Goal: Information Seeking & Learning: Learn about a topic

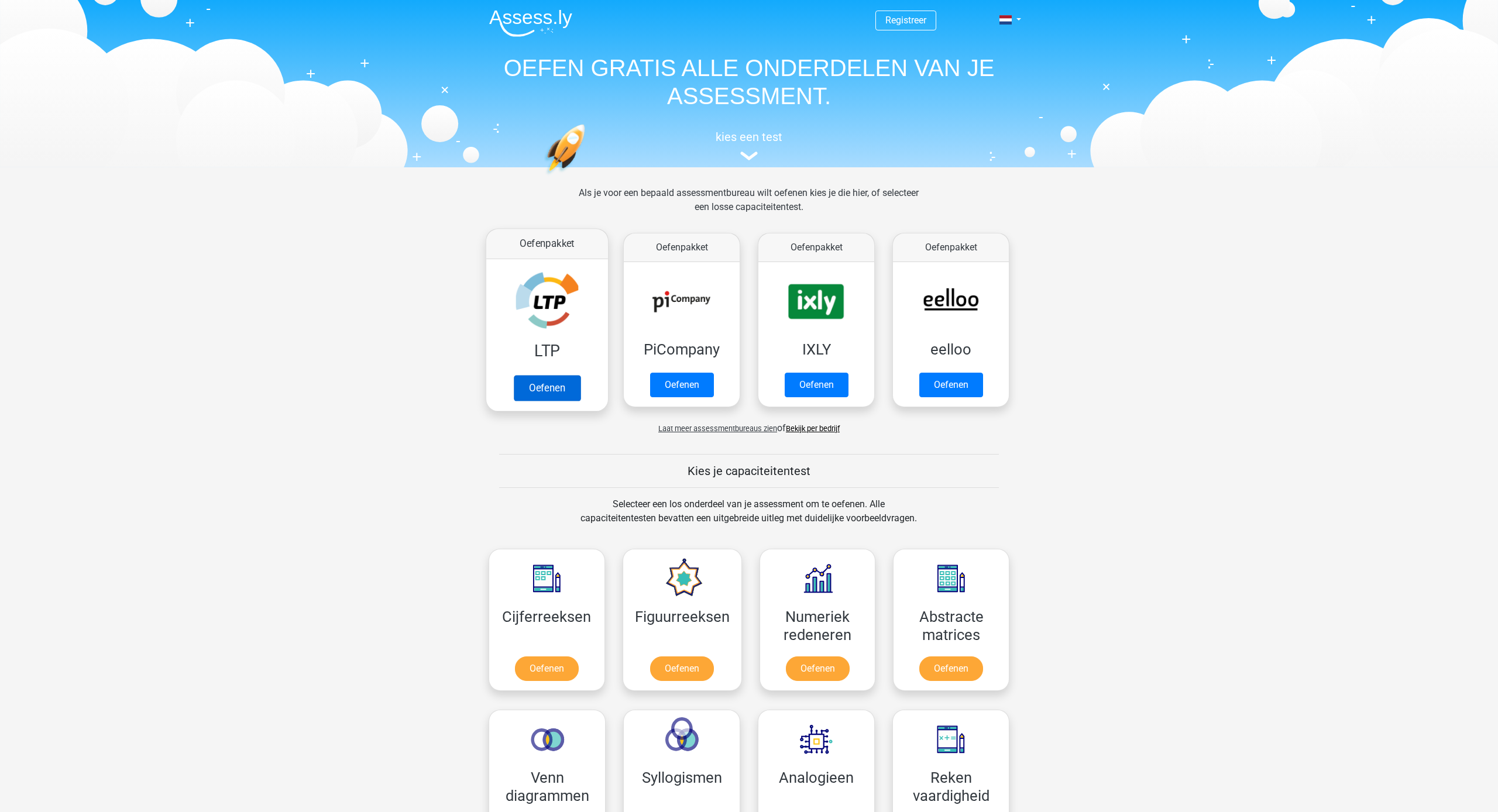
click at [538, 381] on link "Oefenen" at bounding box center [547, 387] width 66 height 26
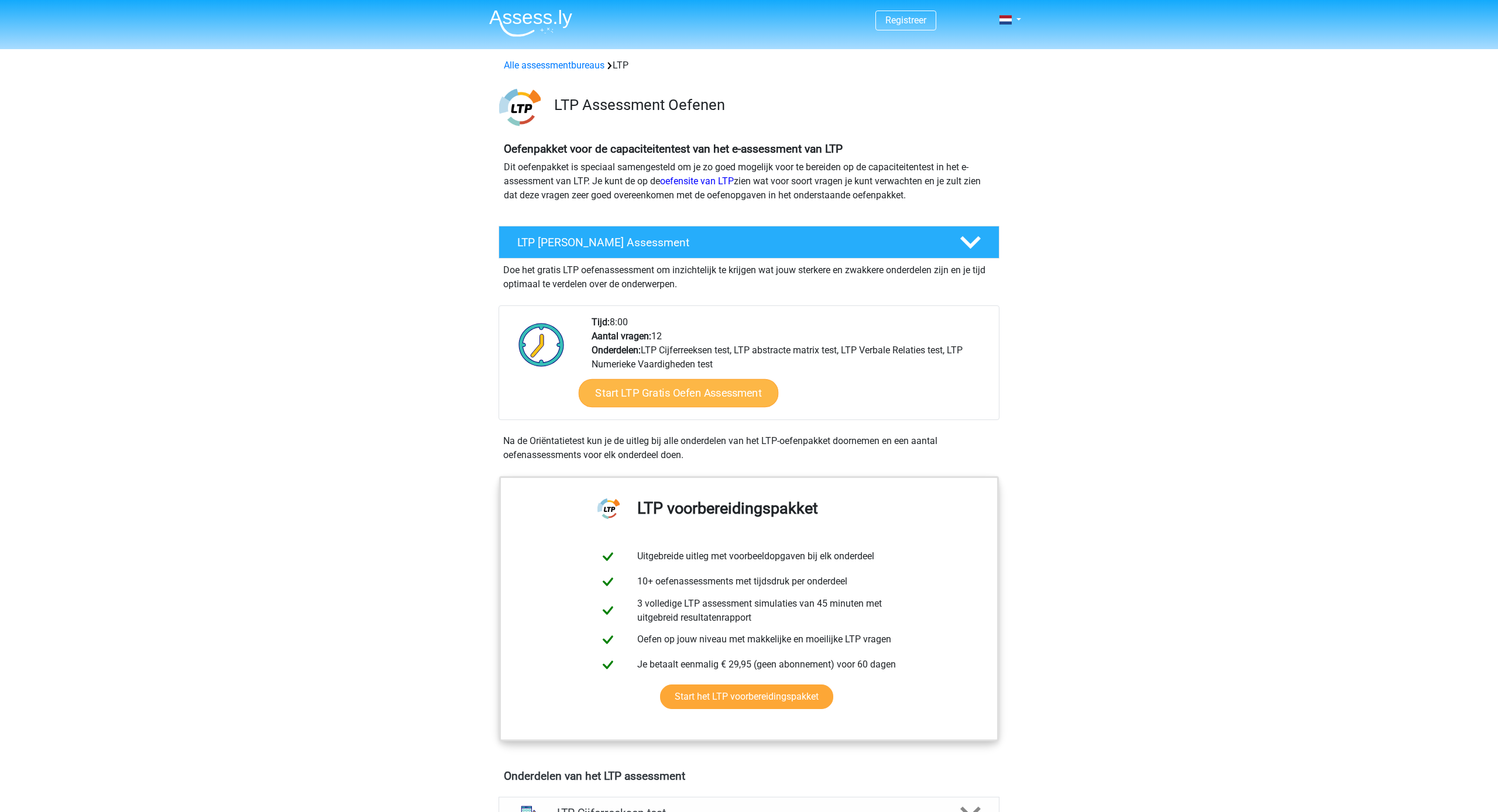
scroll to position [0, 1]
click at [620, 390] on link "Start LTP Gratis Oefen Assessment" at bounding box center [679, 393] width 200 height 28
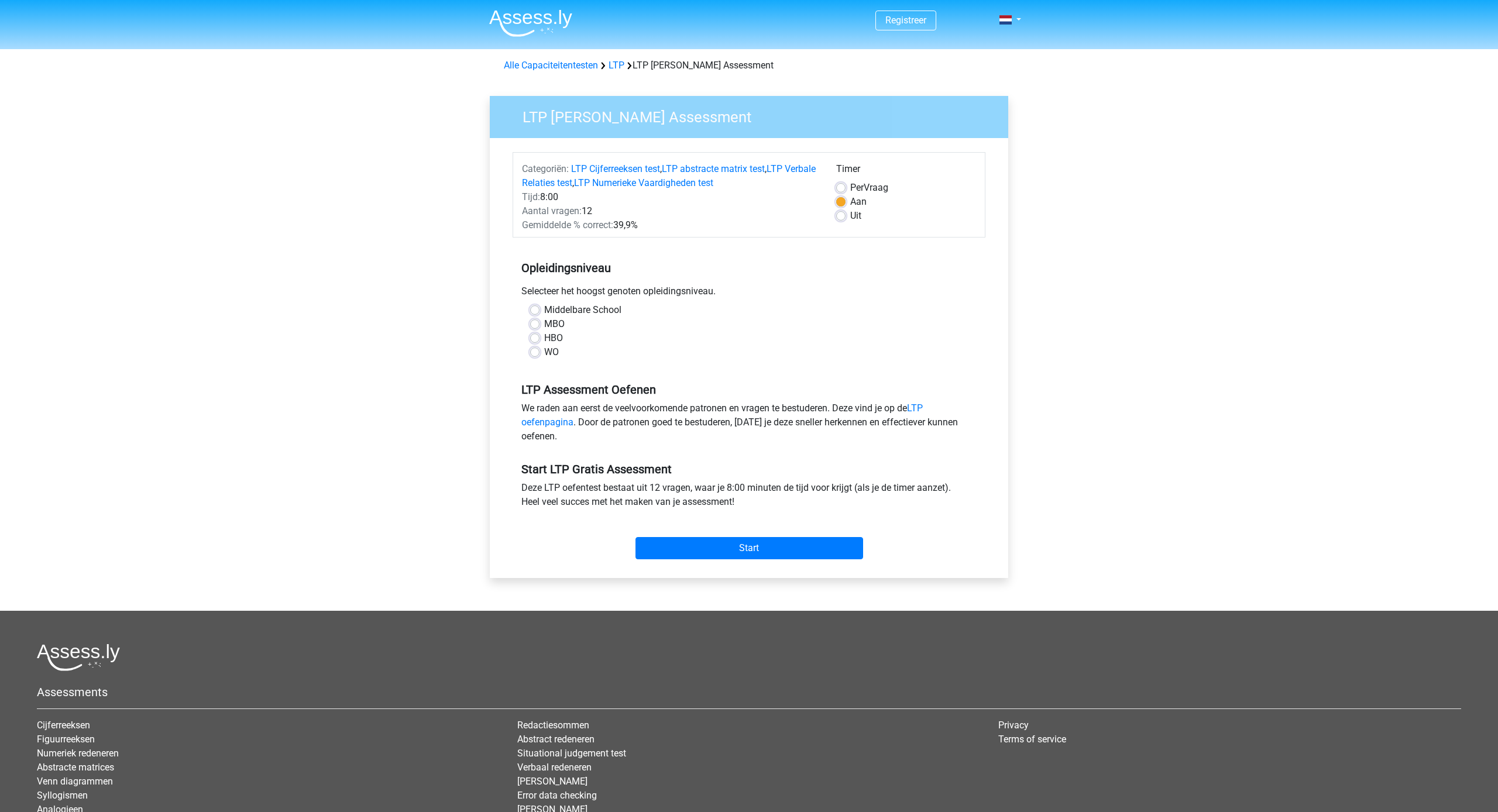
scroll to position [6, 0]
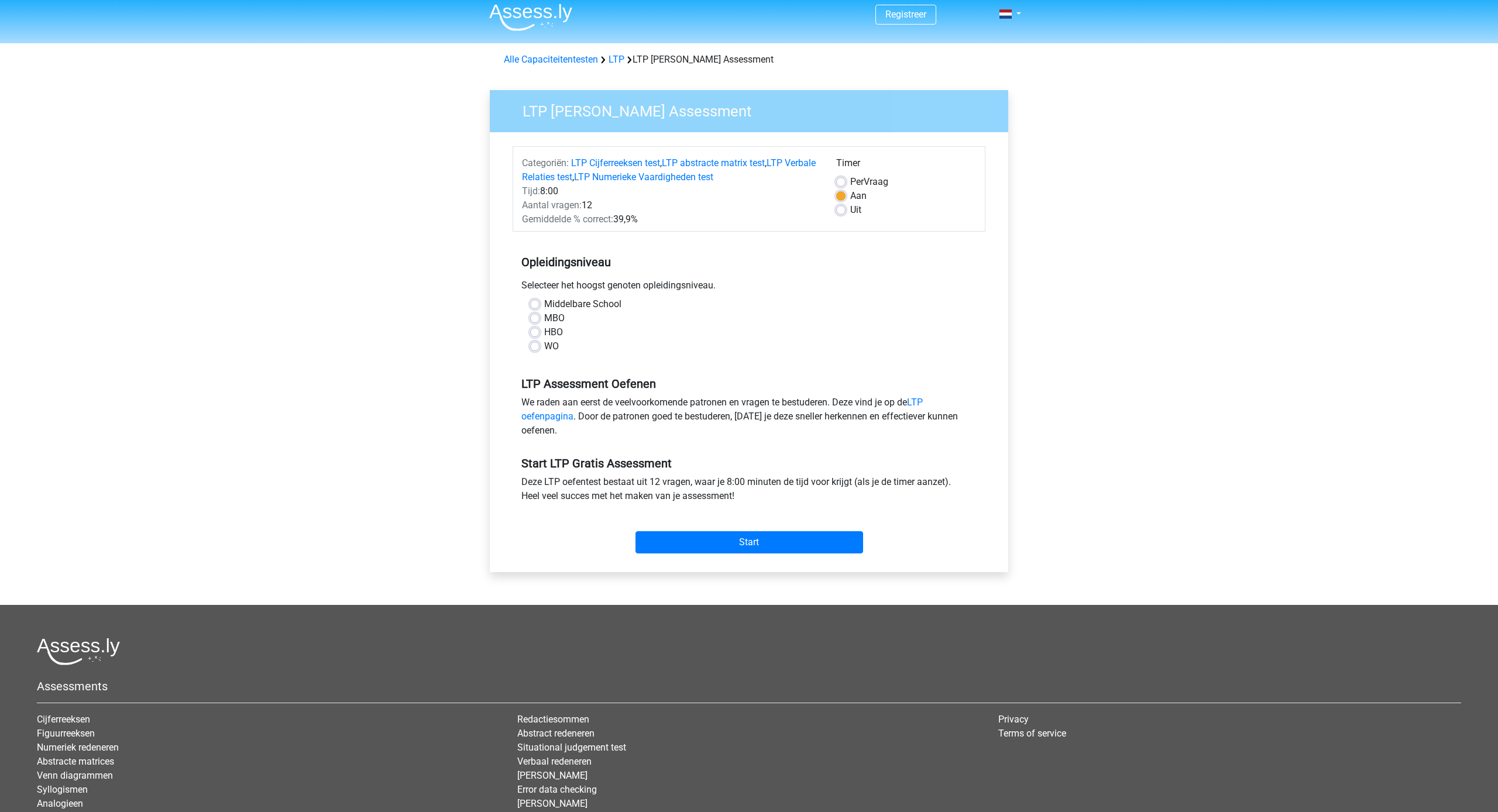
click at [544, 333] on label "HBO" at bounding box center [553, 332] width 19 height 14
click at [538, 333] on input "HBO" at bounding box center [534, 331] width 9 height 12
radio input "true"
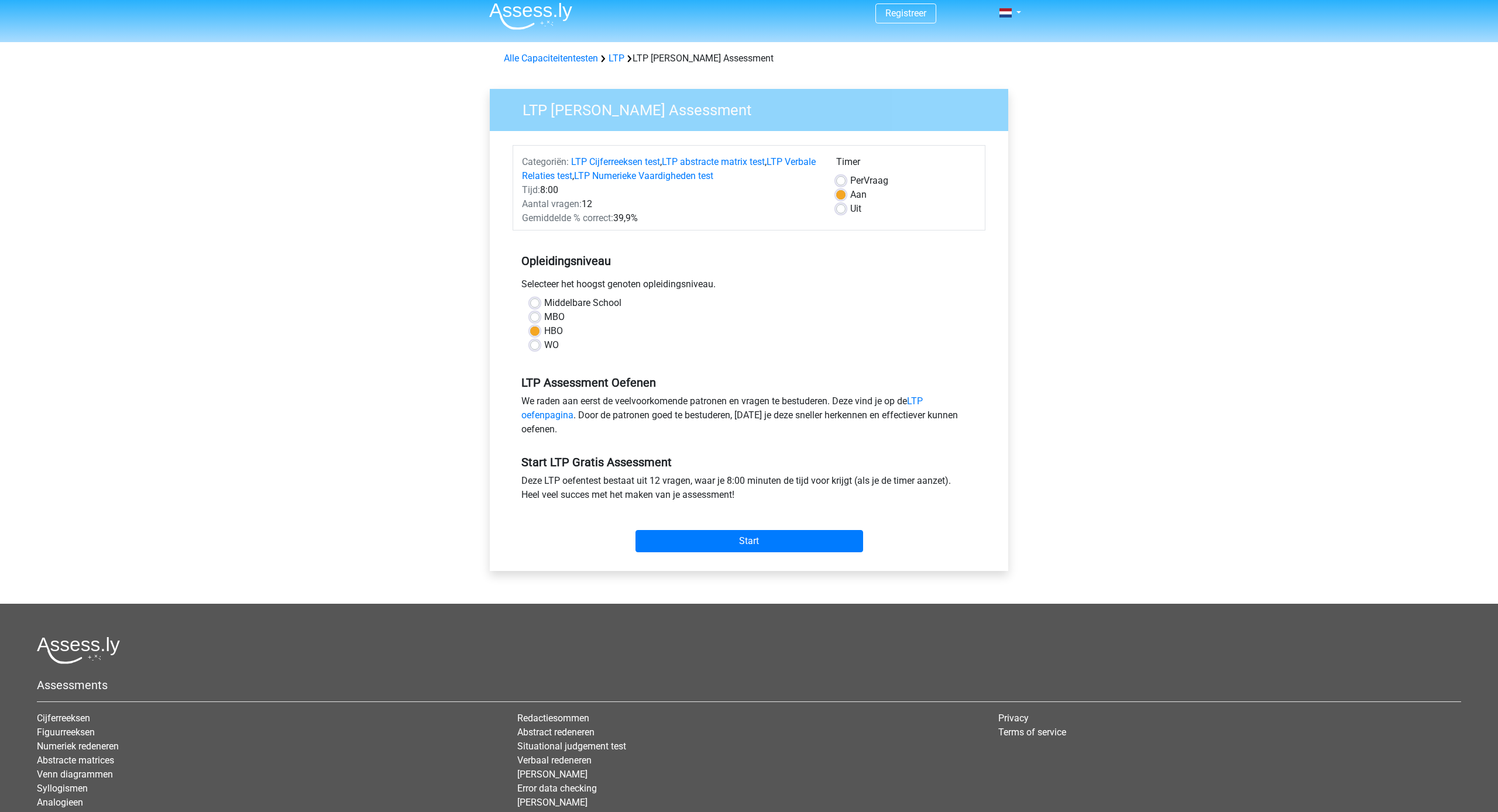
scroll to position [7, 0]
click at [849, 212] on div "Uit" at bounding box center [906, 208] width 140 height 14
click at [850, 209] on label "Uit" at bounding box center [855, 208] width 11 height 14
click at [843, 209] on input "Uit" at bounding box center [840, 208] width 9 height 12
radio input "true"
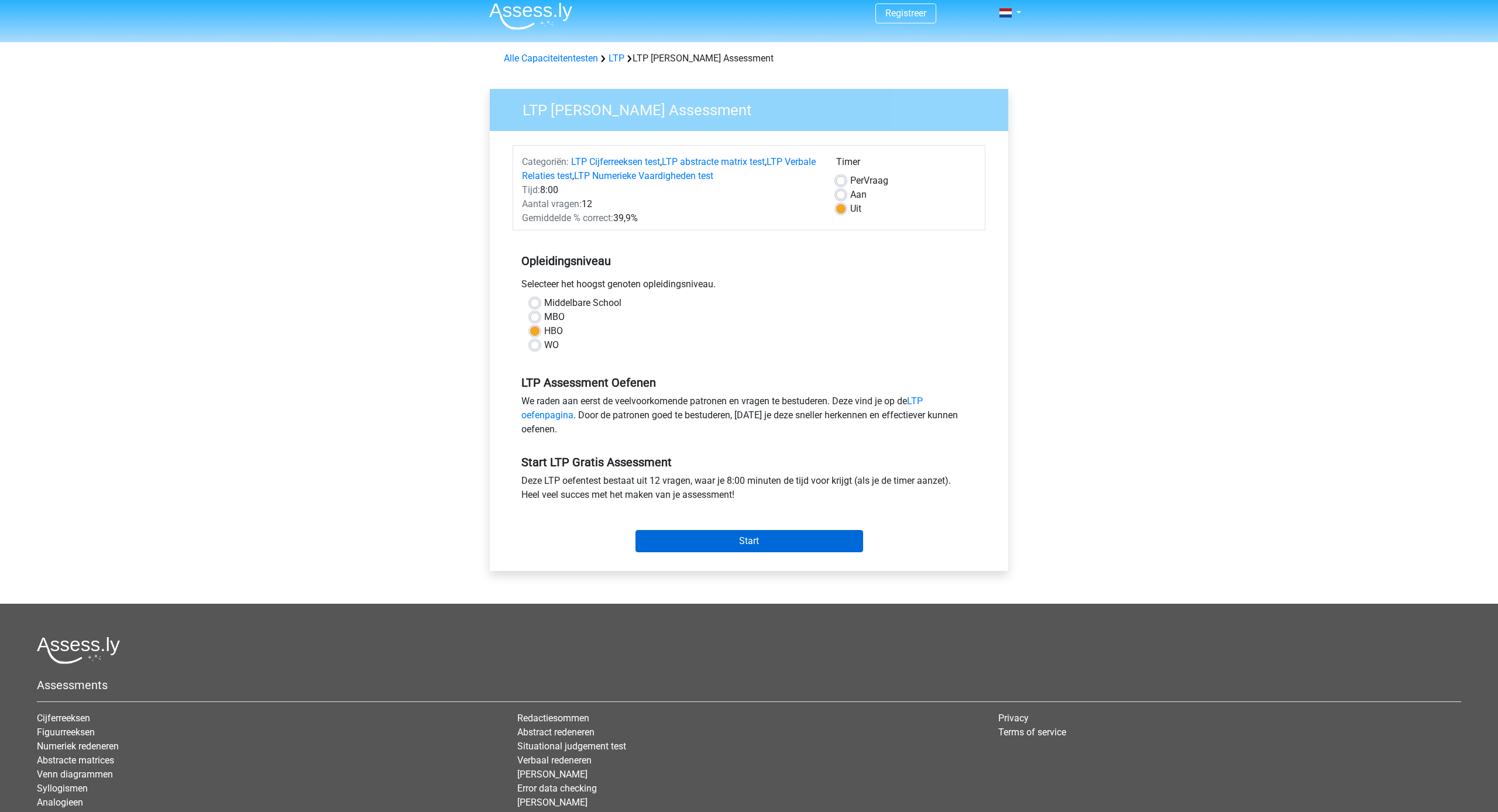
click at [824, 535] on input "Start" at bounding box center [749, 541] width 227 height 22
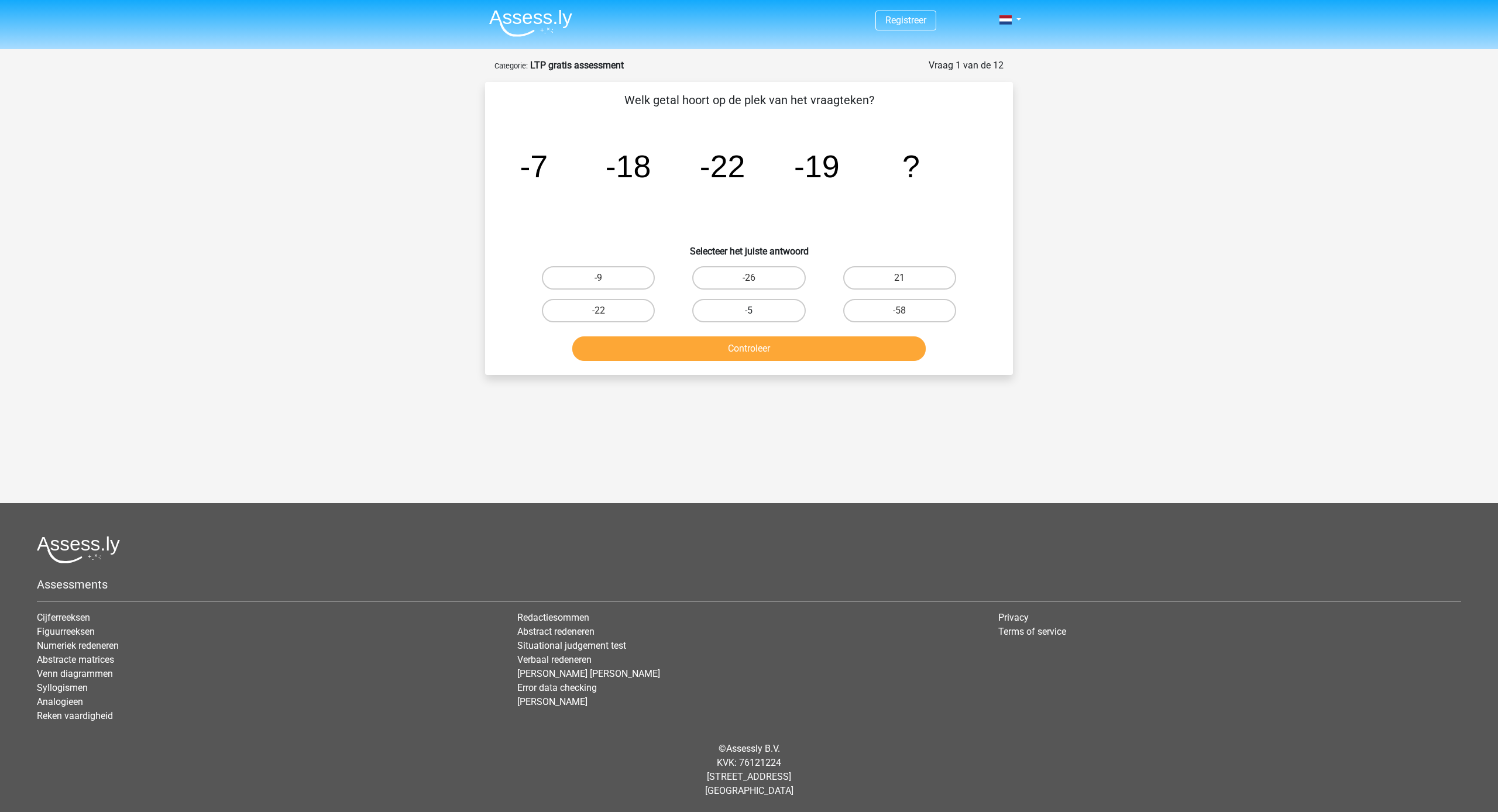
click at [731, 304] on label "-5" at bounding box center [748, 311] width 113 height 23
click at [749, 311] on input "-5" at bounding box center [752, 314] width 7 height 7
radio input "true"
click at [719, 339] on button "Controleer" at bounding box center [749, 348] width 354 height 25
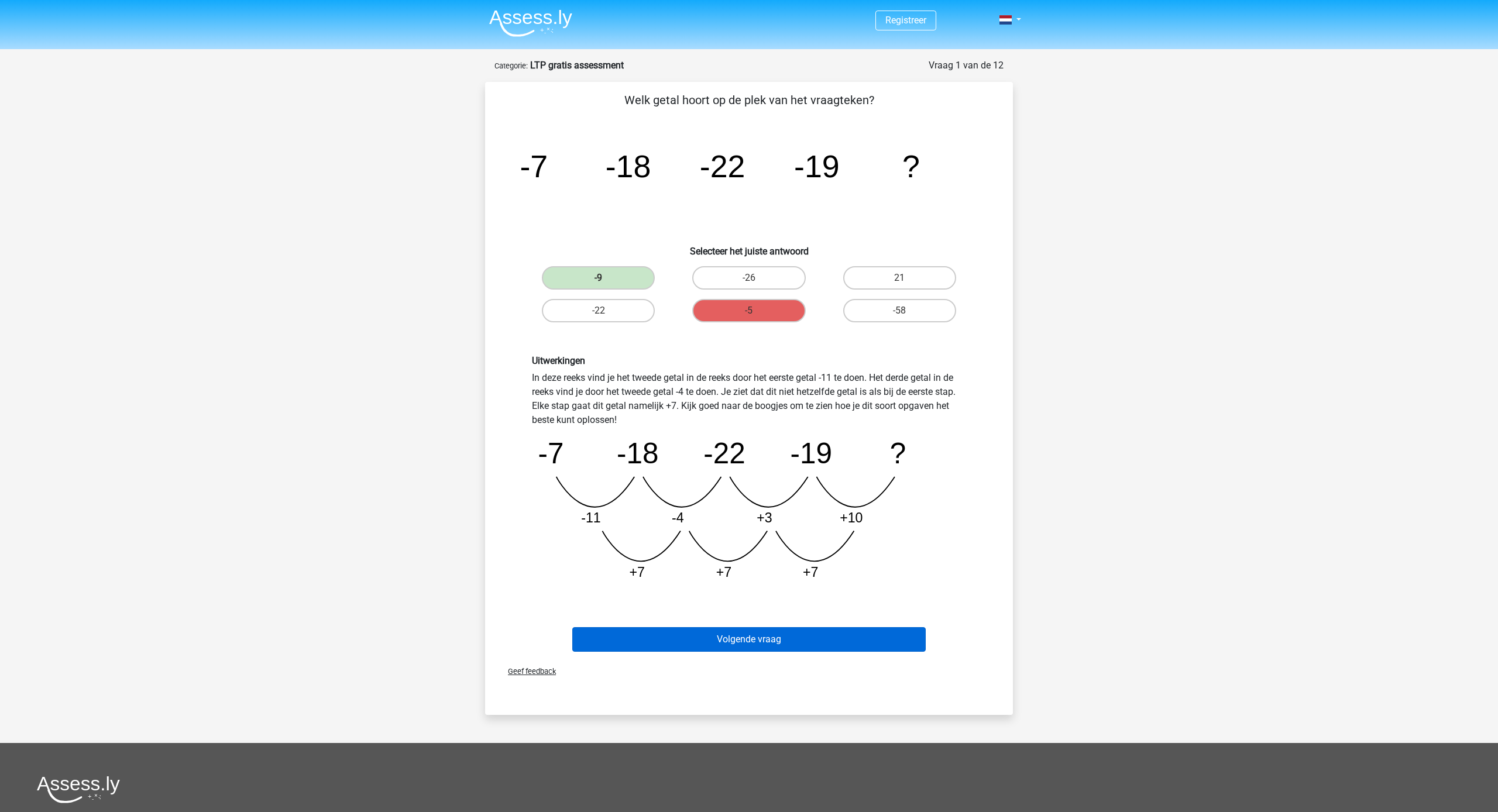
click at [830, 632] on button "Volgende vraag" at bounding box center [749, 639] width 354 height 25
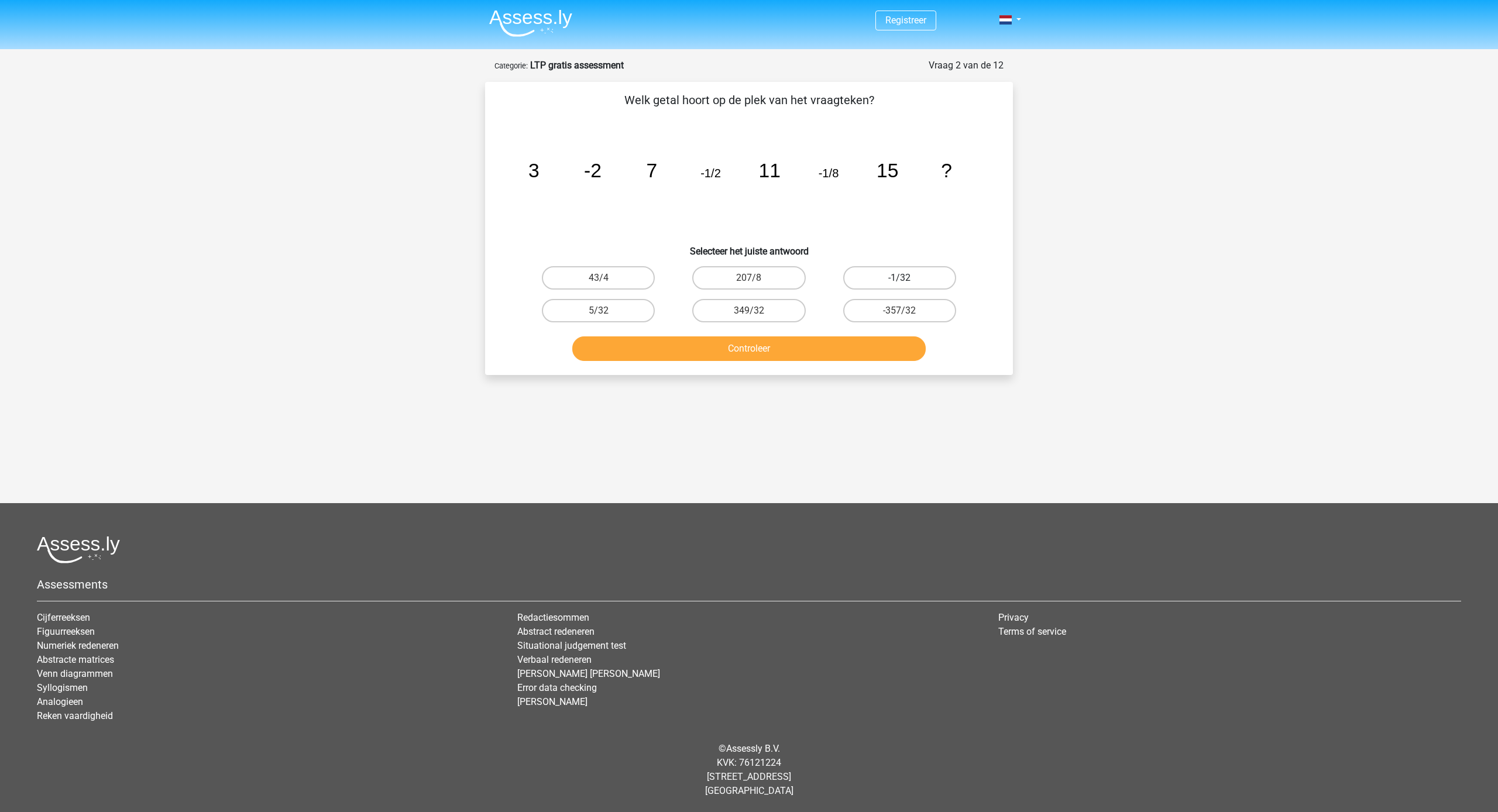
click at [861, 273] on label "-1/32" at bounding box center [900, 278] width 113 height 23
click at [900, 278] on input "-1/32" at bounding box center [903, 281] width 7 height 7
radio input "true"
click at [827, 339] on button "Controleer" at bounding box center [749, 348] width 354 height 25
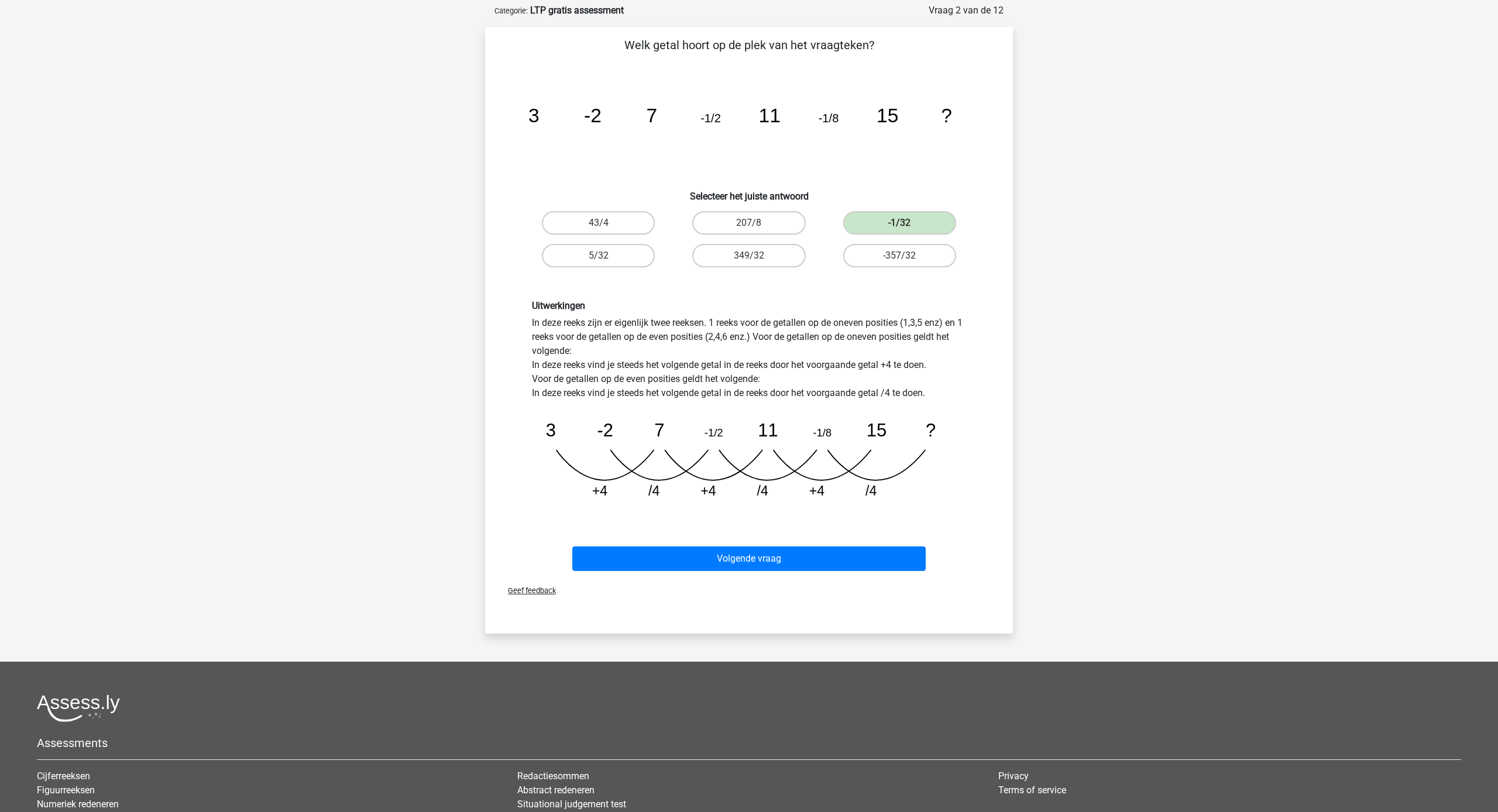
scroll to position [55, 0]
click at [816, 546] on button "Volgende vraag" at bounding box center [749, 558] width 354 height 25
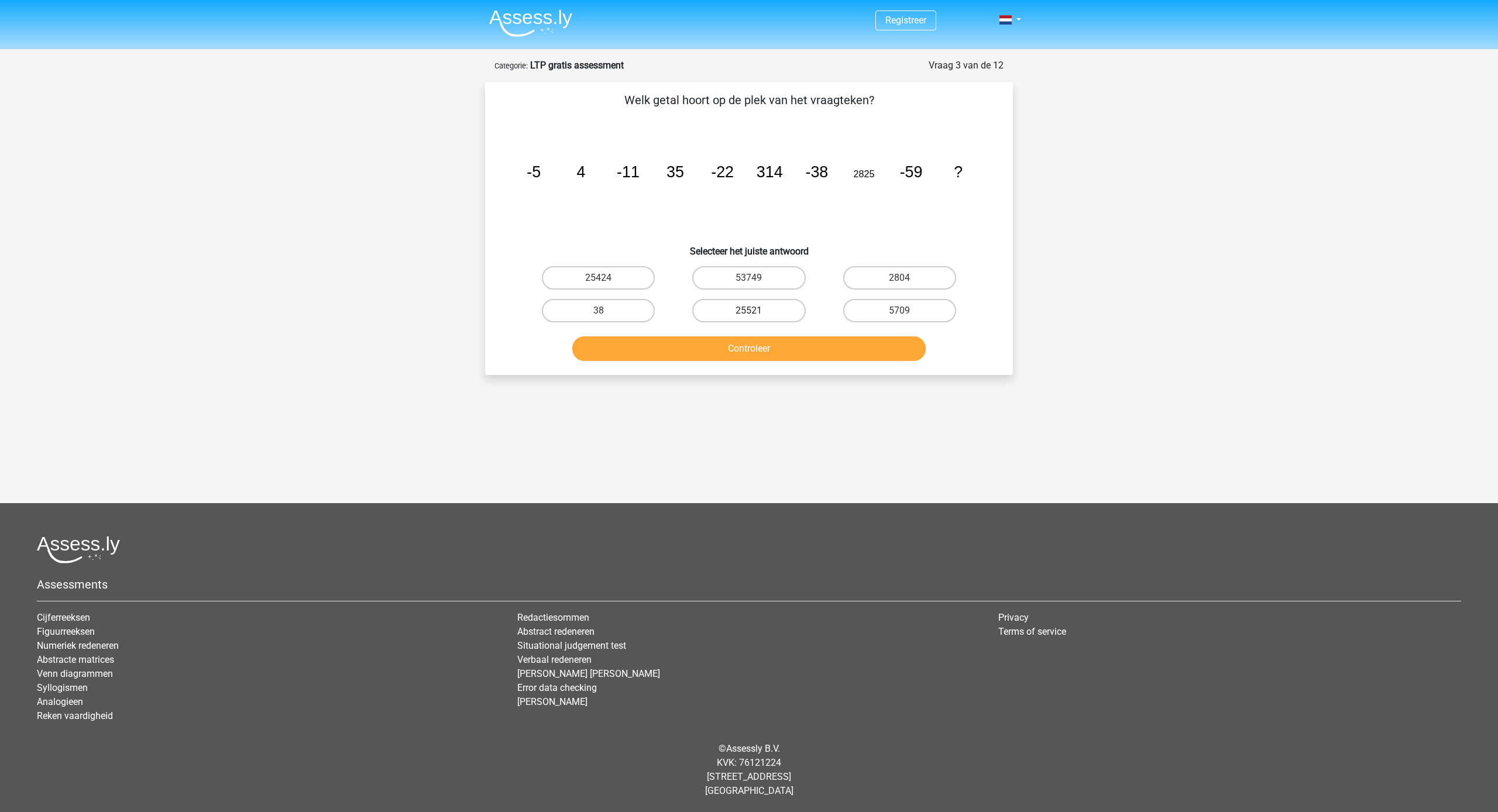
click at [725, 308] on label "25521" at bounding box center [748, 311] width 113 height 23
click at [749, 311] on input "25521" at bounding box center [752, 314] width 7 height 7
radio input "true"
click at [737, 345] on button "Controleer" at bounding box center [749, 348] width 354 height 25
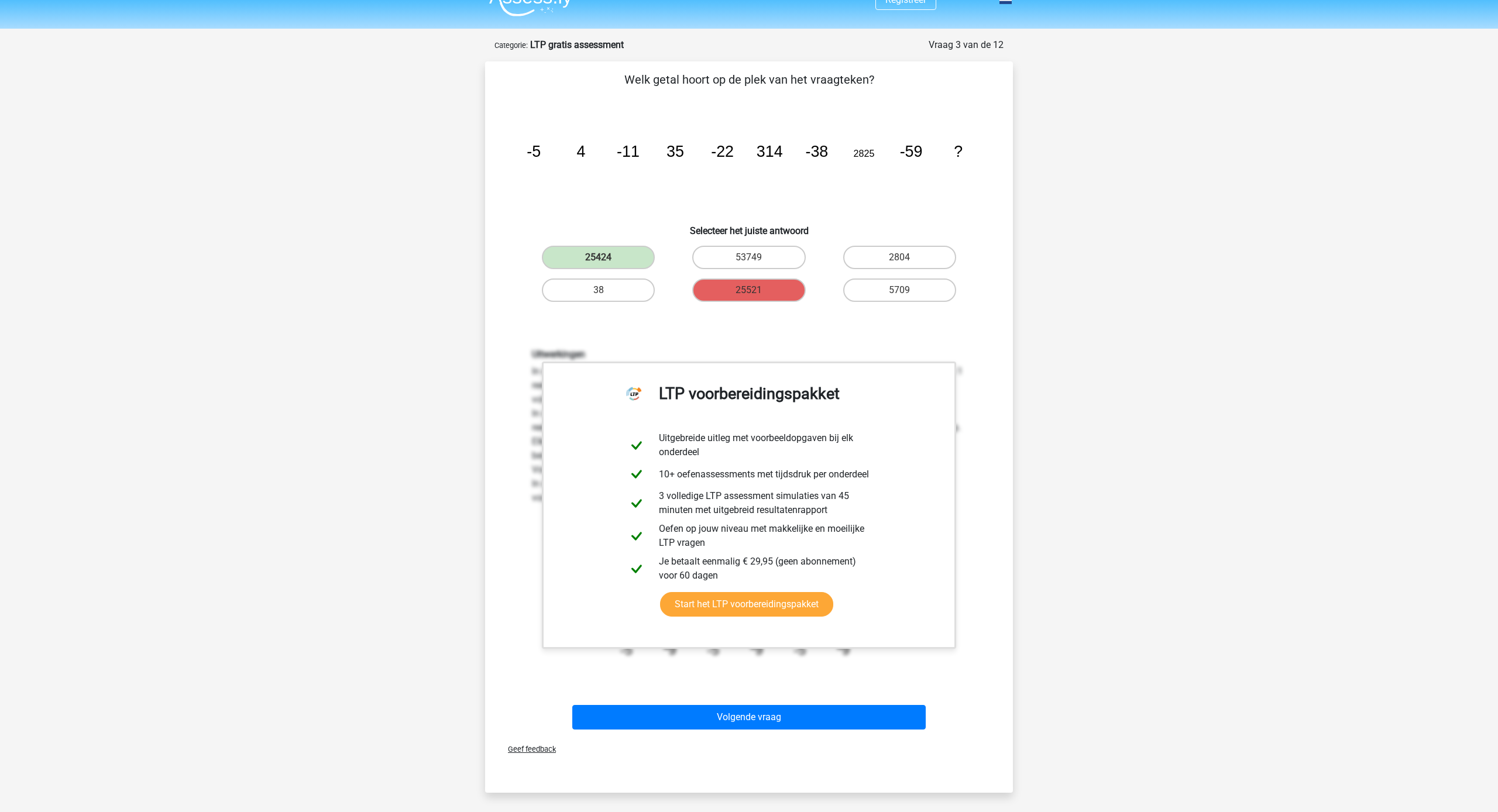
scroll to position [26, 0]
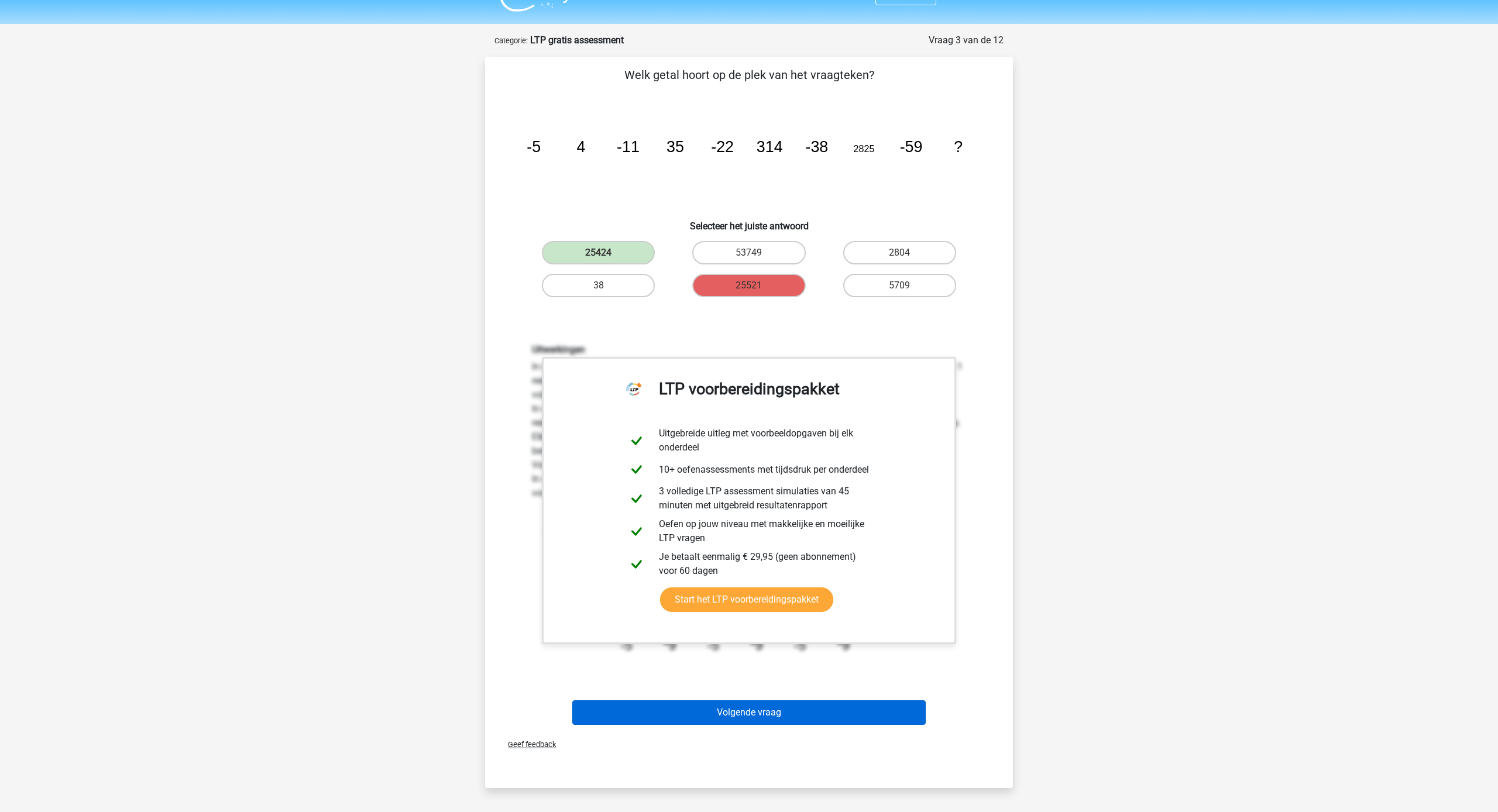
click at [911, 704] on button "Volgende vraag" at bounding box center [749, 713] width 354 height 25
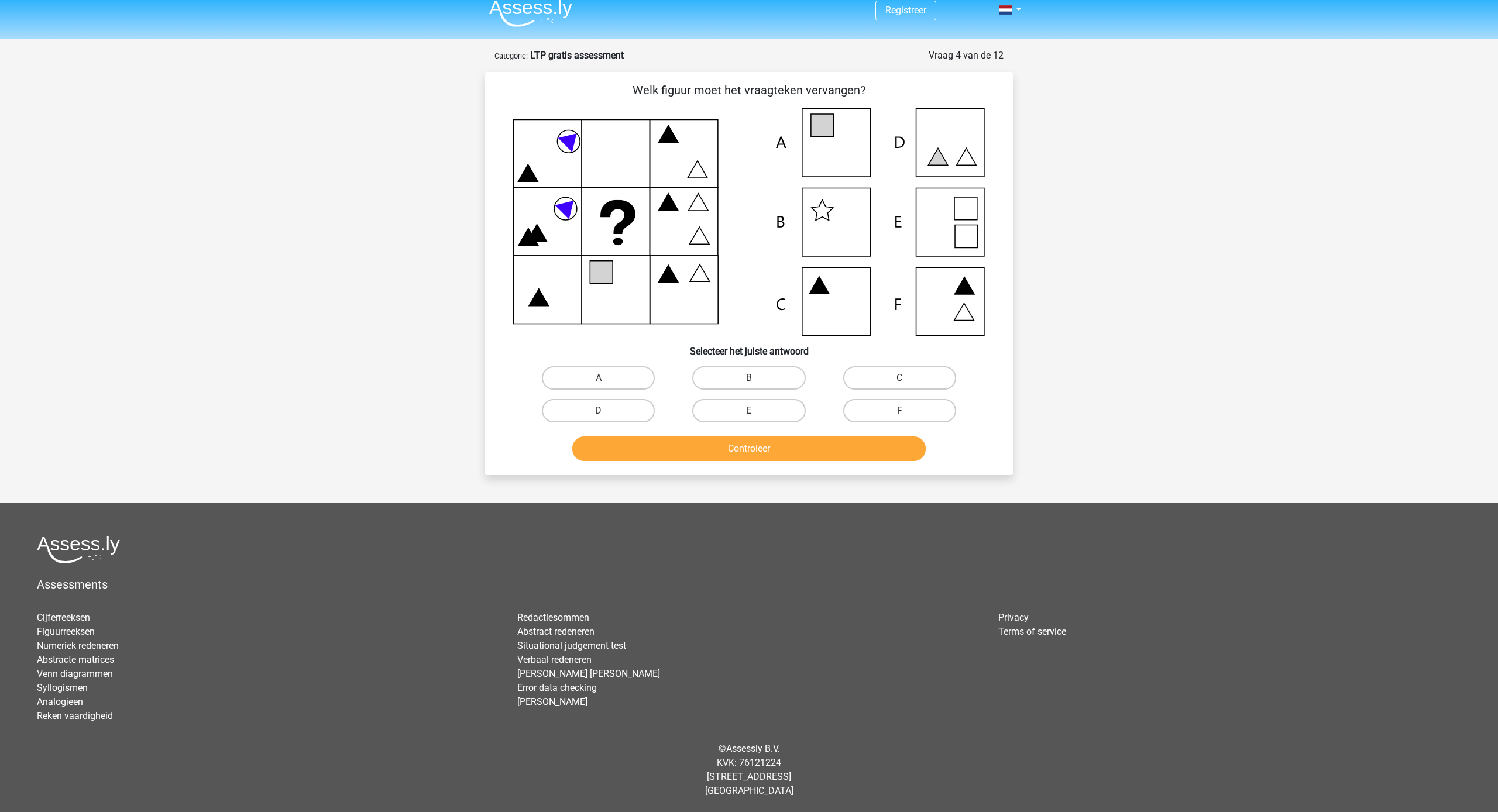
click at [755, 416] on input "E" at bounding box center [752, 414] width 7 height 7
radio input "true"
click at [744, 442] on button "Controleer" at bounding box center [749, 449] width 354 height 25
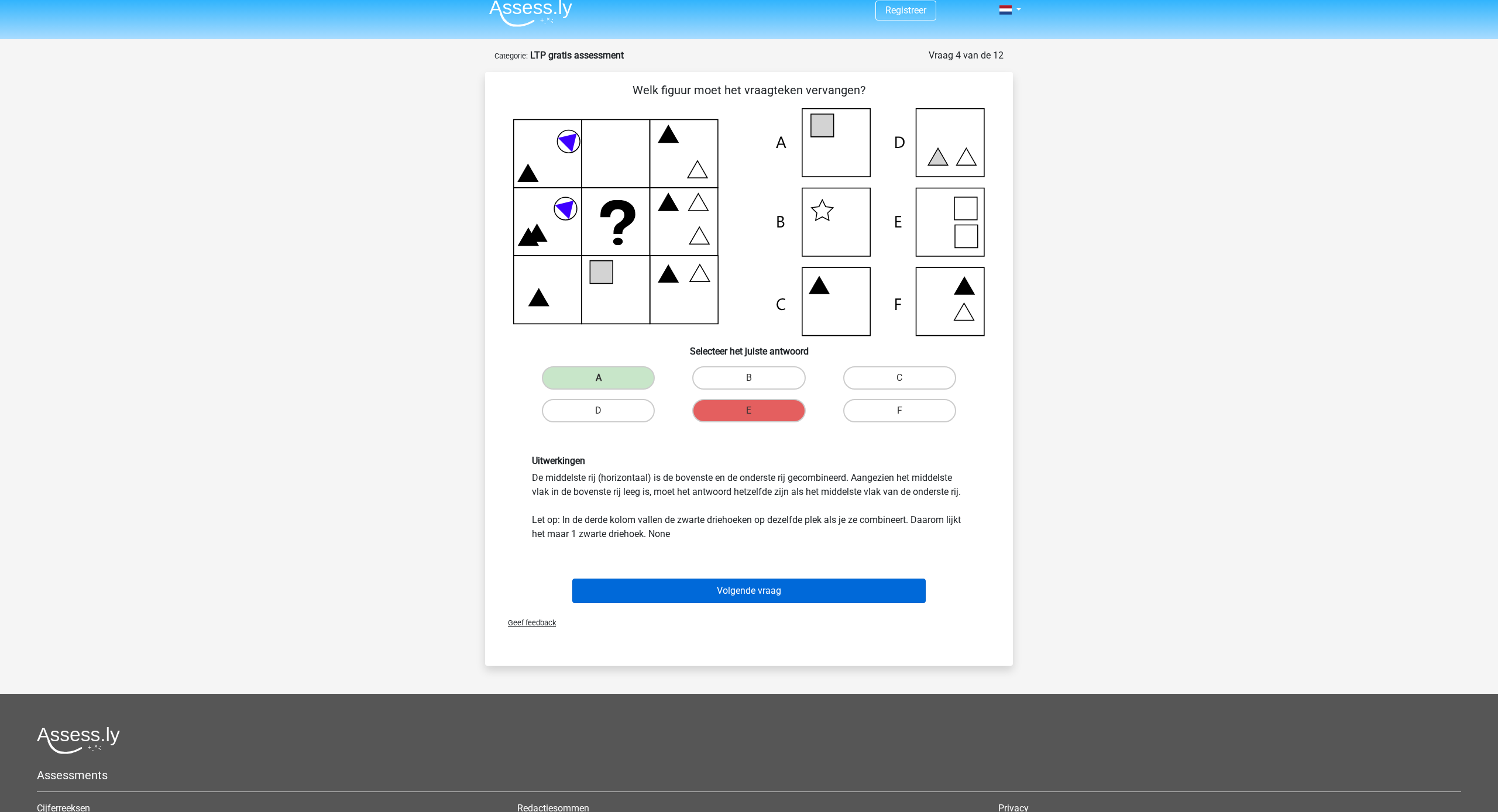
click at [741, 579] on button "Volgende vraag" at bounding box center [749, 591] width 354 height 25
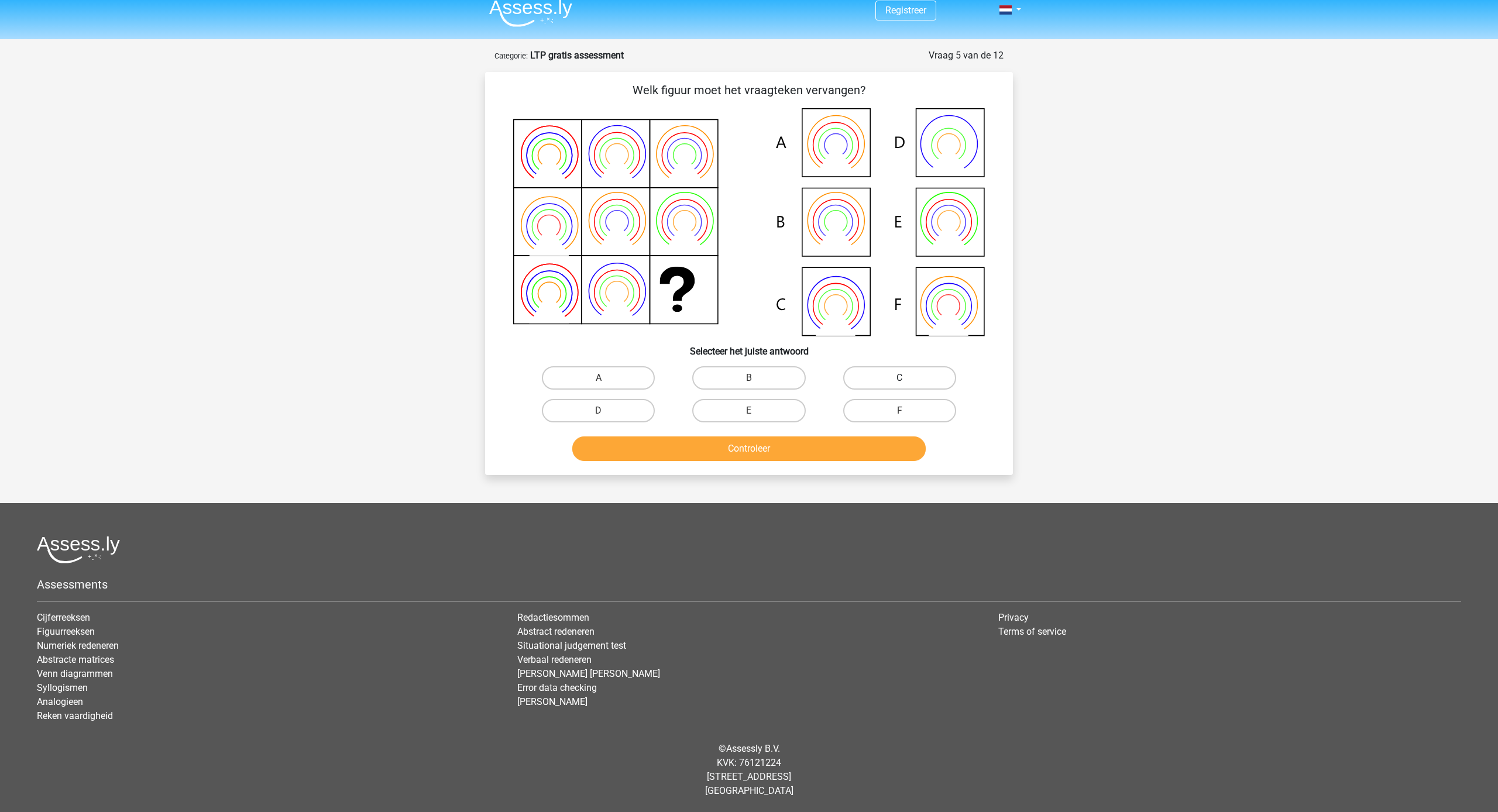
click at [859, 374] on label "C" at bounding box center [900, 378] width 113 height 23
click at [900, 378] on input "C" at bounding box center [903, 381] width 7 height 7
radio input "true"
click at [775, 413] on label "E" at bounding box center [748, 410] width 113 height 23
click at [757, 413] on input "E" at bounding box center [752, 414] width 7 height 7
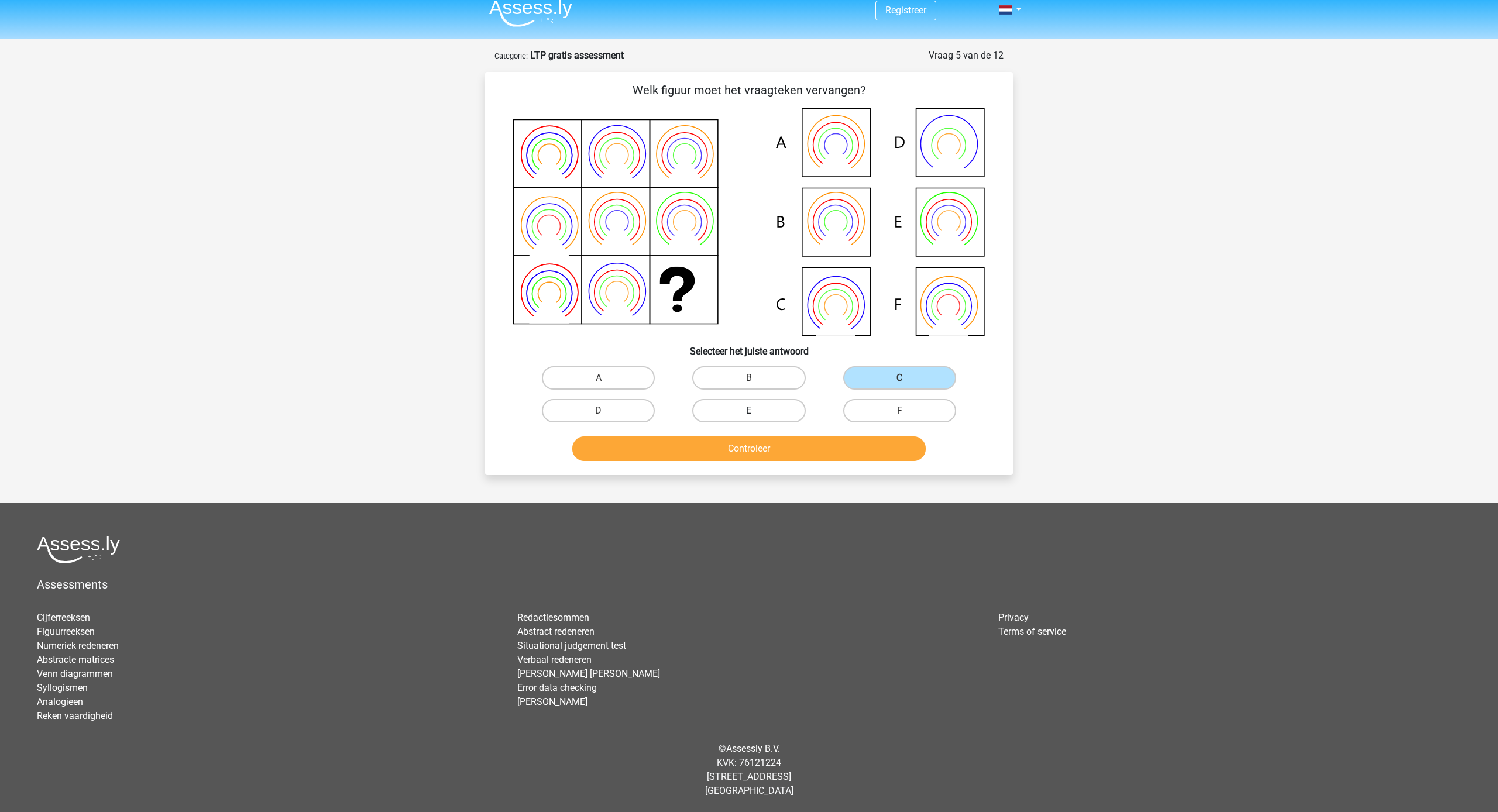
radio input "true"
click at [807, 445] on button "Controleer" at bounding box center [749, 449] width 354 height 25
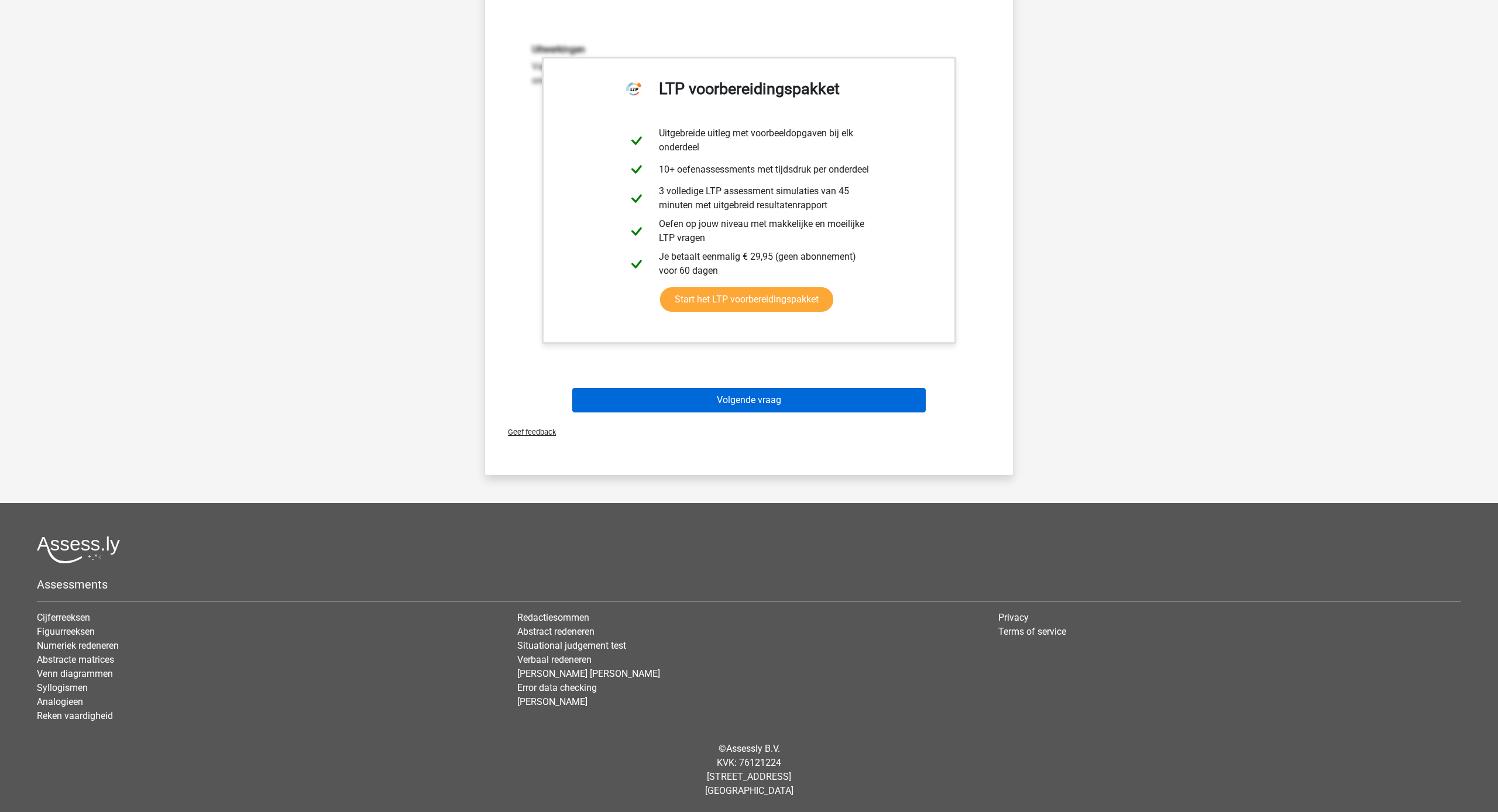
click at [806, 389] on button "Volgende vraag" at bounding box center [749, 400] width 354 height 25
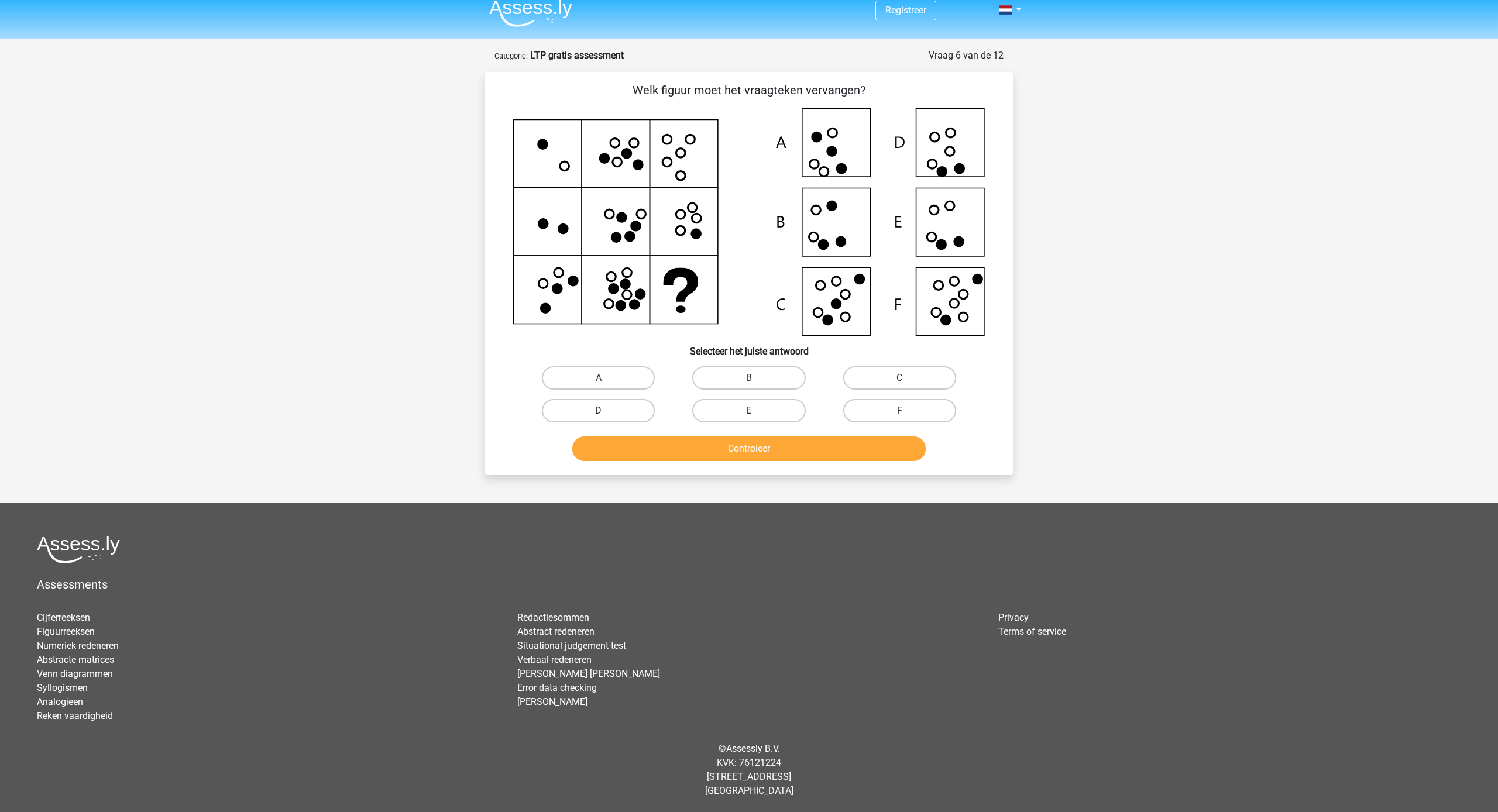
click at [632, 402] on label "D" at bounding box center [598, 410] width 113 height 23
click at [606, 410] on input "D" at bounding box center [602, 414] width 7 height 7
radio input "true"
click at [690, 445] on button "Controleer" at bounding box center [749, 449] width 354 height 25
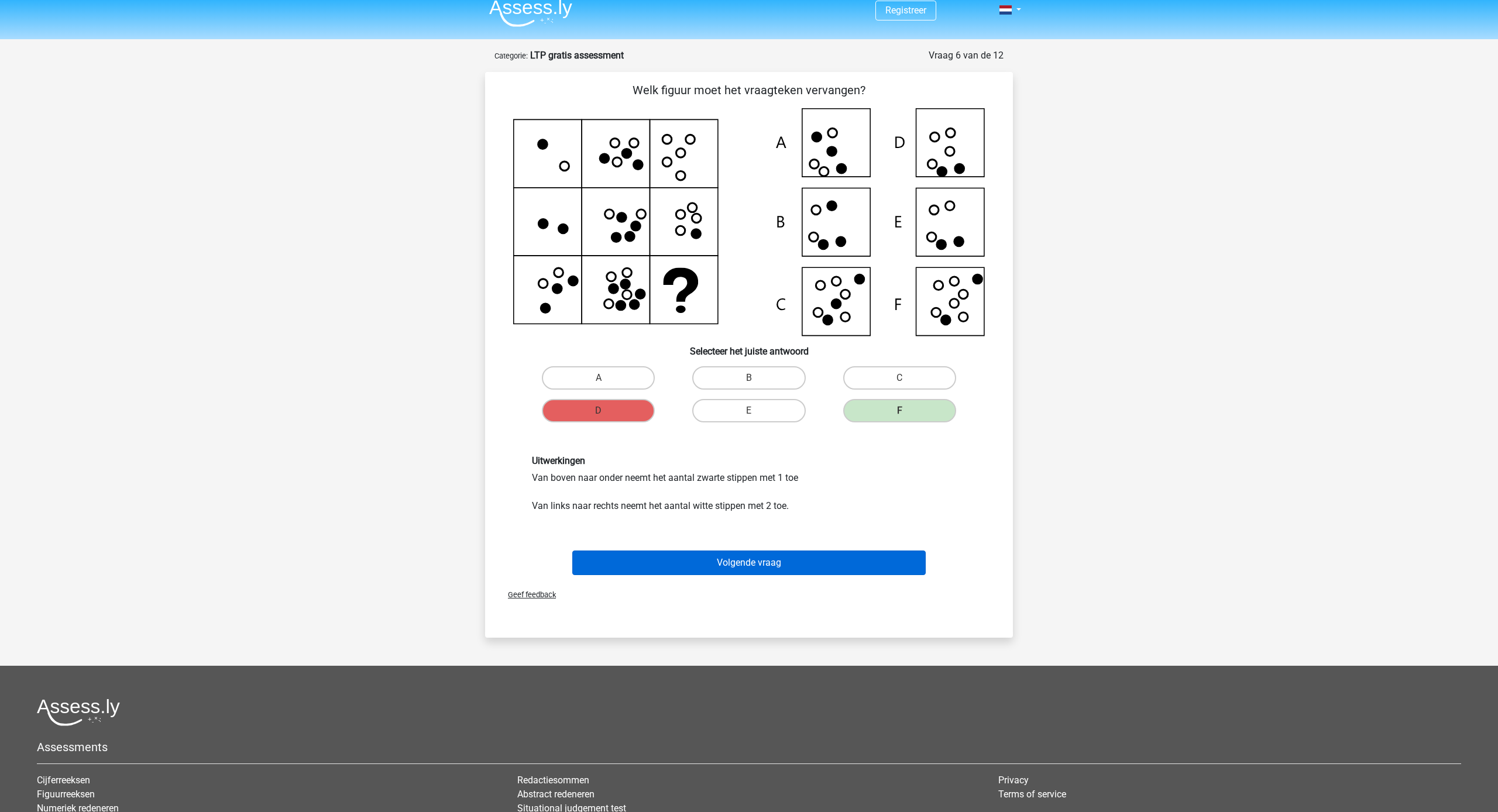
click at [832, 560] on button "Volgende vraag" at bounding box center [749, 563] width 354 height 25
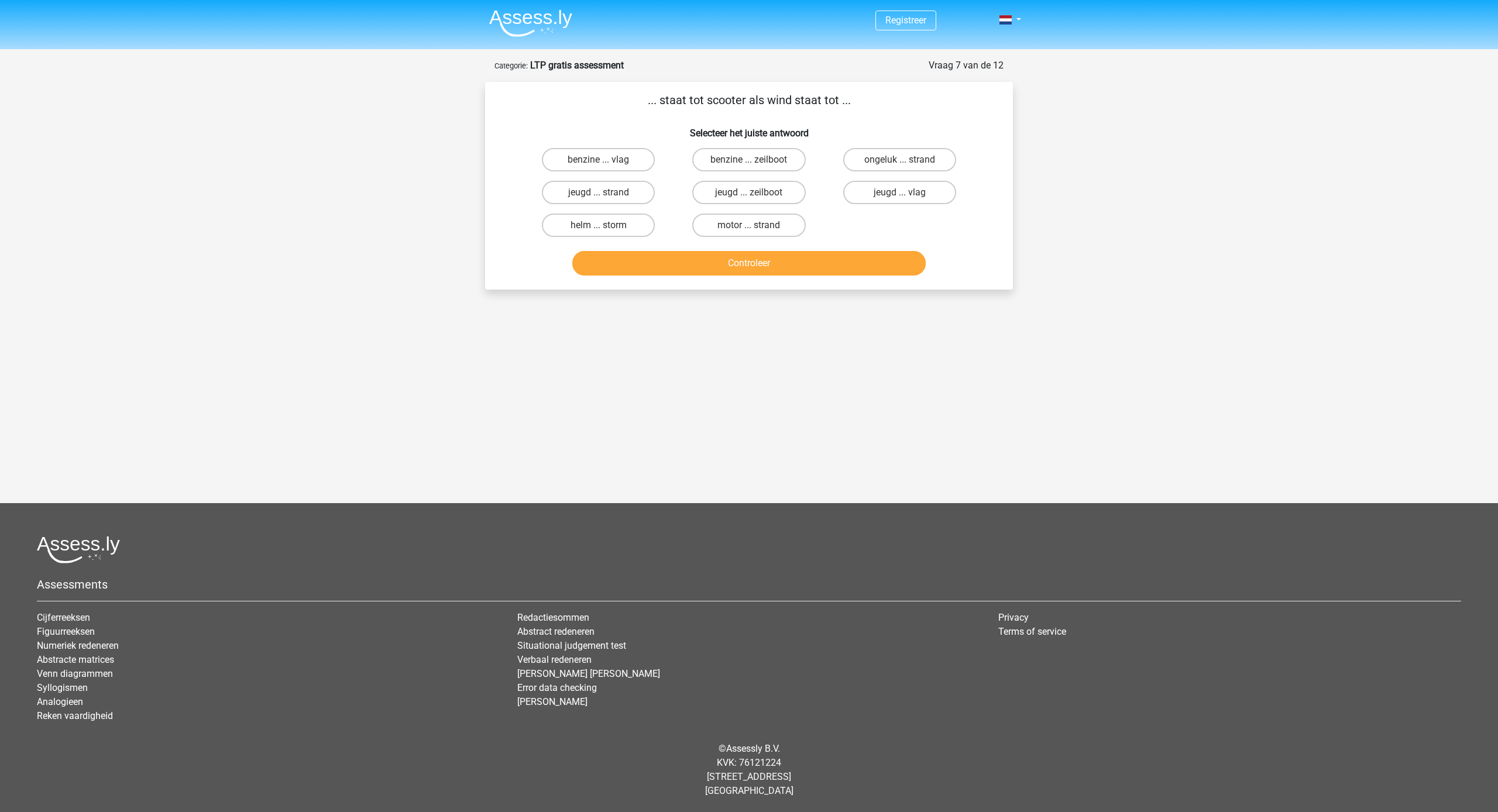
scroll to position [0, 0]
click at [878, 165] on label "ongeluk ... strand" at bounding box center [900, 160] width 113 height 23
click at [900, 165] on input "ongeluk ... strand" at bounding box center [903, 163] width 7 height 7
radio input "true"
click at [861, 269] on button "Controleer" at bounding box center [749, 263] width 354 height 25
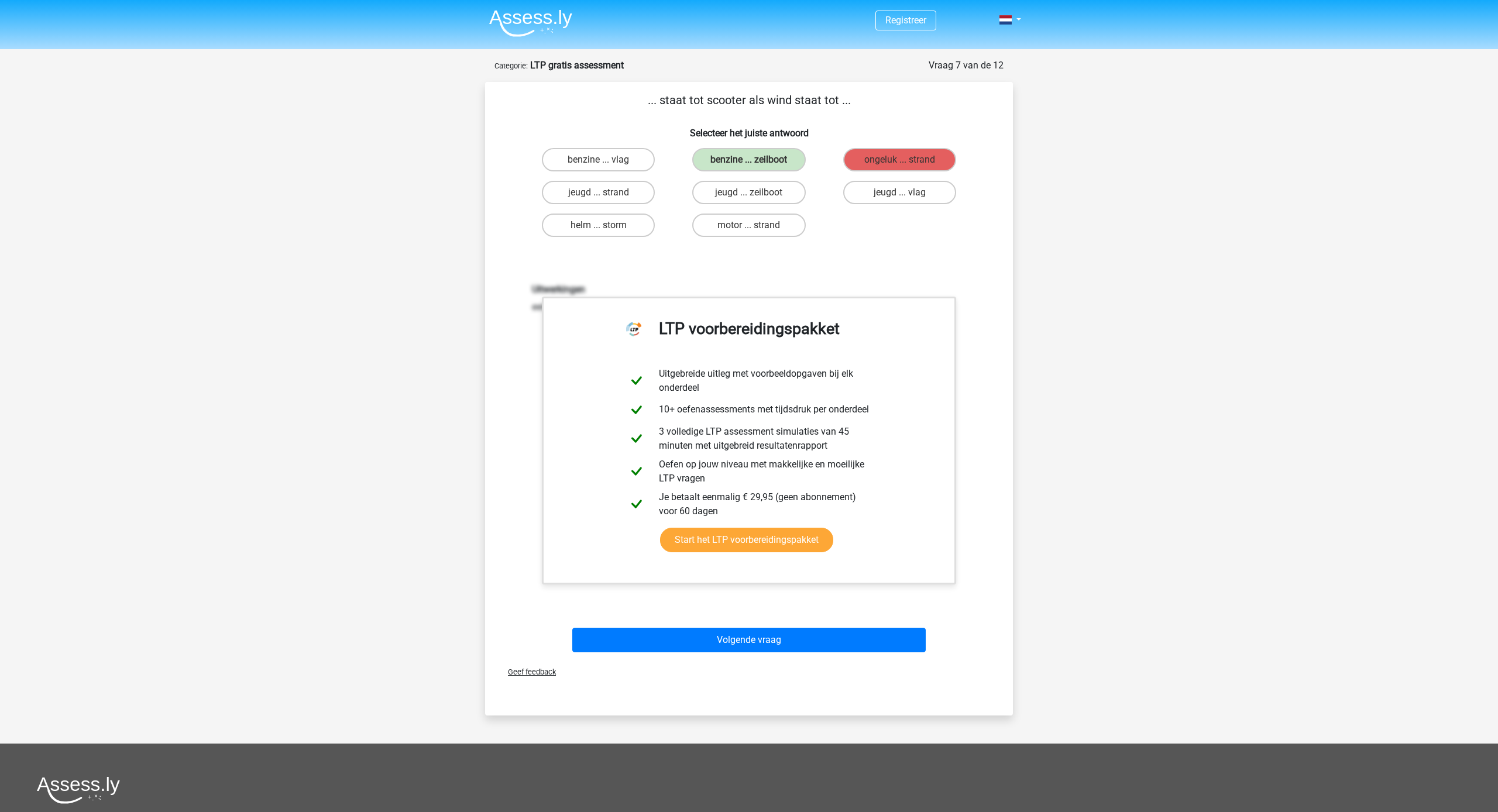
click at [917, 633] on button "Volgende vraag" at bounding box center [749, 640] width 354 height 25
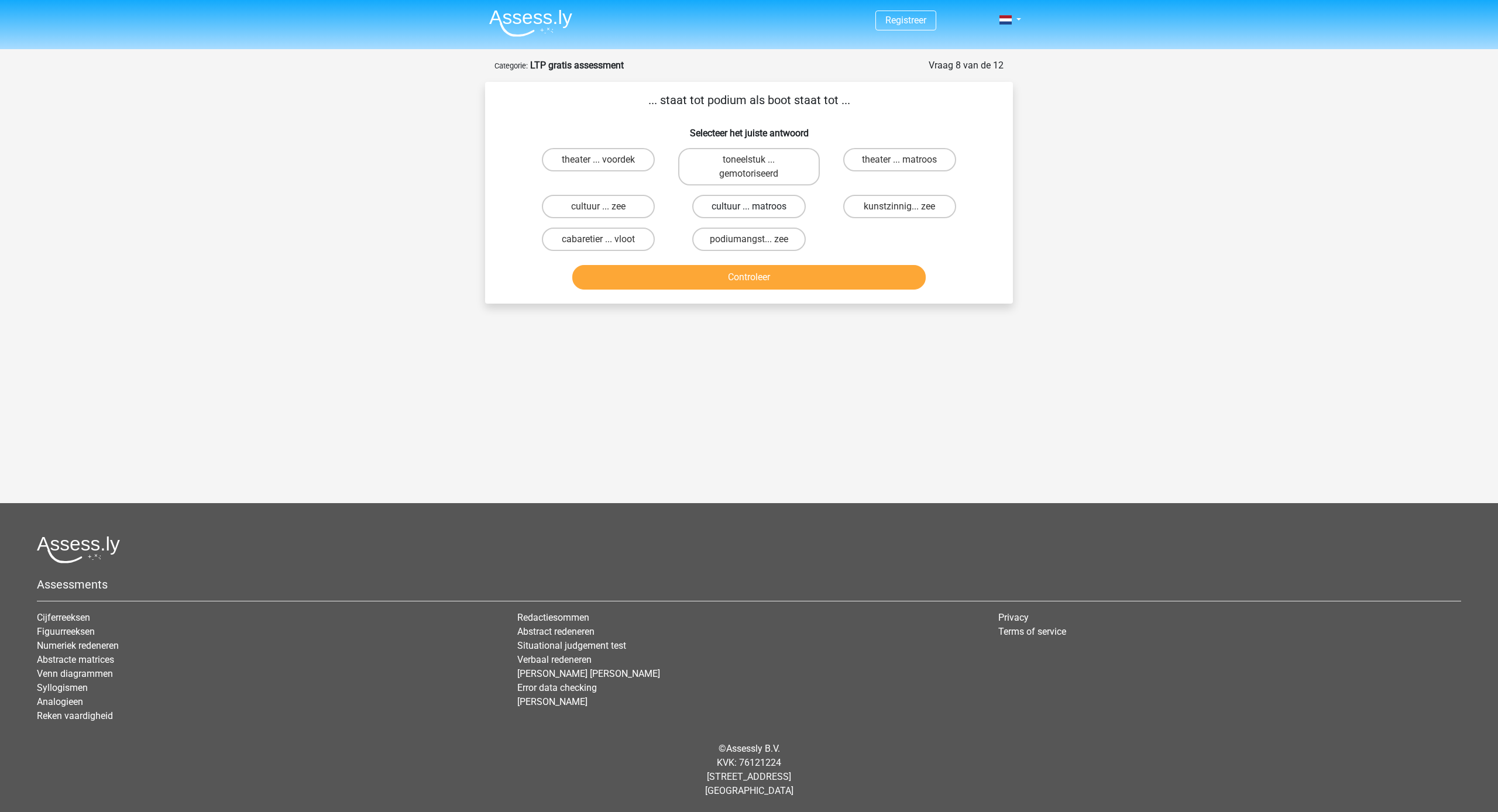
click at [800, 203] on label "cultuur ... matroos" at bounding box center [748, 206] width 113 height 23
click at [757, 206] on input "cultuur ... matroos" at bounding box center [752, 210] width 7 height 7
radio input "true"
click at [856, 289] on button "Controleer" at bounding box center [749, 278] width 354 height 25
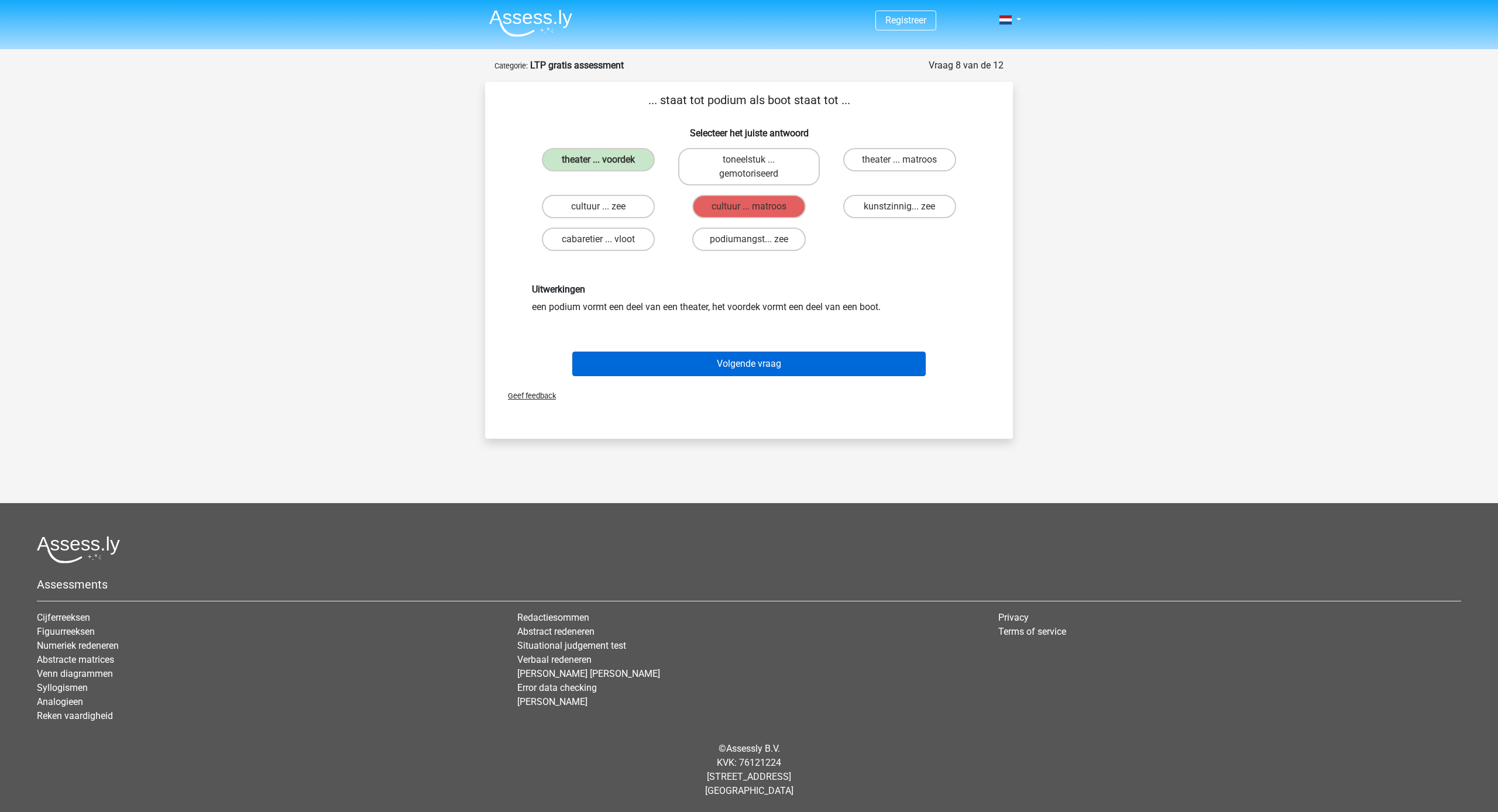
scroll to position [-1, 1]
click at [840, 367] on button "Volgende vraag" at bounding box center [749, 364] width 354 height 25
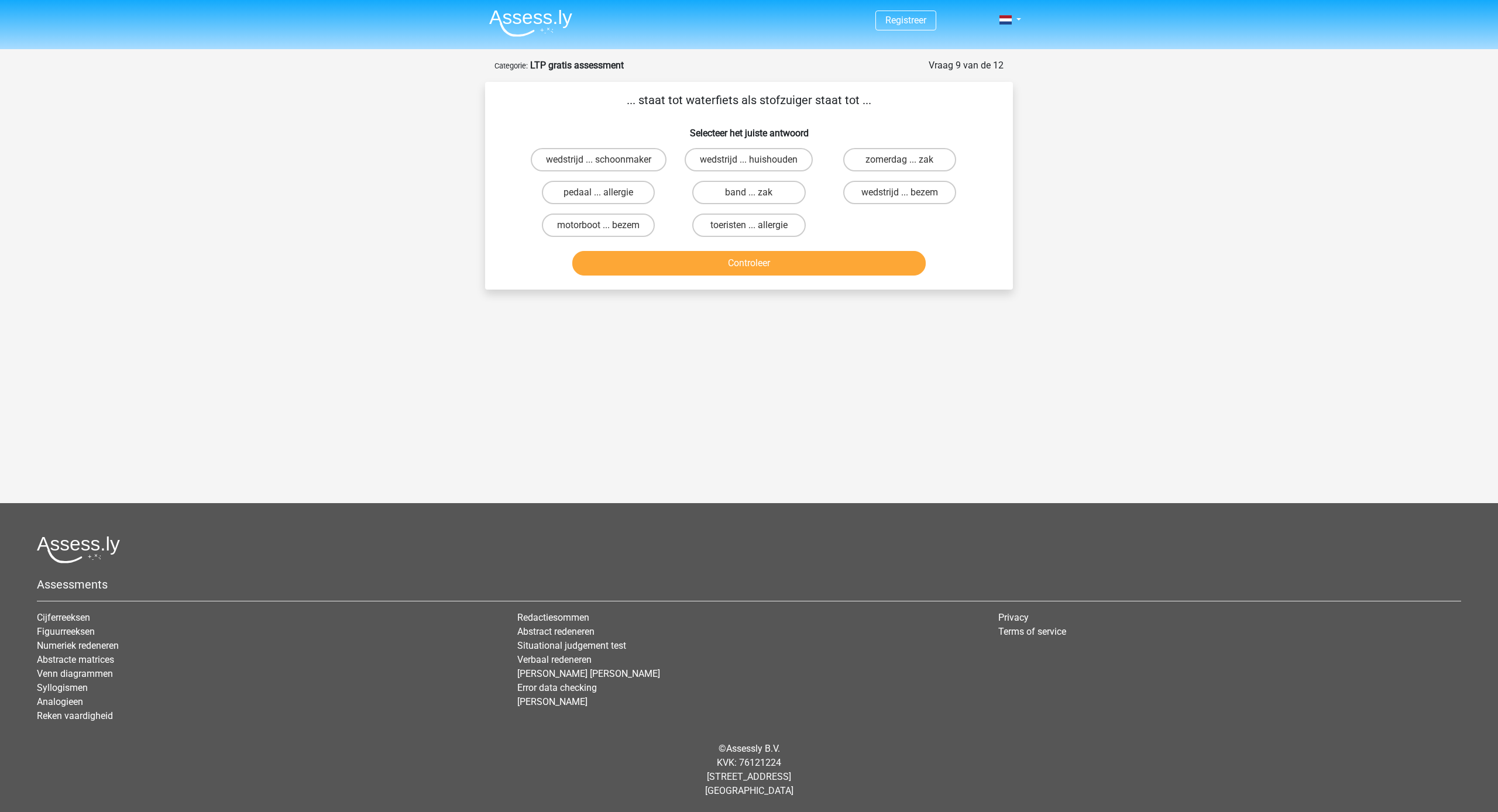
scroll to position [0, 1]
click at [804, 168] on label "wedstrijd ... huishouden" at bounding box center [749, 160] width 128 height 23
click at [757, 168] on input "wedstrijd ... huishouden" at bounding box center [752, 163] width 7 height 7
radio input "true"
click at [835, 257] on button "Controleer" at bounding box center [749, 263] width 354 height 25
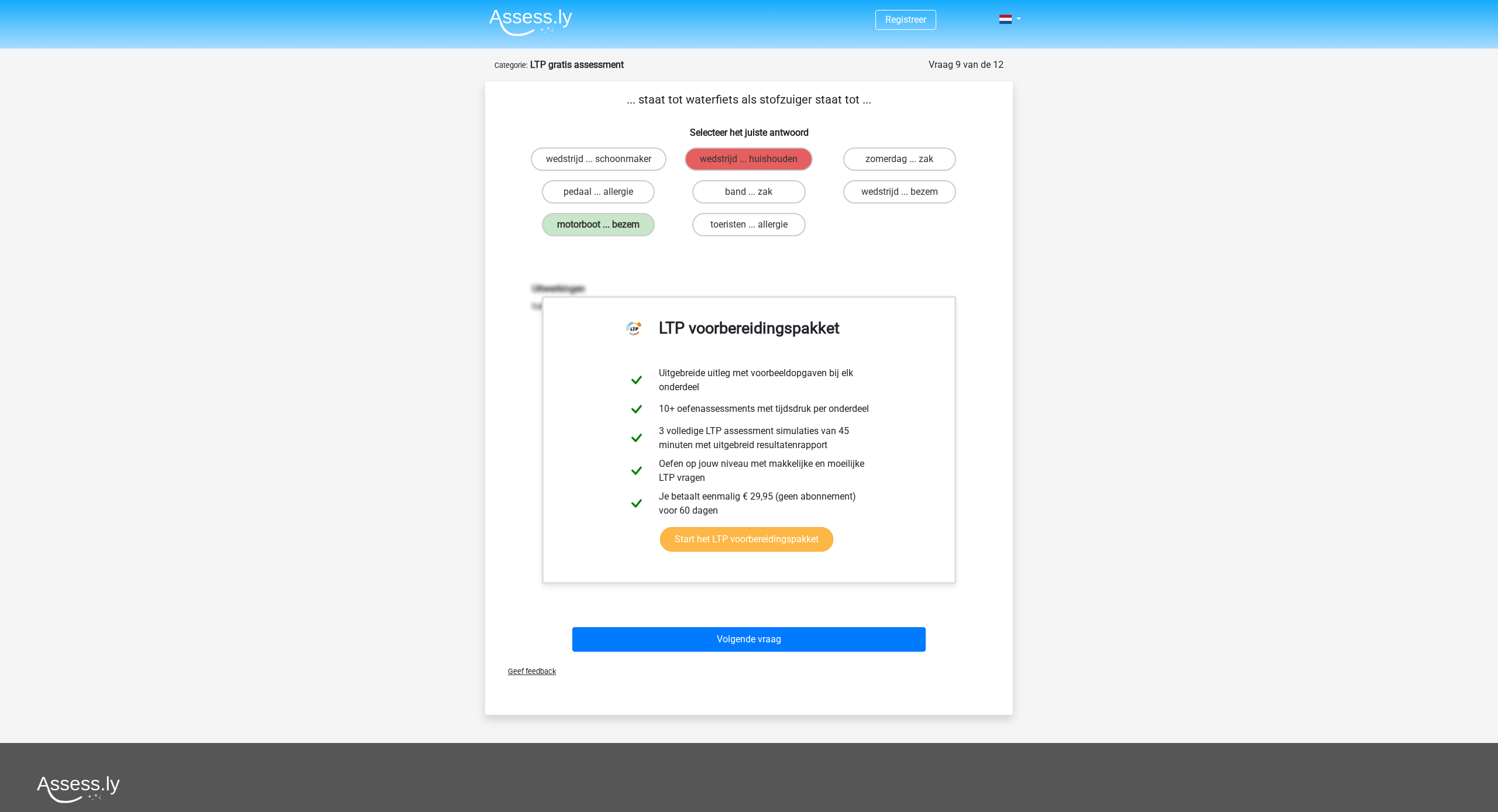
scroll to position [0, 0]
click at [884, 633] on button "Volgende vraag" at bounding box center [749, 640] width 354 height 25
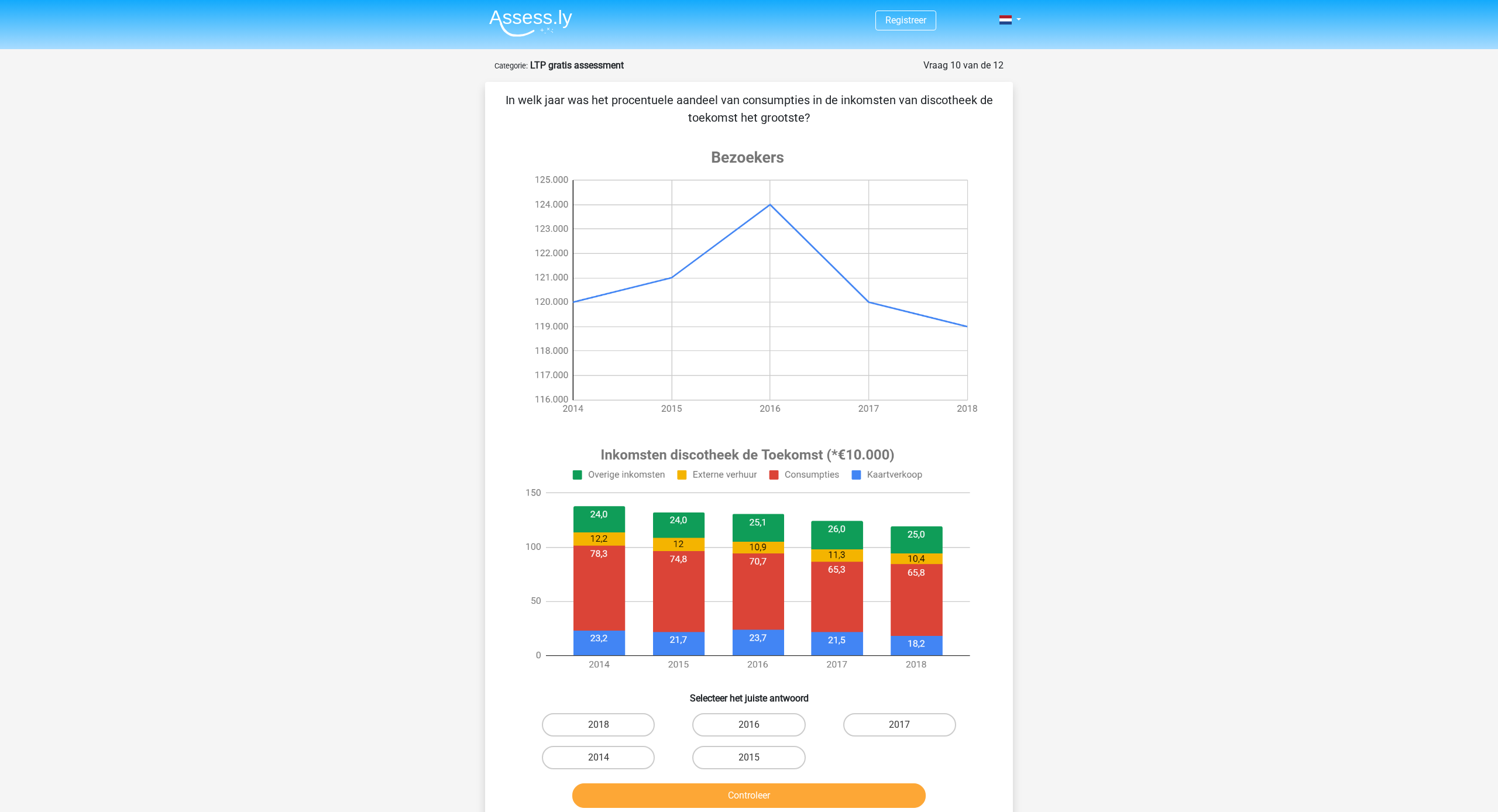
scroll to position [58, 0]
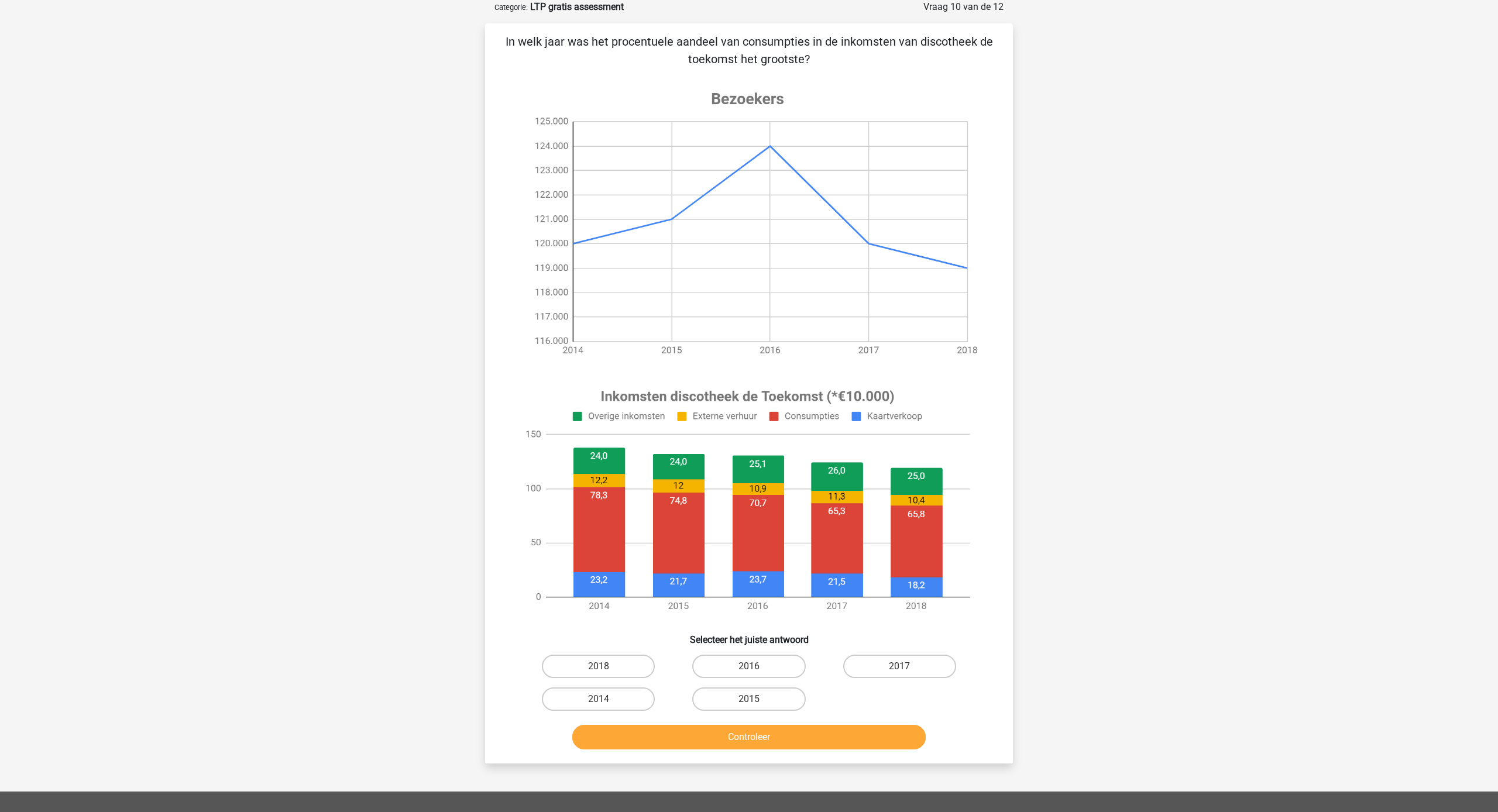
drag, startPoint x: 636, startPoint y: 700, endPoint x: 659, endPoint y: 710, distance: 25.1
click at [637, 700] on label "2014" at bounding box center [598, 699] width 113 height 23
click at [606, 700] on input "2014" at bounding box center [602, 703] width 7 height 7
radio input "true"
click at [723, 733] on button "Controleer" at bounding box center [749, 737] width 354 height 25
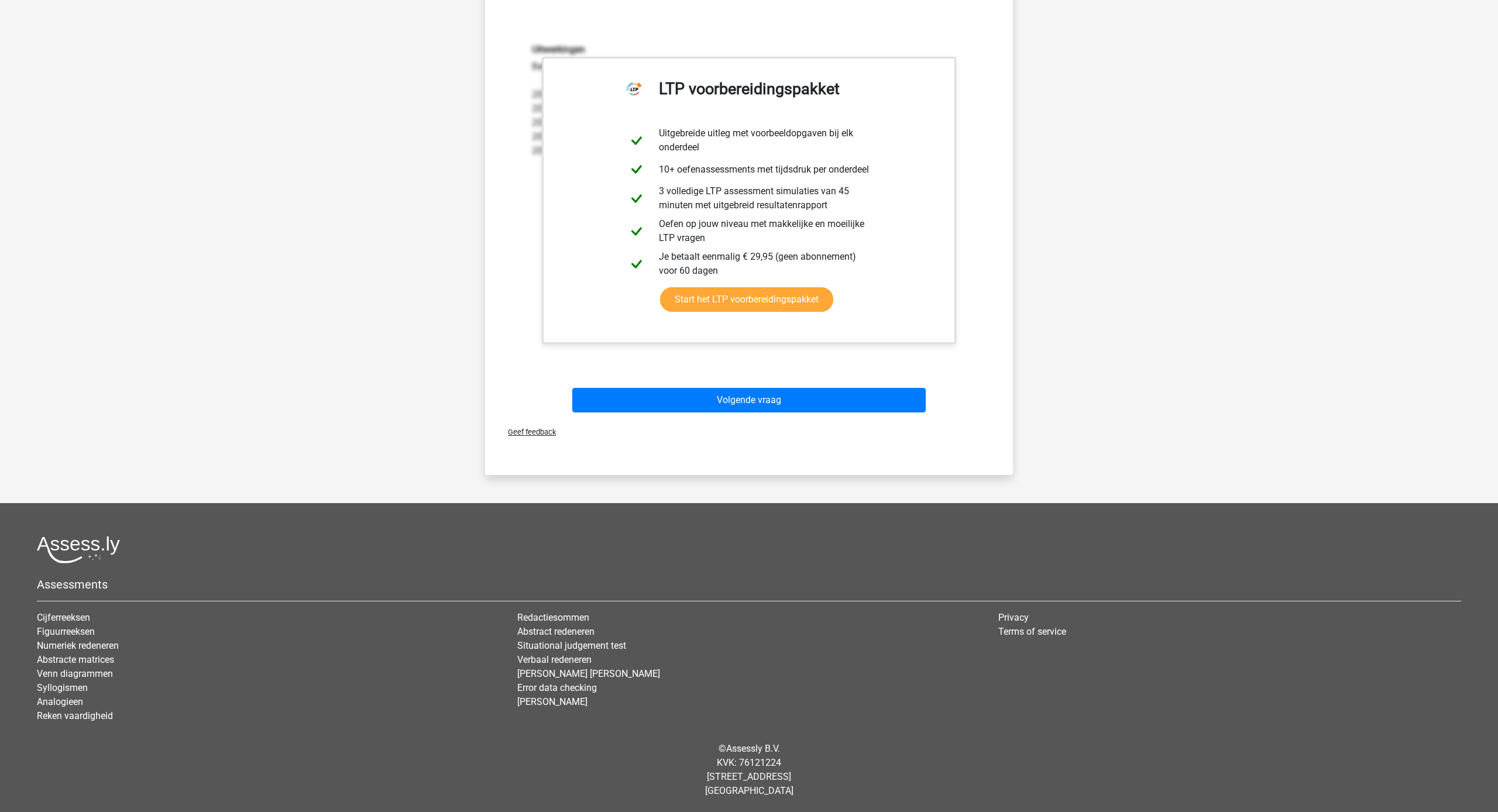
scroll to position [772, 0]
click at [733, 396] on button "Volgende vraag" at bounding box center [749, 400] width 354 height 25
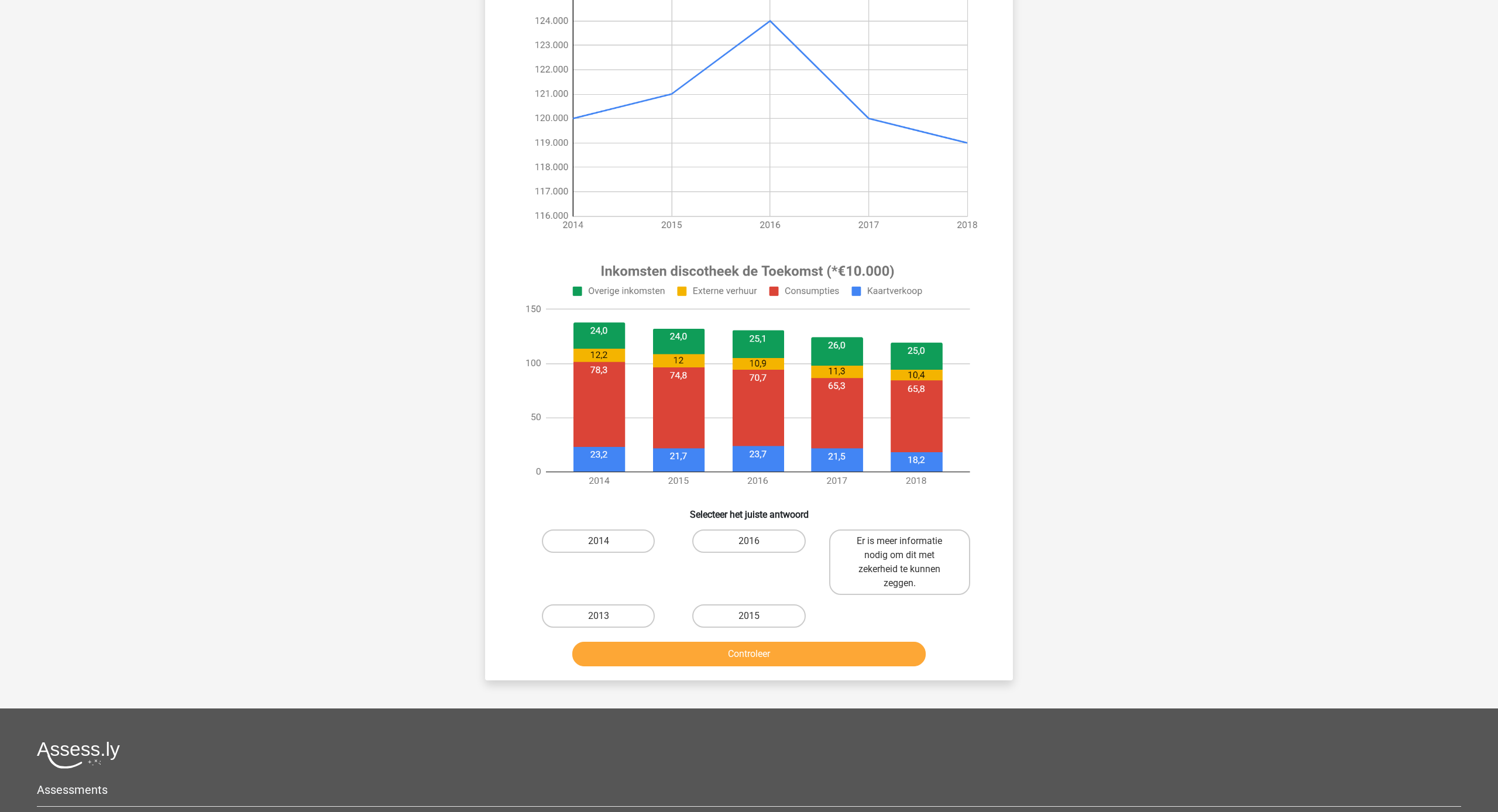
scroll to position [58, 0]
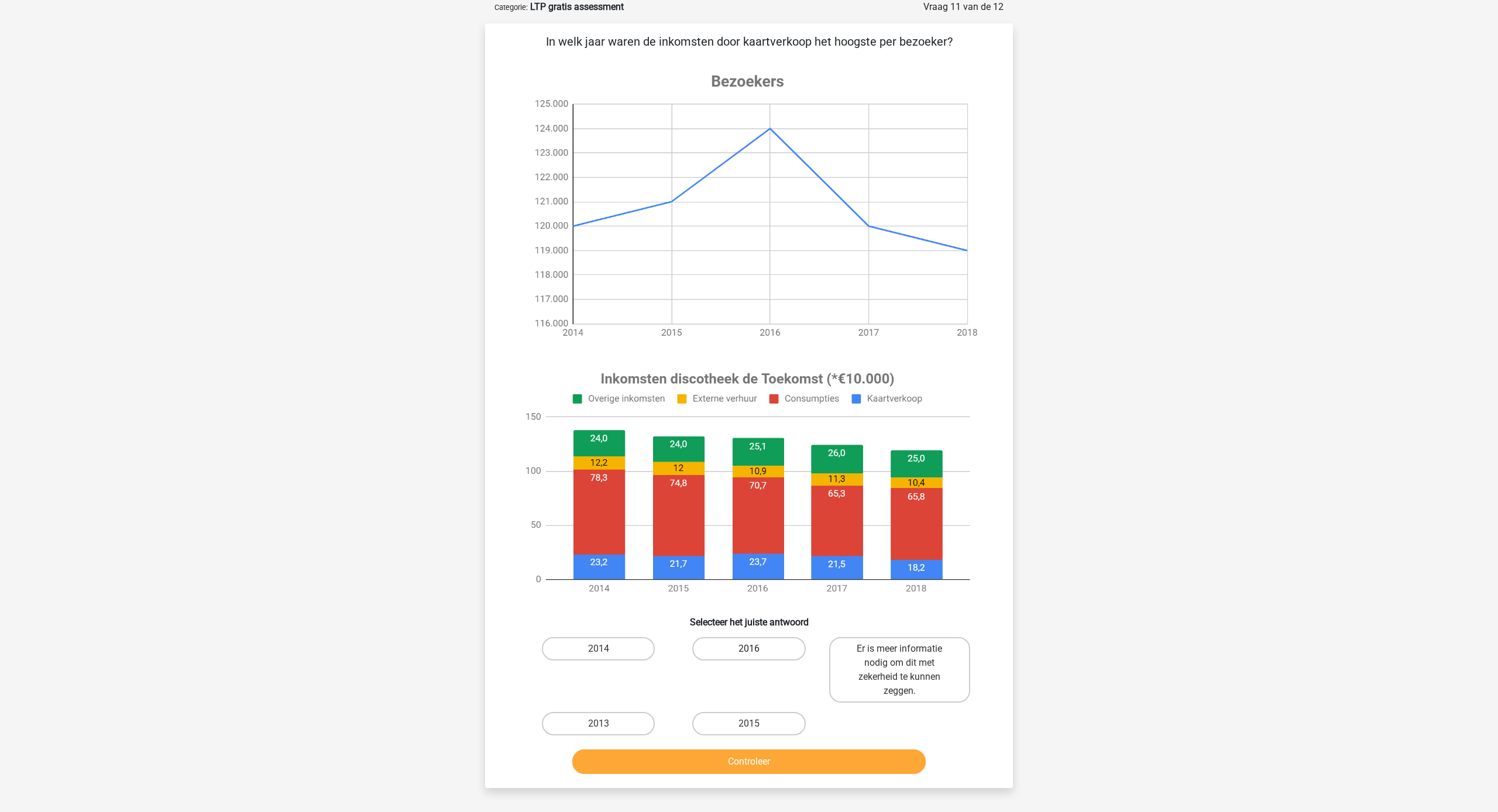
click at [764, 648] on label "2016" at bounding box center [748, 649] width 113 height 23
click at [757, 649] on input "2016" at bounding box center [752, 652] width 7 height 7
radio input "true"
click at [807, 754] on button "Controleer" at bounding box center [749, 762] width 354 height 25
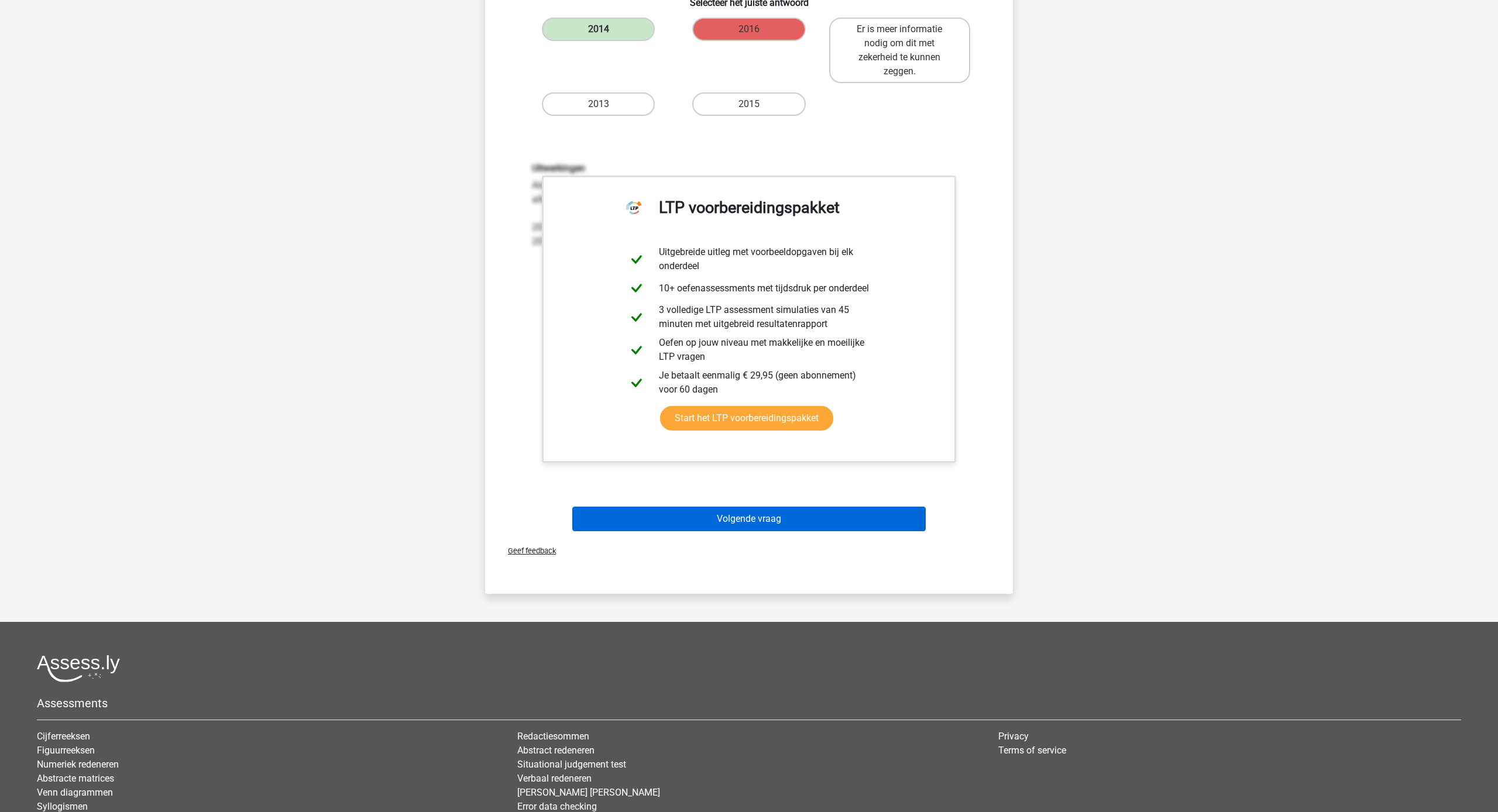
click at [807, 515] on button "Volgende vraag" at bounding box center [749, 519] width 354 height 25
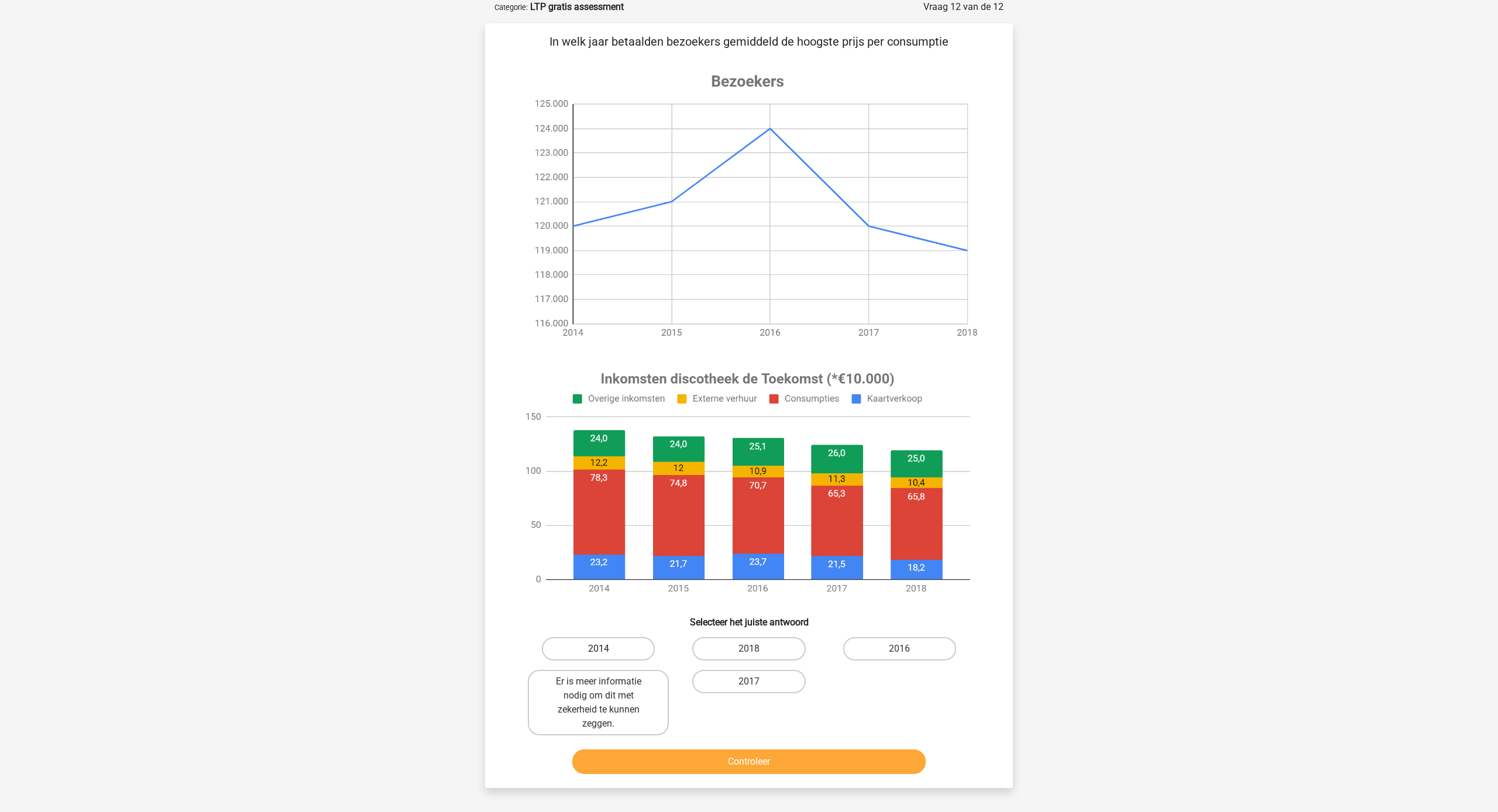
click at [641, 640] on label "2014" at bounding box center [598, 649] width 113 height 23
click at [606, 649] on input "2014" at bounding box center [602, 652] width 7 height 7
radio input "true"
click at [749, 752] on button "Controleer" at bounding box center [749, 762] width 354 height 25
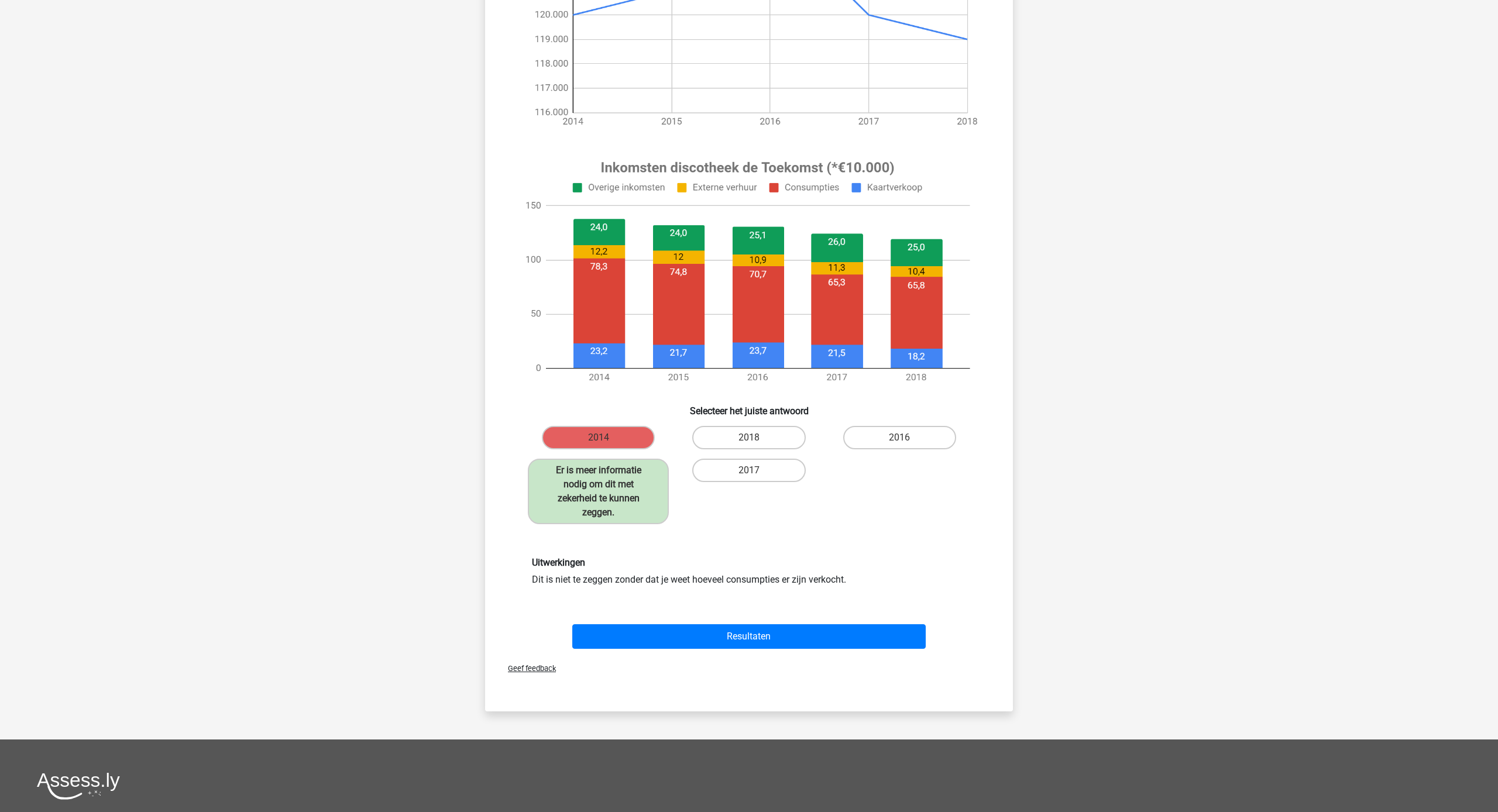
scroll to position [271, 0]
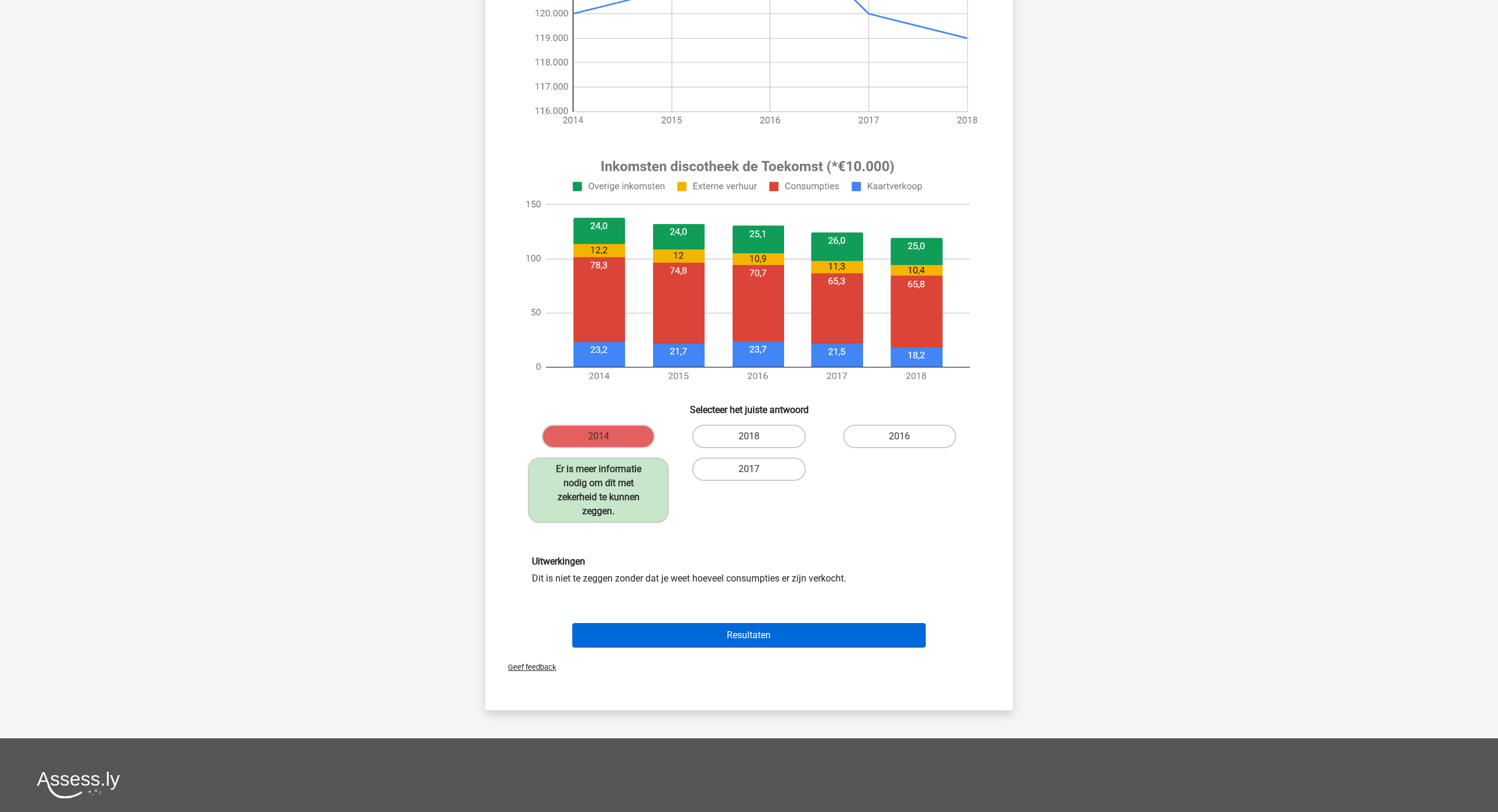
click at [799, 638] on button "Resultaten" at bounding box center [749, 636] width 354 height 25
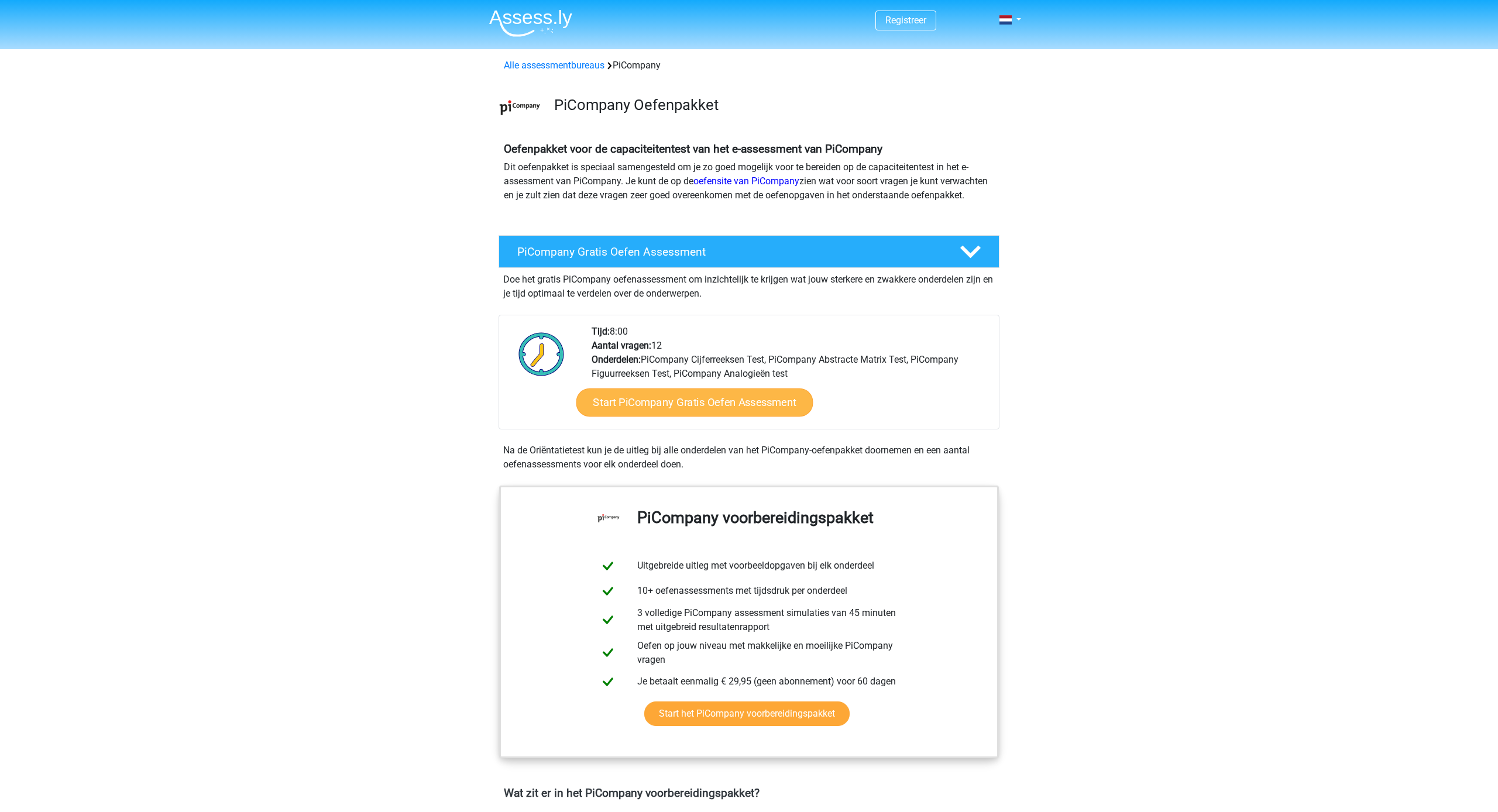
click at [719, 416] on link "Start PiCompany Gratis Oefen Assessment" at bounding box center [695, 402] width 237 height 28
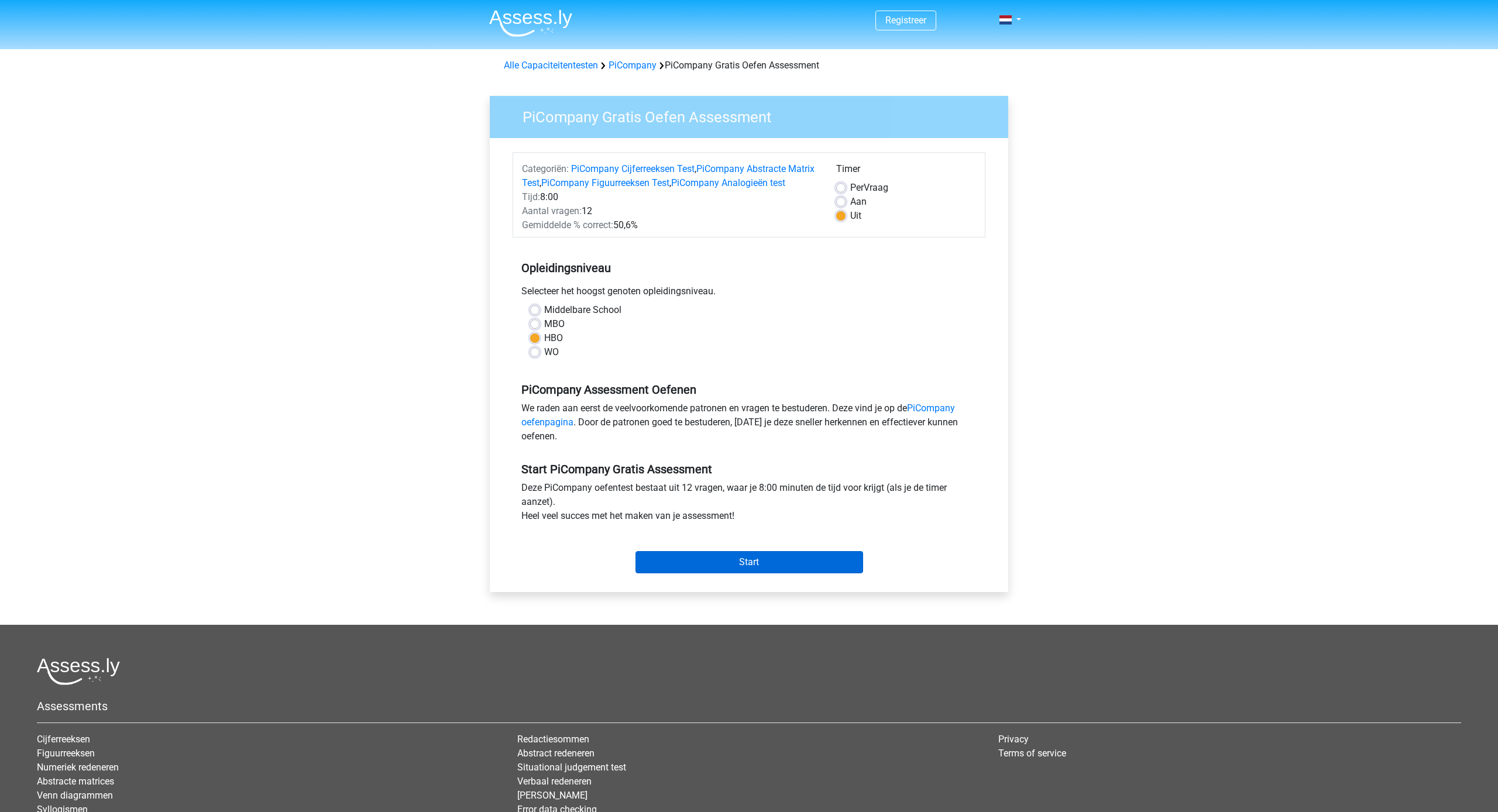
click at [784, 574] on input "Start" at bounding box center [749, 562] width 227 height 22
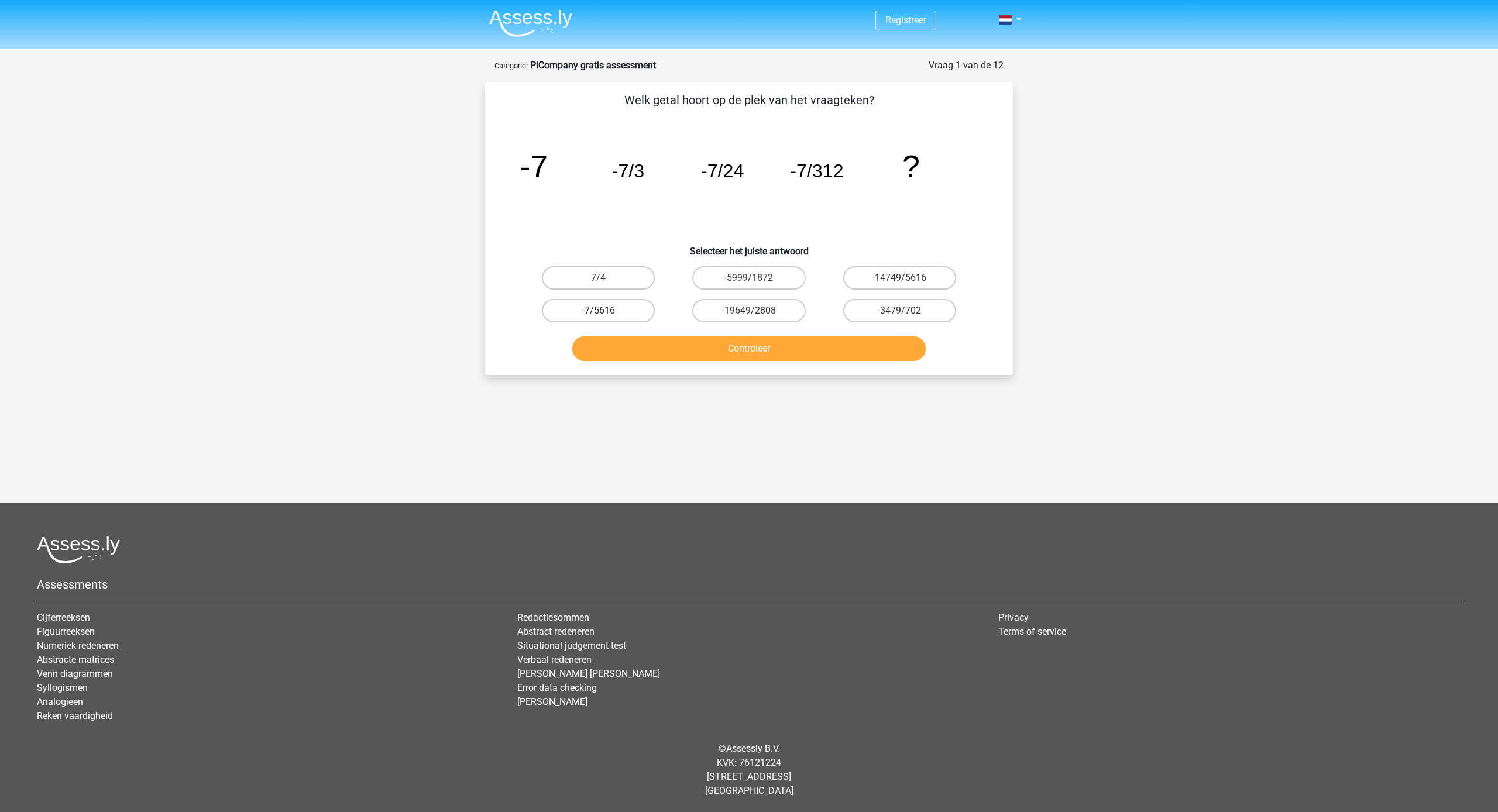
click at [624, 301] on label "-7/5616" at bounding box center [598, 311] width 113 height 23
click at [606, 311] on input "-7/5616" at bounding box center [602, 314] width 7 height 7
radio input "true"
click at [699, 354] on button "Controleer" at bounding box center [749, 348] width 354 height 25
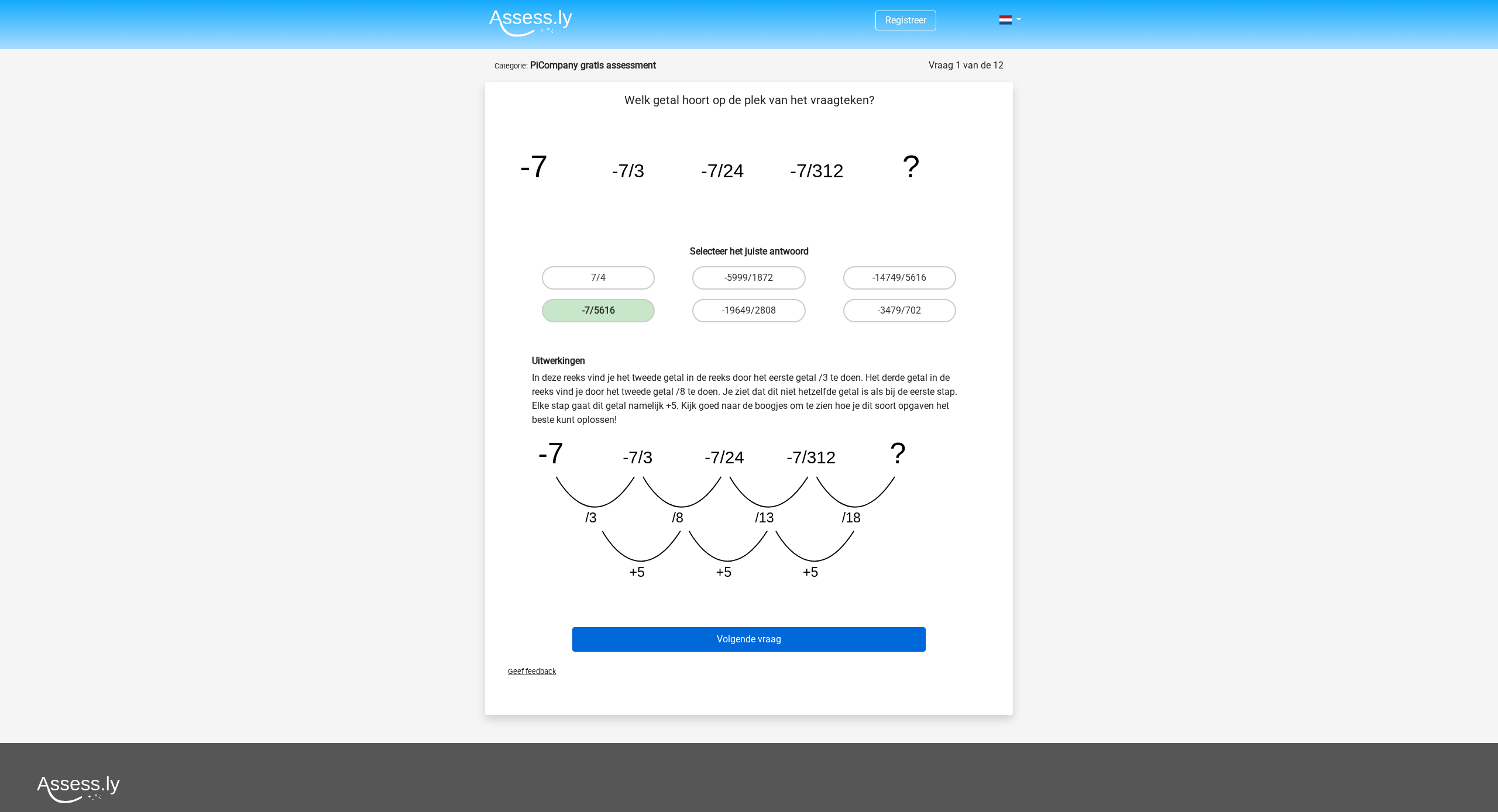
click at [798, 636] on button "Volgende vraag" at bounding box center [749, 639] width 354 height 25
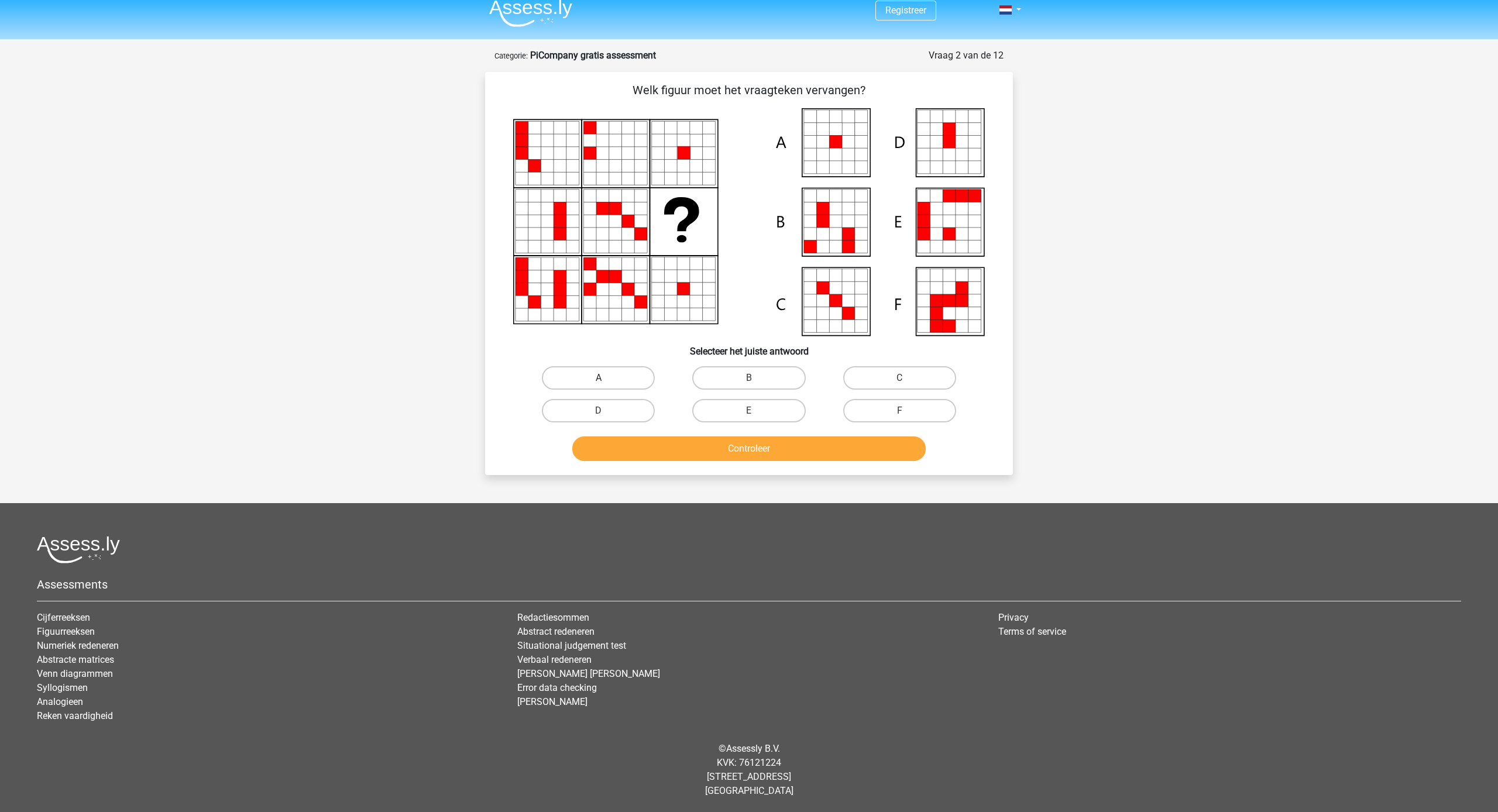
click at [579, 372] on label "A" at bounding box center [598, 378] width 113 height 23
click at [598, 378] on input "A" at bounding box center [602, 381] width 7 height 7
radio input "true"
click at [687, 442] on button "Controleer" at bounding box center [749, 449] width 354 height 25
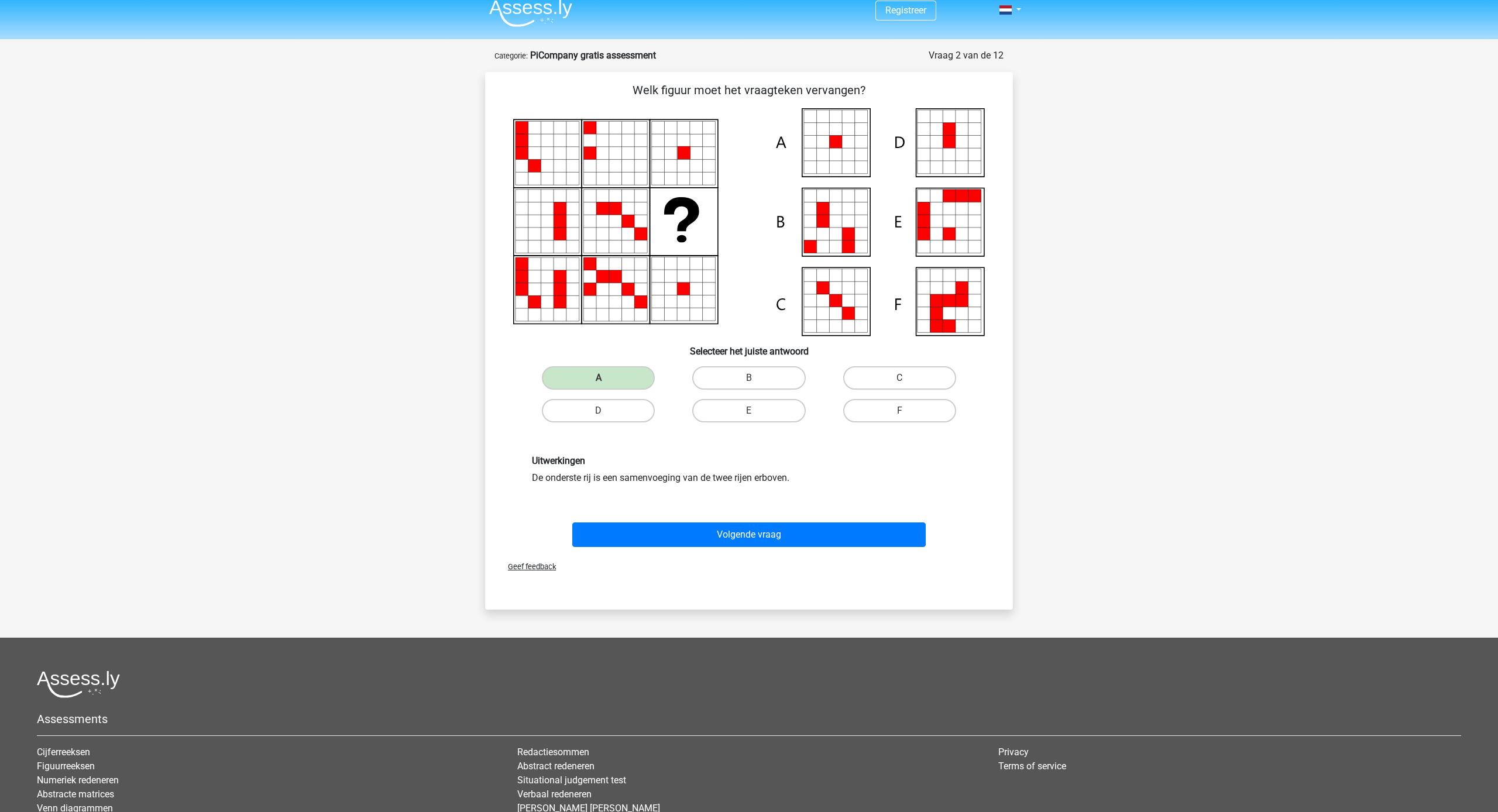
scroll to position [0, 0]
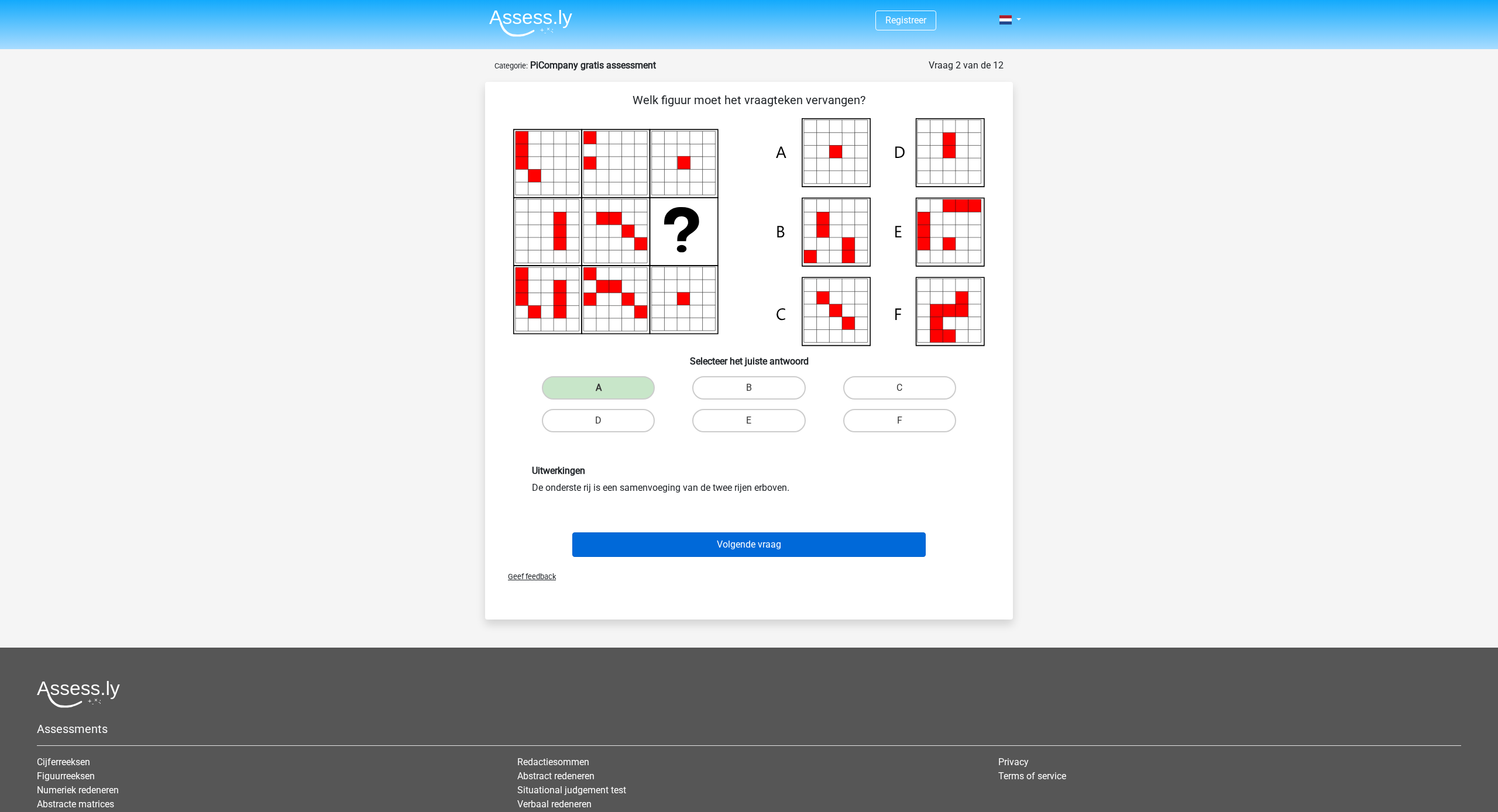
click at [760, 544] on button "Volgende vraag" at bounding box center [749, 544] width 354 height 25
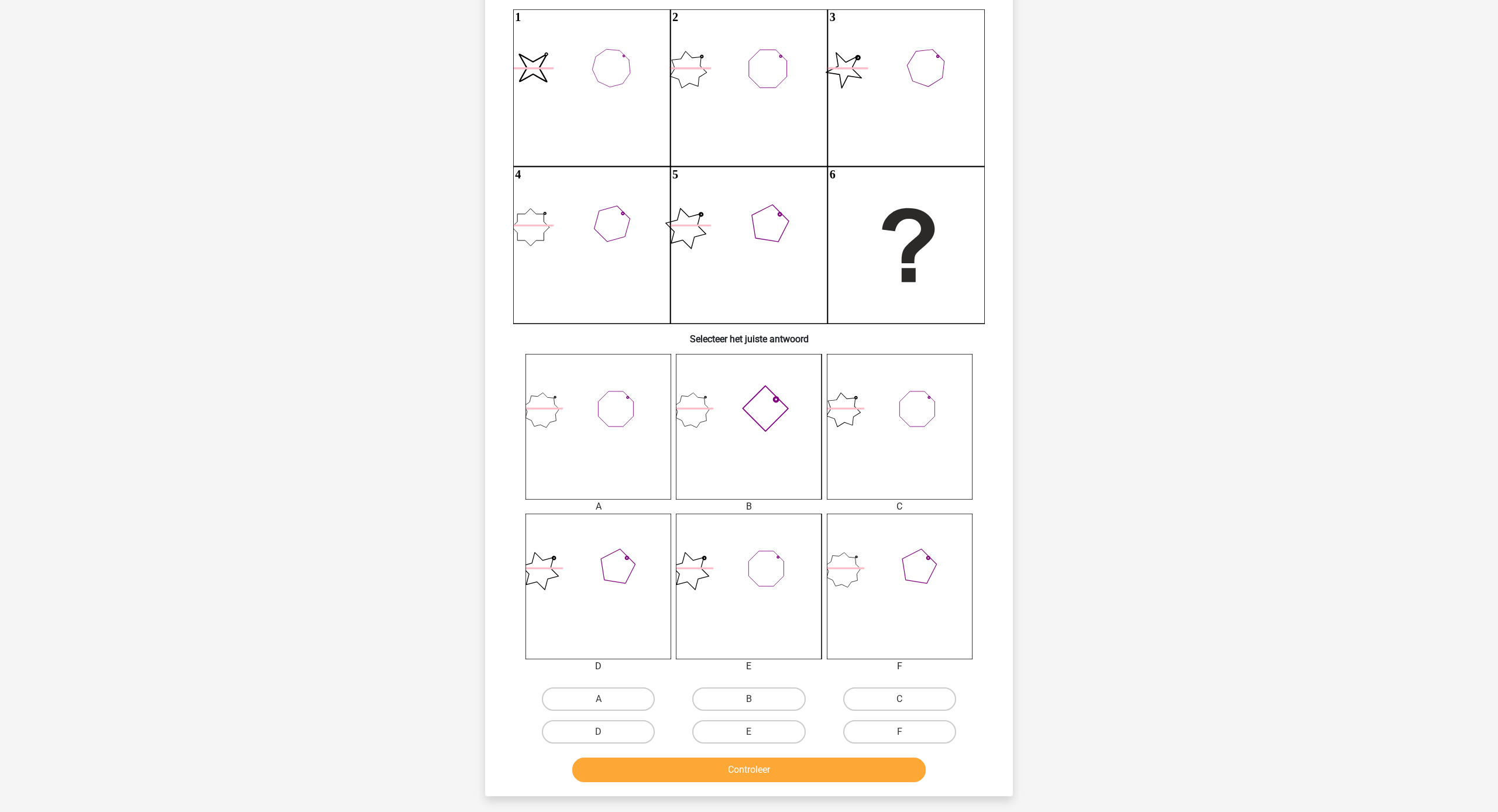
scroll to position [109, 0]
click at [621, 721] on label "D" at bounding box center [598, 731] width 113 height 23
click at [606, 731] on input "D" at bounding box center [602, 735] width 7 height 7
radio input "true"
click at [671, 765] on button "Controleer" at bounding box center [749, 770] width 354 height 25
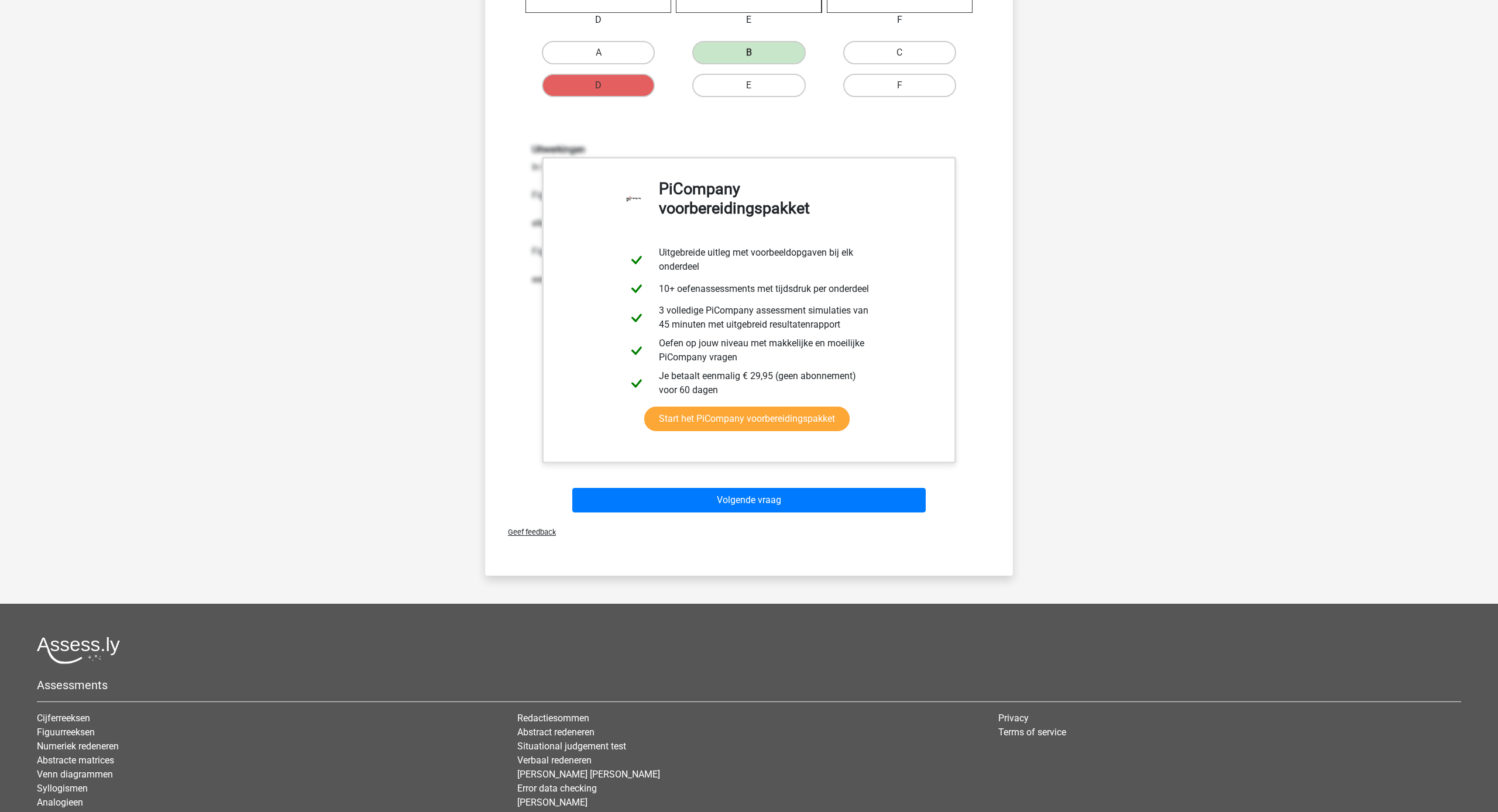
scroll to position [756, 0]
click at [744, 506] on button "Volgende vraag" at bounding box center [749, 500] width 354 height 25
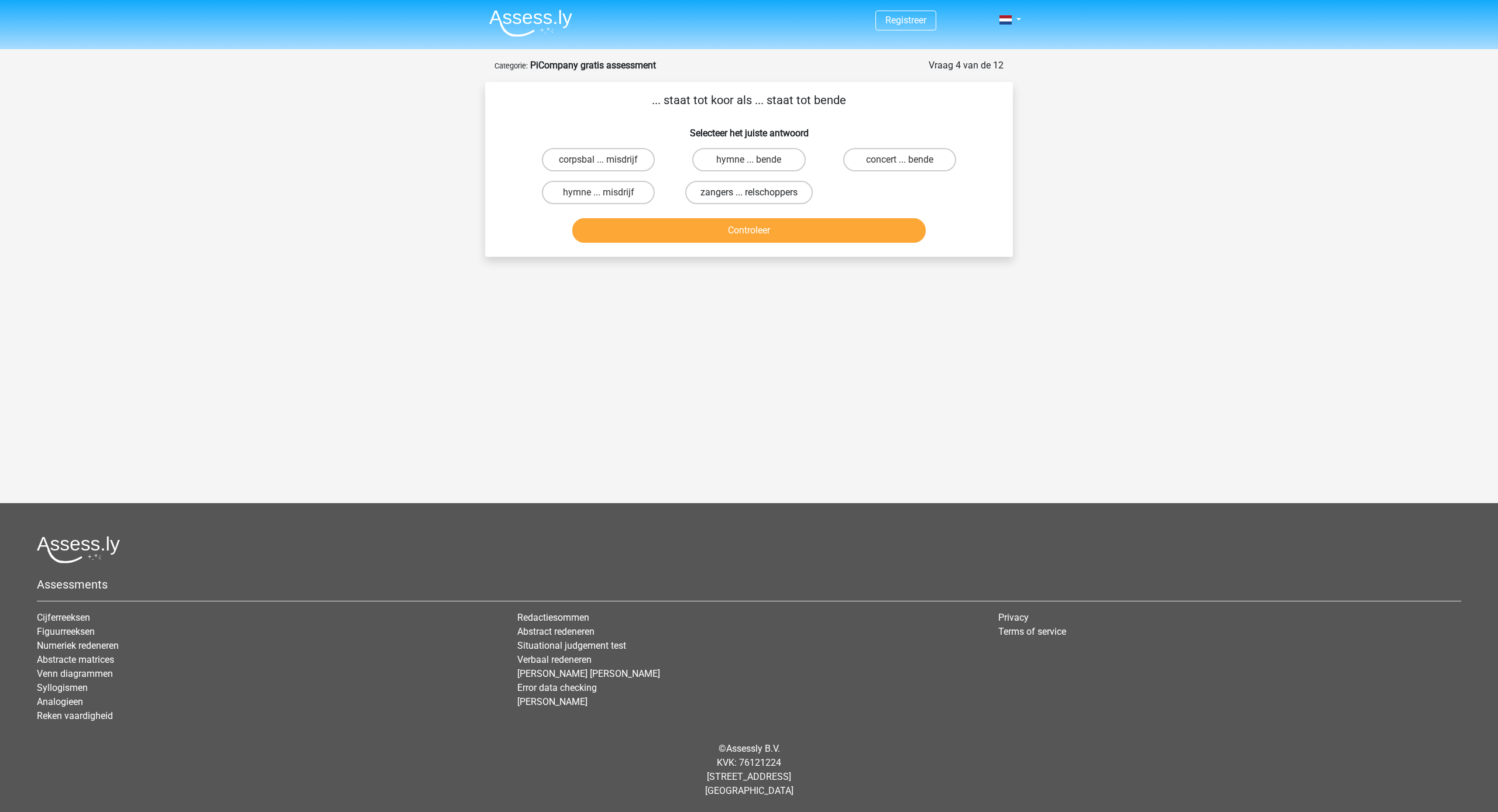
scroll to position [0, 1]
click at [752, 190] on label "zangers ... relschoppers" at bounding box center [749, 192] width 128 height 23
click at [752, 192] on input "zangers ... relschoppers" at bounding box center [752, 196] width 7 height 7
radio input "true"
click at [749, 221] on button "Controleer" at bounding box center [749, 230] width 354 height 25
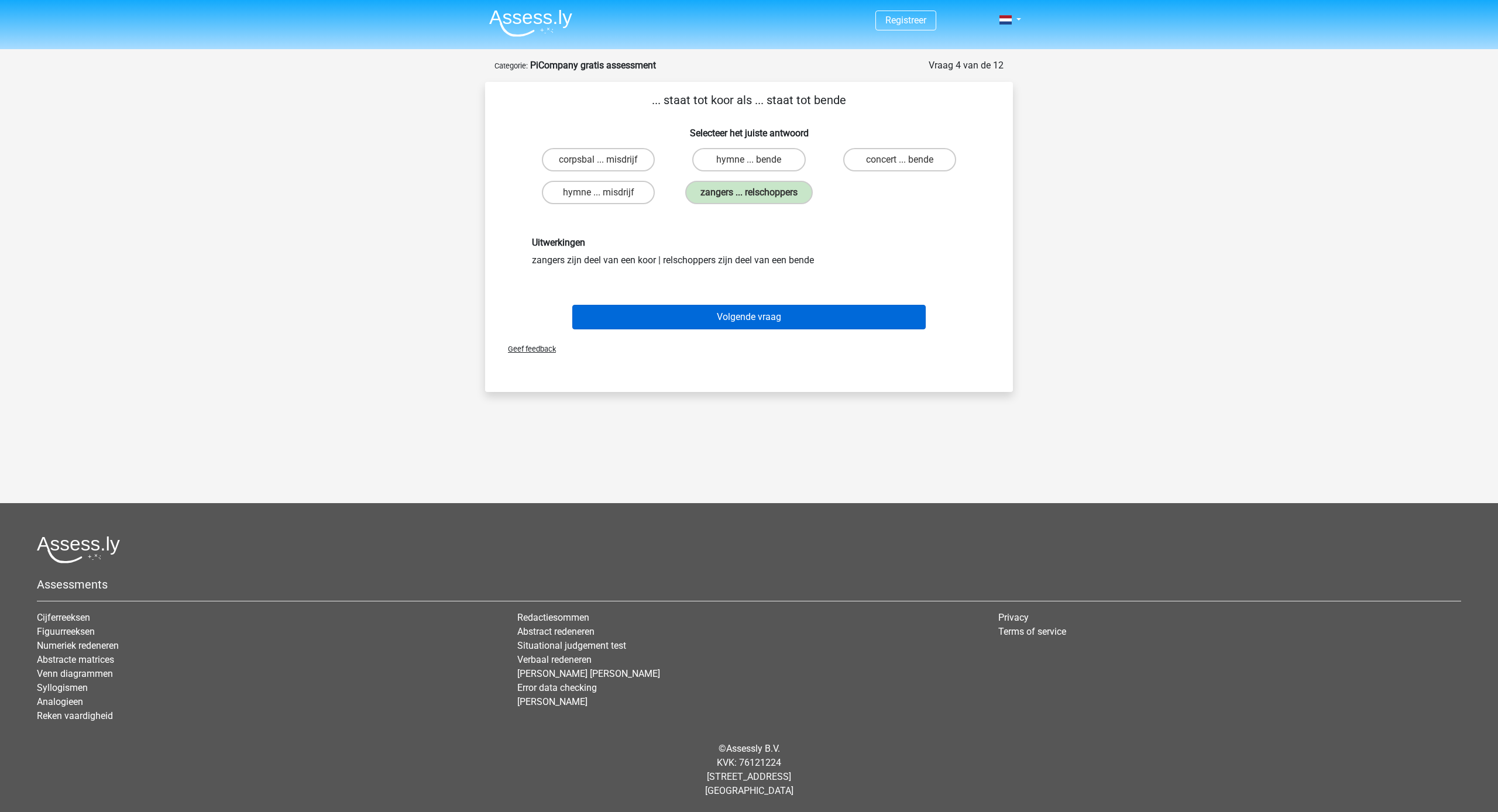
click at [767, 324] on button "Volgende vraag" at bounding box center [749, 317] width 354 height 25
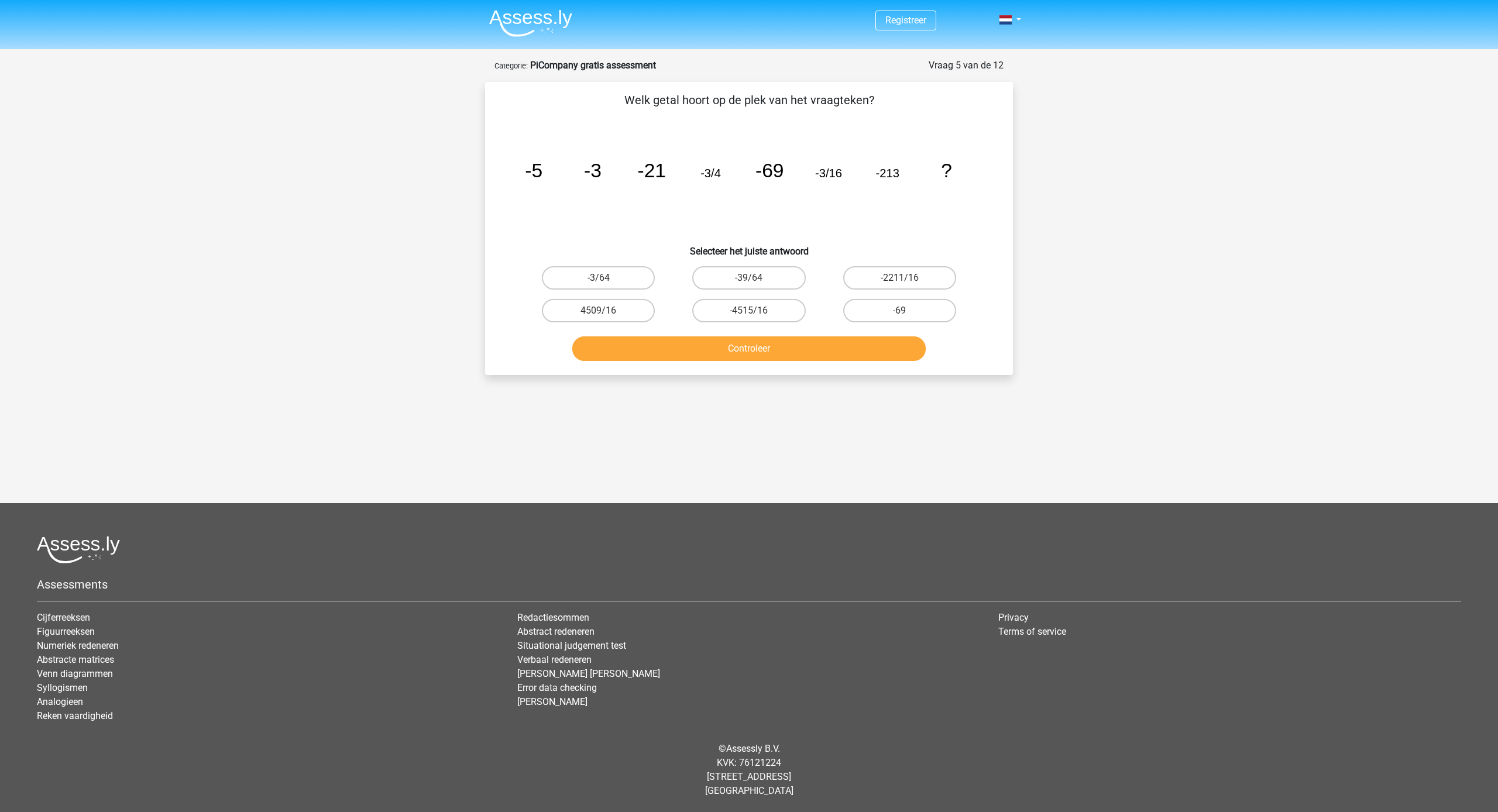
drag, startPoint x: 637, startPoint y: 281, endPoint x: 639, endPoint y: 291, distance: 10.2
click at [637, 281] on label "-3/64" at bounding box center [598, 278] width 113 height 23
click at [606, 281] on input "-3/64" at bounding box center [602, 281] width 7 height 7
radio input "true"
click at [693, 343] on button "Controleer" at bounding box center [749, 348] width 354 height 25
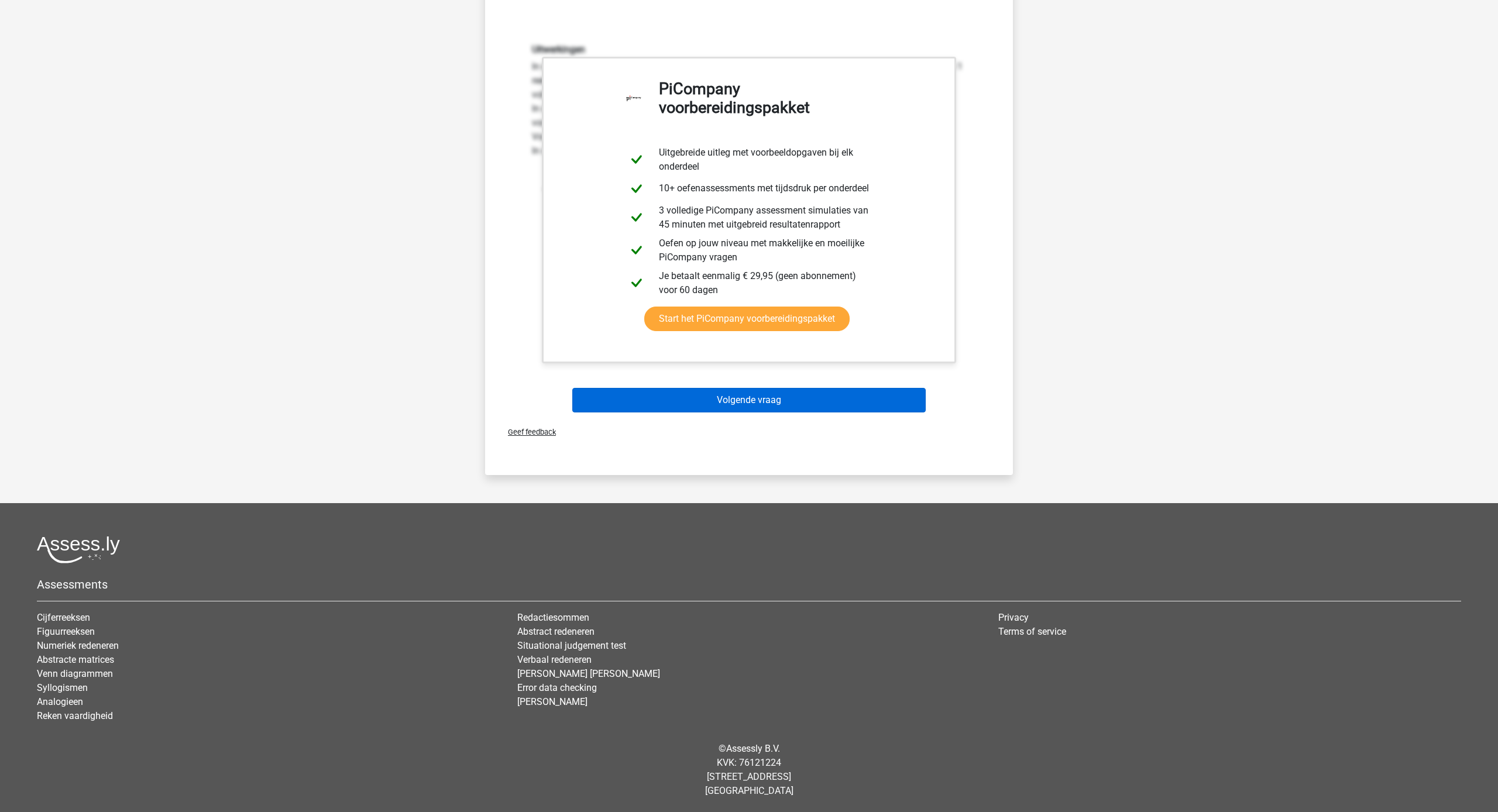
click at [737, 397] on button "Volgende vraag" at bounding box center [749, 400] width 354 height 25
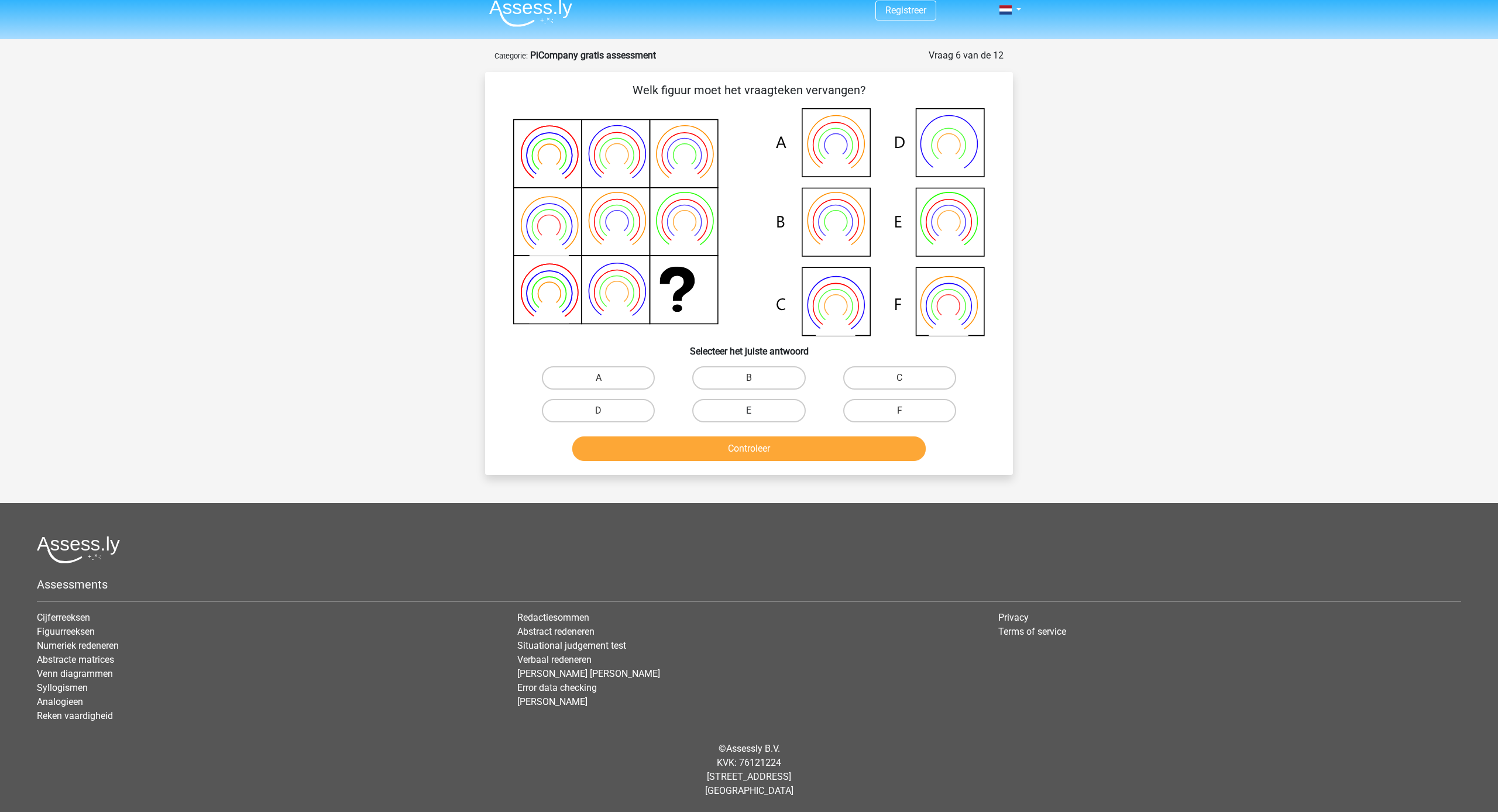
scroll to position [10, 0]
click at [759, 383] on label "B" at bounding box center [748, 378] width 113 height 23
click at [757, 383] on input "B" at bounding box center [752, 381] width 7 height 7
radio input "true"
click at [765, 437] on button "Controleer" at bounding box center [749, 449] width 354 height 25
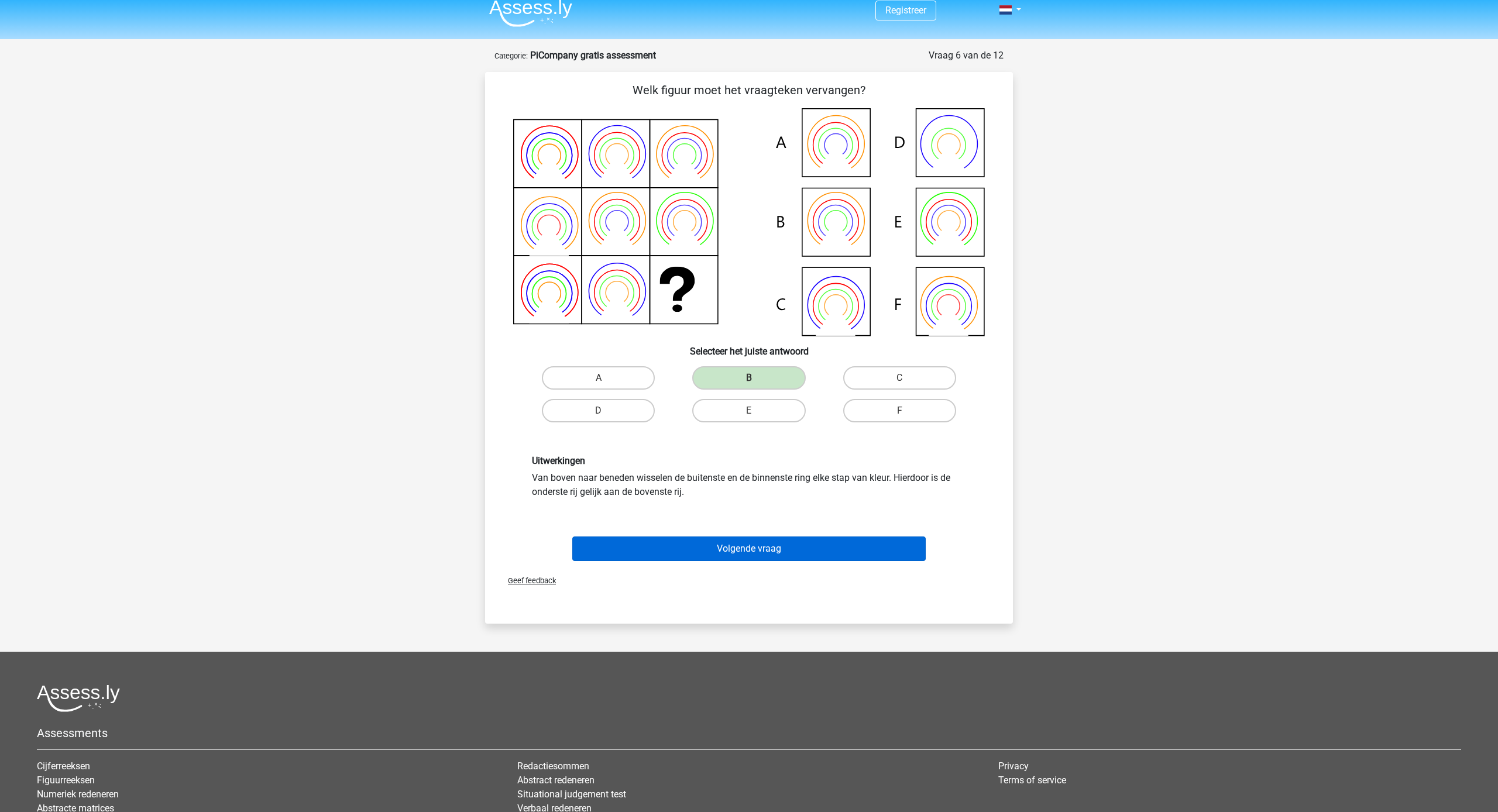
click at [805, 547] on button "Volgende vraag" at bounding box center [749, 549] width 354 height 25
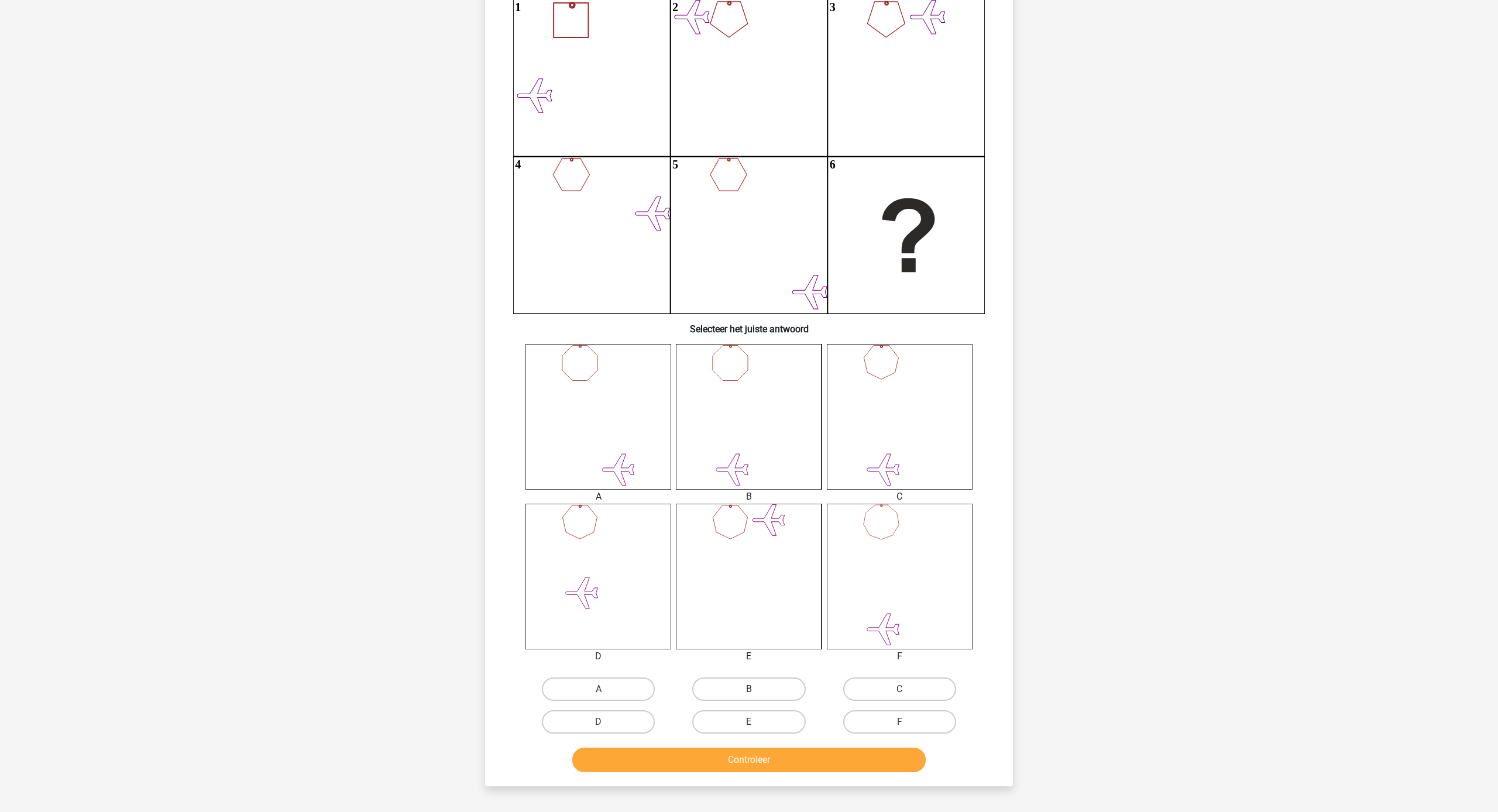
scroll to position [117, 0]
click at [776, 716] on label "E" at bounding box center [748, 724] width 113 height 23
click at [757, 724] on input "E" at bounding box center [752, 727] width 7 height 7
radio input "true"
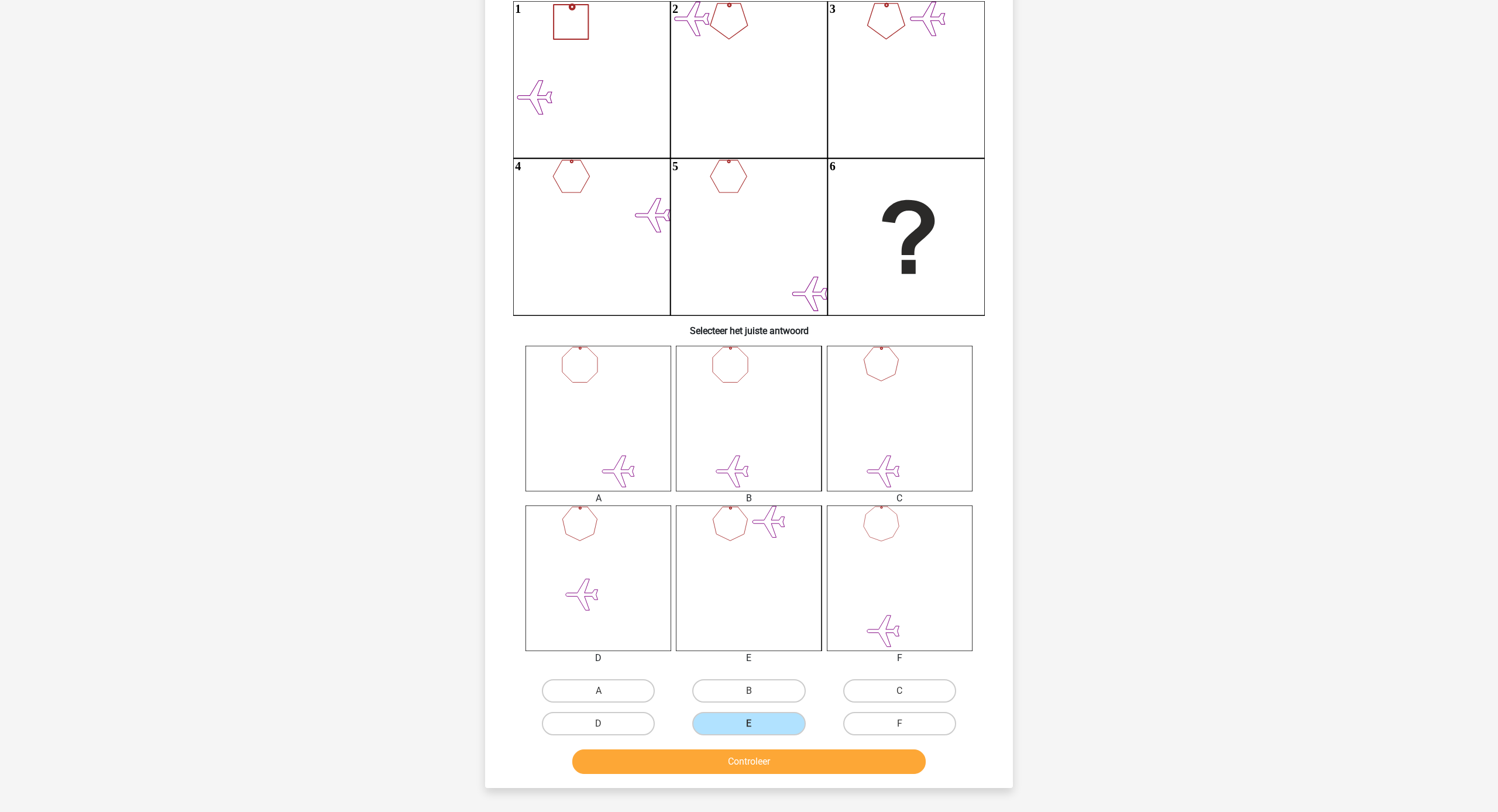
click at [791, 767] on button "Controleer" at bounding box center [749, 762] width 354 height 25
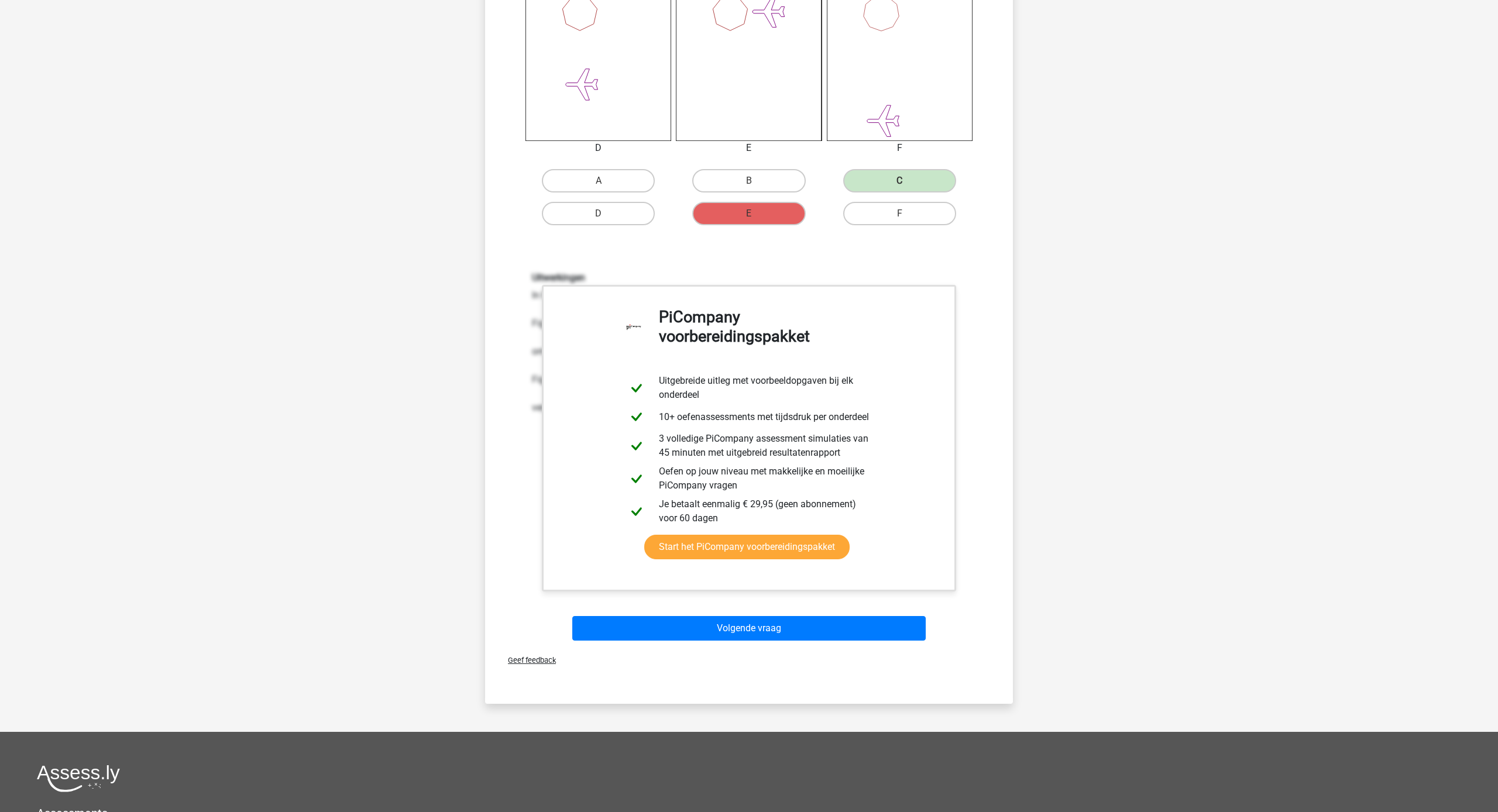
scroll to position [655, 0]
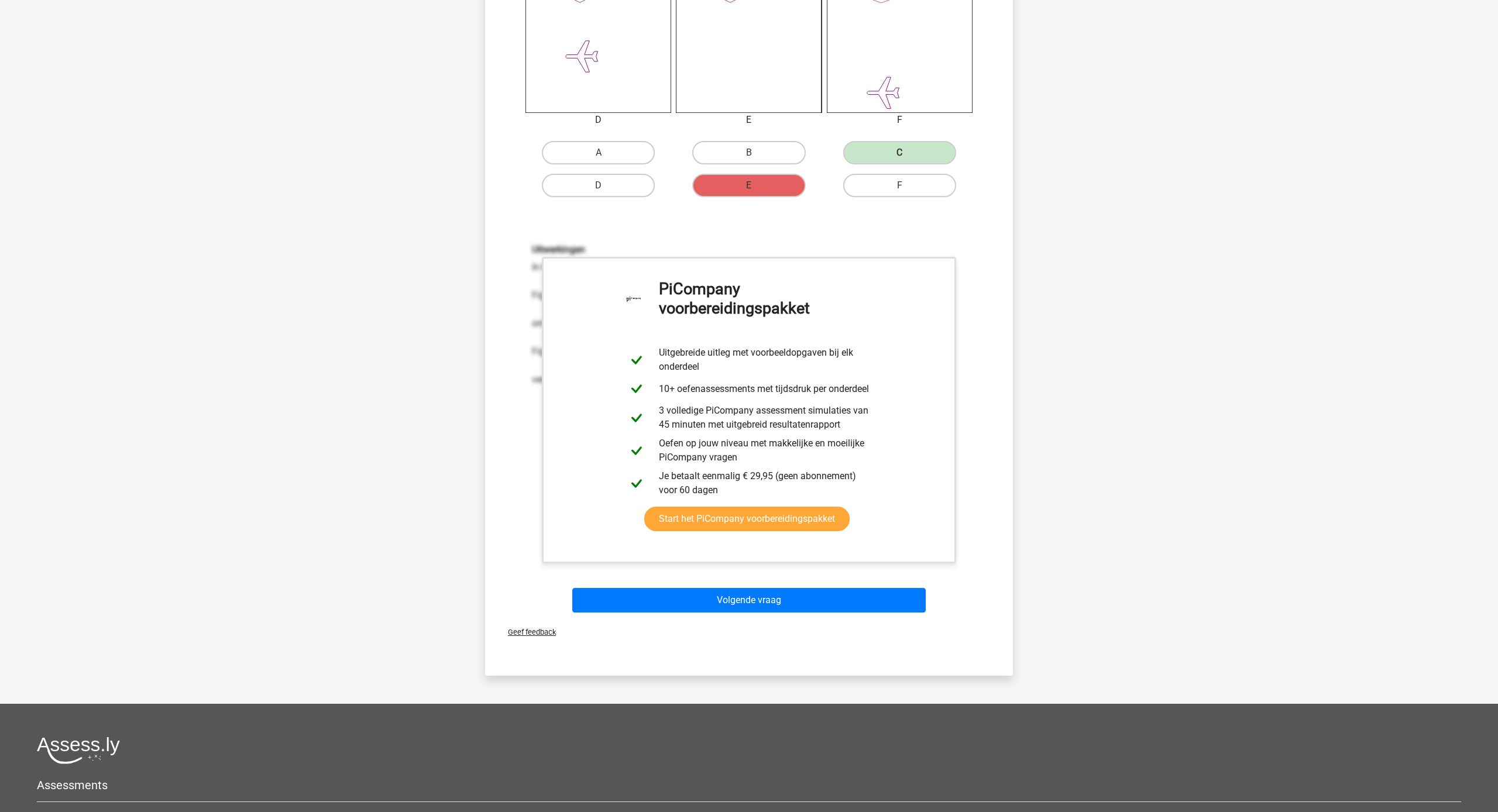
click at [761, 603] on button "Volgende vraag" at bounding box center [749, 601] width 354 height 25
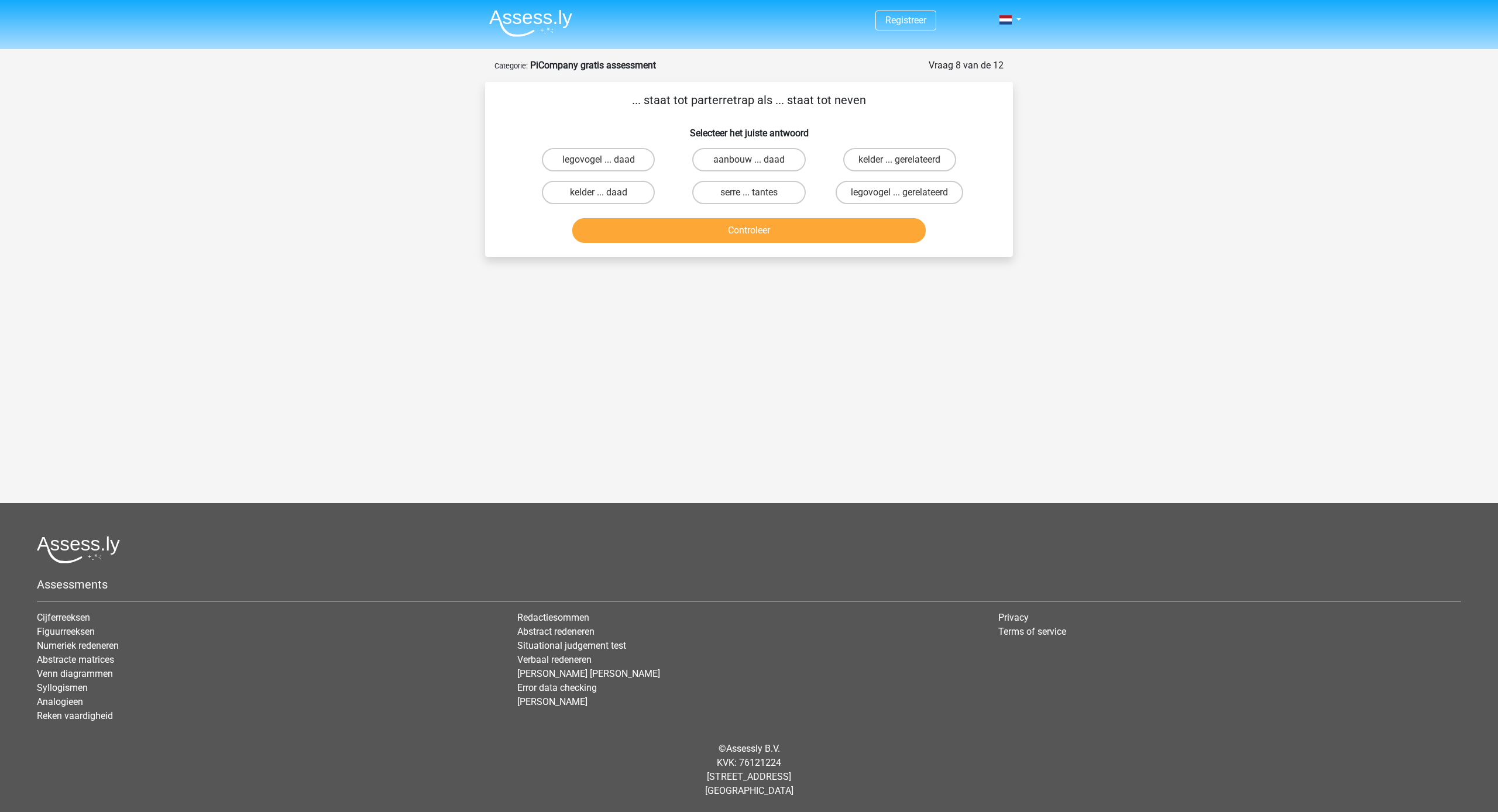
scroll to position [0, 0]
click at [641, 194] on label "kelder ... daad" at bounding box center [598, 192] width 113 height 23
click at [606, 194] on input "kelder ... daad" at bounding box center [602, 196] width 7 height 7
radio input "true"
click at [736, 168] on label "aanbouw ... daad" at bounding box center [748, 160] width 113 height 23
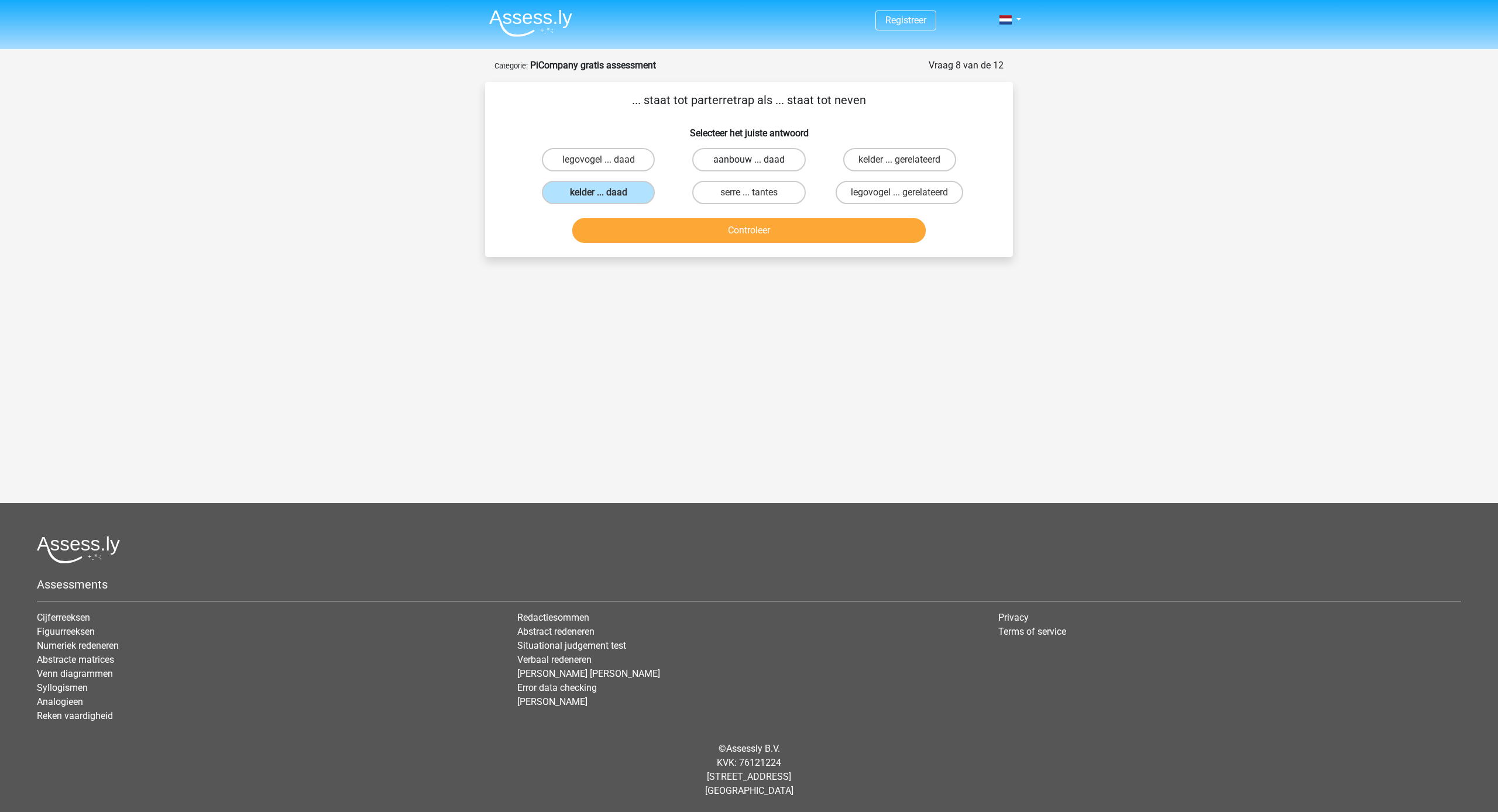
click at [749, 168] on input "aanbouw ... daad" at bounding box center [752, 163] width 7 height 7
radio input "true"
click at [749, 220] on button "Controleer" at bounding box center [749, 230] width 354 height 25
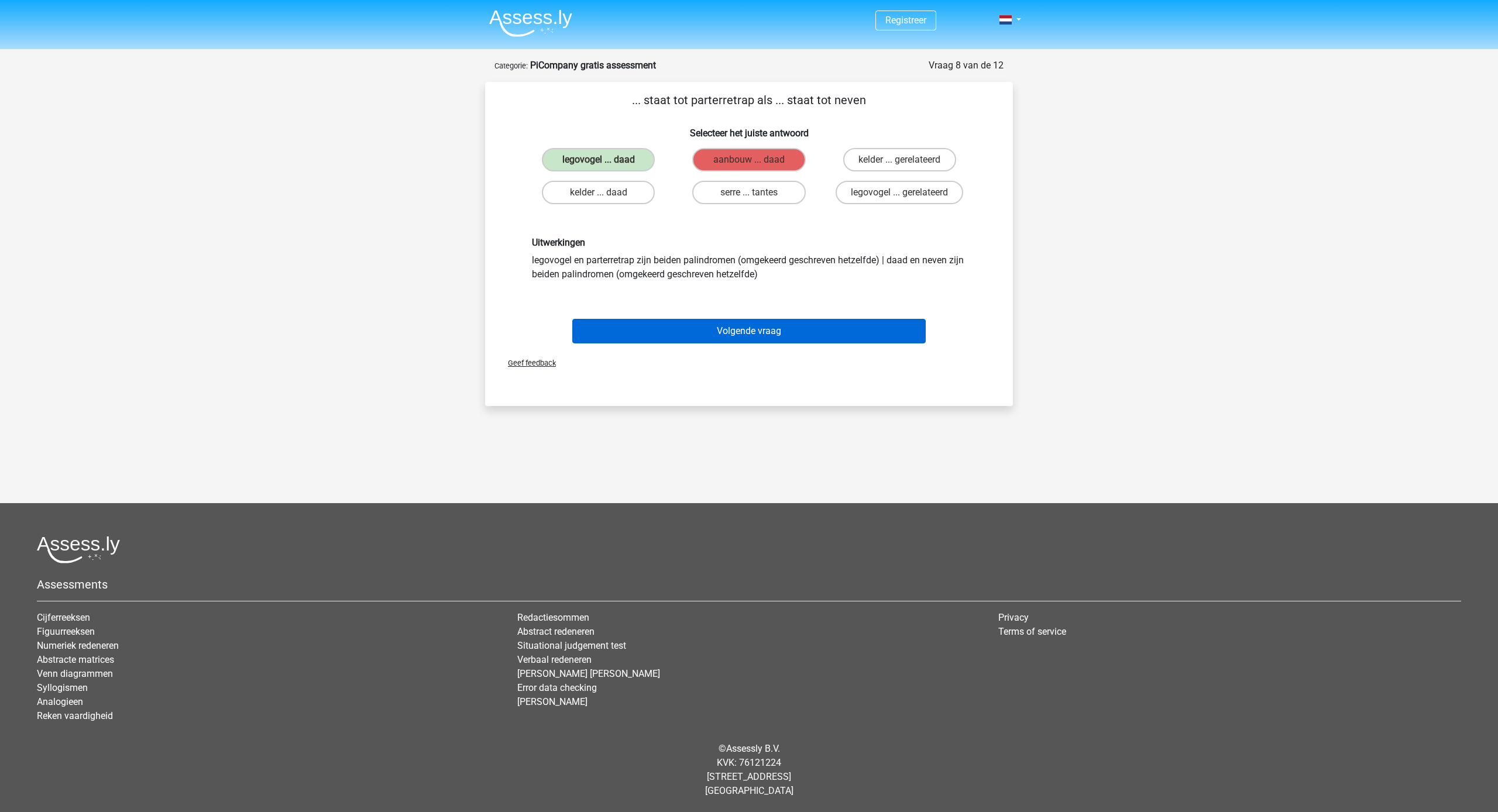
click at [794, 327] on button "Volgende vraag" at bounding box center [749, 331] width 354 height 25
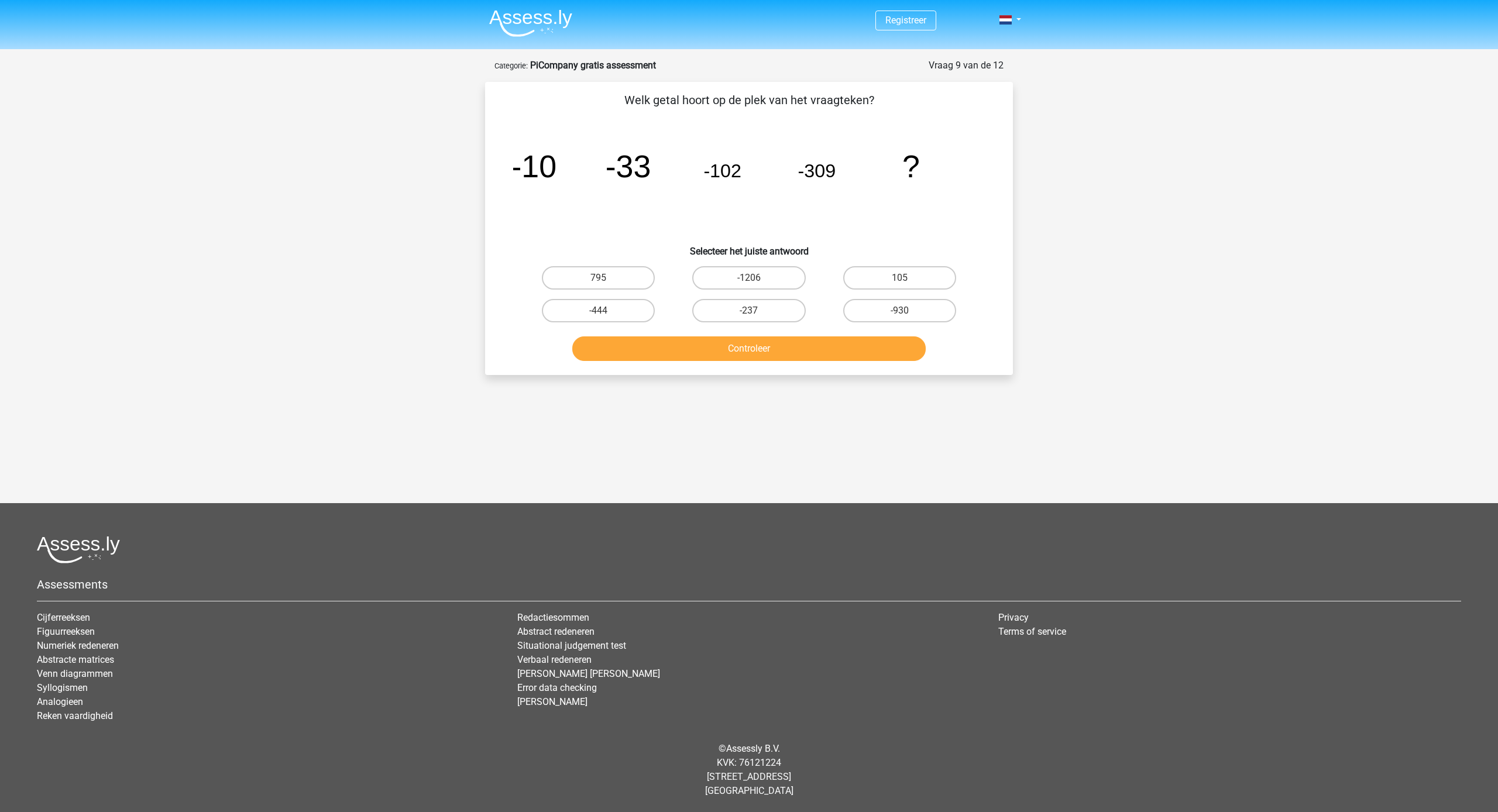
drag, startPoint x: 863, startPoint y: 310, endPoint x: 863, endPoint y: 327, distance: 17.0
click at [863, 310] on label "-930" at bounding box center [900, 311] width 113 height 23
click at [900, 311] on input "-930" at bounding box center [903, 314] width 7 height 7
radio input "true"
click at [862, 352] on button "Controleer" at bounding box center [749, 348] width 354 height 25
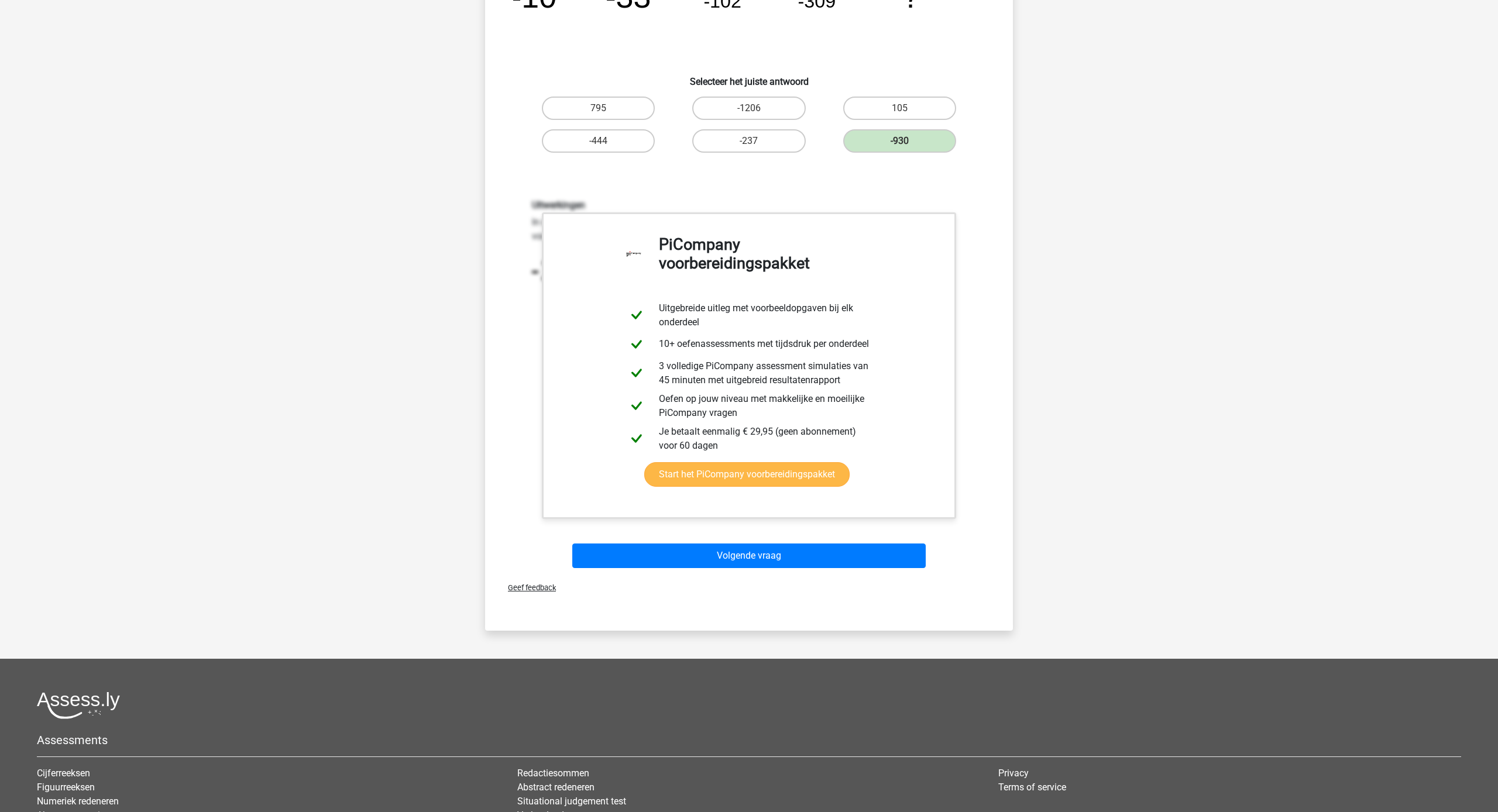
scroll to position [172, 0]
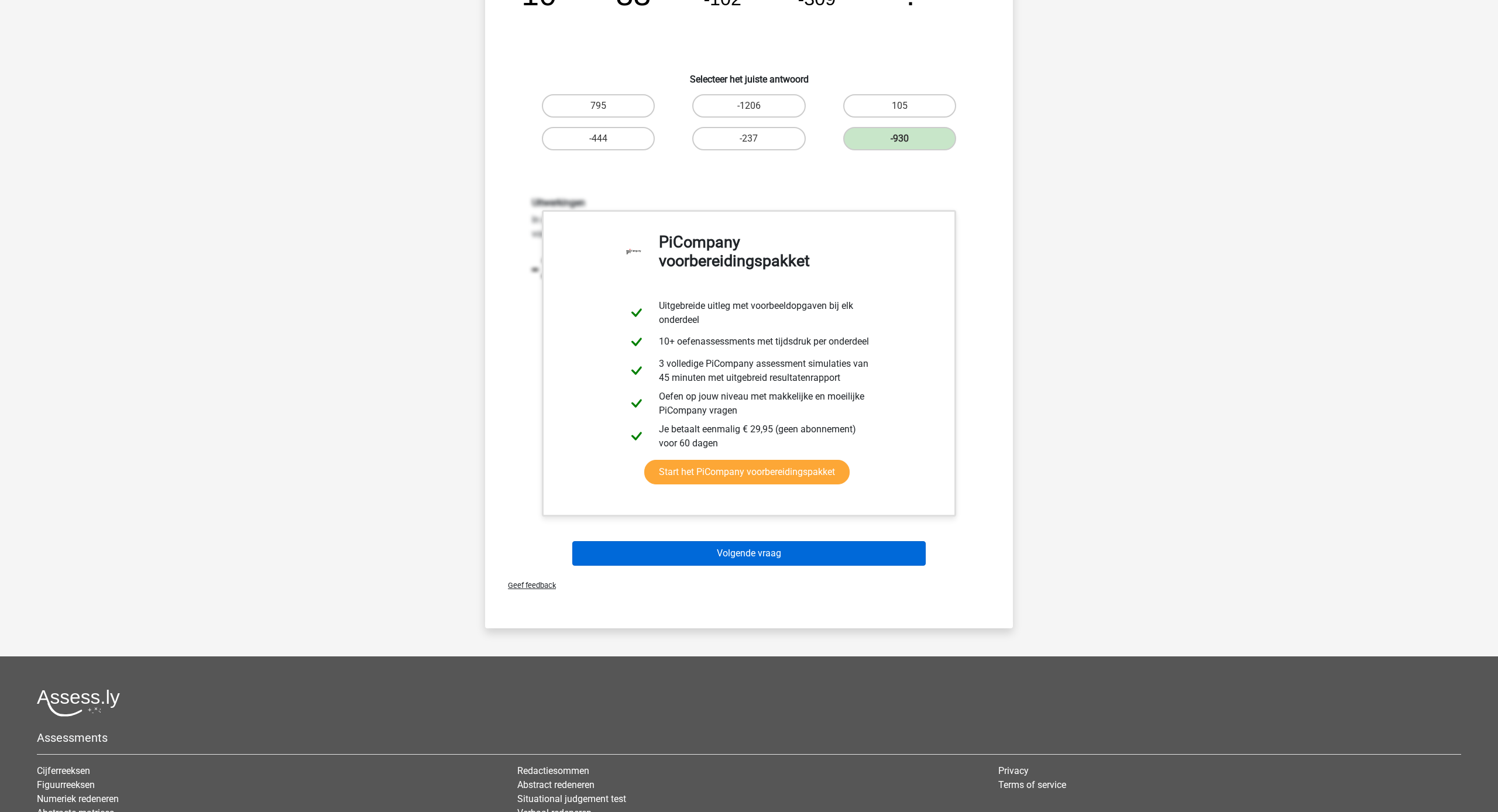
click at [889, 549] on button "Volgende vraag" at bounding box center [749, 553] width 354 height 25
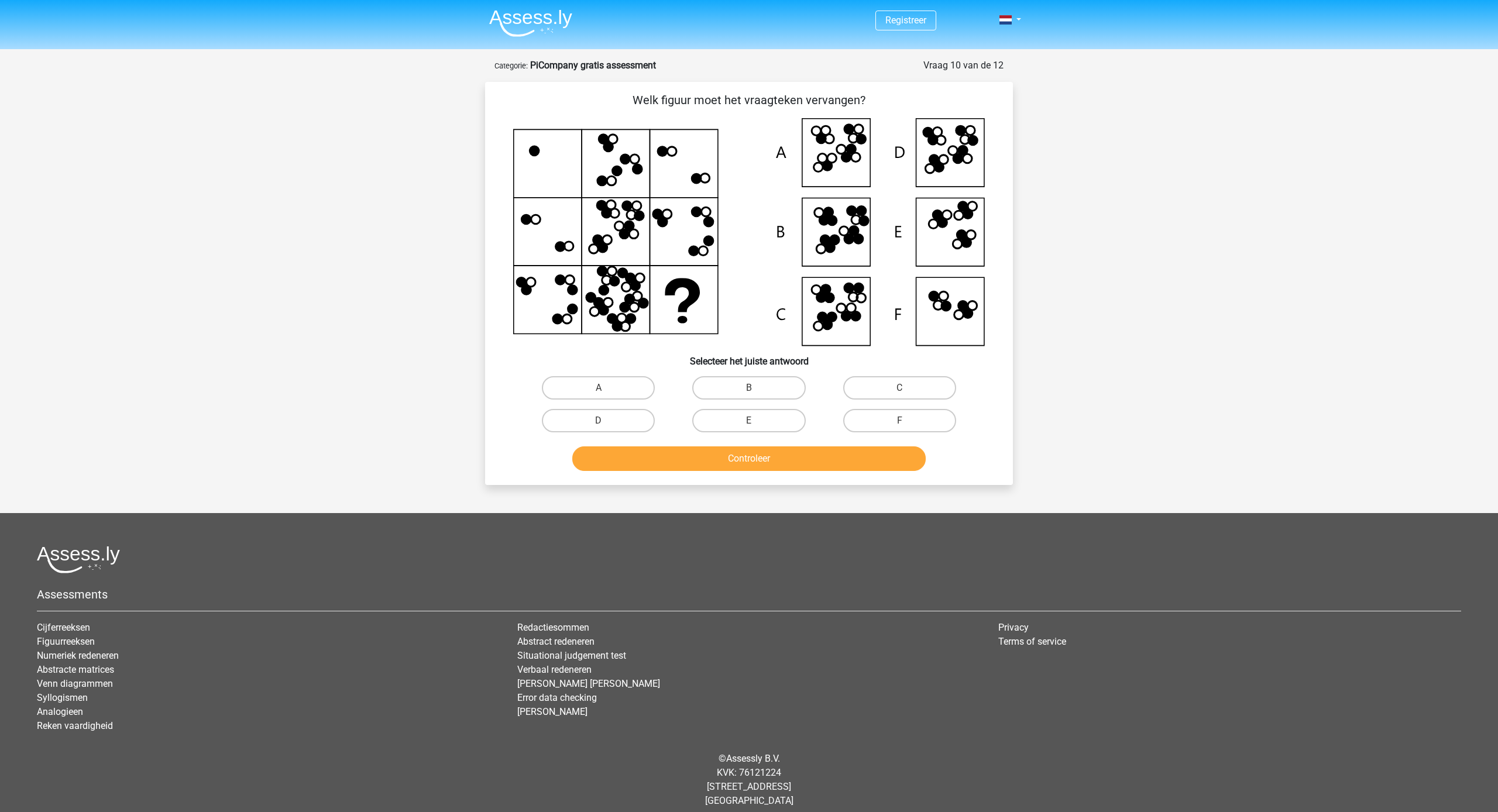
scroll to position [0, 0]
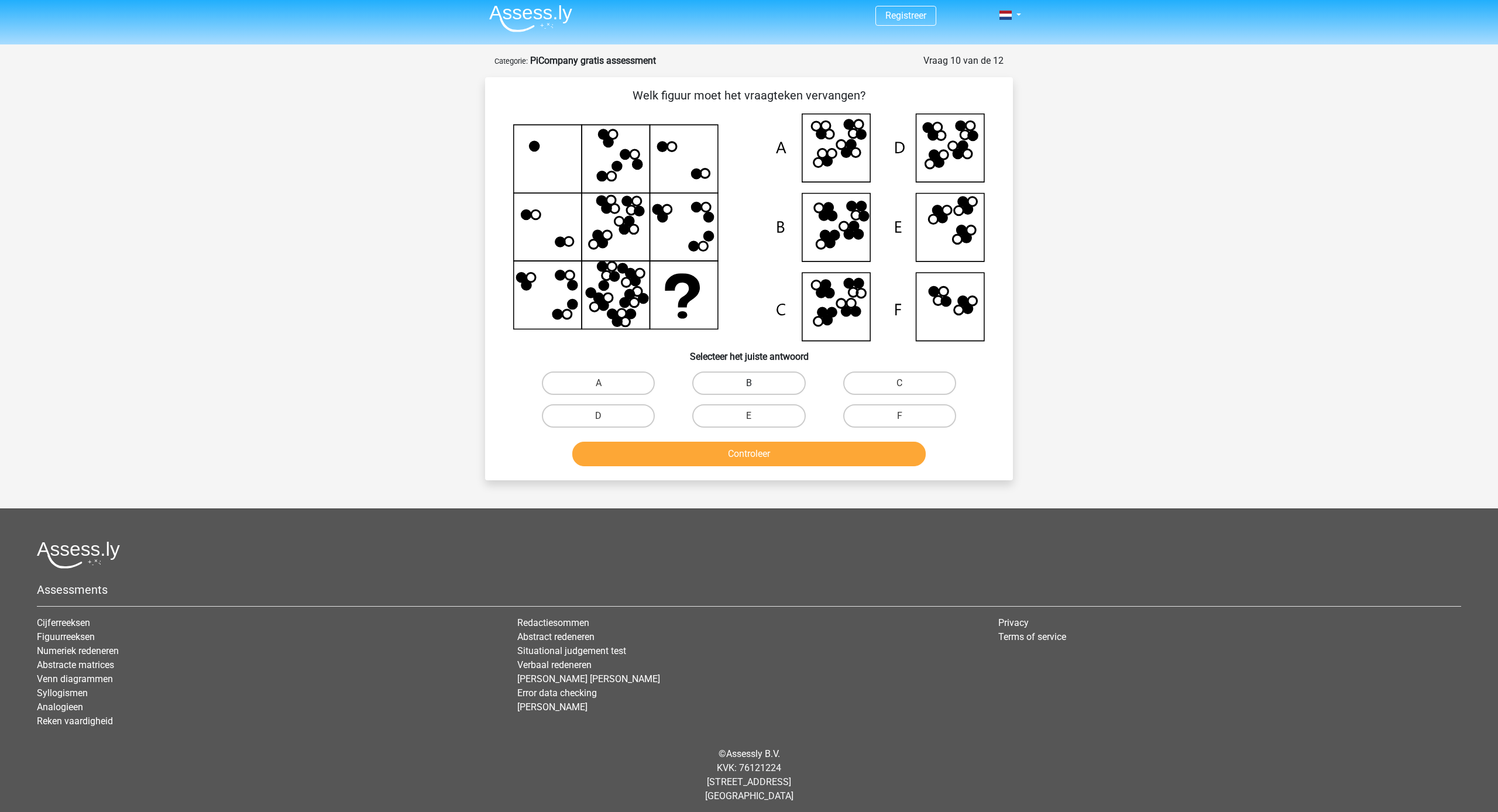
click at [773, 373] on label "B" at bounding box center [748, 383] width 113 height 23
click at [757, 383] on input "B" at bounding box center [752, 387] width 7 height 7
radio input "true"
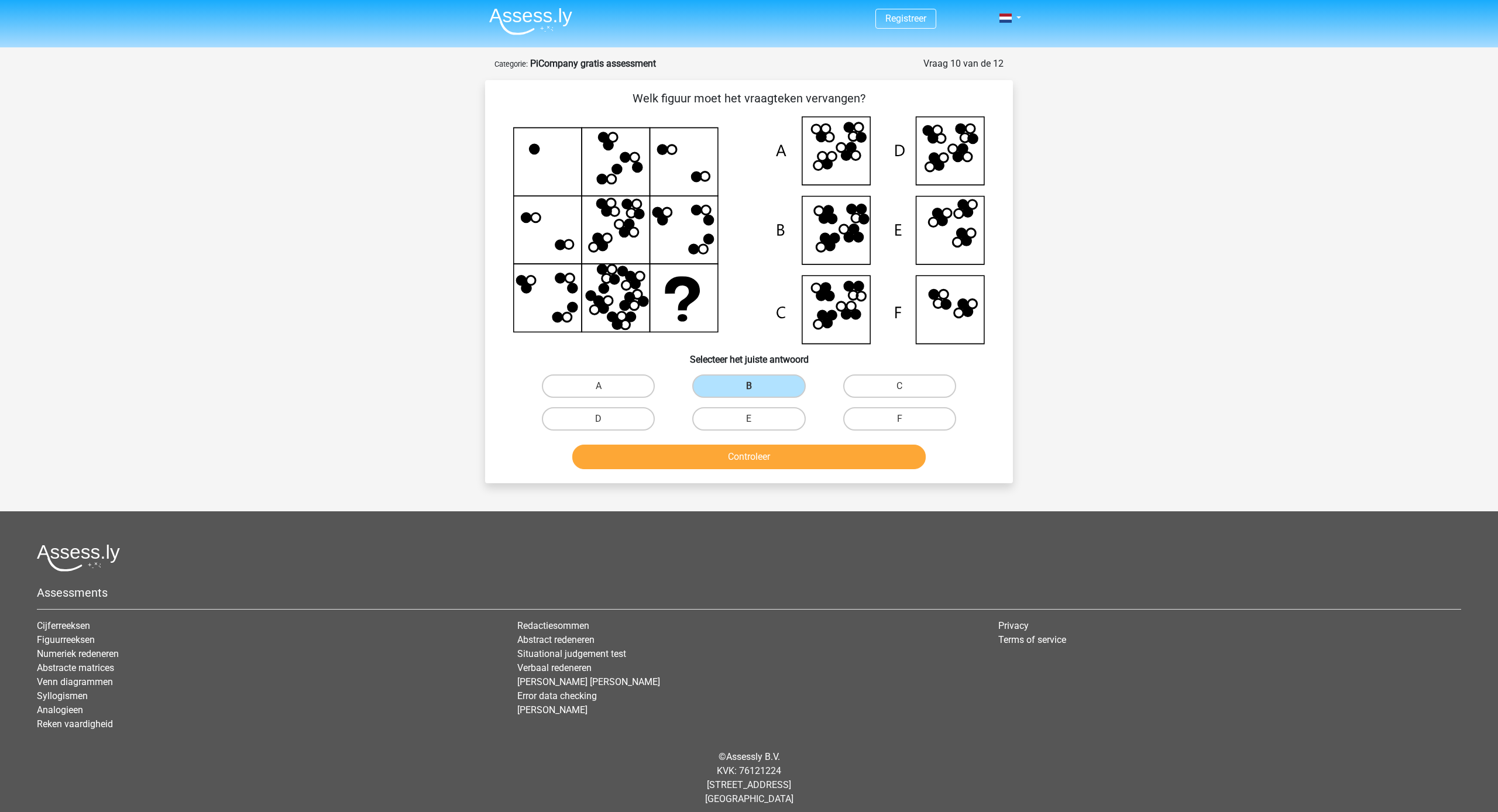
scroll to position [2, 0]
click at [803, 455] on button "Controleer" at bounding box center [749, 456] width 354 height 25
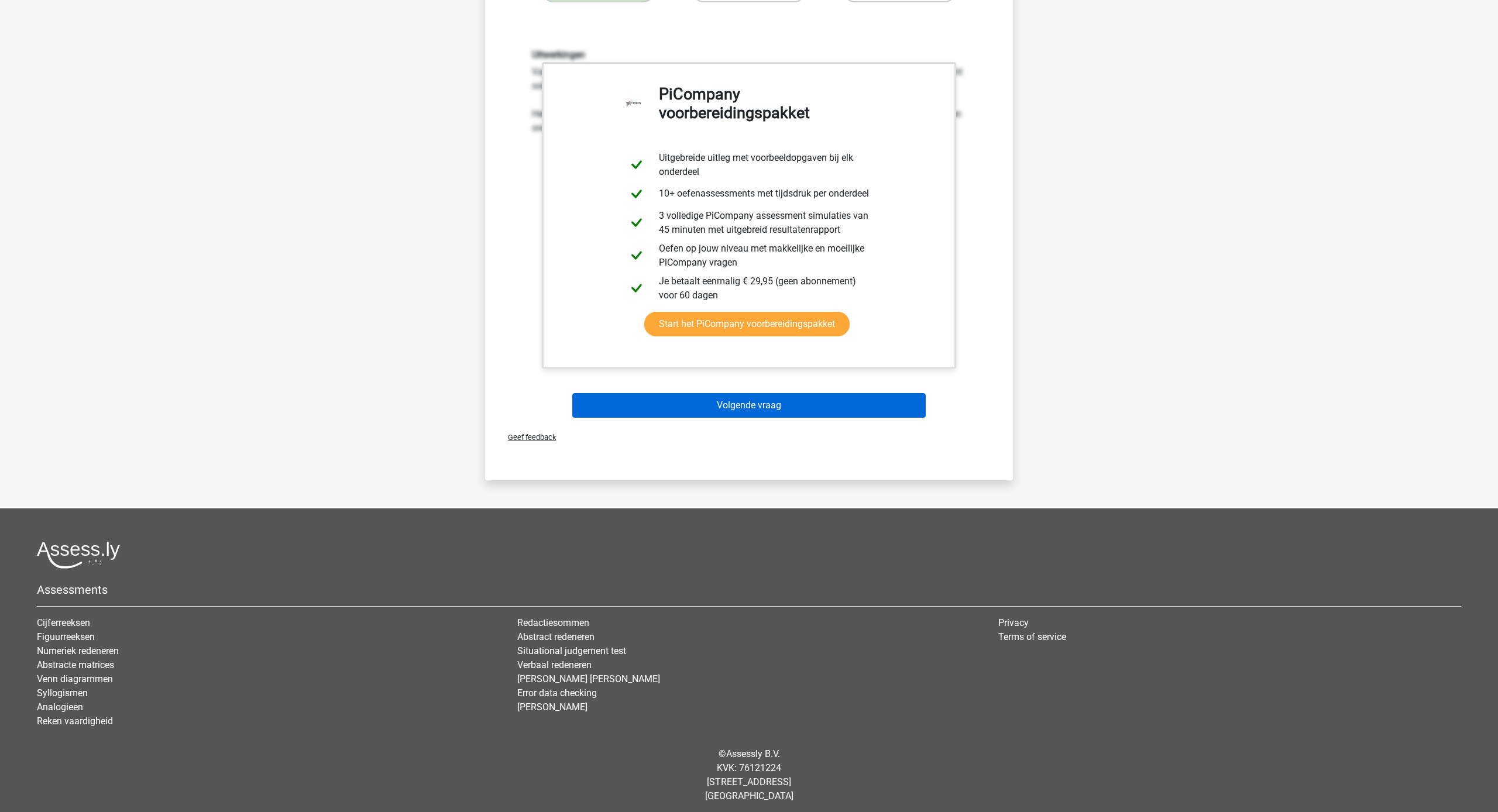
click at [790, 416] on button "Volgende vraag" at bounding box center [749, 405] width 354 height 25
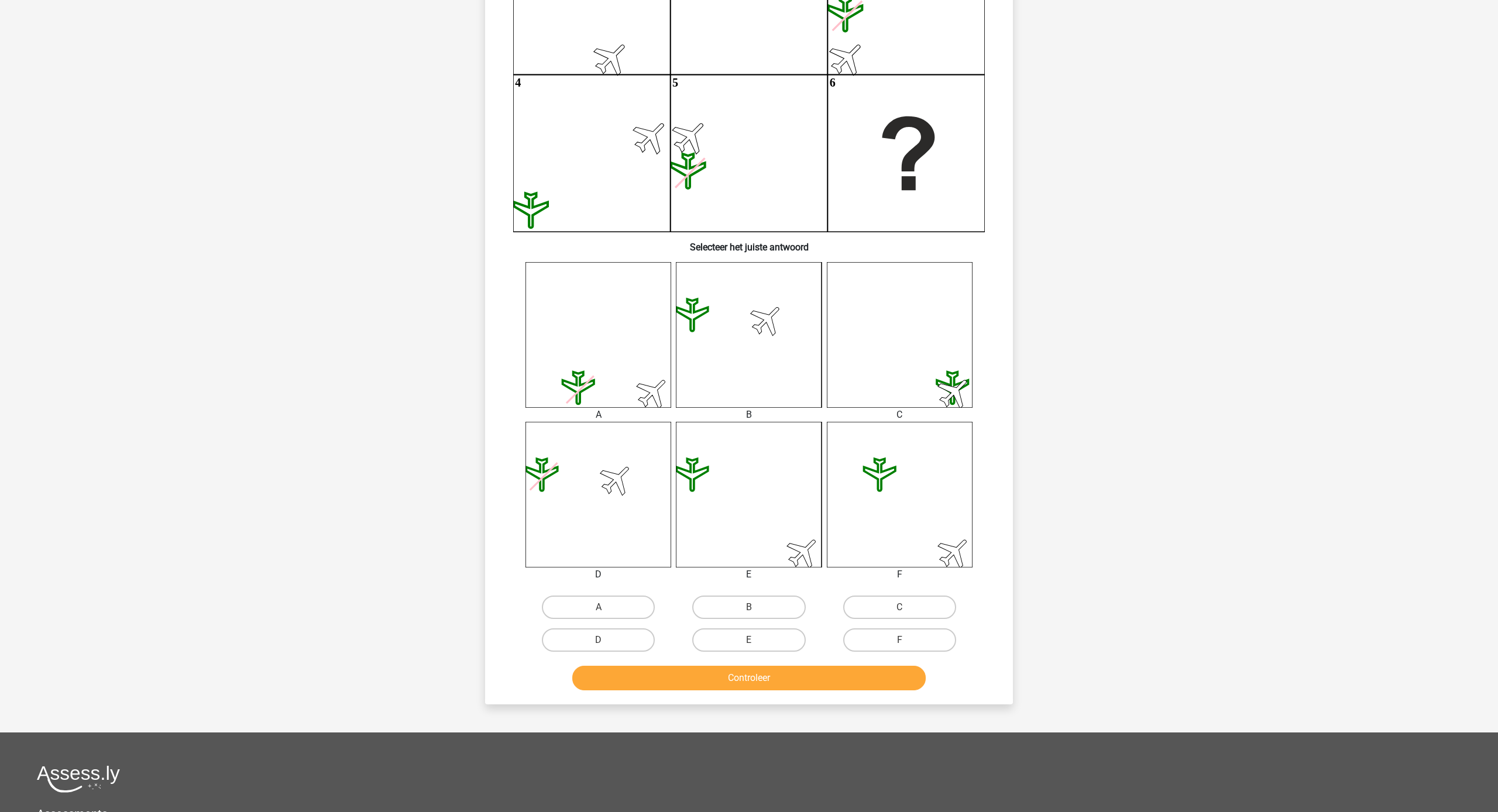
scroll to position [201, 0]
click at [797, 597] on label "B" at bounding box center [748, 606] width 113 height 23
click at [757, 606] on input "B" at bounding box center [752, 610] width 7 height 7
radio input "true"
click at [832, 681] on button "Controleer" at bounding box center [749, 678] width 354 height 25
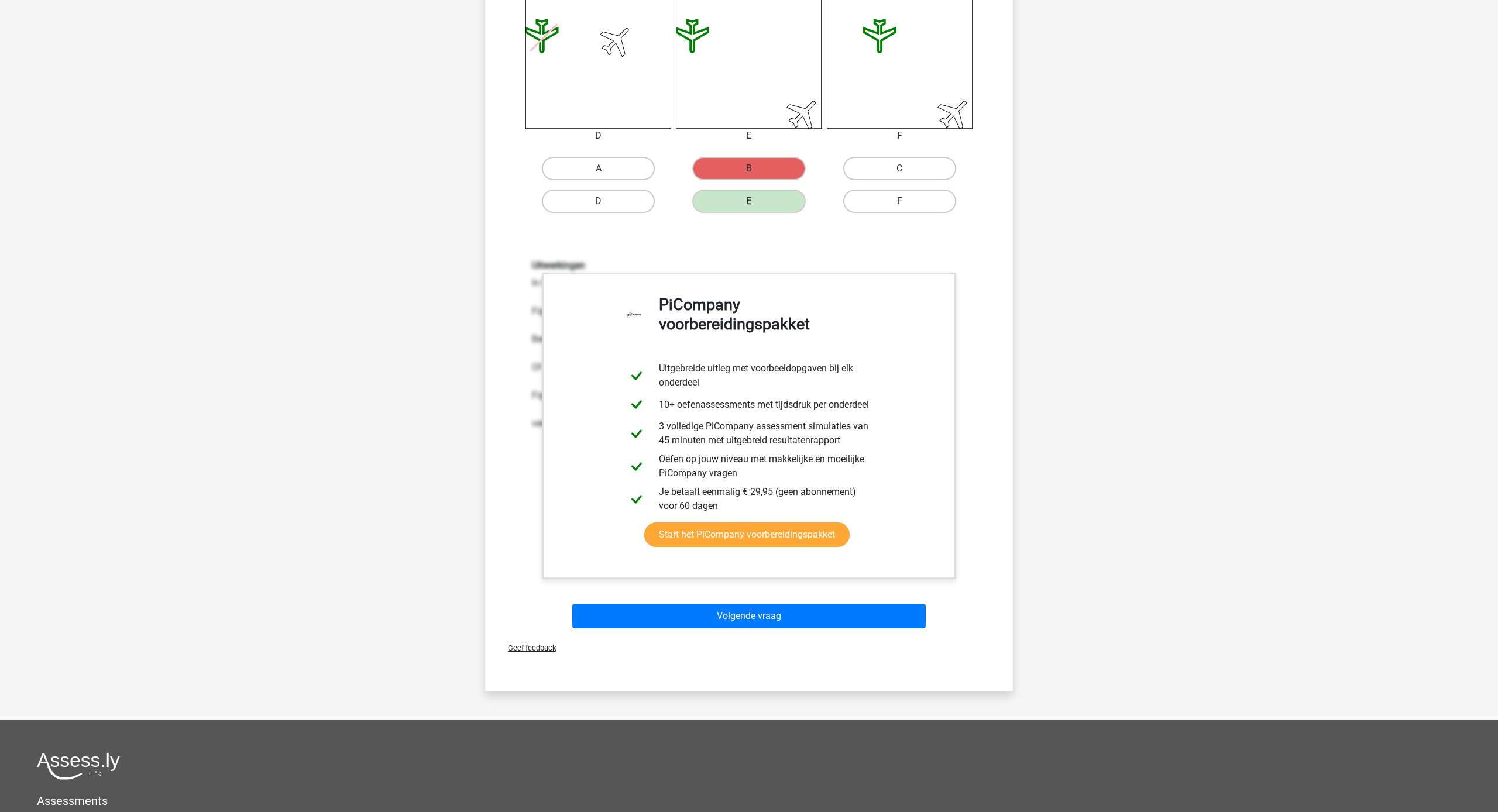
scroll to position [644, 0]
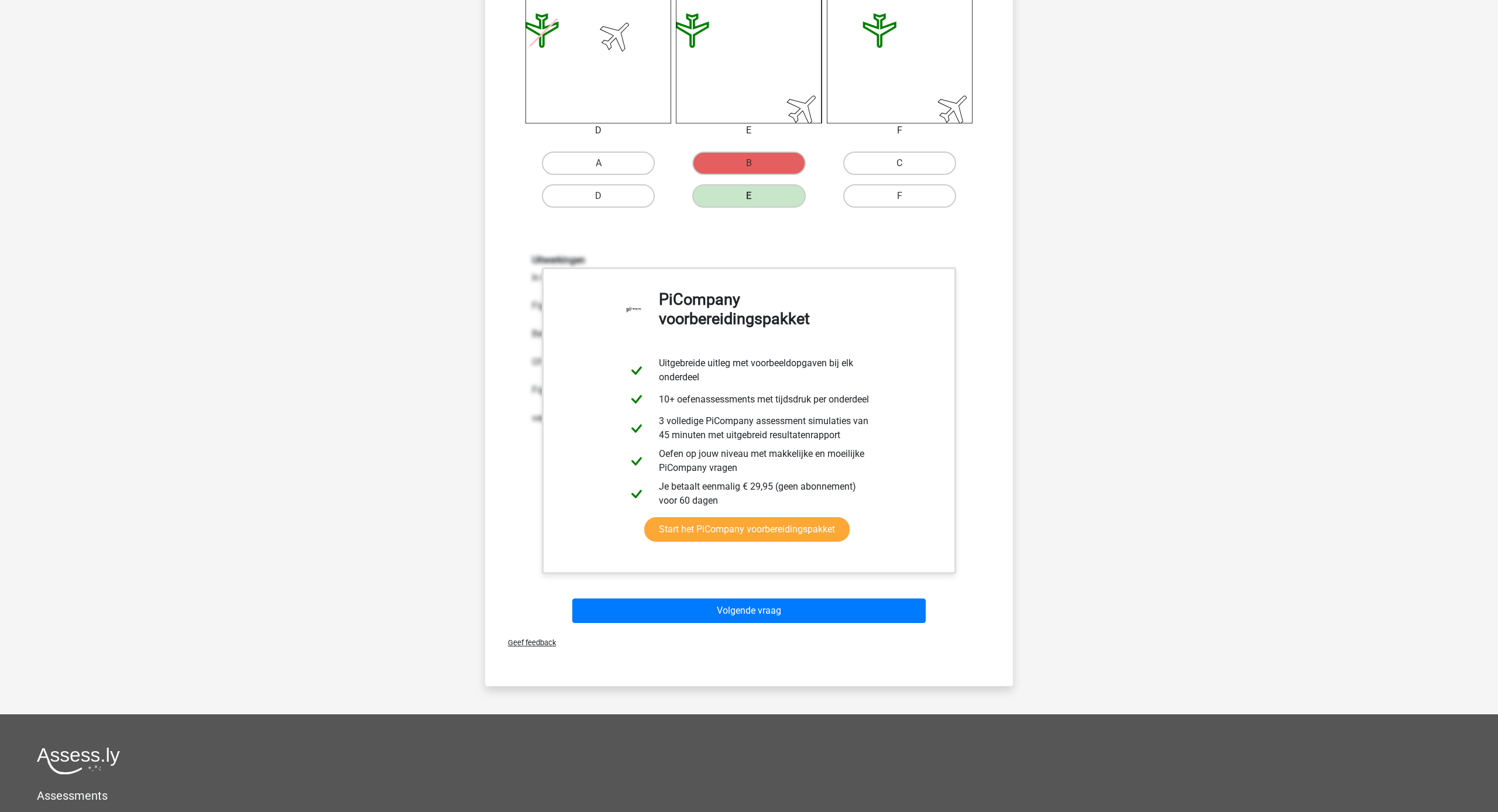
click at [799, 609] on button "Volgende vraag" at bounding box center [749, 611] width 354 height 25
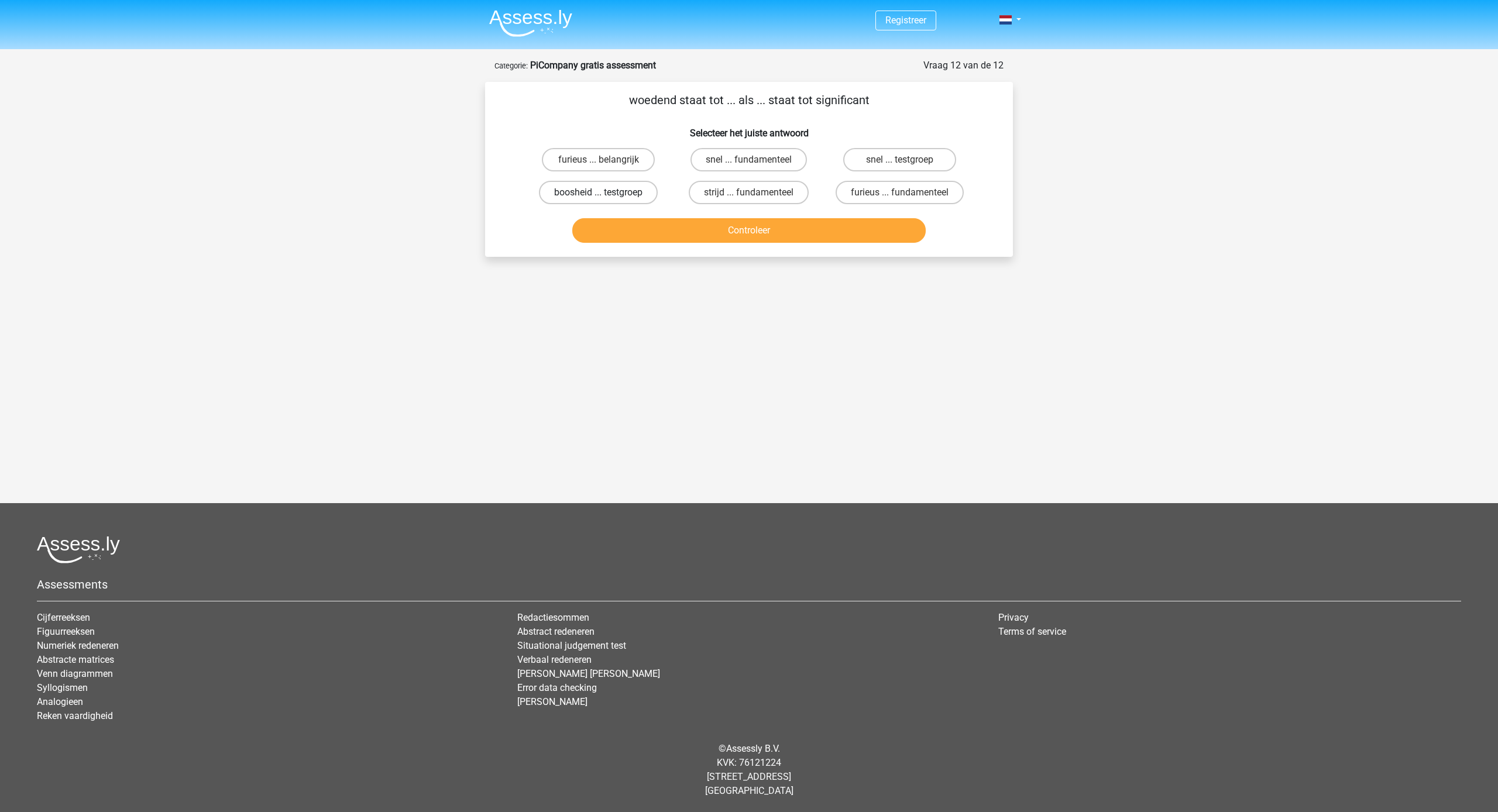
click at [629, 198] on label "boosheid ... testgroep" at bounding box center [598, 192] width 119 height 23
click at [606, 198] on input "boosheid ... testgroep" at bounding box center [602, 196] width 7 height 7
radio input "true"
click at [651, 222] on button "Controleer" at bounding box center [749, 230] width 354 height 25
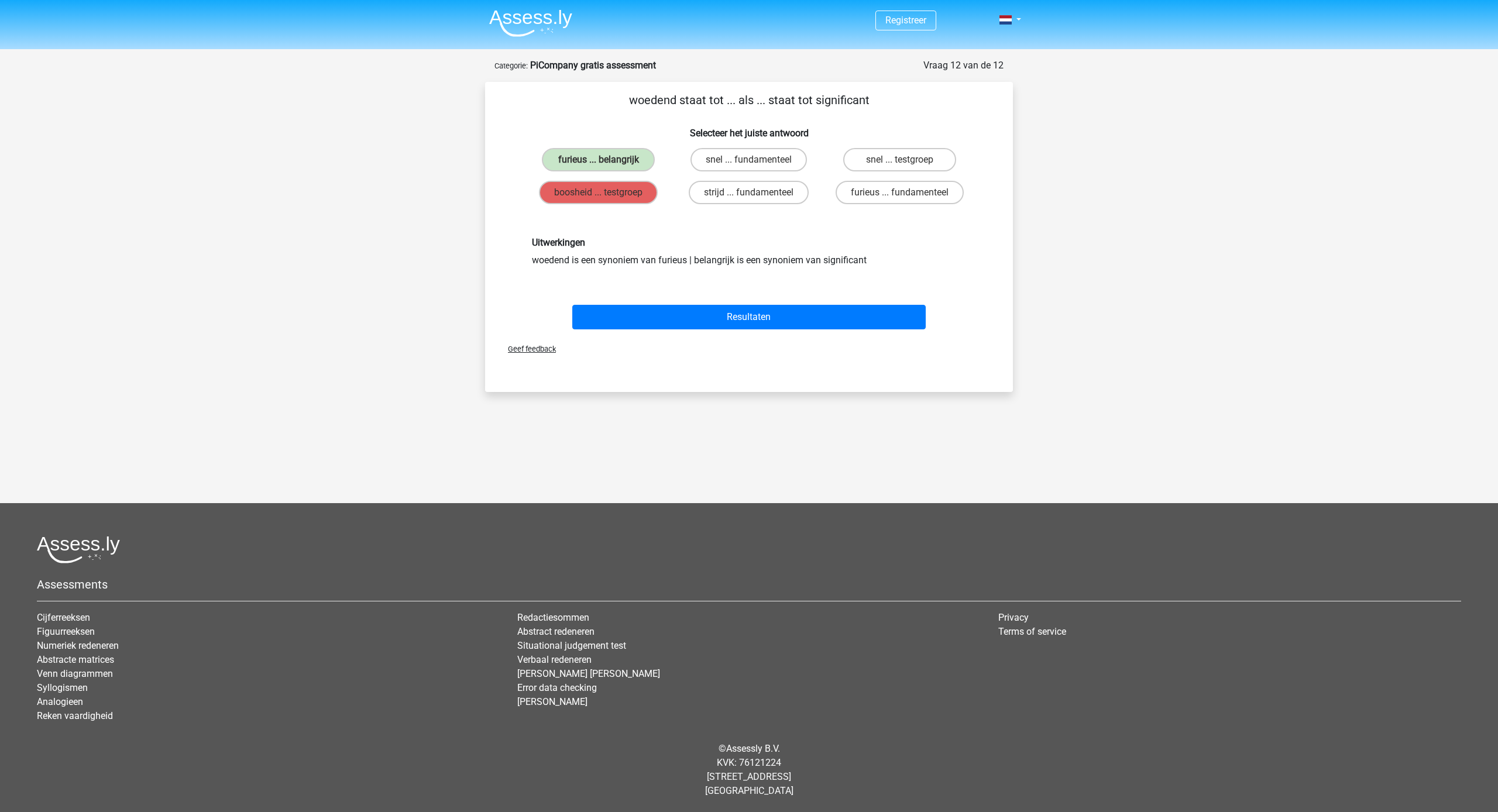
scroll to position [0, 0]
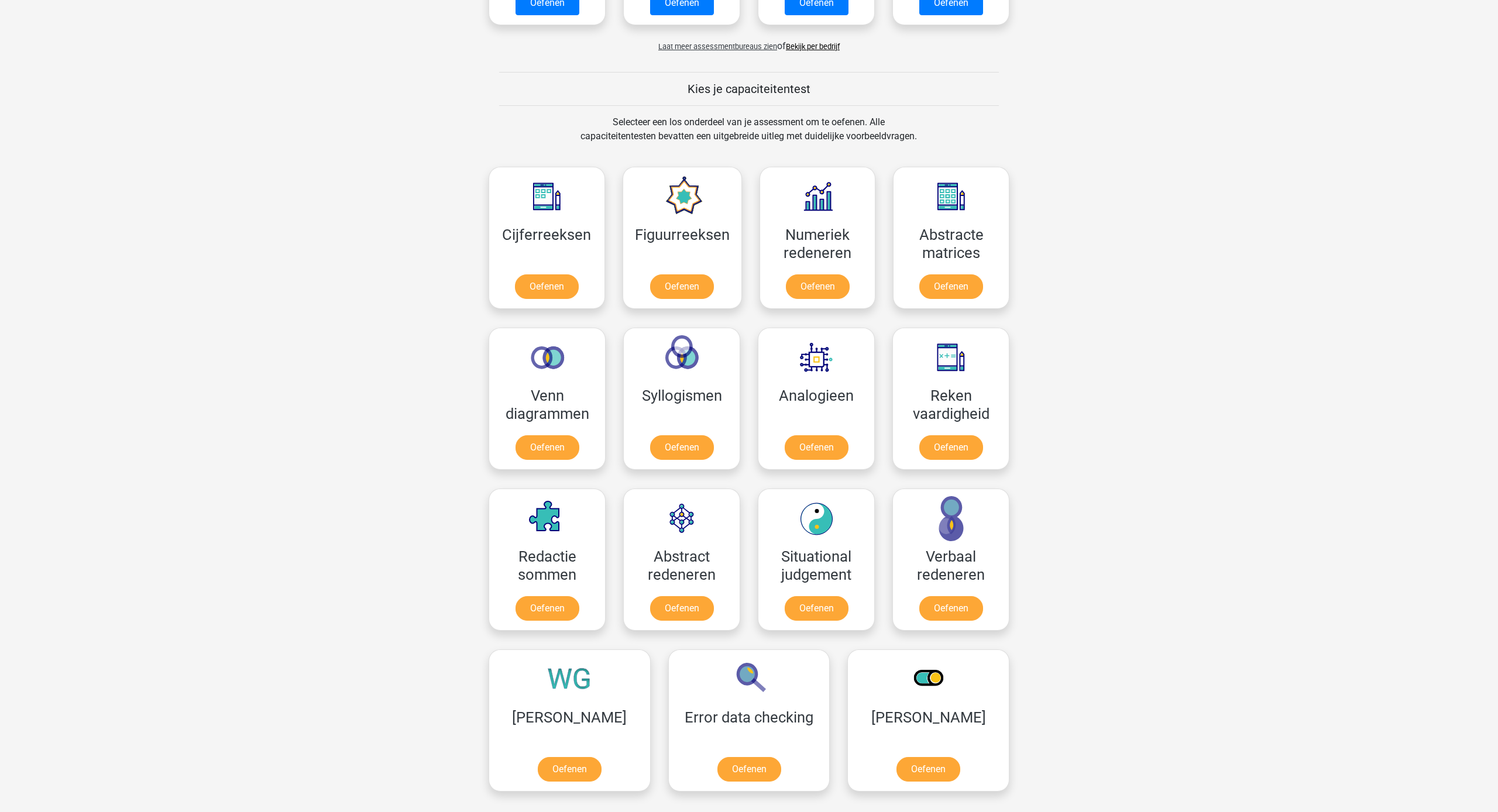
scroll to position [384, 0]
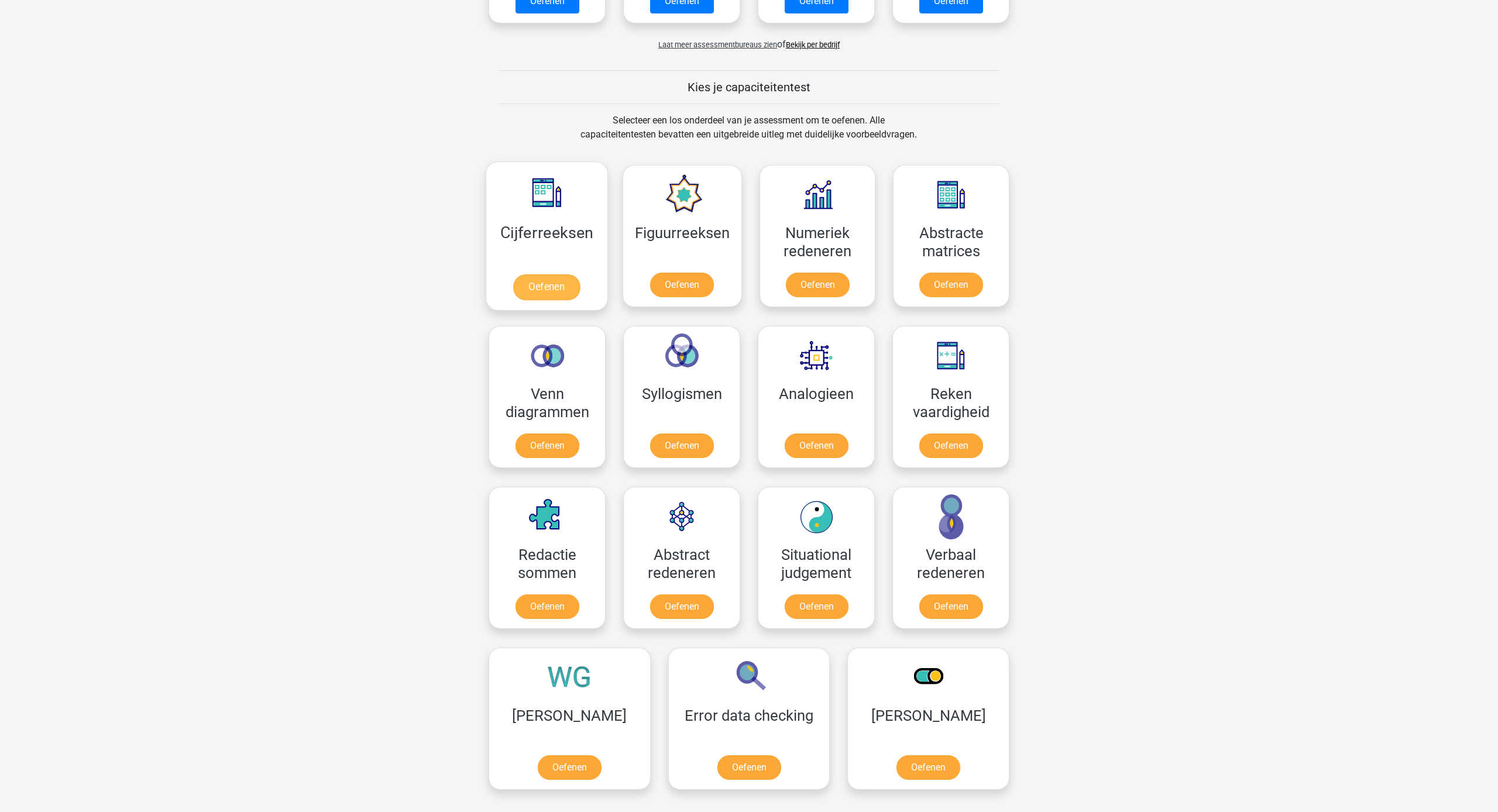
click at [523, 274] on link "Oefenen" at bounding box center [546, 286] width 66 height 26
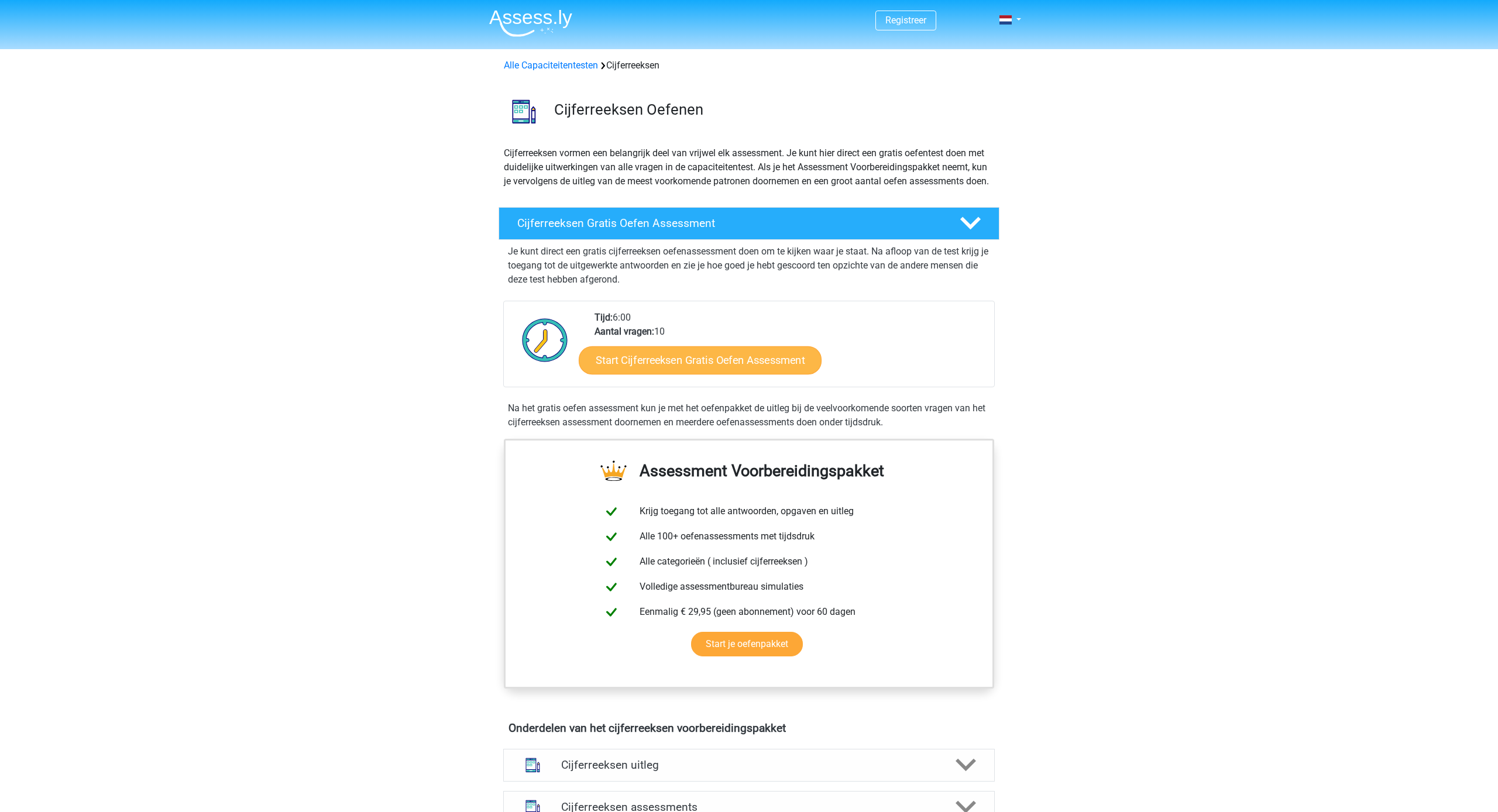
scroll to position [0, 1]
click at [701, 374] on link "Start Cijferreeksen Gratis Oefen Assessment" at bounding box center [700, 359] width 243 height 28
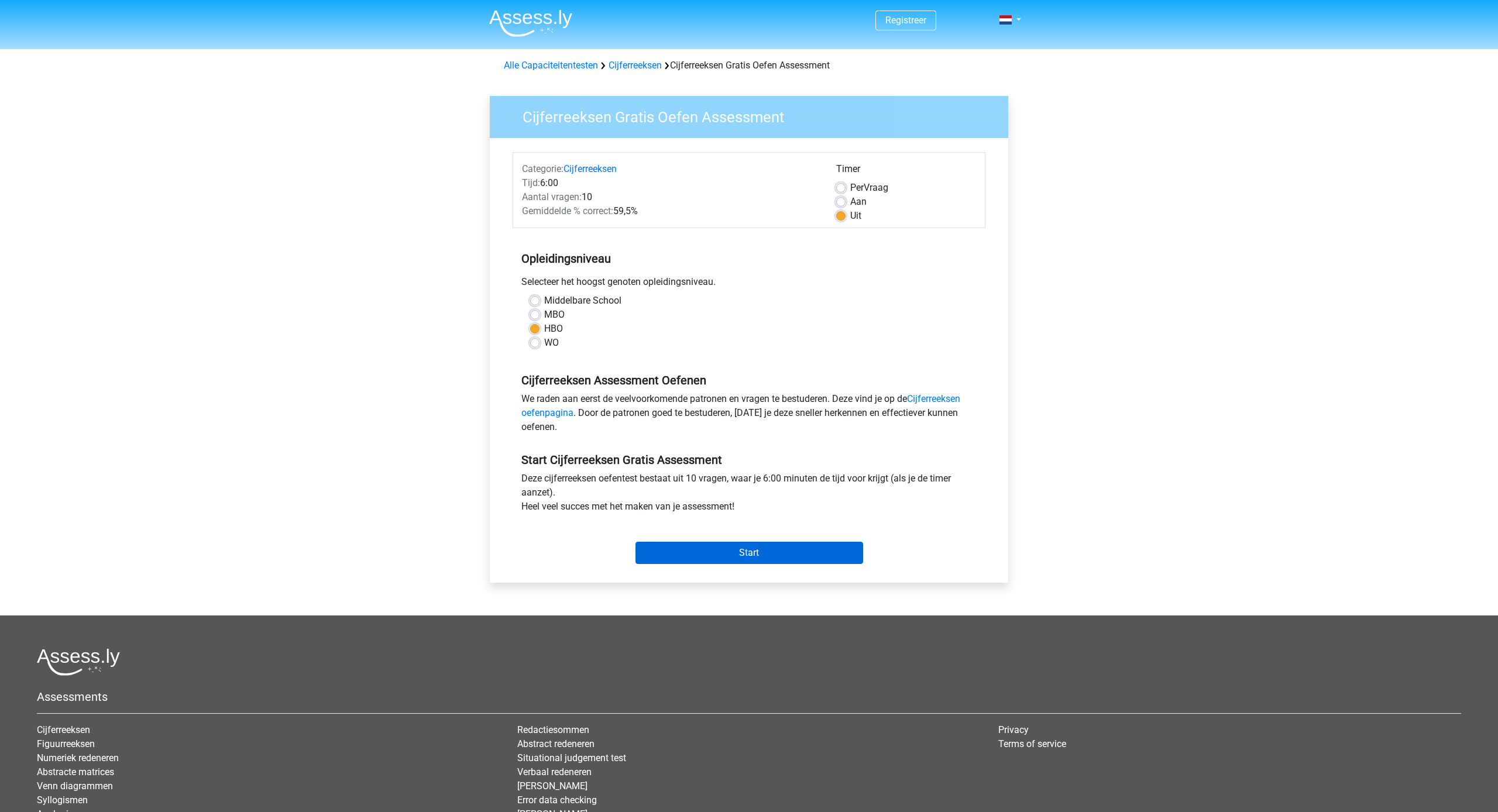
click at [805, 560] on input "Start" at bounding box center [749, 553] width 227 height 22
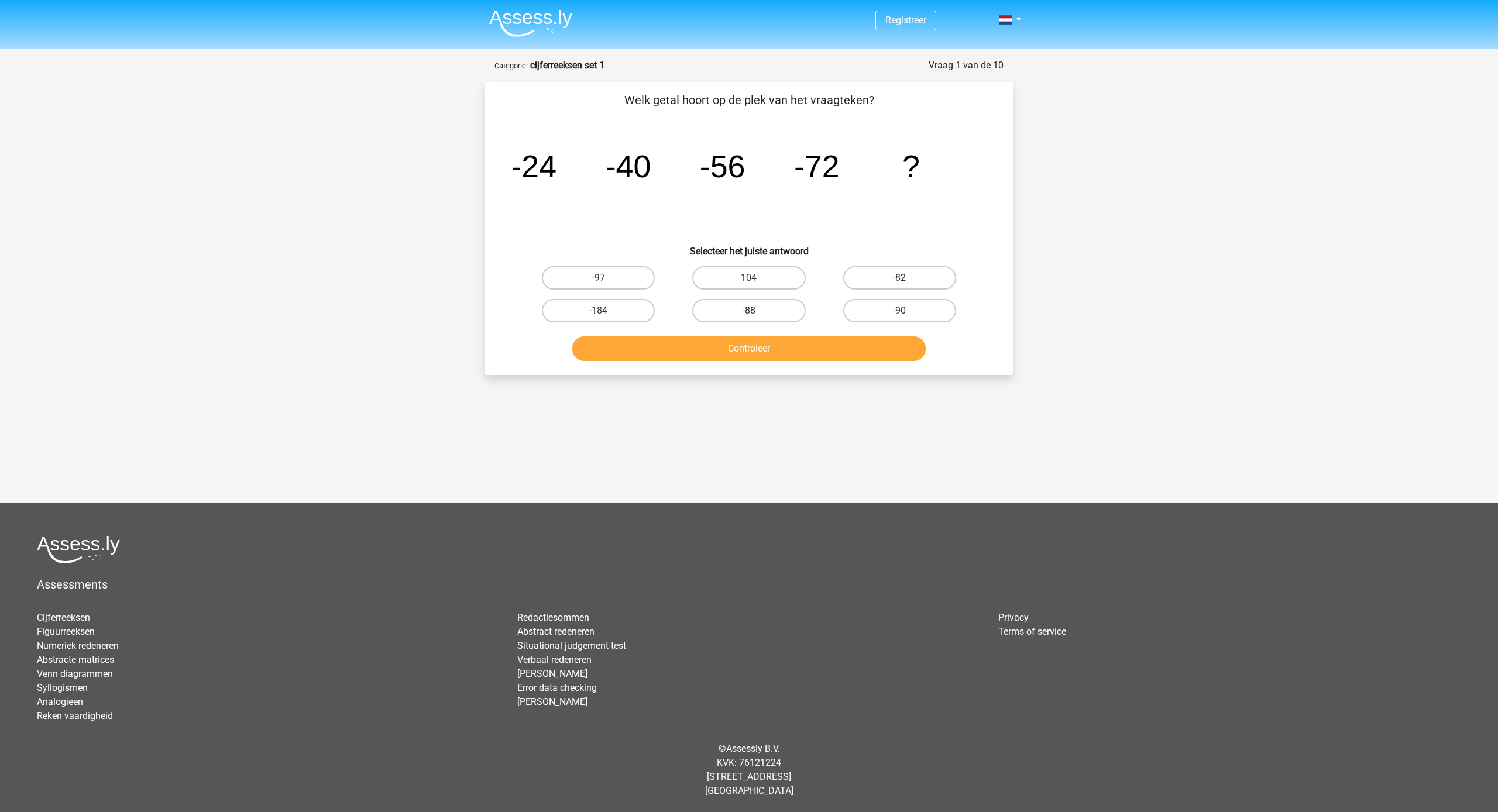
drag, startPoint x: 776, startPoint y: 292, endPoint x: 781, endPoint y: 309, distance: 17.7
click at [776, 295] on div "-97 104 -82 -184 -88" at bounding box center [749, 294] width 452 height 66
click at [785, 318] on label "-88" at bounding box center [748, 311] width 113 height 23
click at [757, 318] on input "-88" at bounding box center [752, 314] width 7 height 7
radio input "true"
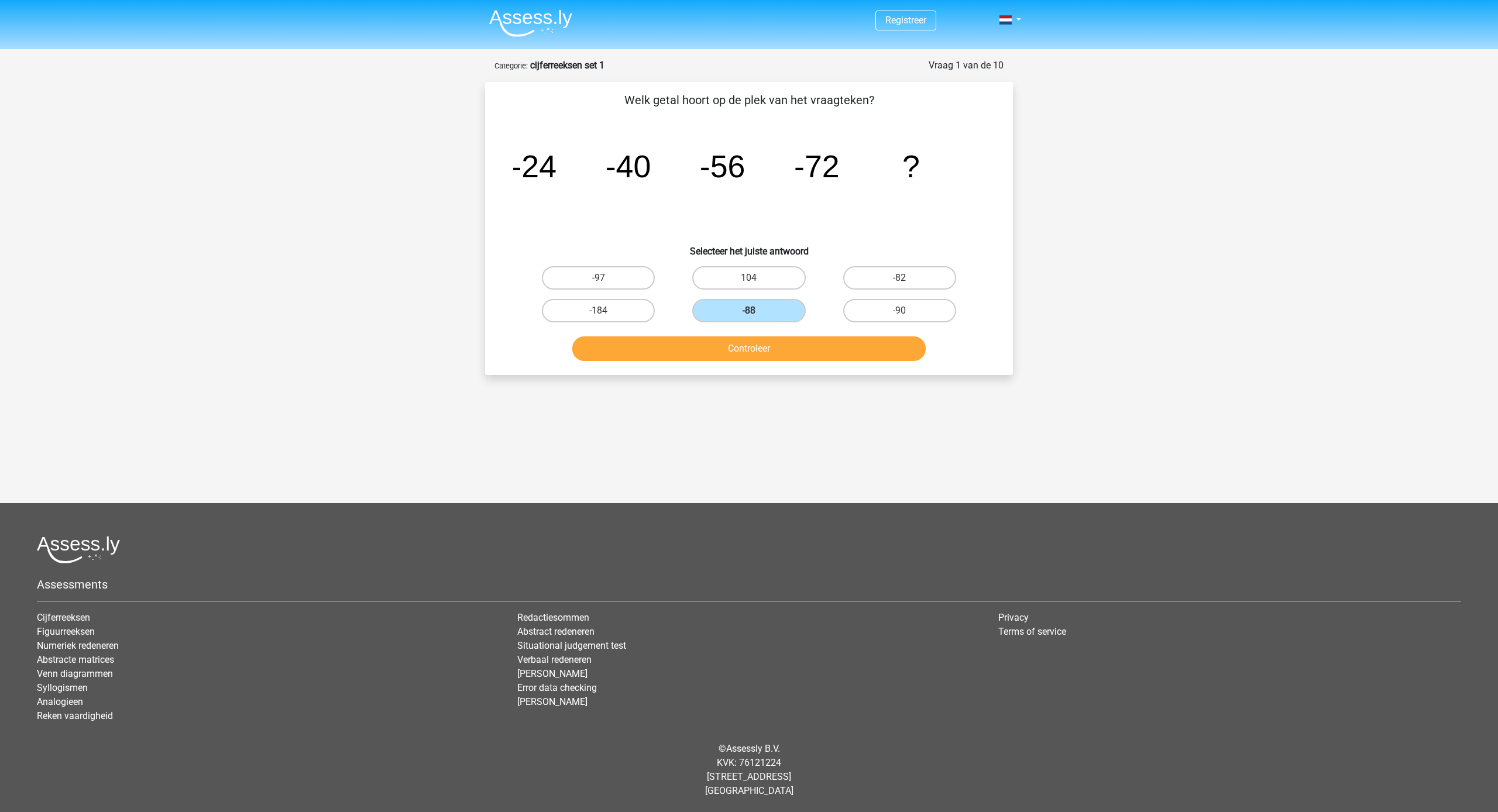
click at [783, 343] on button "Controleer" at bounding box center [749, 348] width 354 height 25
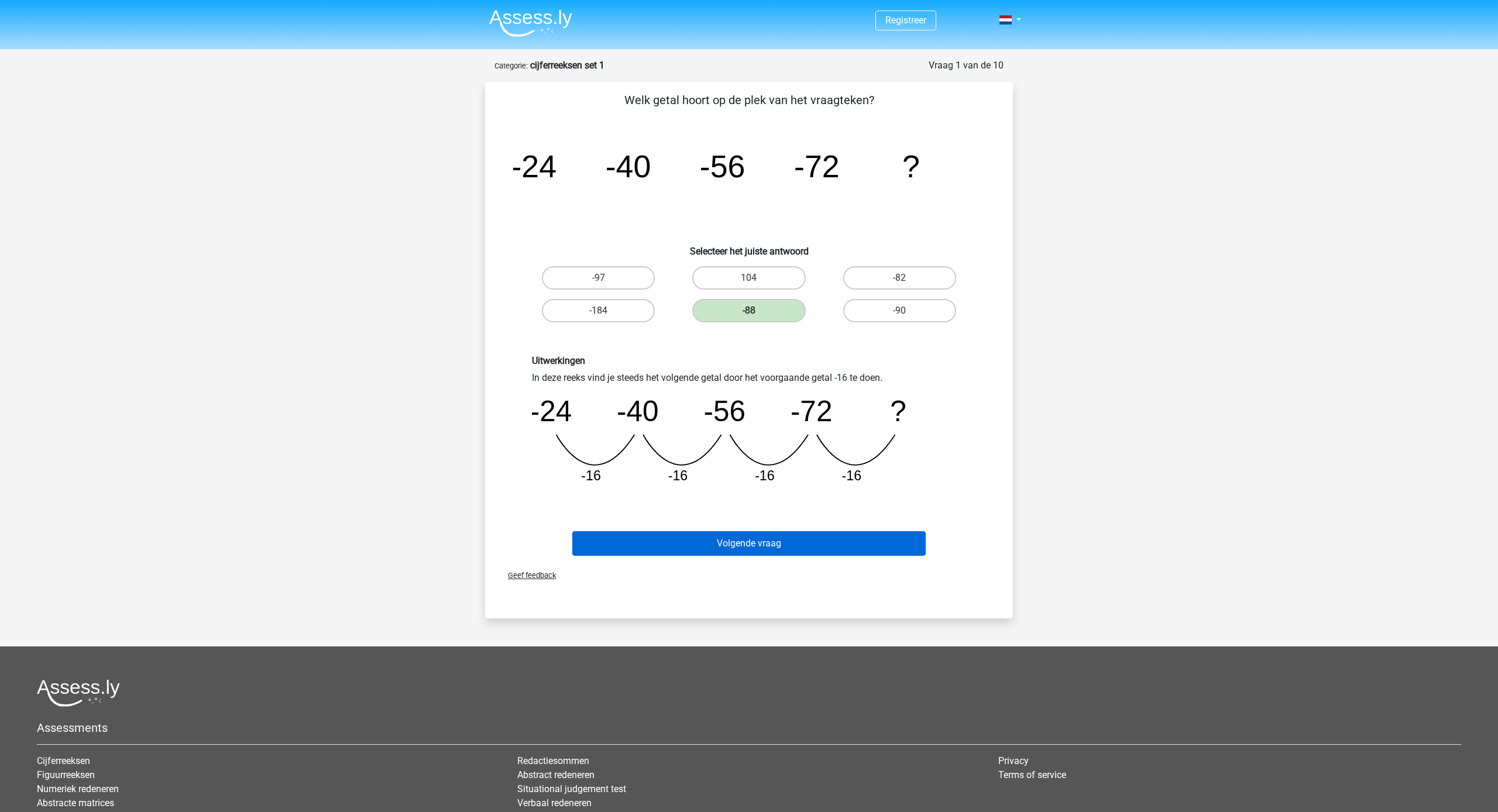
click at [889, 541] on button "Volgende vraag" at bounding box center [749, 544] width 354 height 25
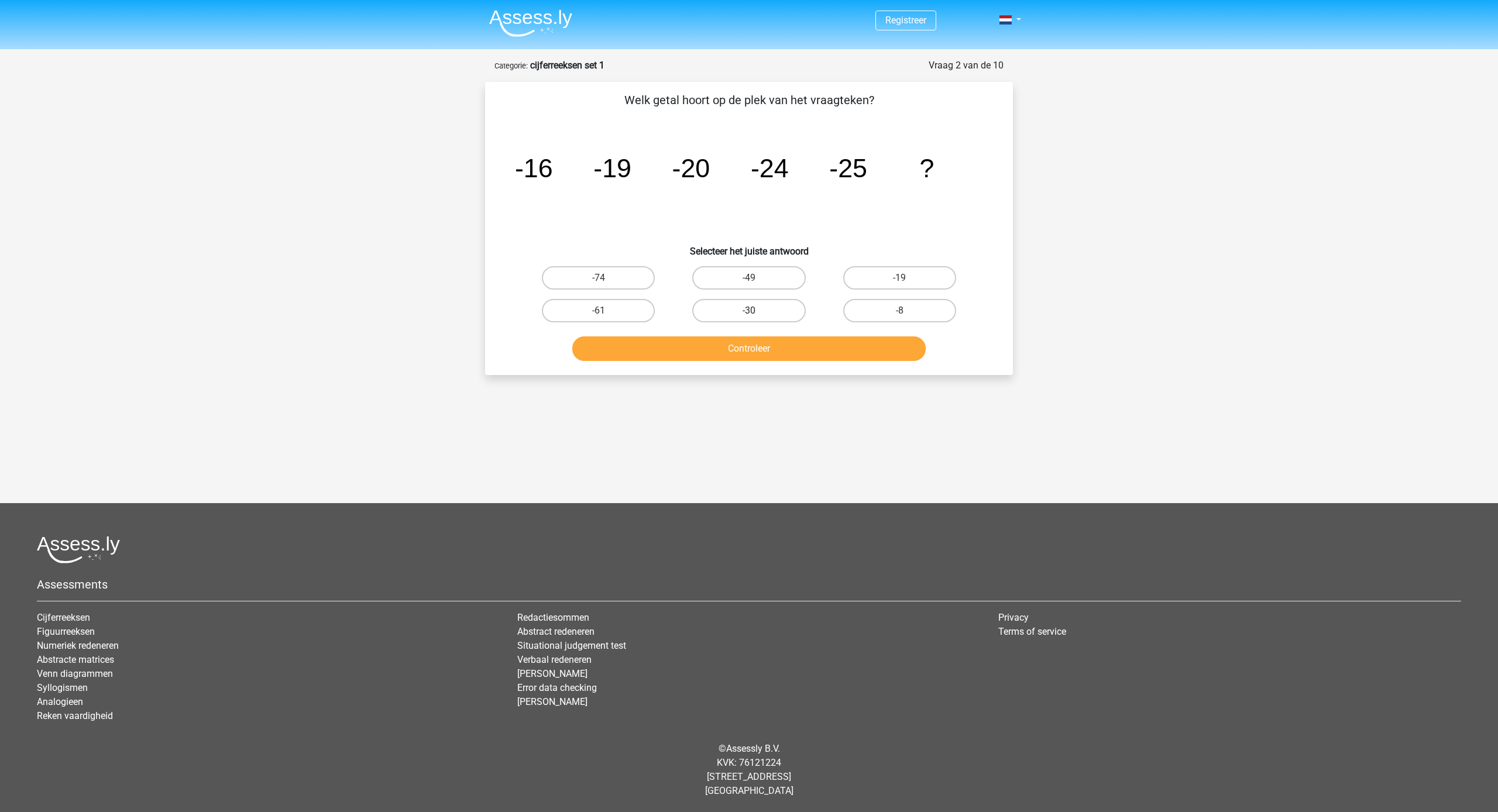
drag, startPoint x: 771, startPoint y: 303, endPoint x: 773, endPoint y: 319, distance: 16.1
click at [771, 304] on label "-30" at bounding box center [748, 311] width 113 height 23
click at [757, 311] on input "-30" at bounding box center [752, 314] width 7 height 7
radio input "true"
click at [786, 341] on button "Controleer" at bounding box center [749, 348] width 354 height 25
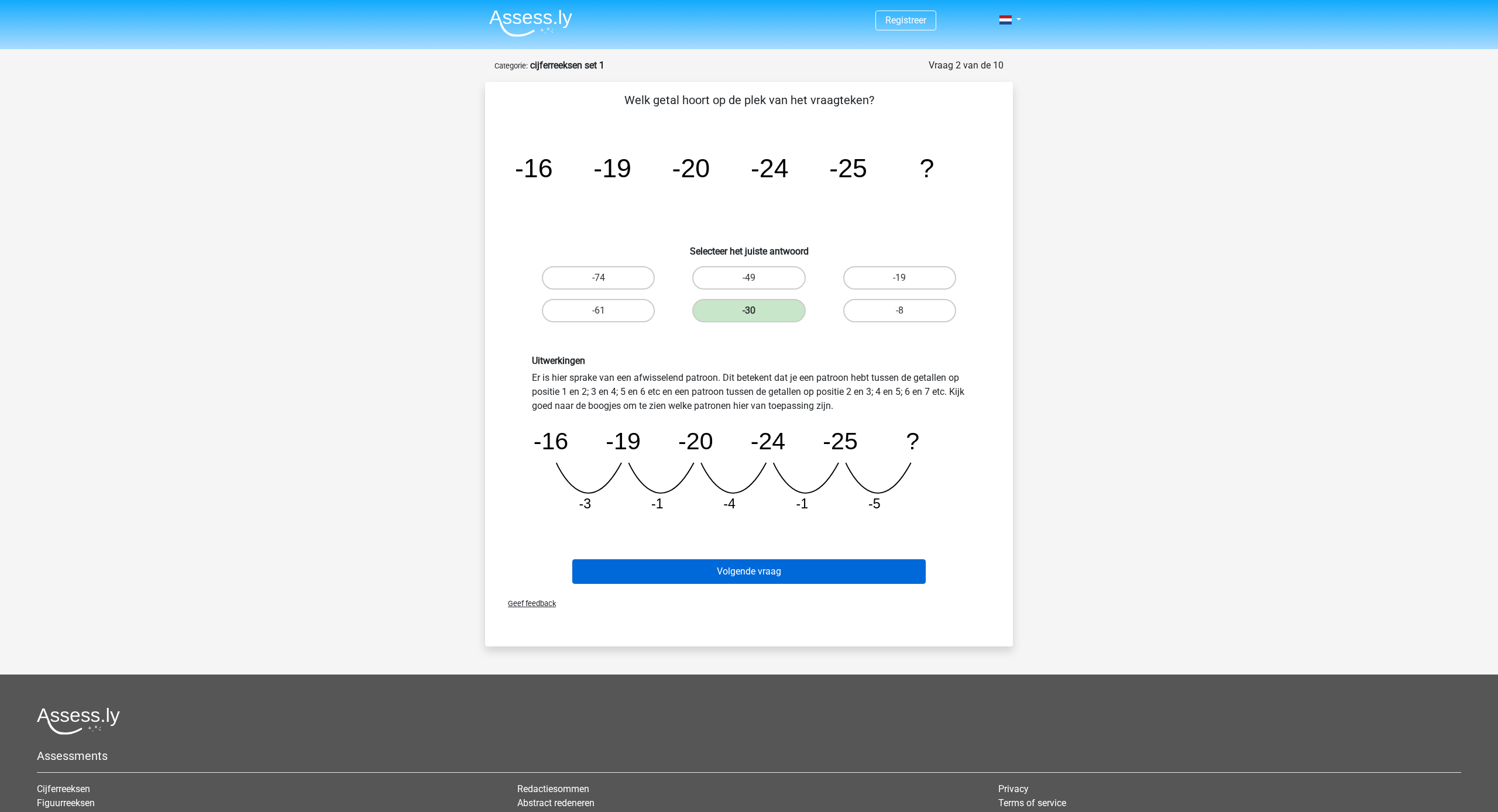
click at [860, 571] on button "Volgende vraag" at bounding box center [749, 571] width 354 height 25
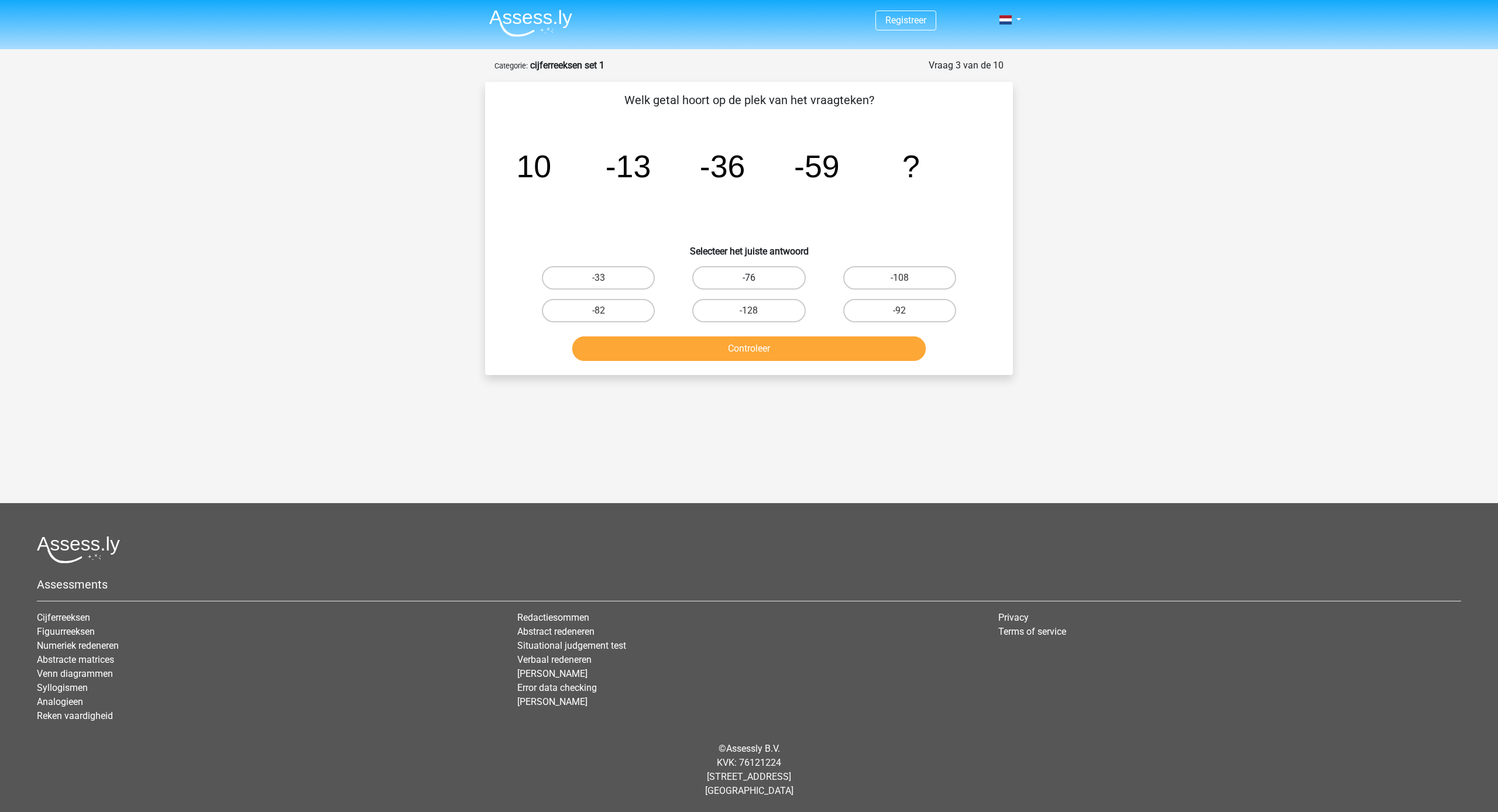
click at [770, 279] on label "-76" at bounding box center [748, 278] width 113 height 23
click at [757, 279] on input "-76" at bounding box center [752, 281] width 7 height 7
radio input "true"
drag, startPoint x: 633, startPoint y: 310, endPoint x: 639, endPoint y: 316, distance: 8.5
click at [633, 310] on label "-82" at bounding box center [598, 311] width 113 height 23
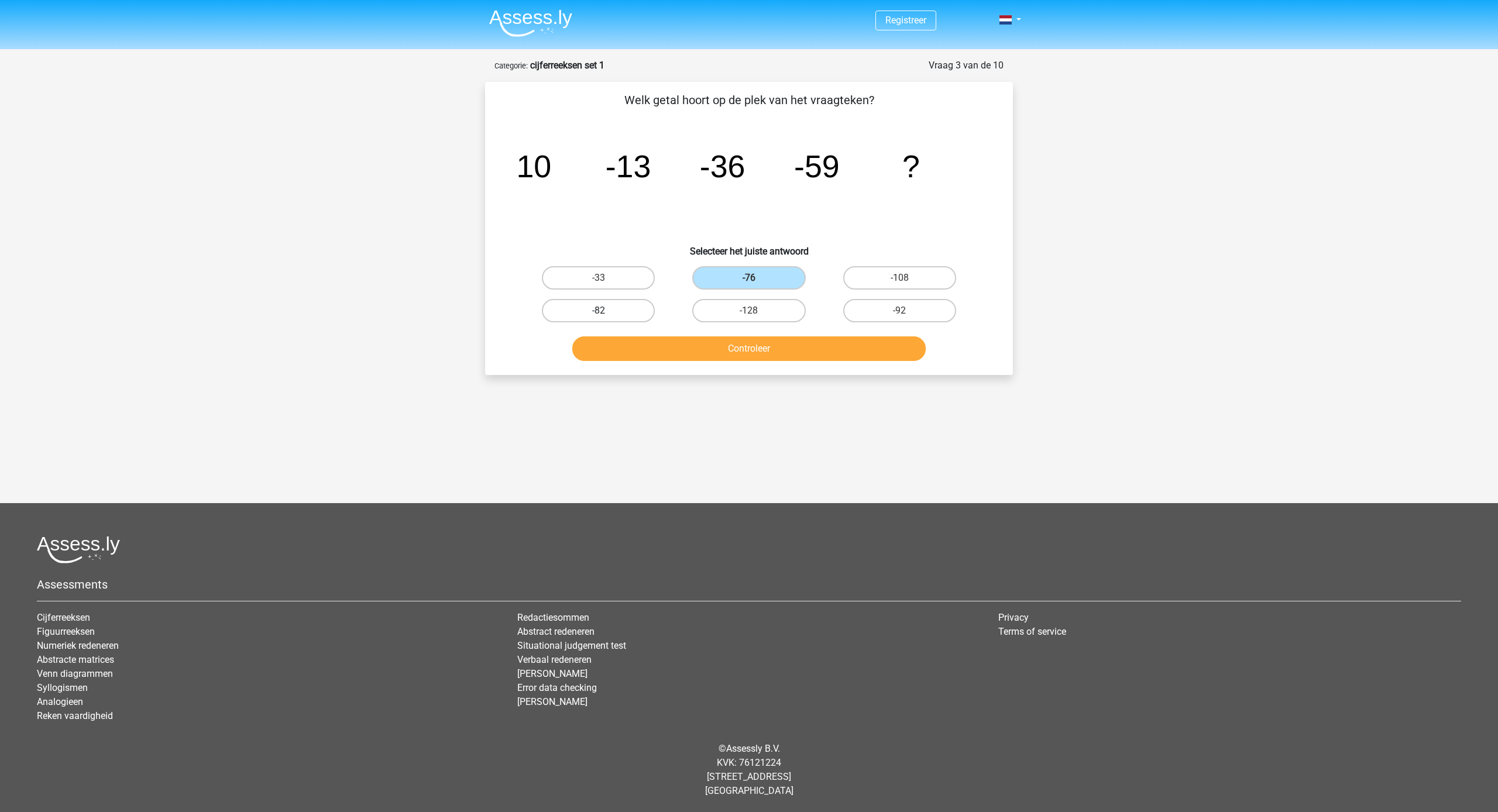
click at [606, 311] on input "-82" at bounding box center [602, 314] width 7 height 7
radio input "true"
click at [693, 357] on button "Controleer" at bounding box center [749, 348] width 354 height 25
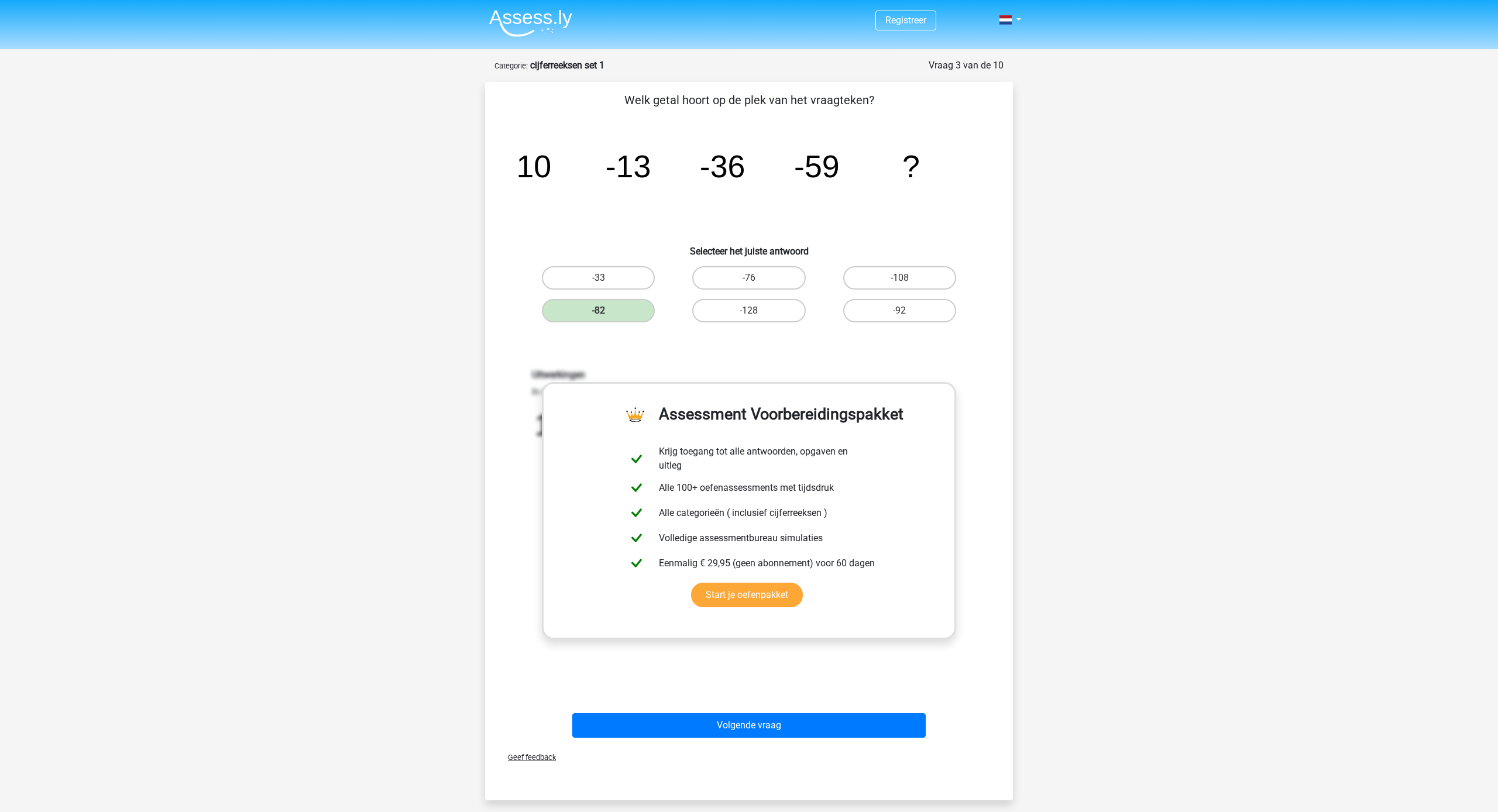
click at [897, 732] on button "Volgende vraag" at bounding box center [749, 725] width 354 height 25
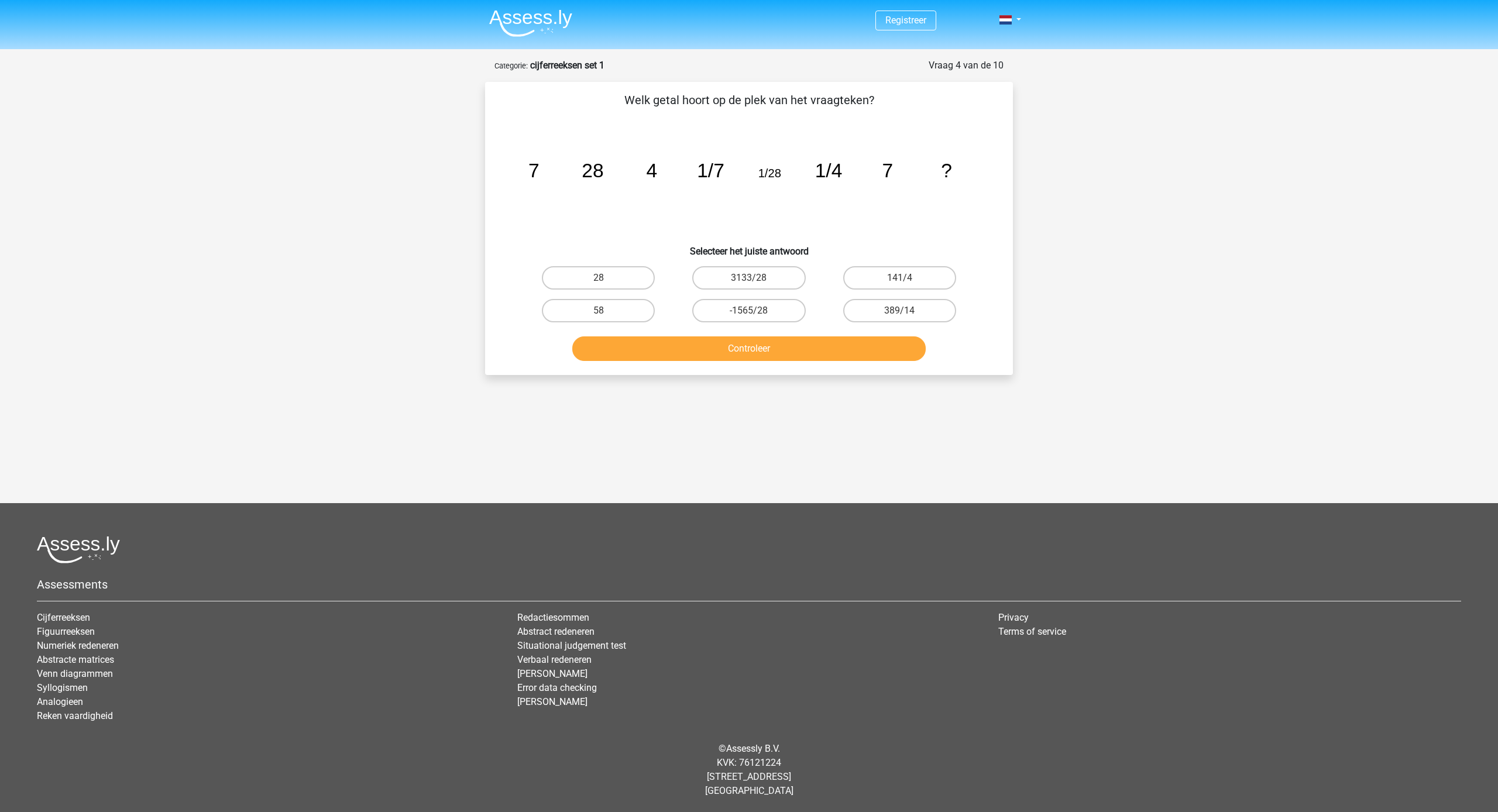
drag, startPoint x: 618, startPoint y: 268, endPoint x: 657, endPoint y: 303, distance: 52.4
click at [618, 269] on label "28" at bounding box center [598, 278] width 113 height 23
click at [606, 278] on input "28" at bounding box center [602, 281] width 7 height 7
radio input "true"
click at [698, 340] on button "Controleer" at bounding box center [749, 348] width 354 height 25
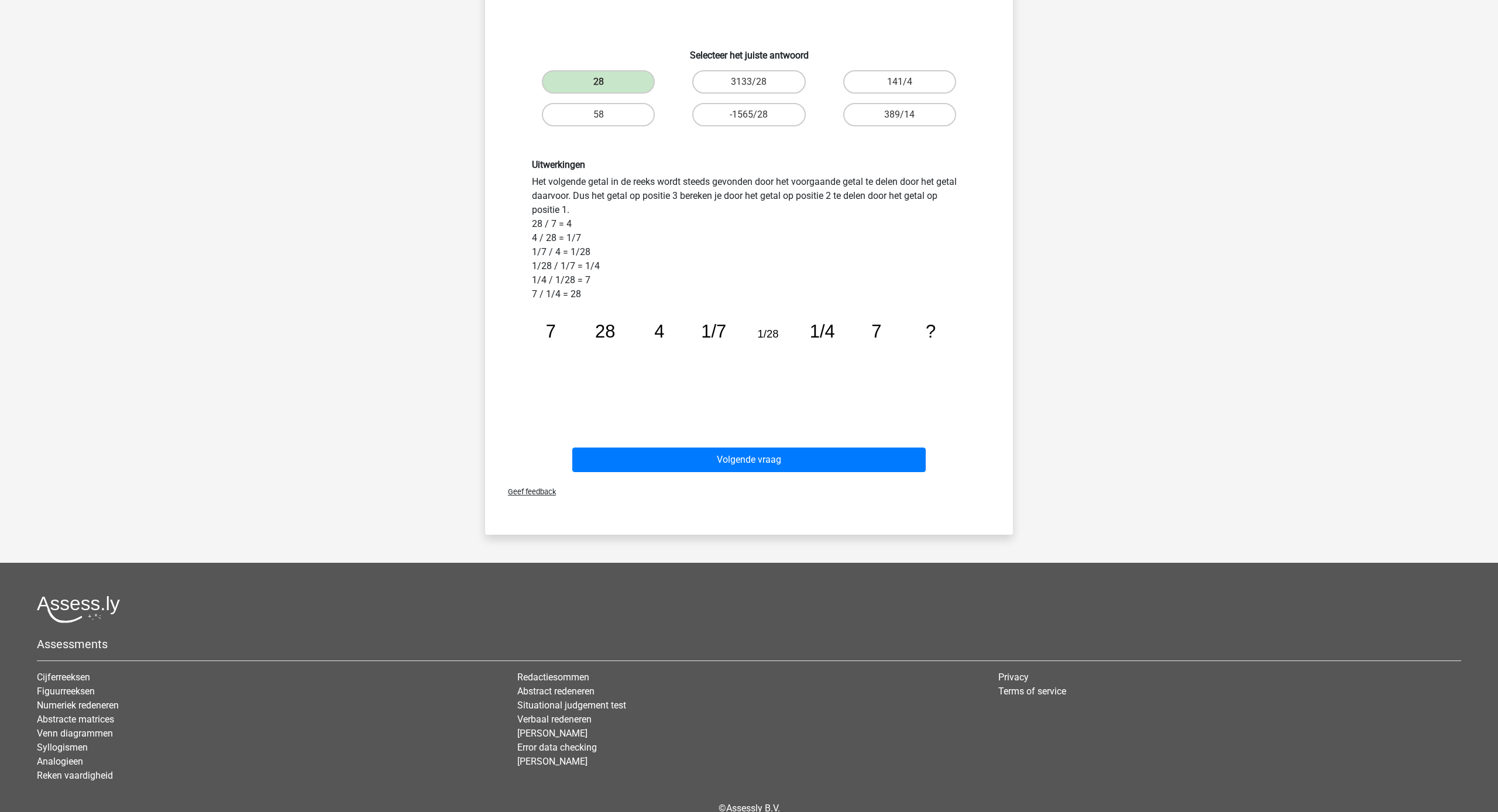
scroll to position [218, 0]
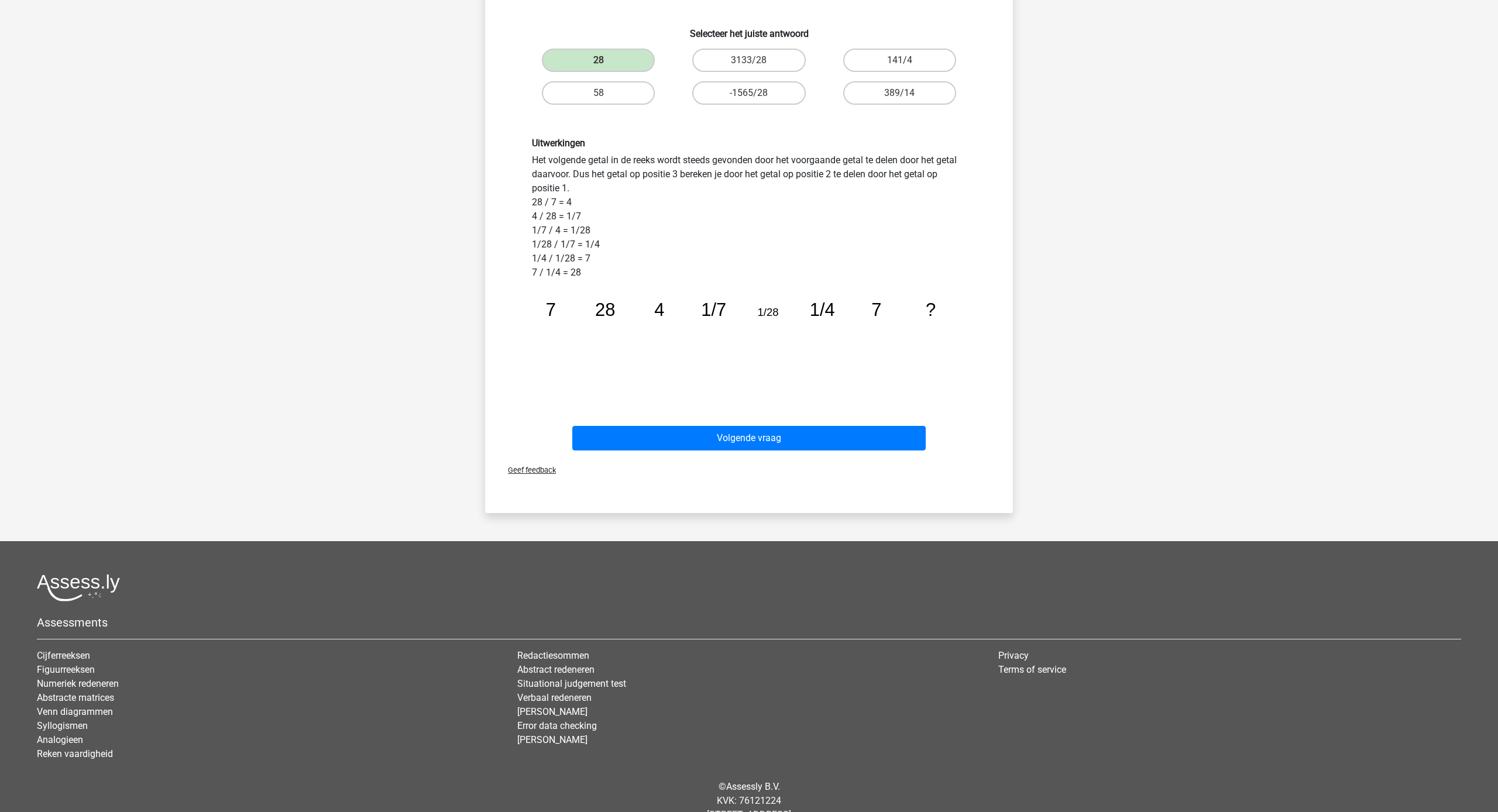
click at [785, 424] on div "Volgende vraag" at bounding box center [749, 435] width 491 height 39
click at [805, 434] on button "Volgende vraag" at bounding box center [749, 438] width 354 height 25
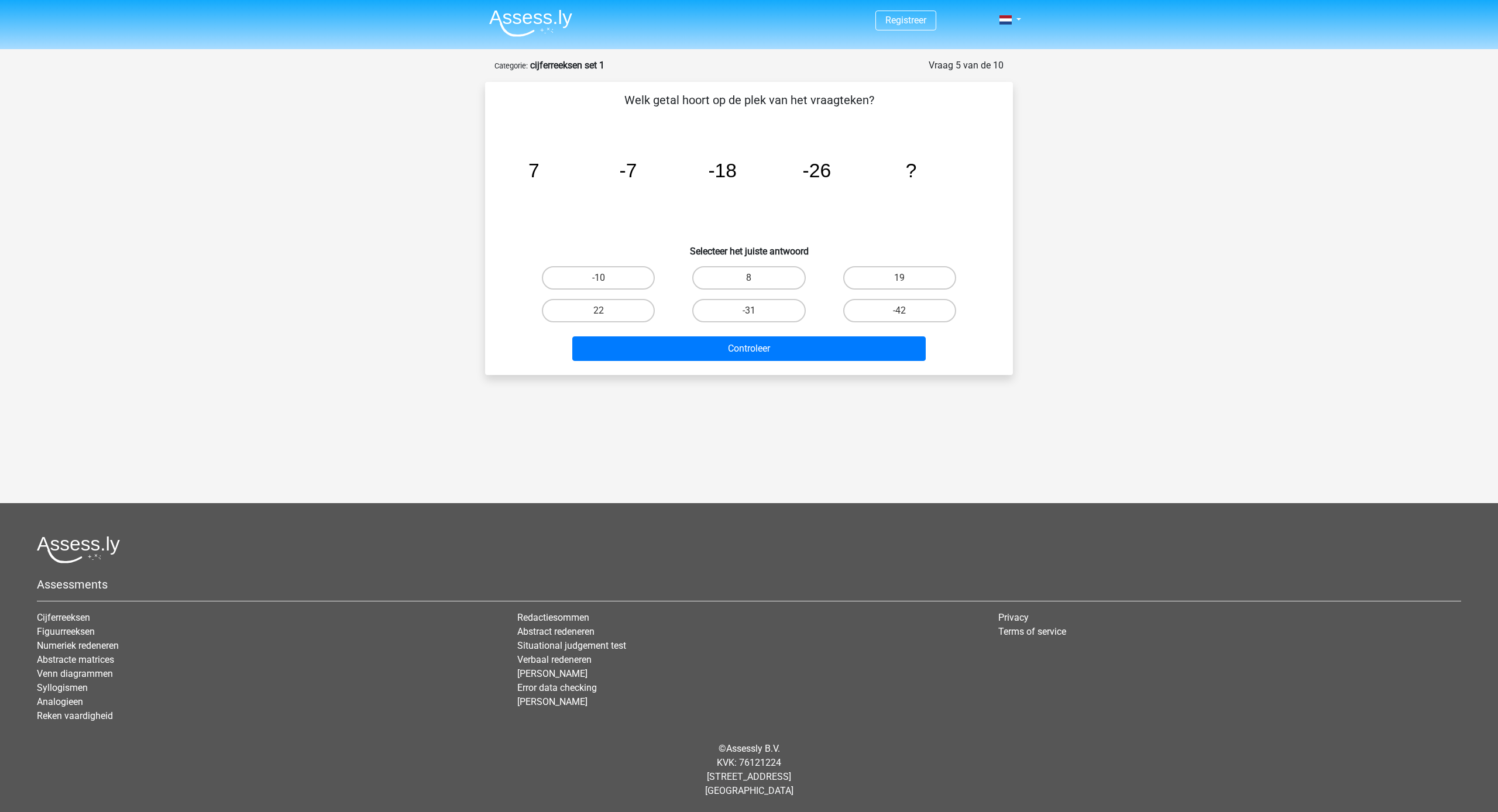
scroll to position [0, 0]
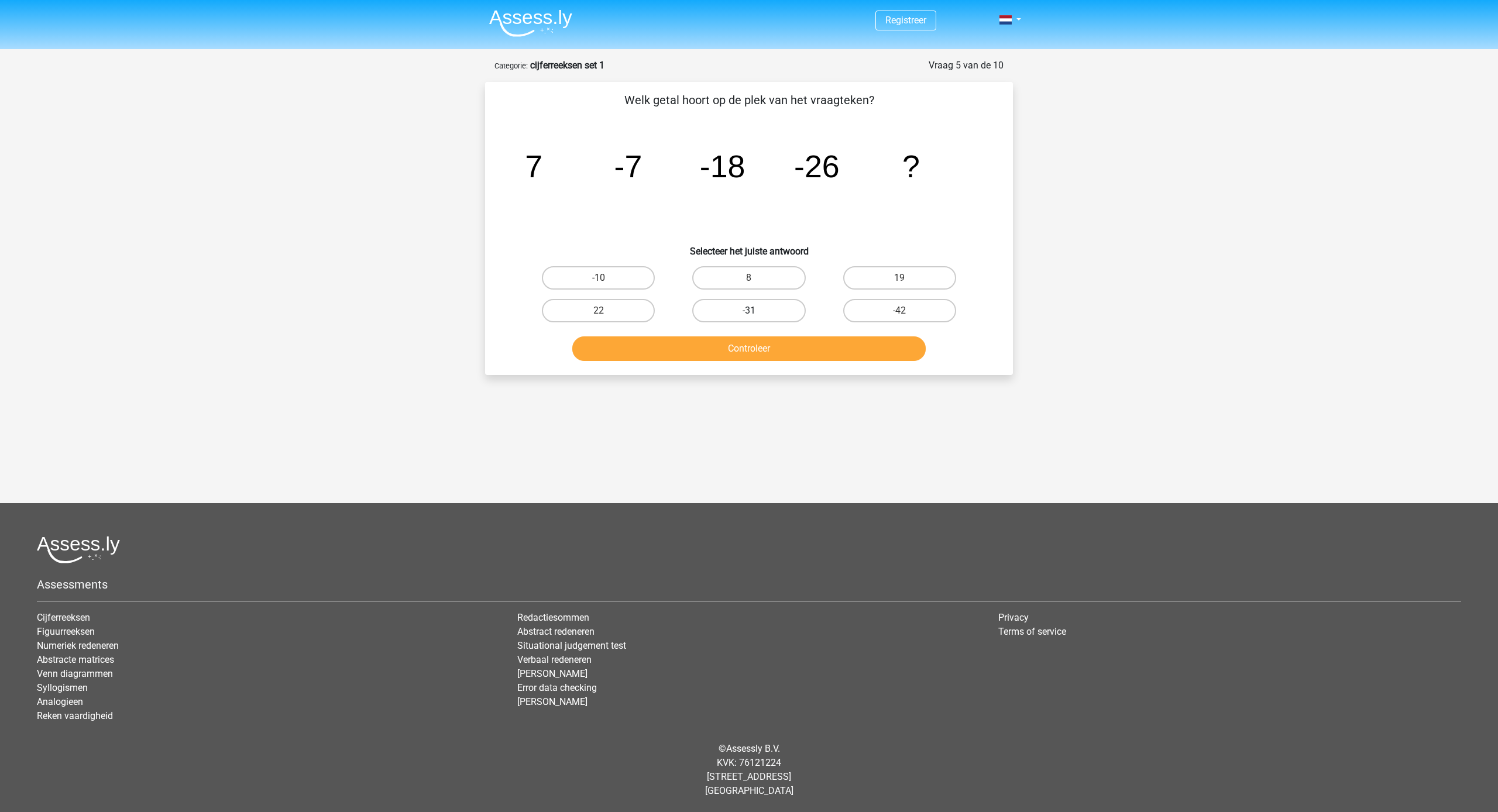
click at [730, 307] on label "-31" at bounding box center [748, 311] width 113 height 23
click at [749, 311] on input "-31" at bounding box center [752, 314] width 7 height 7
radio input "true"
click at [749, 343] on button "Controleer" at bounding box center [749, 348] width 354 height 25
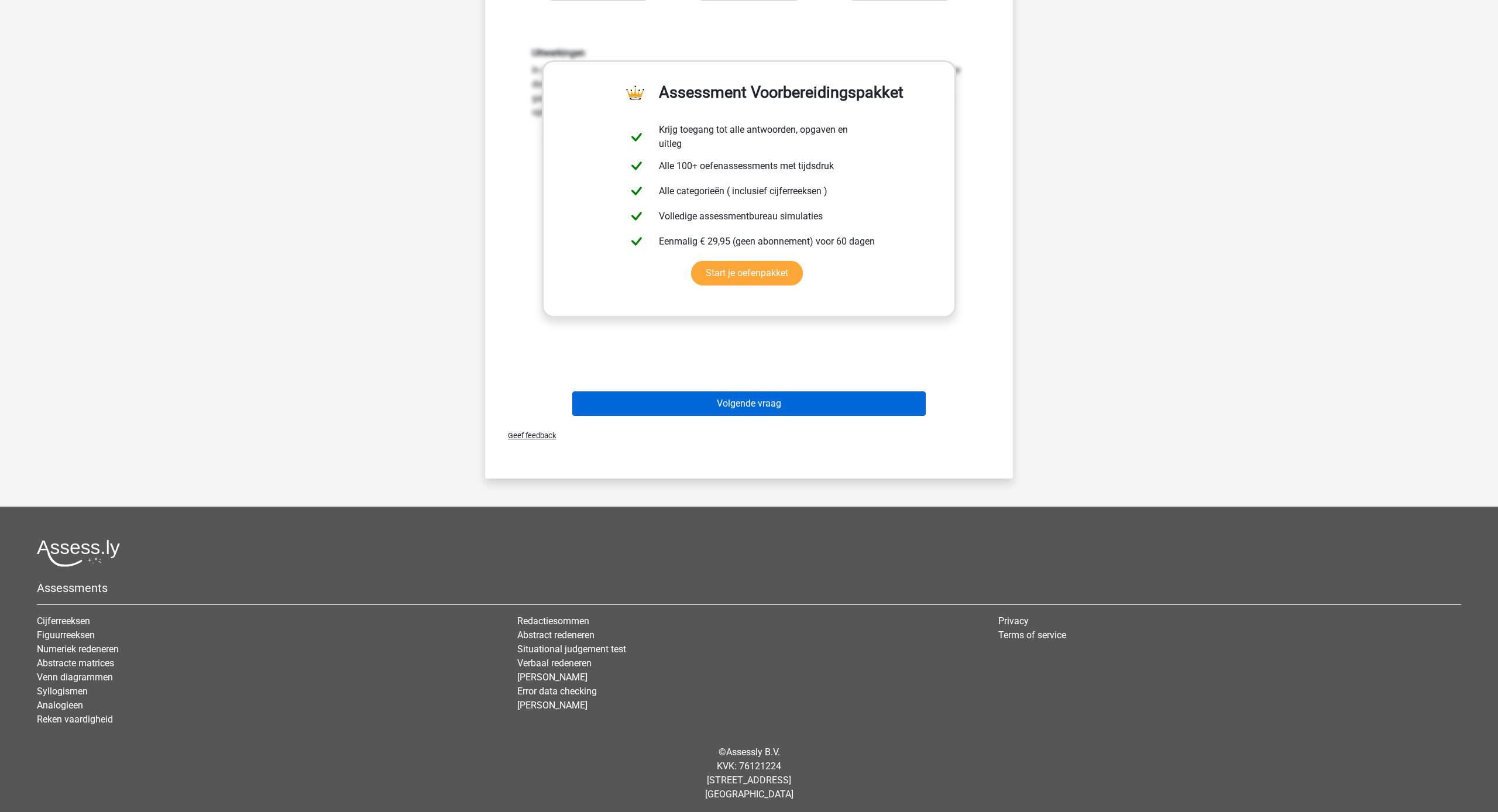
scroll to position [324, 0]
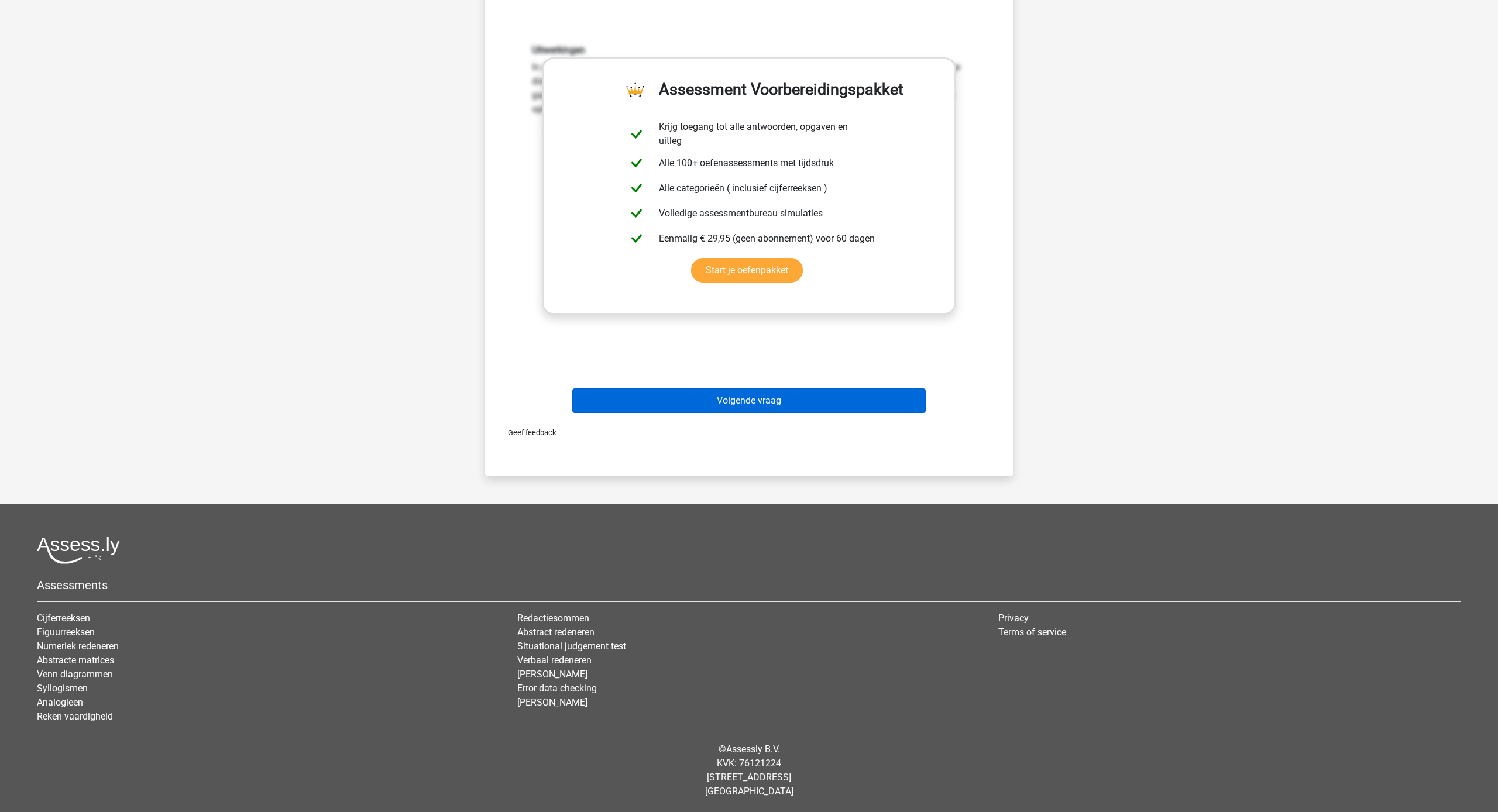
click at [781, 405] on button "Volgende vraag" at bounding box center [749, 401] width 354 height 25
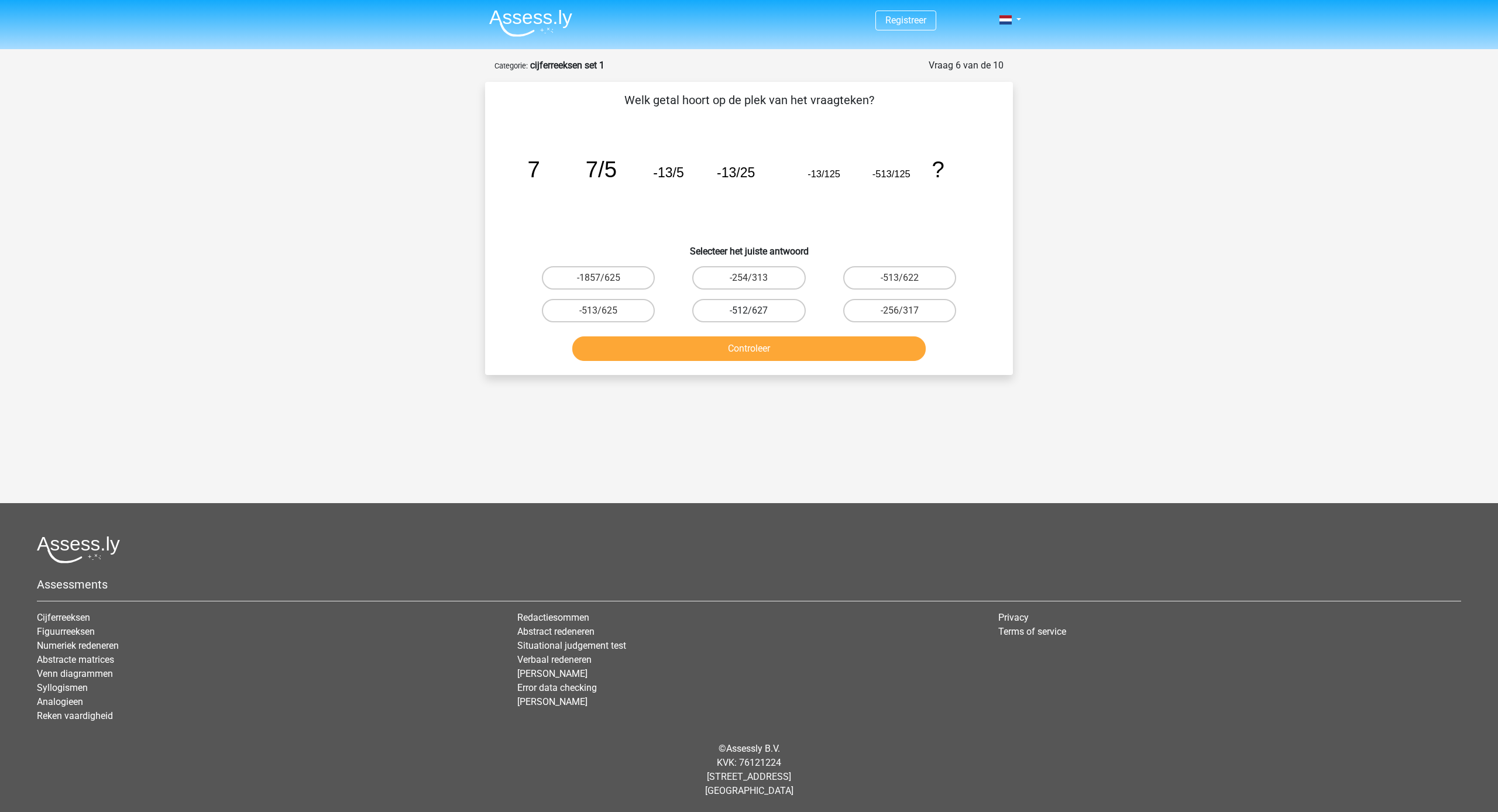
click at [731, 311] on label "-512/627" at bounding box center [748, 311] width 113 height 23
click at [749, 311] on input "-512/627" at bounding box center [752, 314] width 7 height 7
radio input "true"
click at [647, 315] on label "-513/625" at bounding box center [598, 311] width 113 height 23
click at [606, 315] on input "-513/625" at bounding box center [602, 314] width 7 height 7
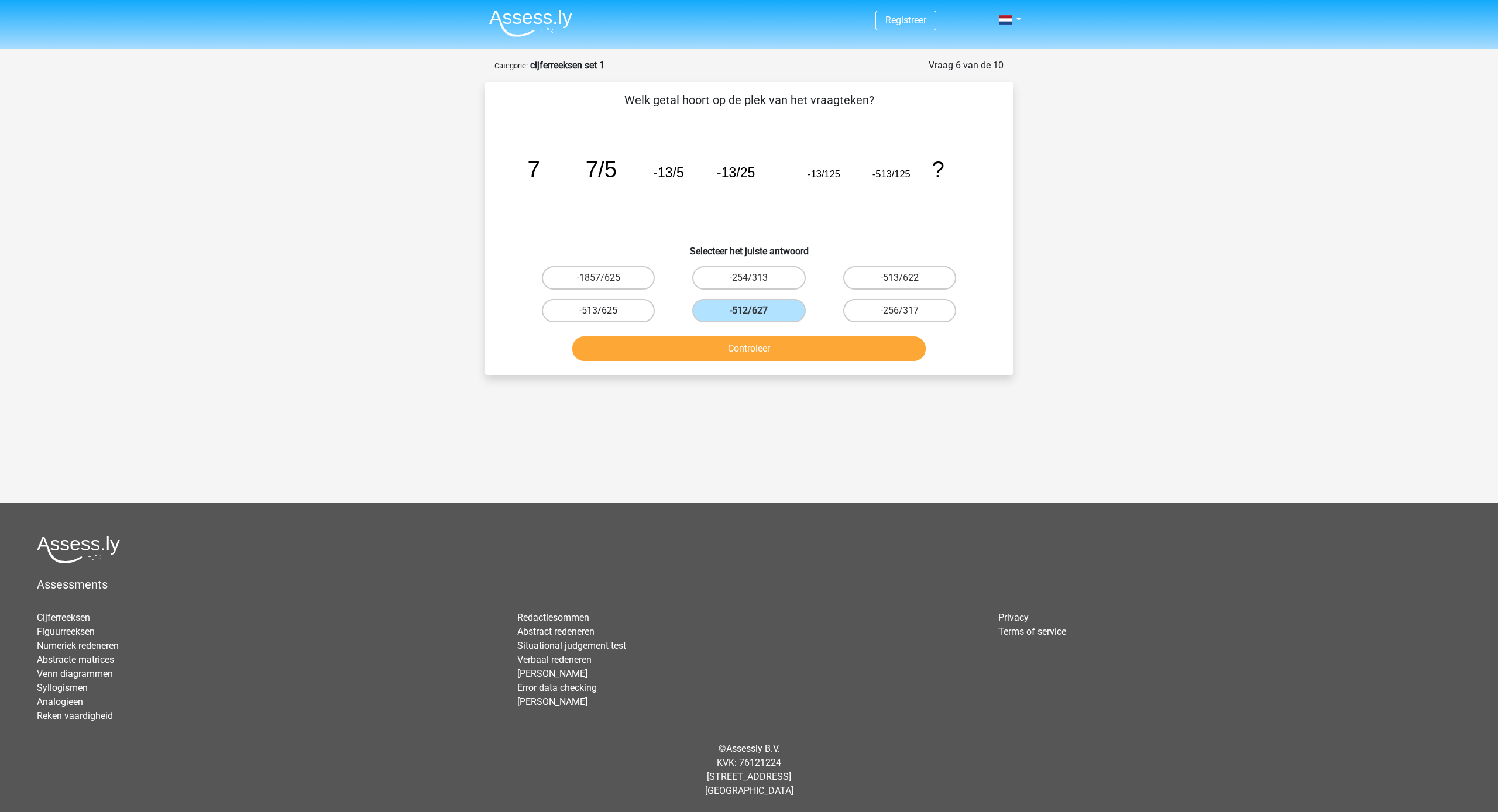
radio input "true"
click at [690, 351] on button "Controleer" at bounding box center [749, 348] width 354 height 25
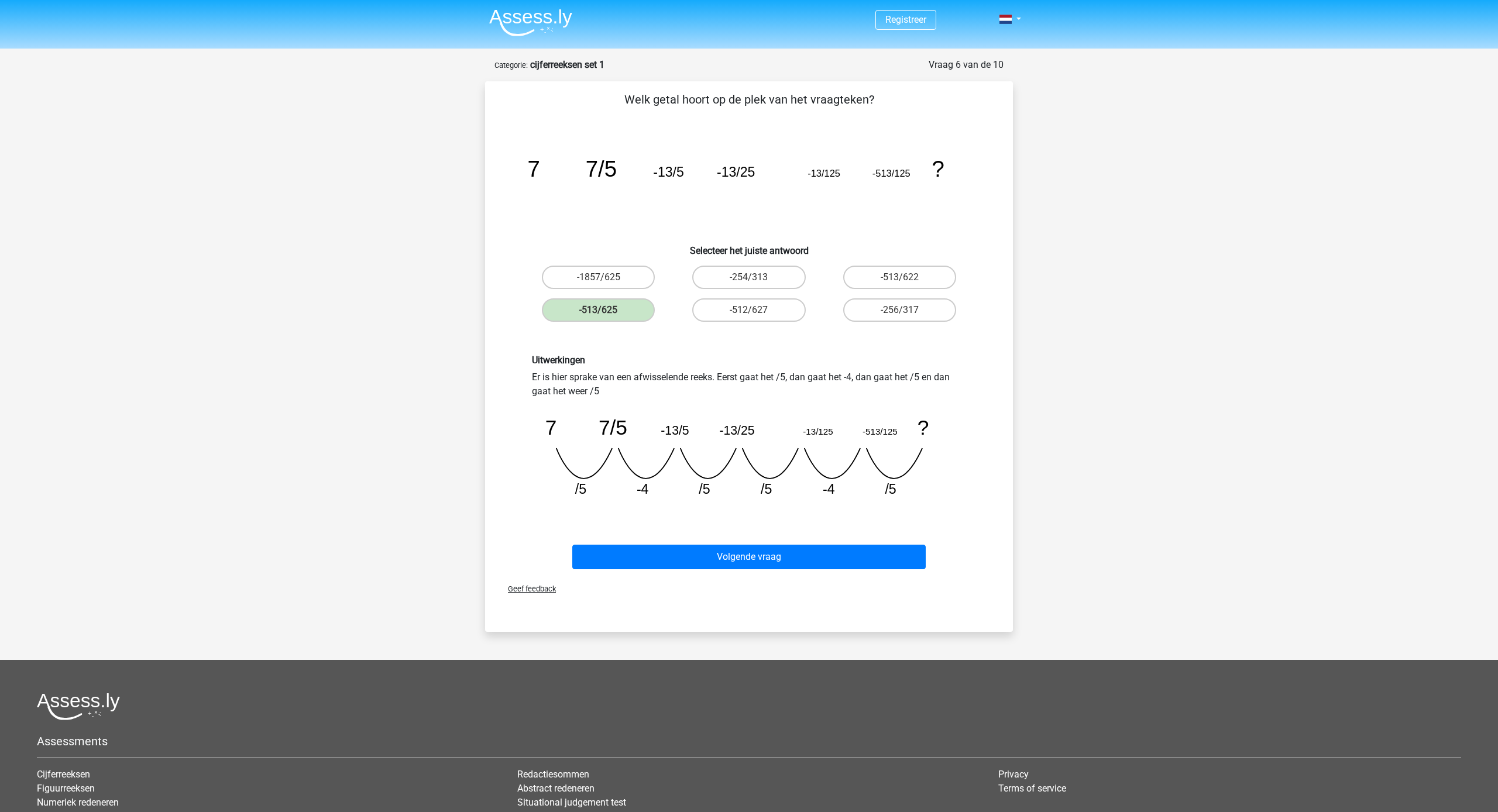
scroll to position [0, 0]
click at [873, 552] on button "Volgende vraag" at bounding box center [749, 558] width 354 height 25
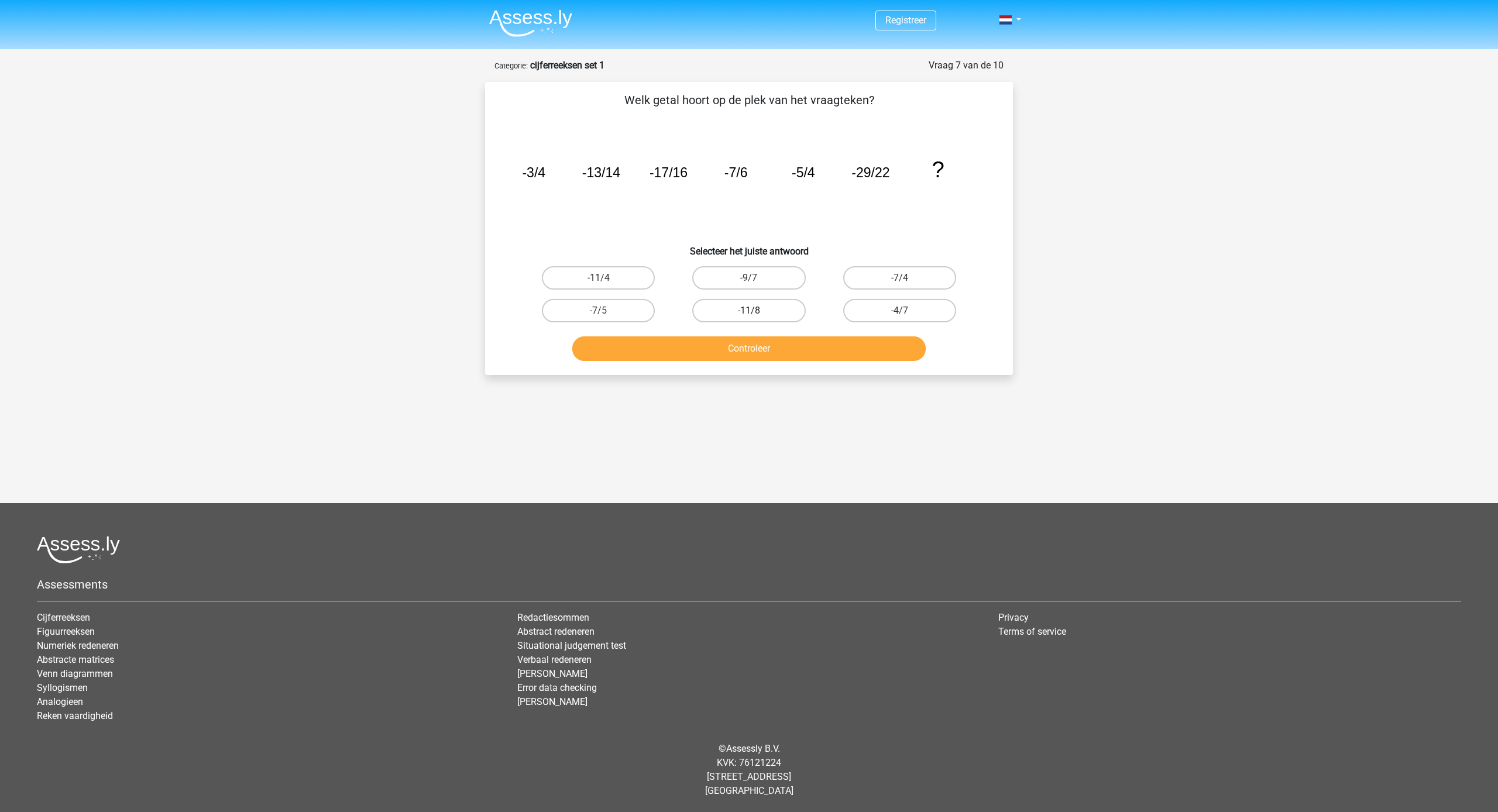
scroll to position [0, 1]
click at [729, 317] on label "-11/8" at bounding box center [748, 311] width 113 height 23
click at [749, 317] on input "-11/8" at bounding box center [752, 314] width 7 height 7
radio input "true"
click at [740, 330] on div "Controleer" at bounding box center [749, 346] width 491 height 39
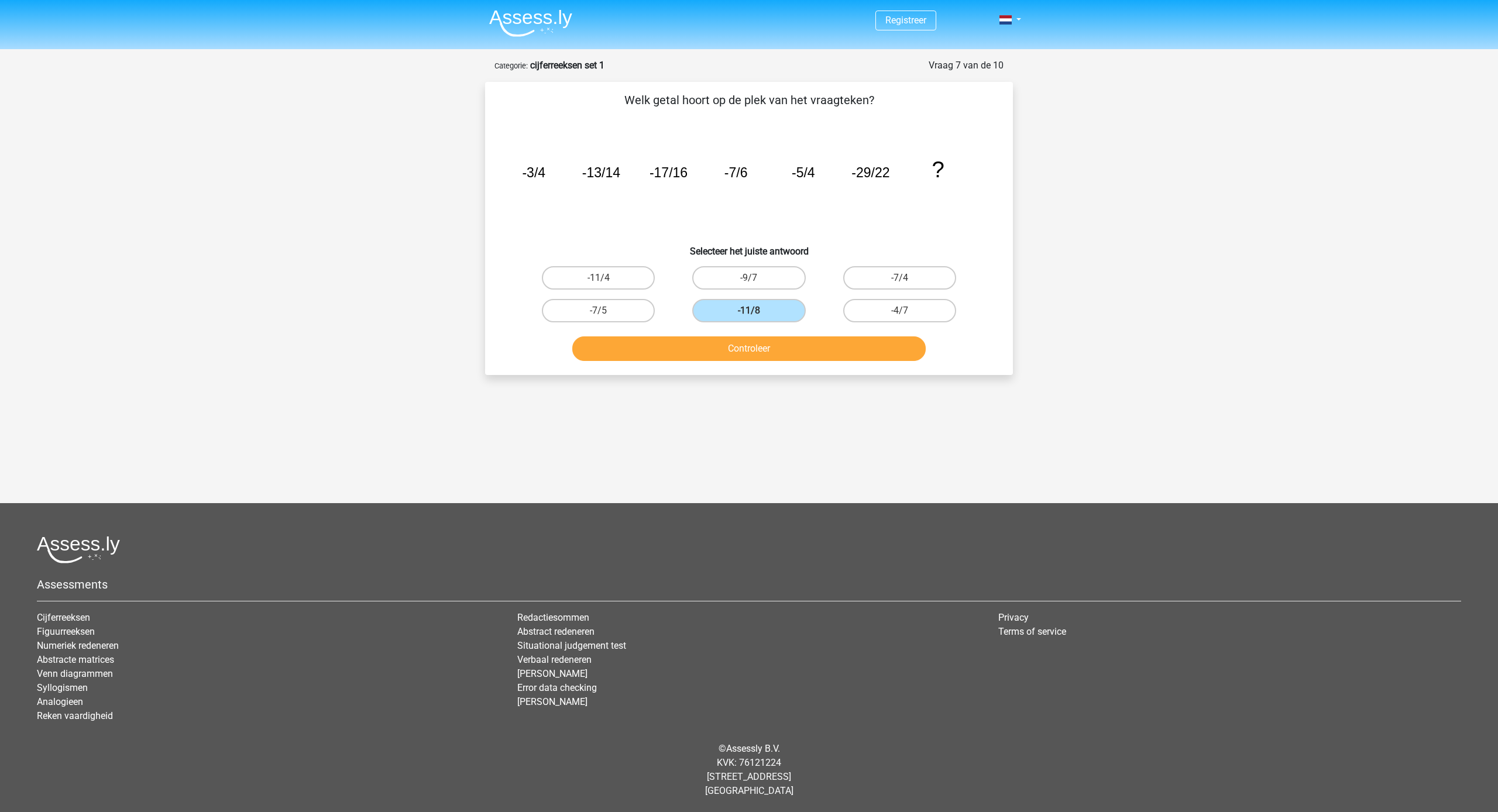
click at [741, 336] on button "Controleer" at bounding box center [749, 348] width 354 height 25
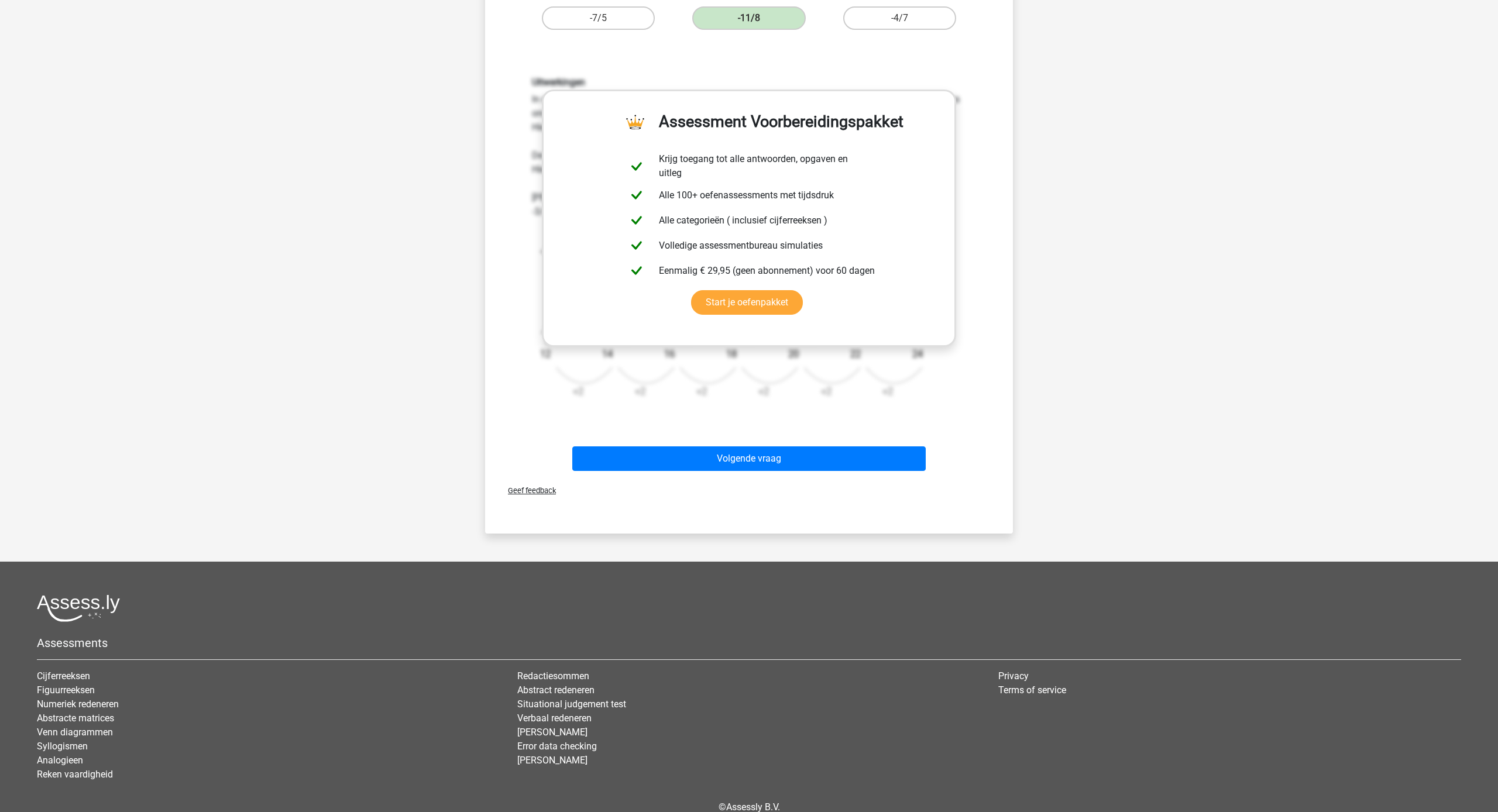
scroll to position [301, 0]
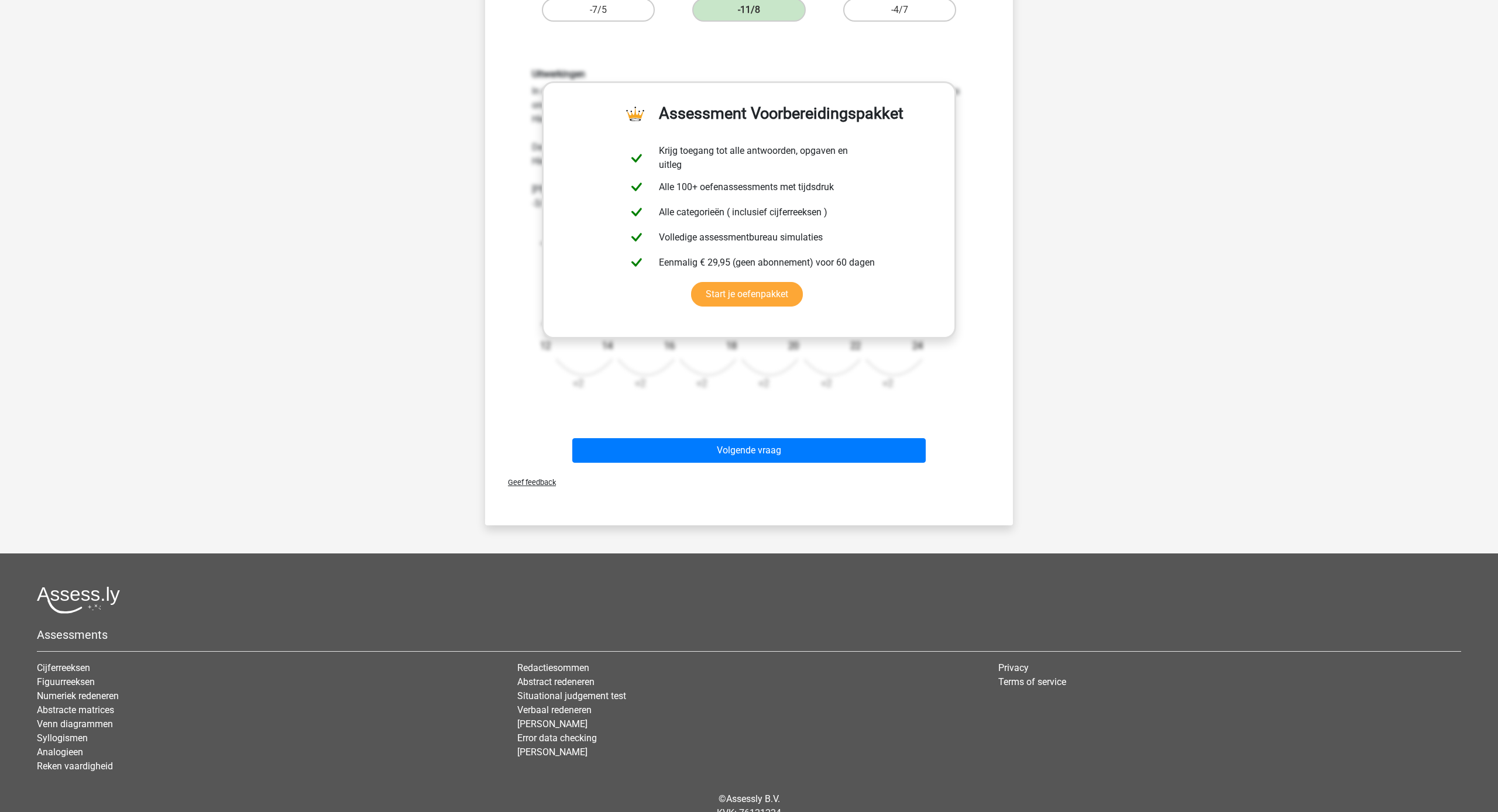
drag, startPoint x: 763, startPoint y: 443, endPoint x: 752, endPoint y: 444, distance: 11.0
click at [763, 443] on button "Volgende vraag" at bounding box center [749, 450] width 354 height 25
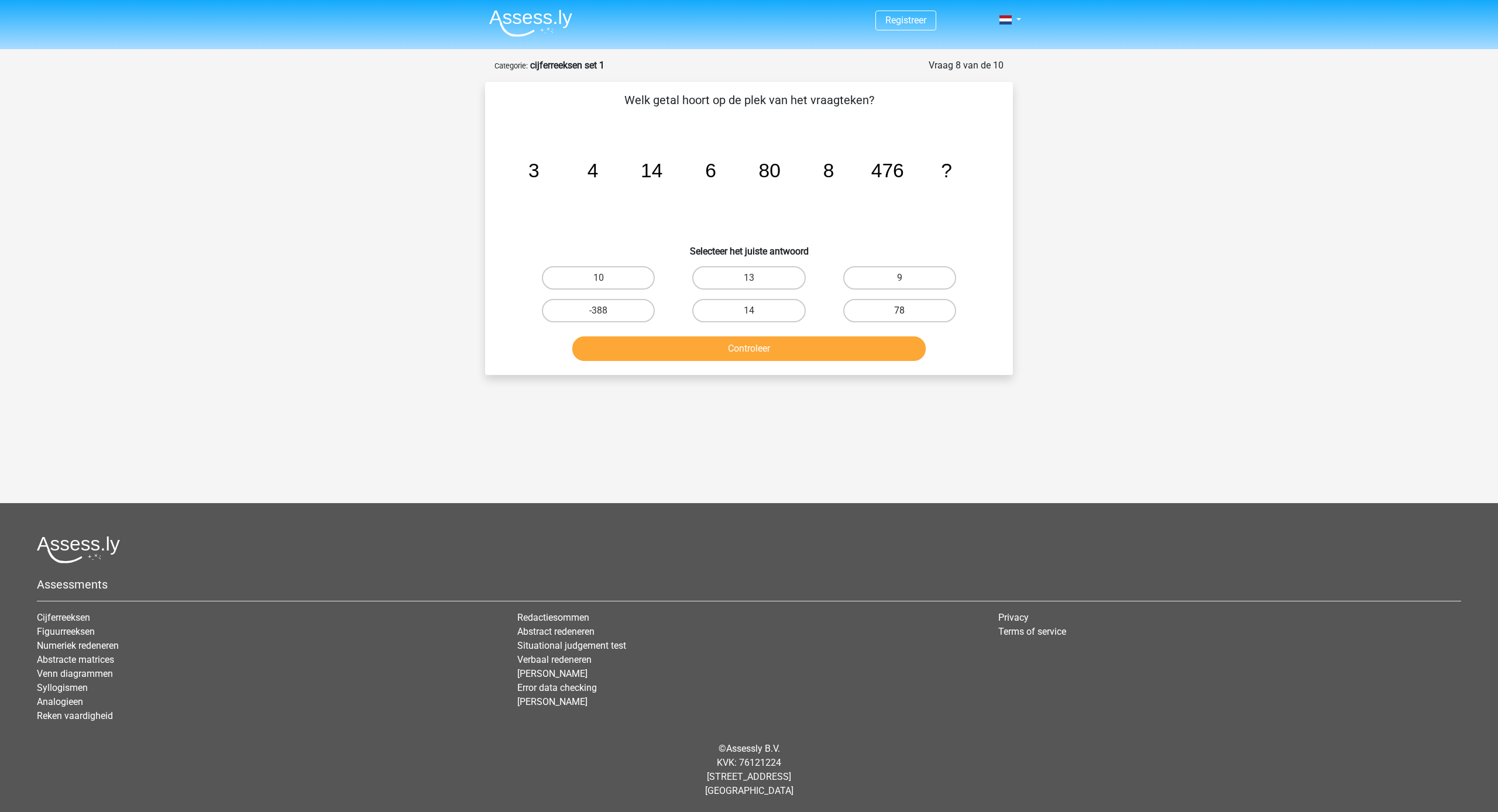
click at [875, 304] on label "78" at bounding box center [900, 311] width 113 height 23
click at [900, 311] on input "78" at bounding box center [903, 314] width 7 height 7
radio input "true"
click at [875, 337] on button "Controleer" at bounding box center [749, 348] width 354 height 25
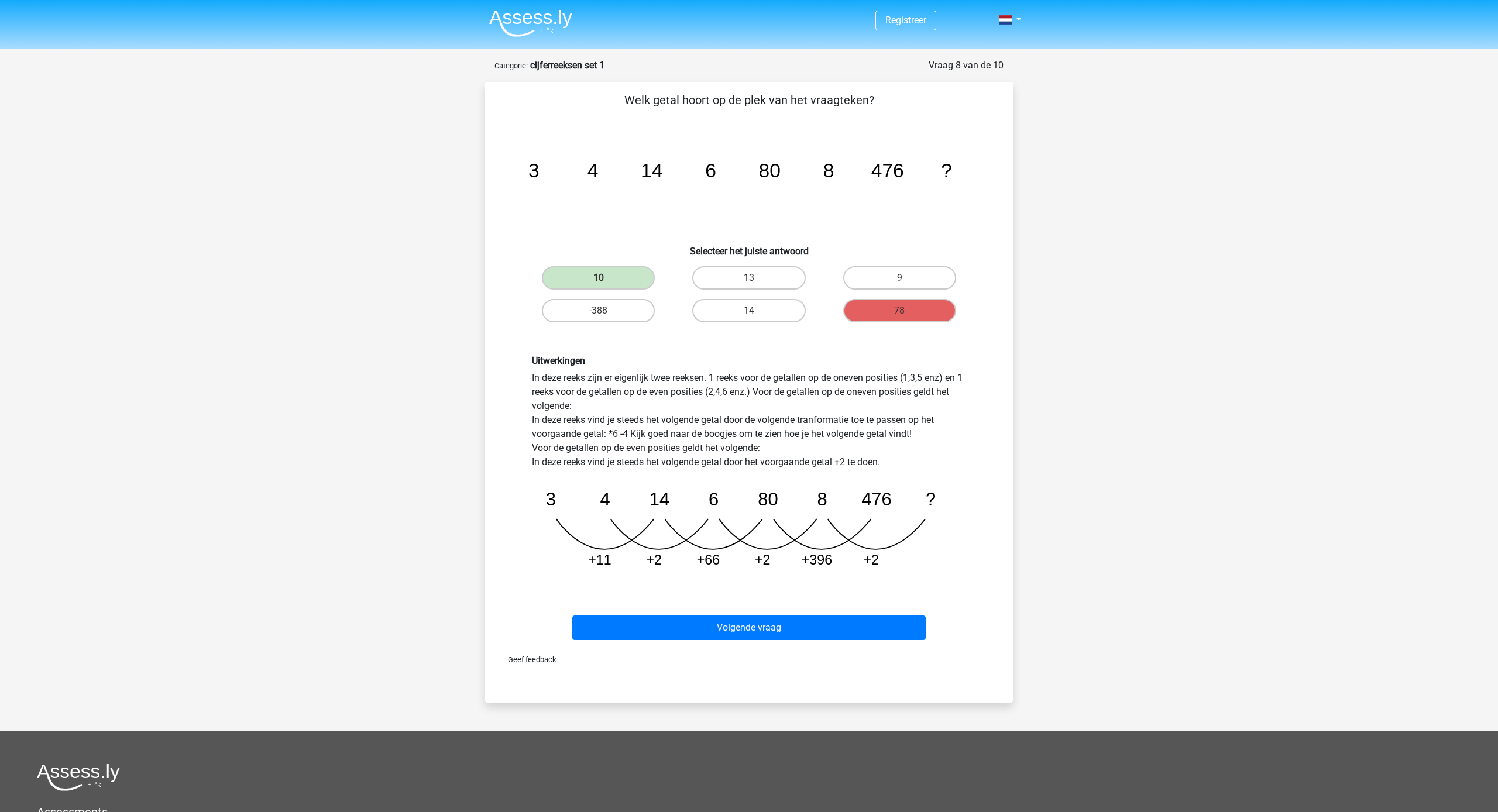
click at [924, 625] on button "Volgende vraag" at bounding box center [749, 628] width 354 height 25
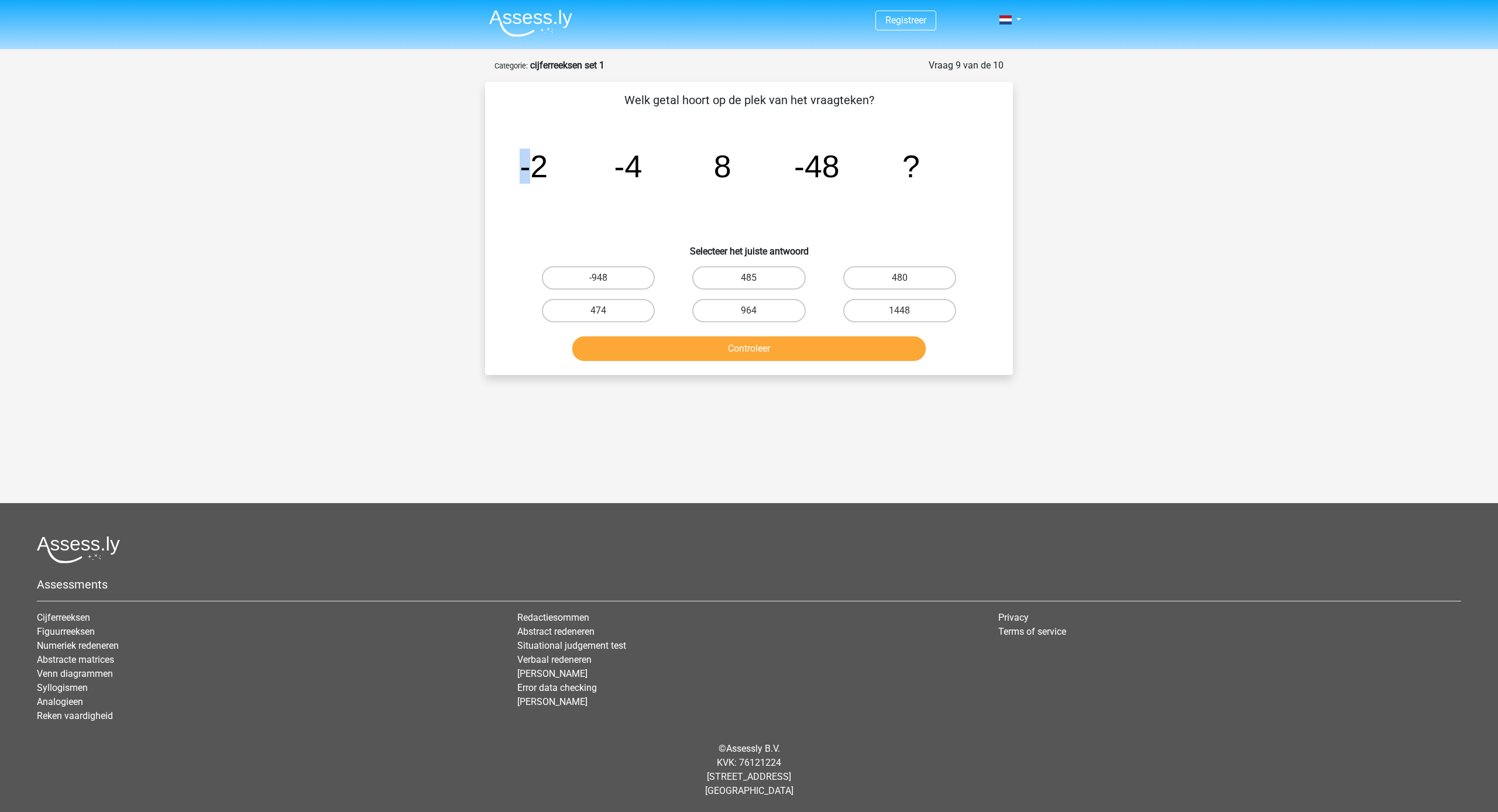
drag, startPoint x: 530, startPoint y: 165, endPoint x: 703, endPoint y: 179, distance: 173.6
click at [702, 179] on icon "image/svg+xml -2 -4 8 -48 ?" at bounding box center [749, 177] width 472 height 118
click at [701, 193] on icon "image/svg+xml -2 -4 8 -48 ?" at bounding box center [749, 177] width 472 height 118
click at [639, 280] on label "-948" at bounding box center [598, 278] width 113 height 23
click at [606, 280] on input "-948" at bounding box center [602, 281] width 7 height 7
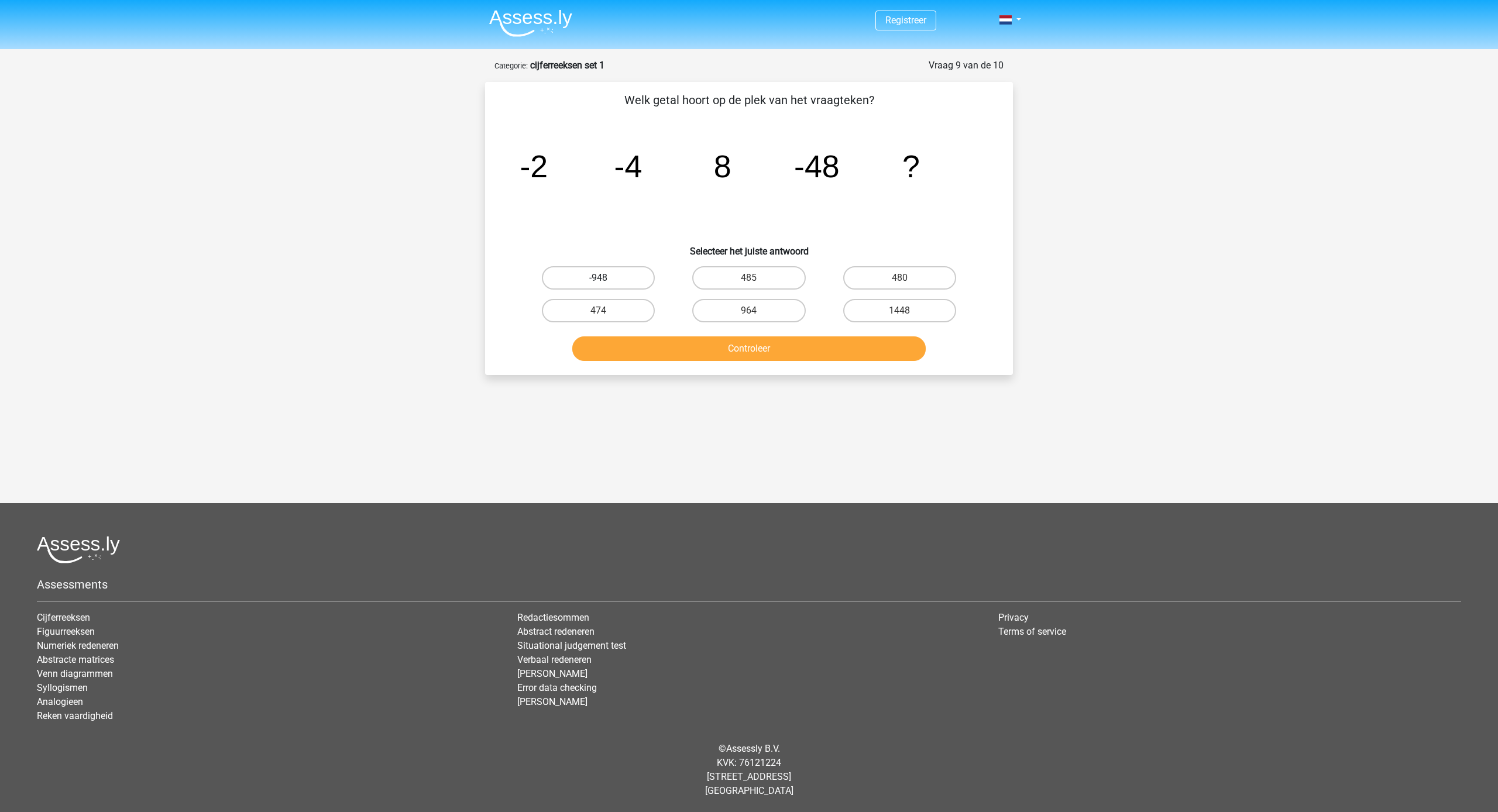
radio input "true"
drag, startPoint x: 724, startPoint y: 368, endPoint x: 727, endPoint y: 354, distance: 14.3
click at [725, 367] on div "Welk getal hoort op de plek van het vraagteken? image/svg+xml -2 -4 8 -48 ? Sel…" at bounding box center [749, 228] width 528 height 293
click at [727, 354] on button "Controleer" at bounding box center [749, 348] width 354 height 25
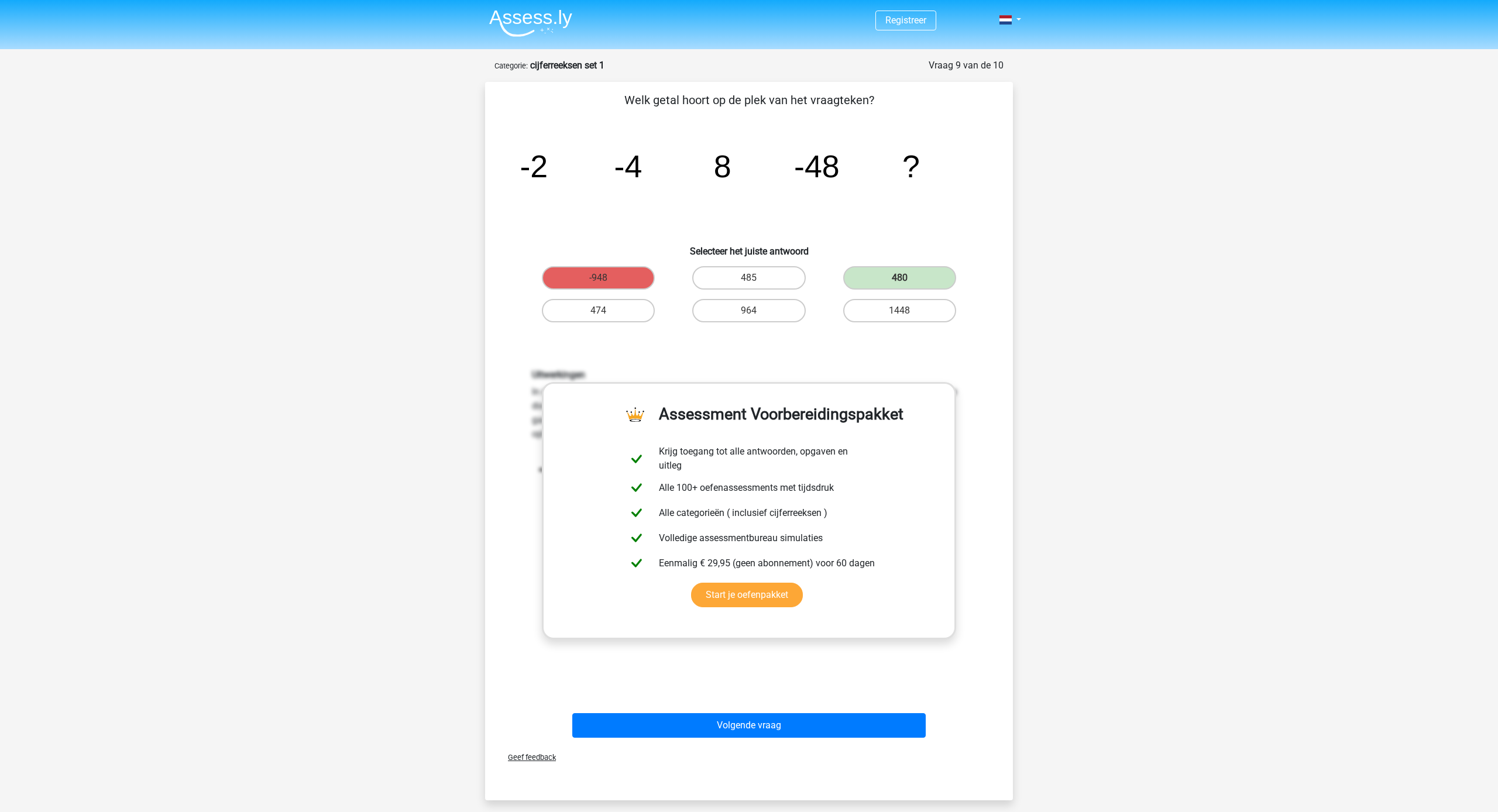
click at [873, 721] on button "Volgende vraag" at bounding box center [749, 725] width 354 height 25
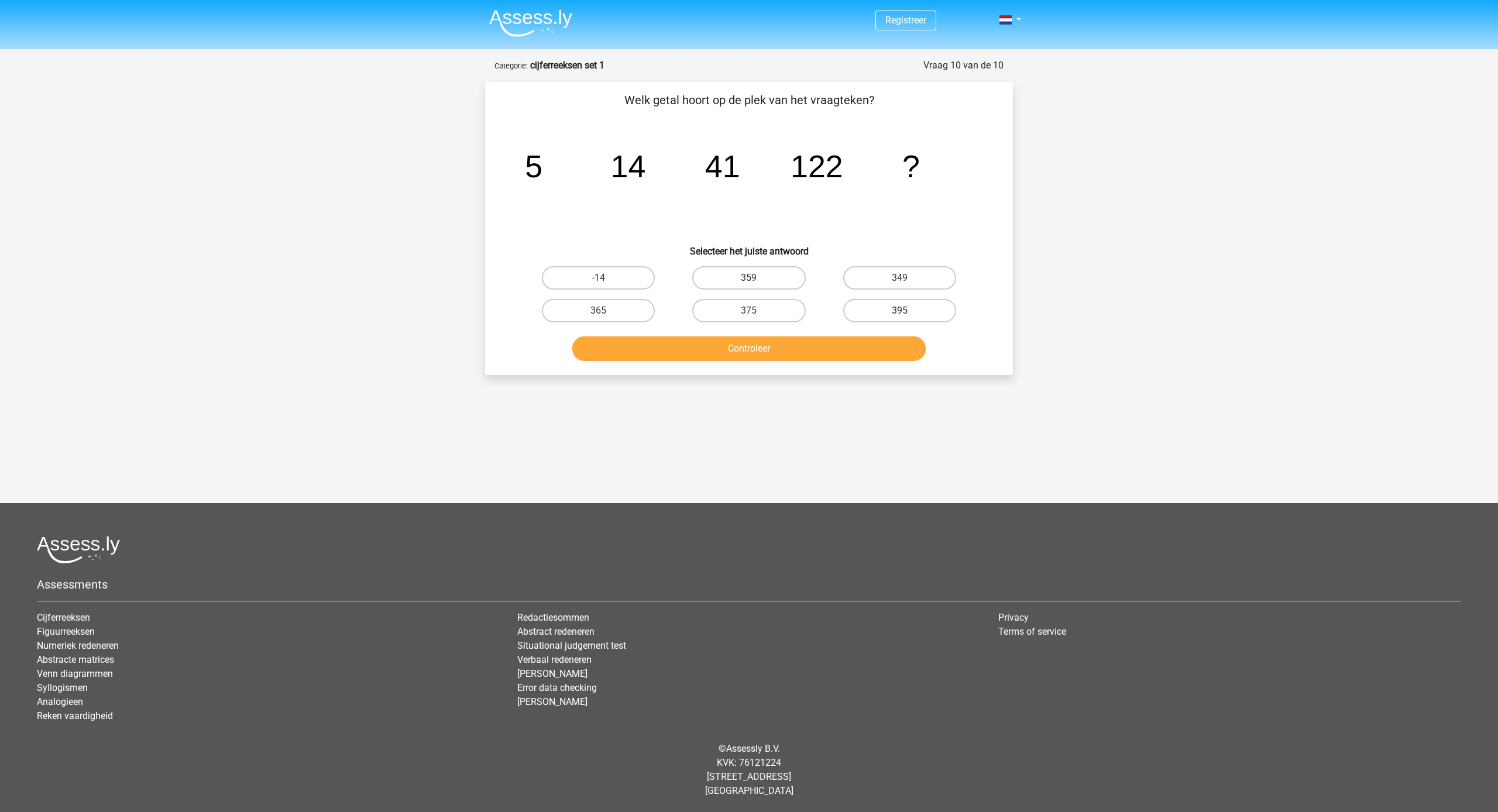
drag, startPoint x: 897, startPoint y: 274, endPoint x: 890, endPoint y: 311, distance: 37.7
click at [897, 275] on label "349" at bounding box center [900, 278] width 113 height 23
click at [900, 278] on input "349" at bounding box center [903, 281] width 7 height 7
radio input "true"
click at [869, 339] on button "Controleer" at bounding box center [749, 348] width 354 height 25
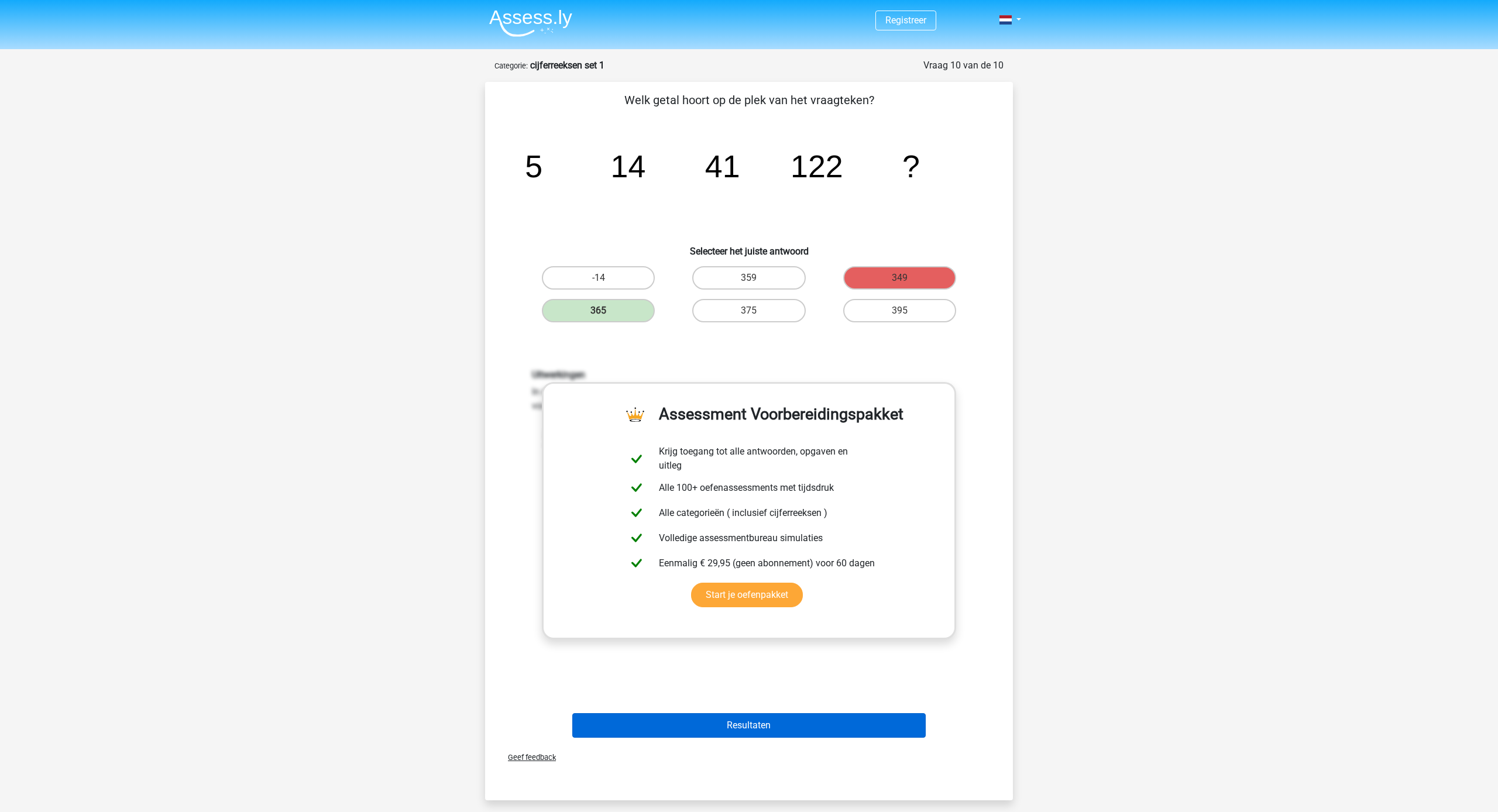
click at [822, 721] on button "Resultaten" at bounding box center [749, 725] width 354 height 25
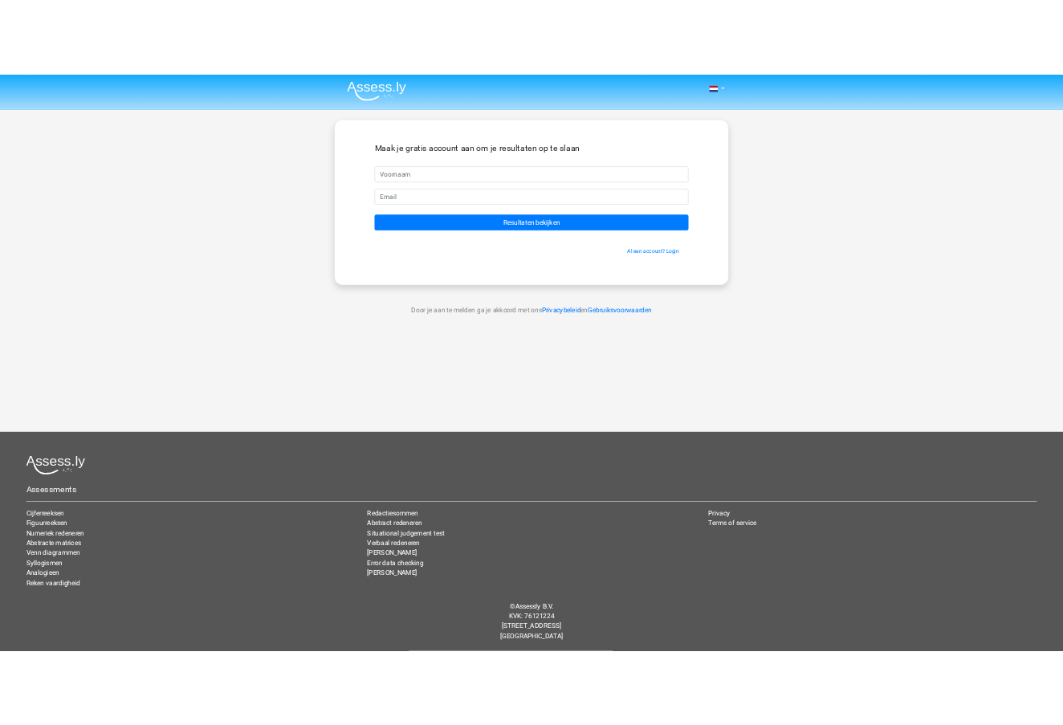
scroll to position [-2, -2]
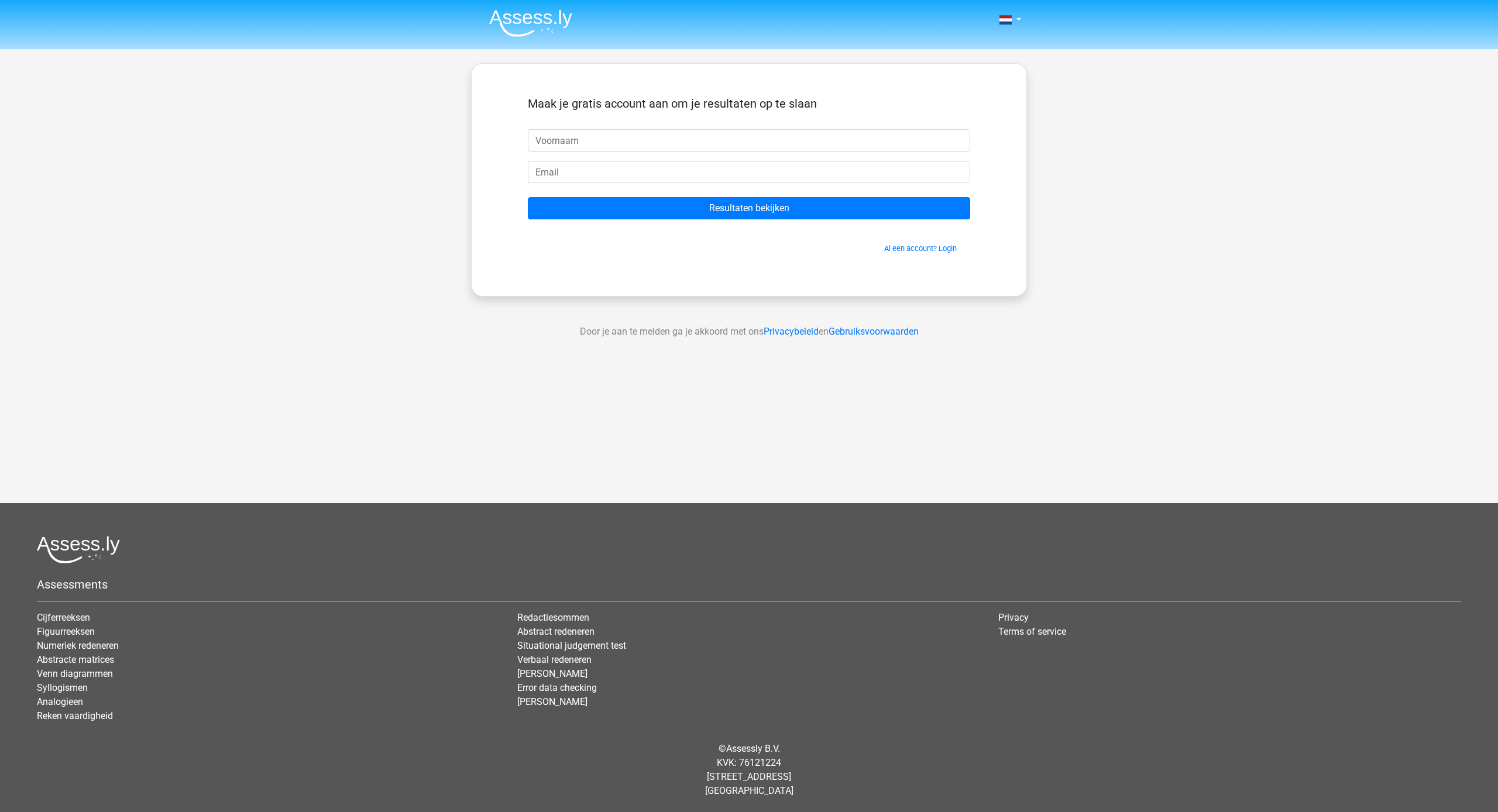
click at [58, 0] on html "Nederlands English" at bounding box center [749, 406] width 1498 height 812
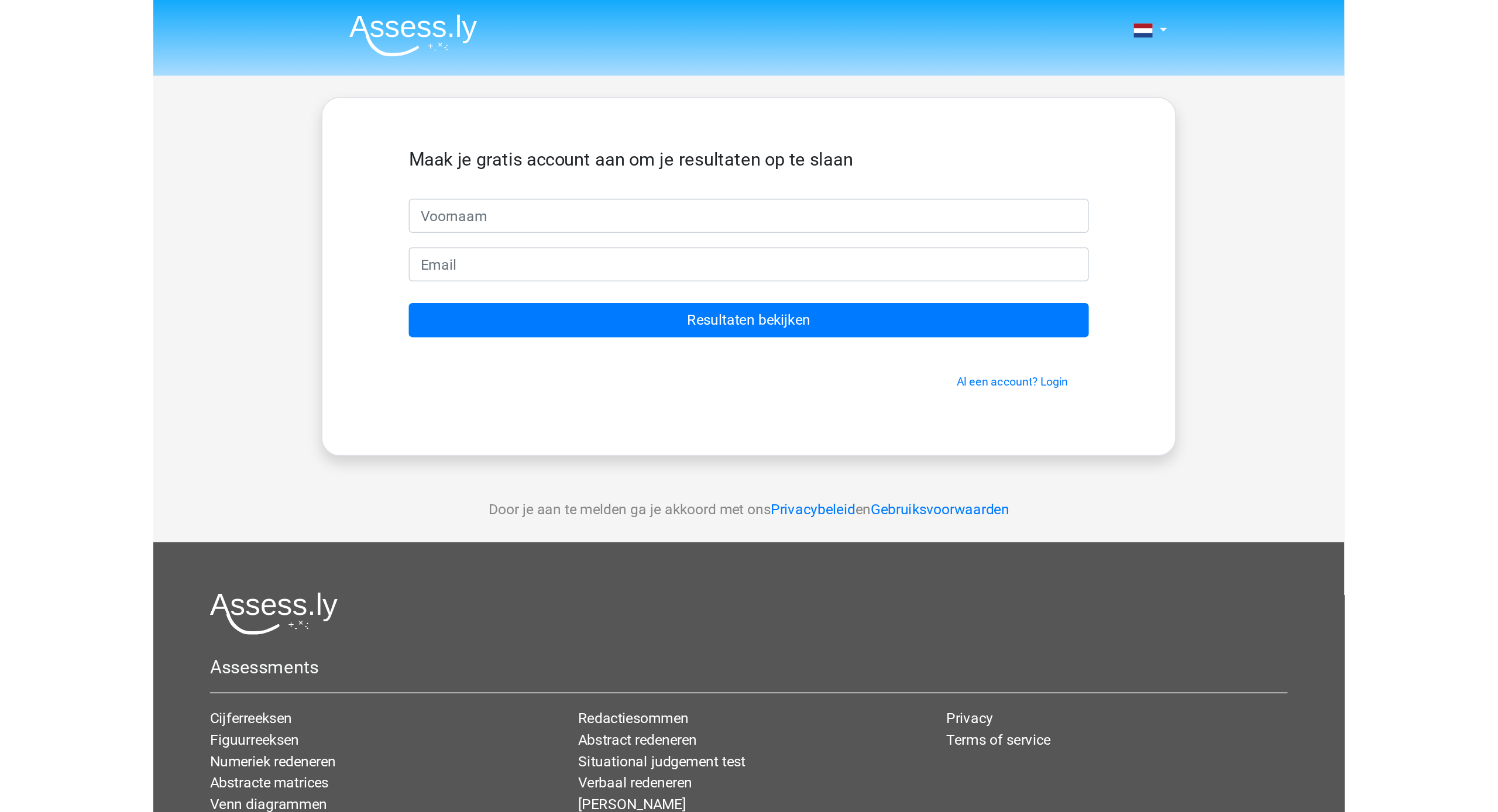
scroll to position [0, 0]
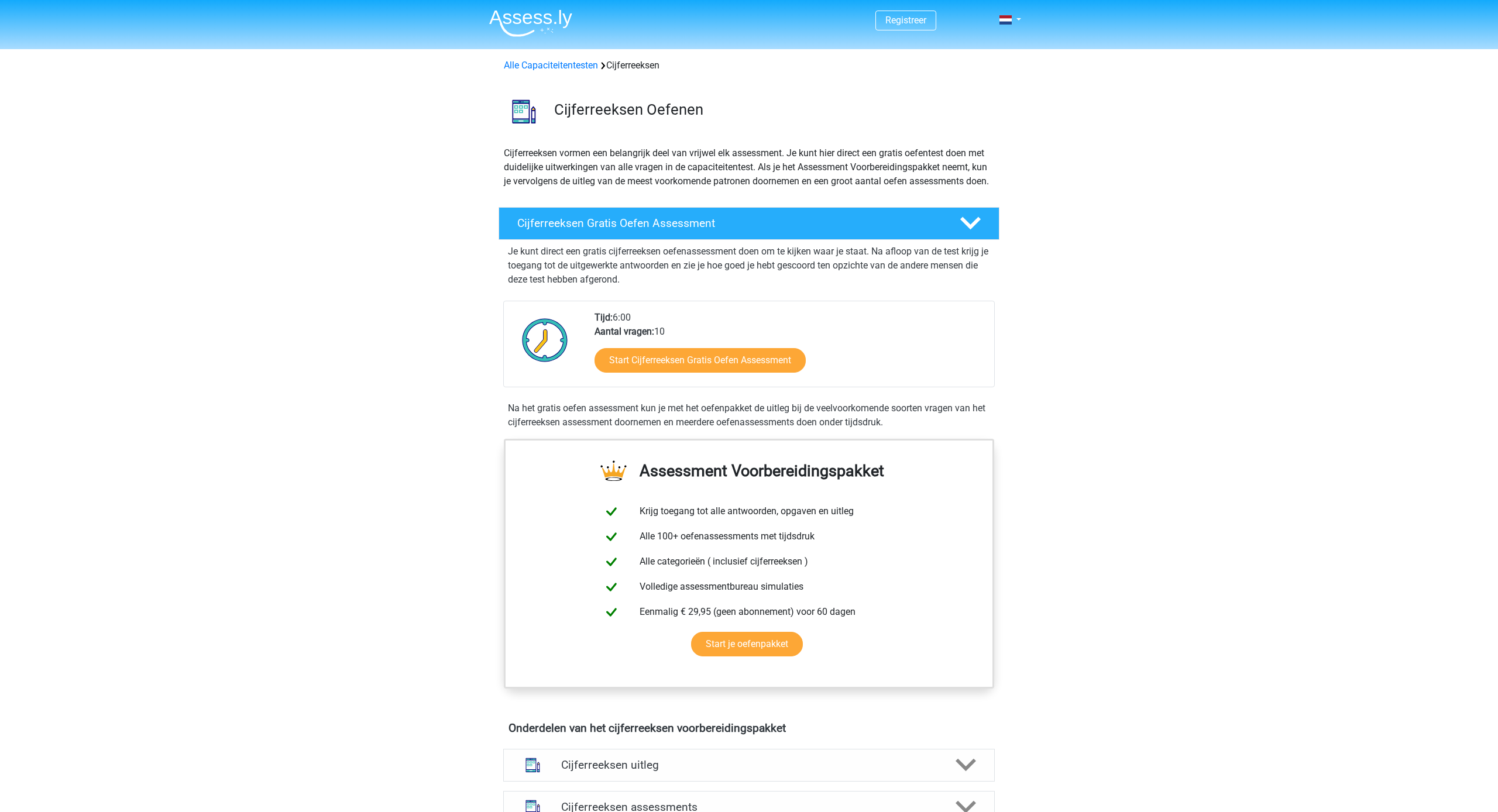
scroll to position [1, 0]
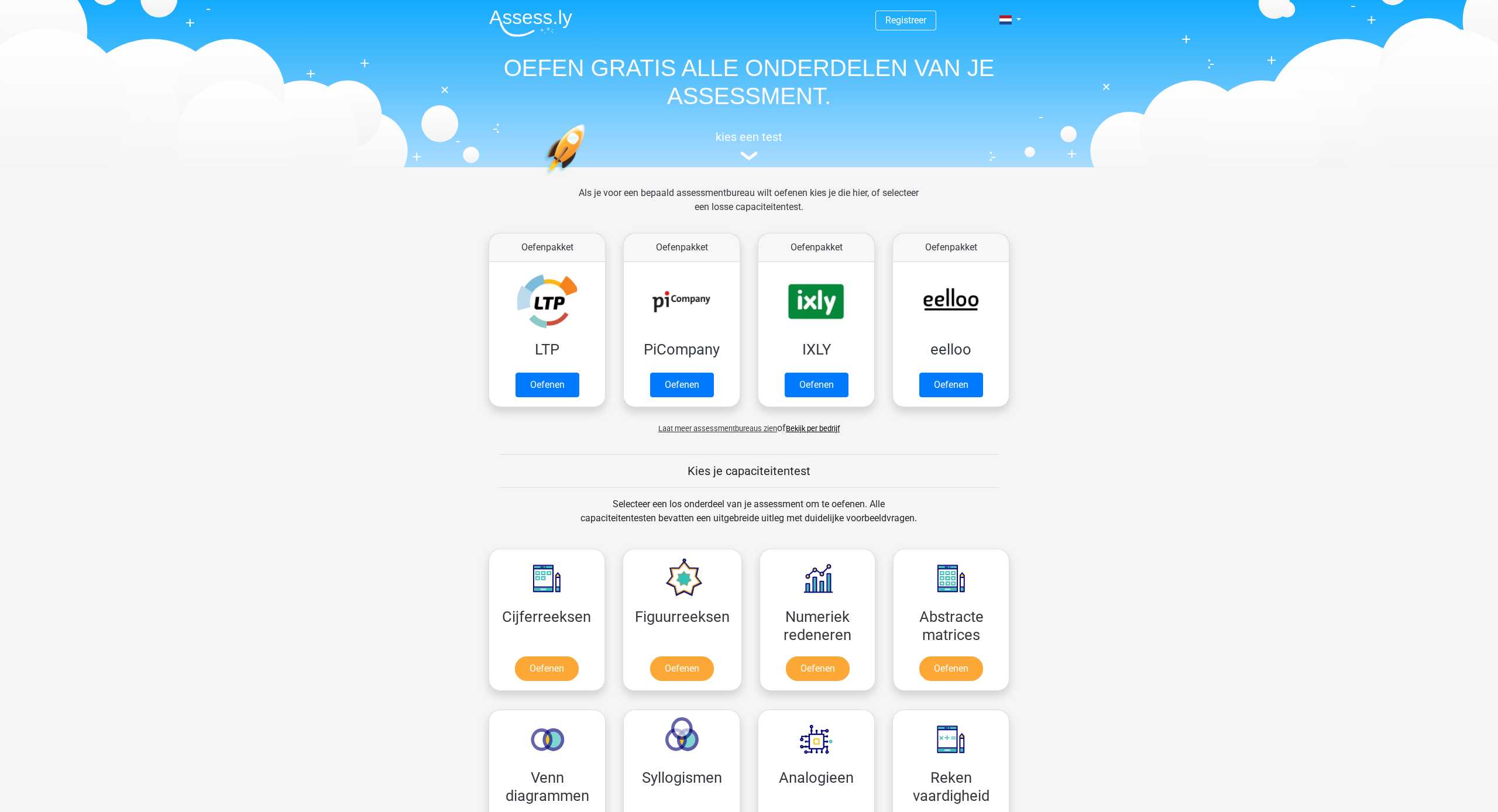
click at [734, 145] on div "kies een test" at bounding box center [749, 143] width 538 height 39
click at [746, 147] on div "kies een test" at bounding box center [749, 143] width 538 height 39
click at [744, 152] on img at bounding box center [749, 156] width 17 height 9
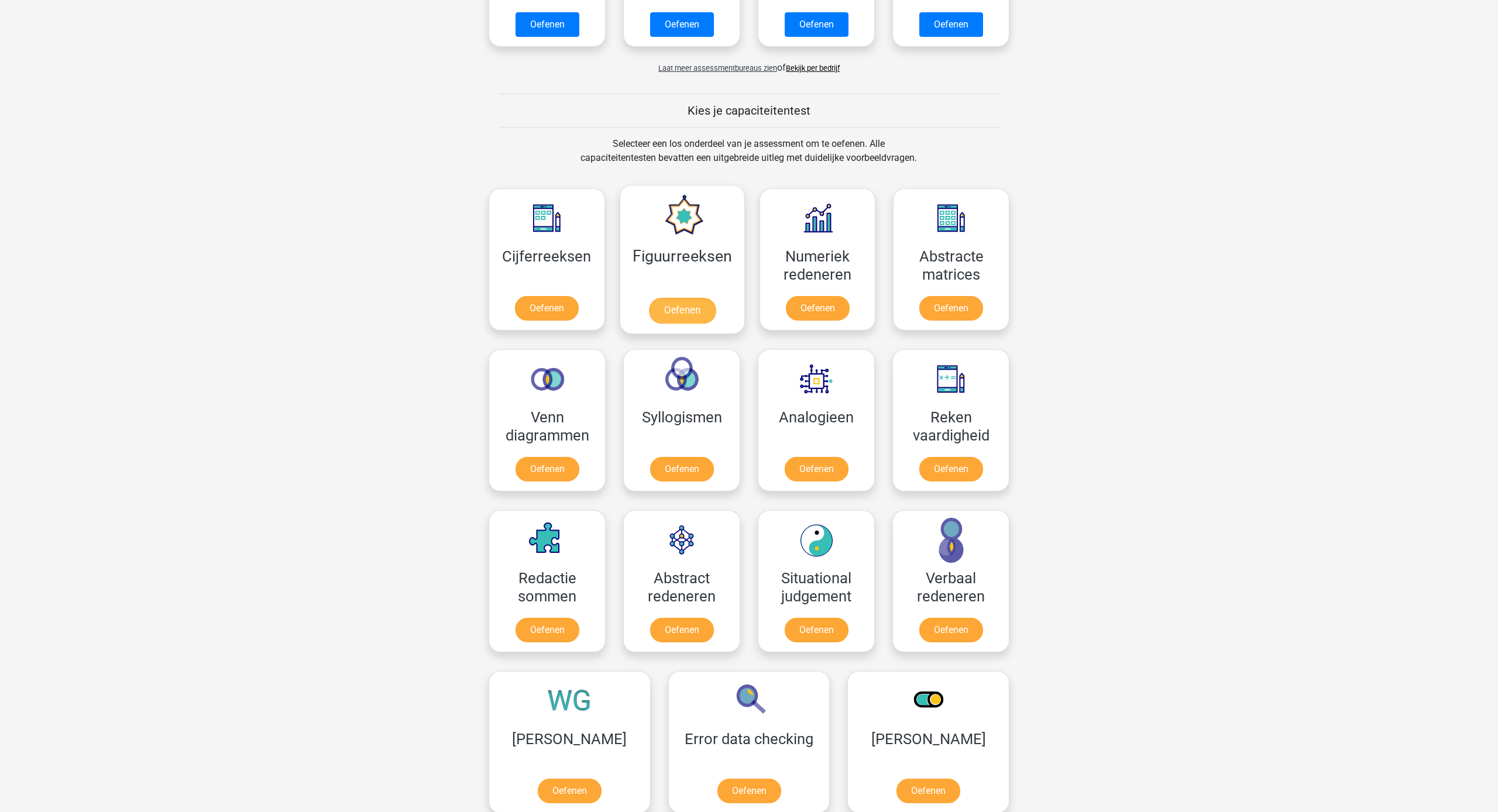
scroll to position [362, 0]
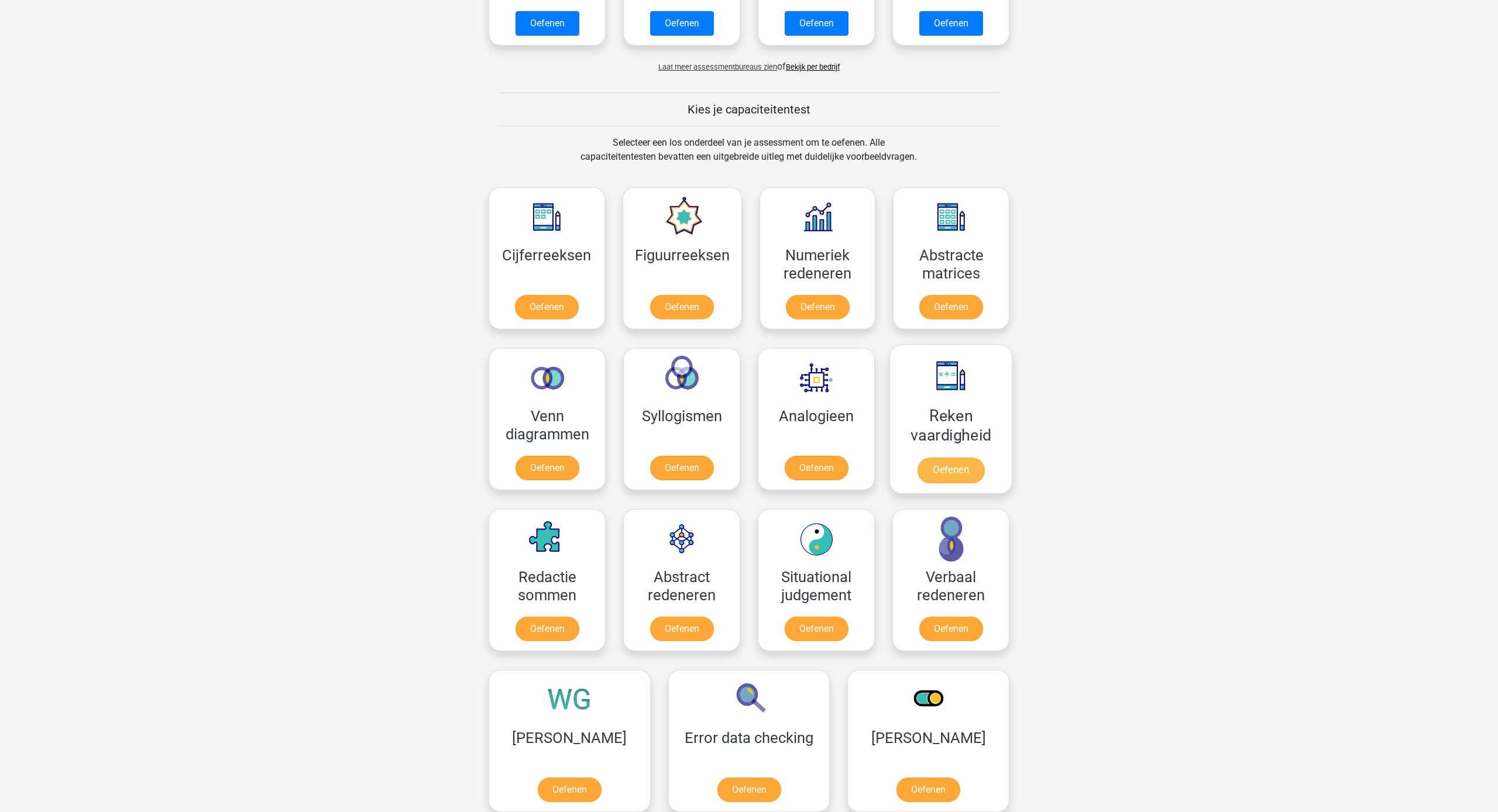
click at [970, 458] on link "Oefenen" at bounding box center [950, 470] width 66 height 26
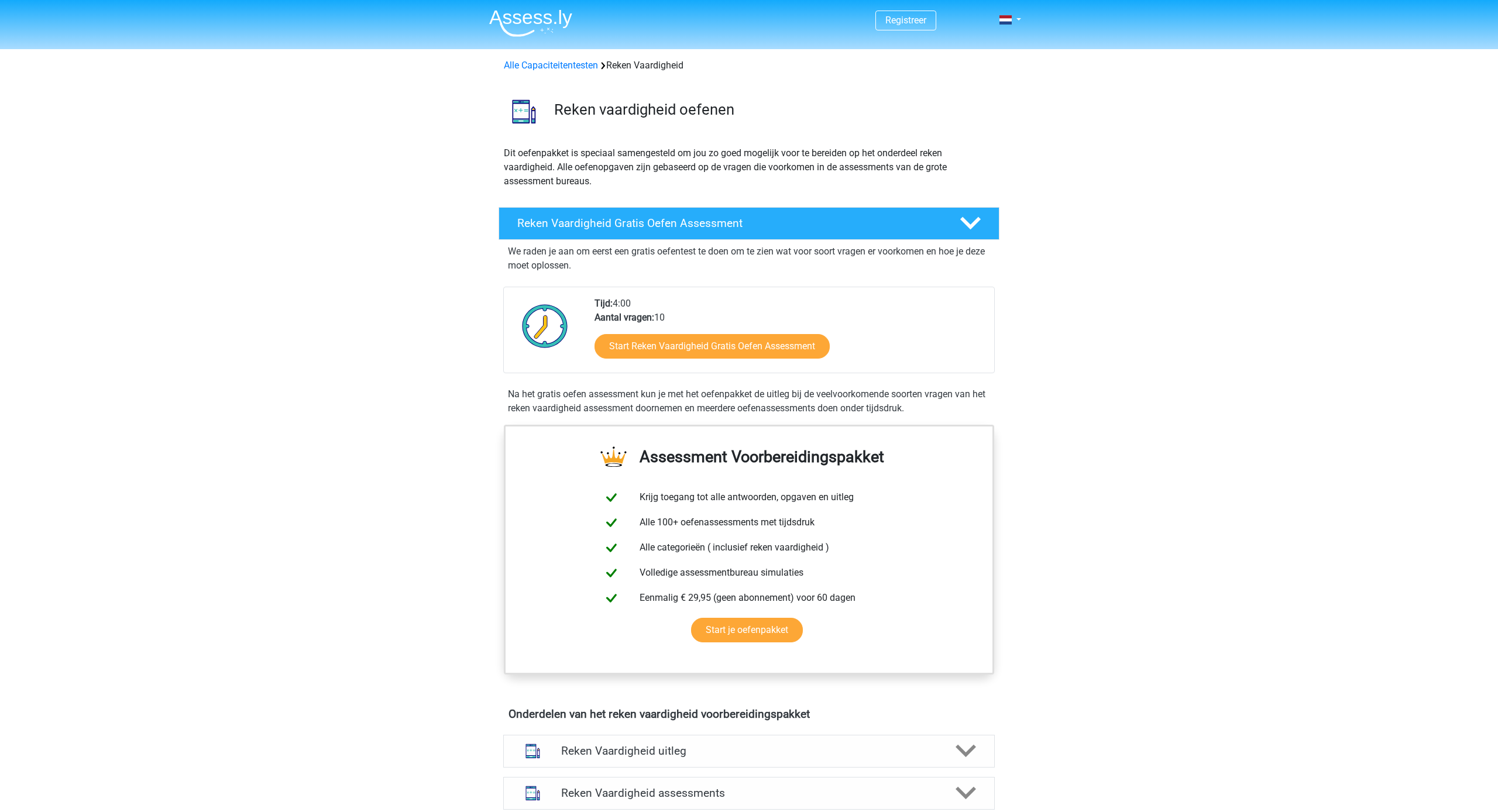
click at [767, 363] on div "Start Reken Vaardigheid Gratis Oefen Assessment" at bounding box center [789, 348] width 390 height 48
click at [767, 354] on link "Start Reken Vaardigheid Gratis Oefen Assessment" at bounding box center [711, 346] width 270 height 28
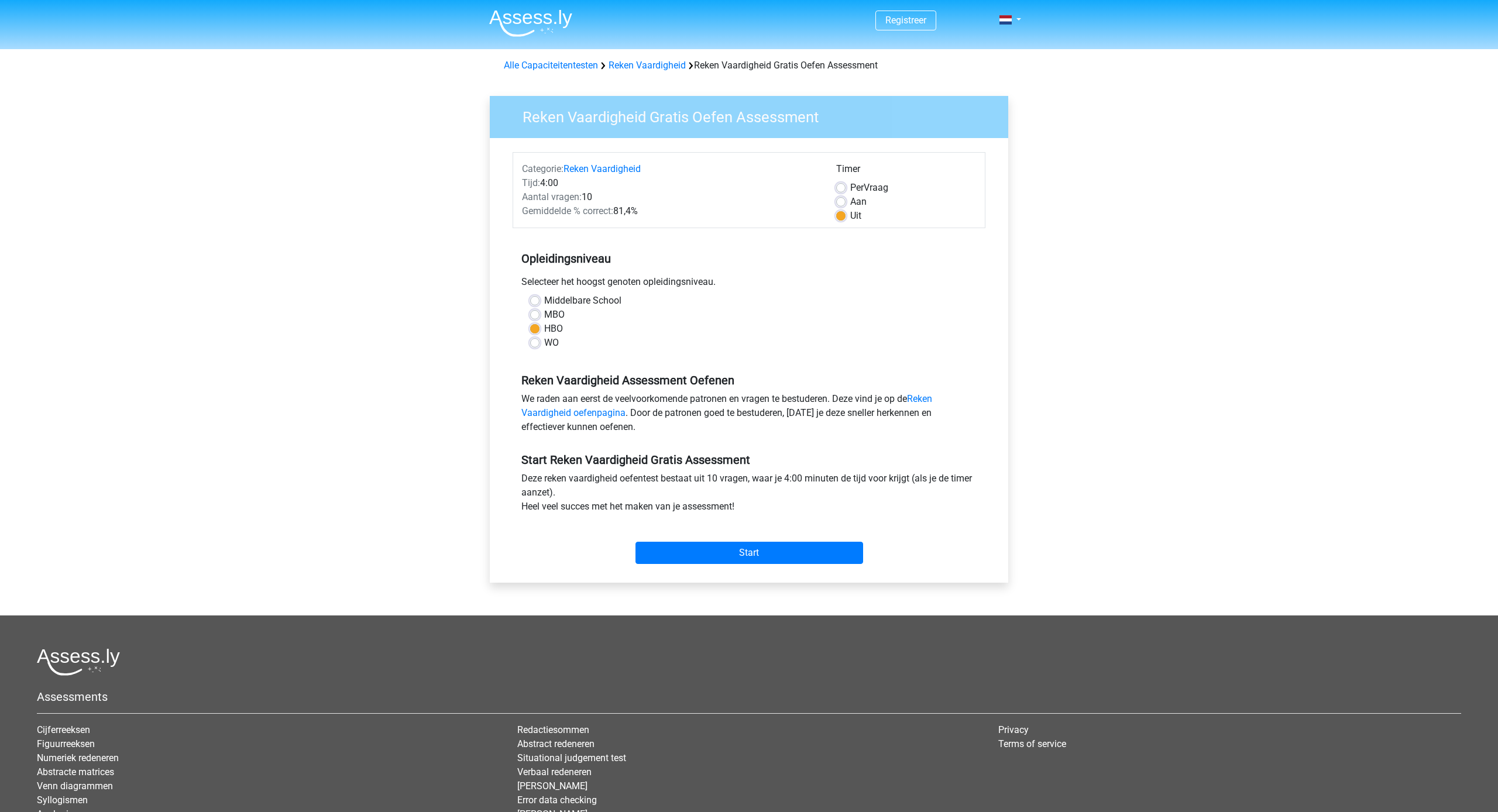
scroll to position [0, 1]
click at [822, 456] on div "Start Reken Vaardigheid Gratis Assessment Deze reken vaardigheid oefentest best…" at bounding box center [749, 504] width 472 height 130
click at [835, 544] on input "Start" at bounding box center [749, 553] width 227 height 22
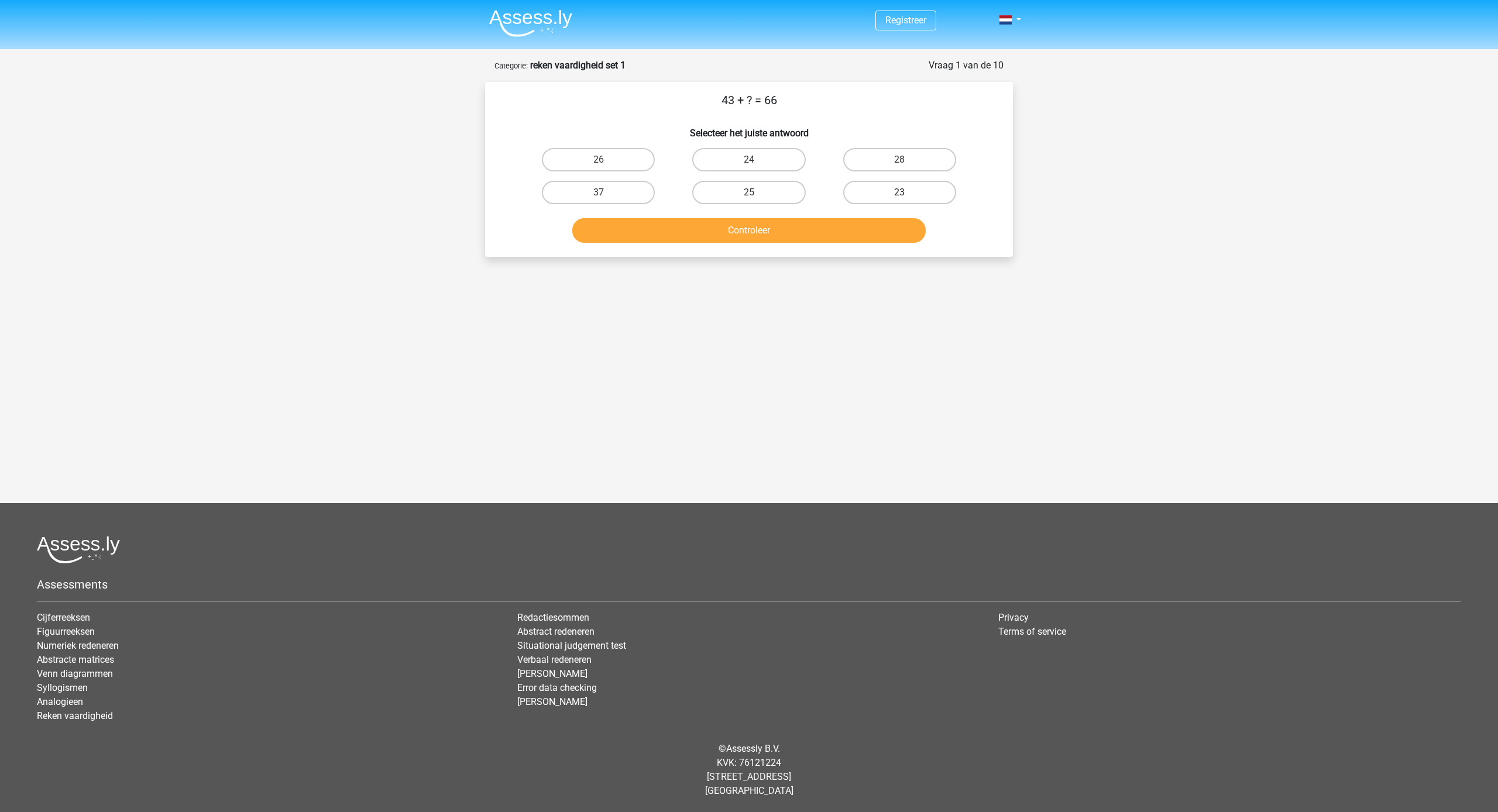
scroll to position [1, 0]
drag, startPoint x: 880, startPoint y: 190, endPoint x: 870, endPoint y: 223, distance: 34.5
click at [881, 192] on label "23" at bounding box center [900, 192] width 113 height 23
click at [900, 192] on input "23" at bounding box center [903, 196] width 7 height 7
radio input "true"
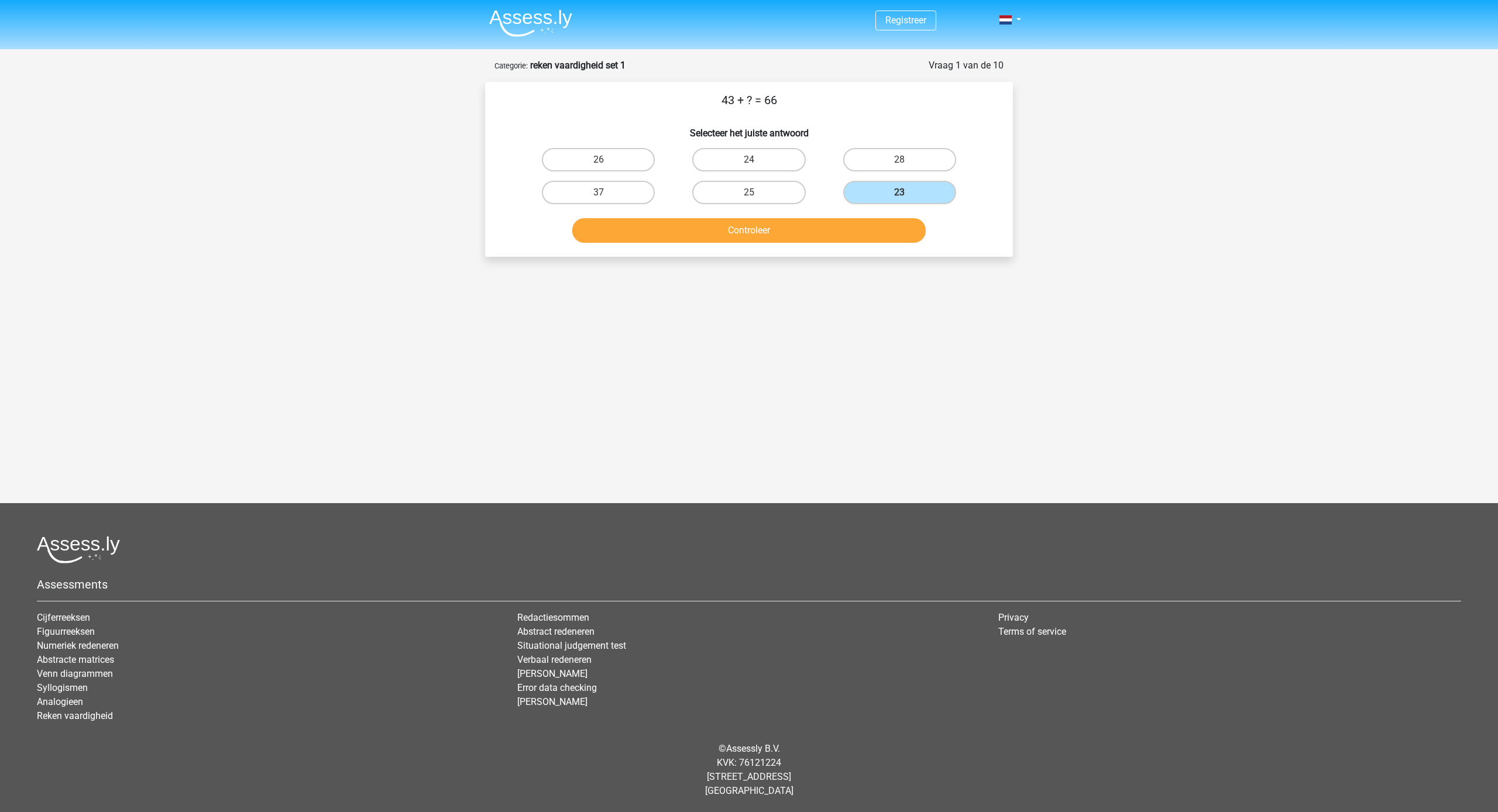
scroll to position [0, 0]
click at [872, 235] on button "Controleer" at bounding box center [749, 230] width 354 height 25
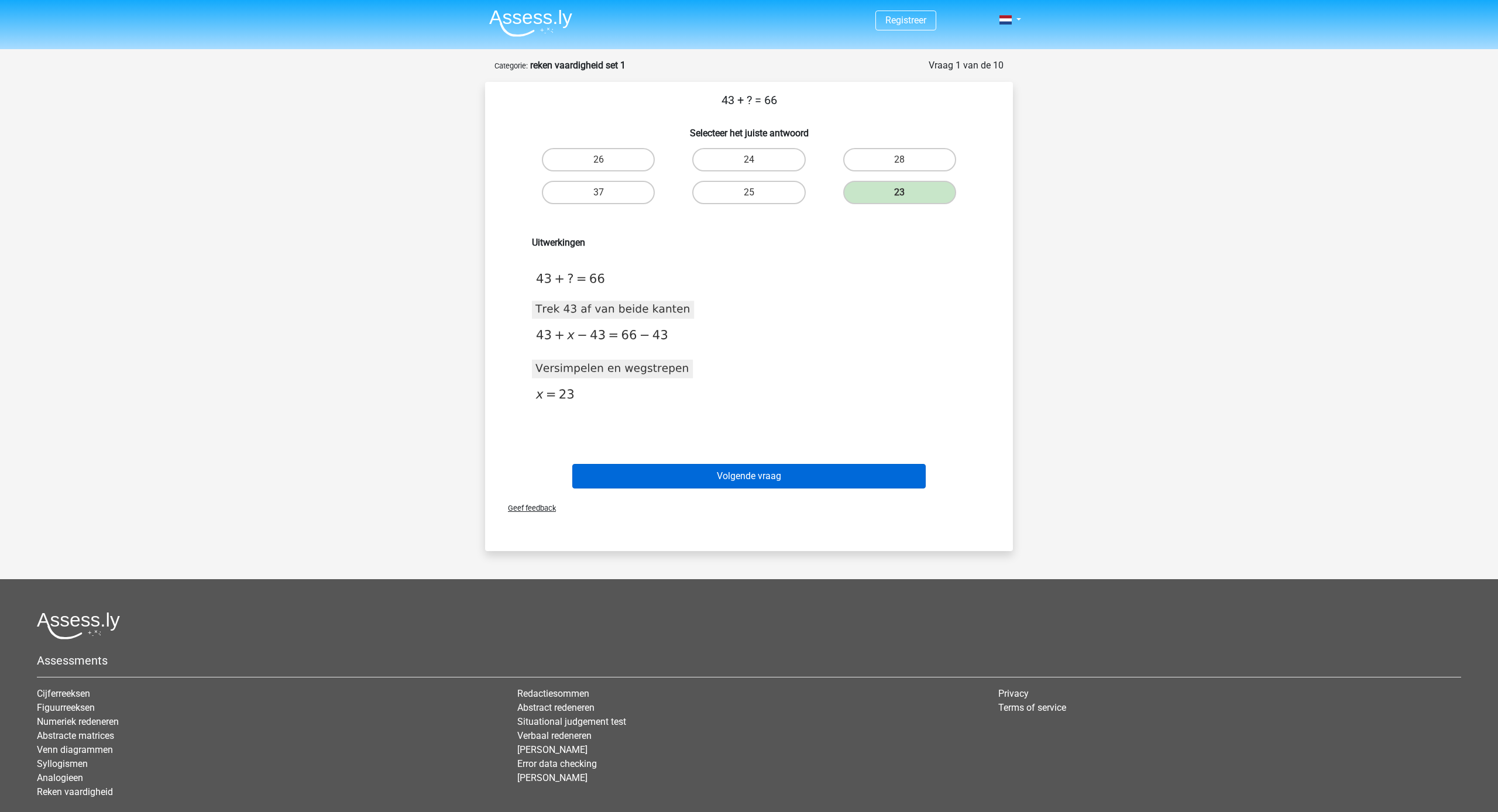
click at [908, 474] on button "Volgende vraag" at bounding box center [749, 476] width 354 height 25
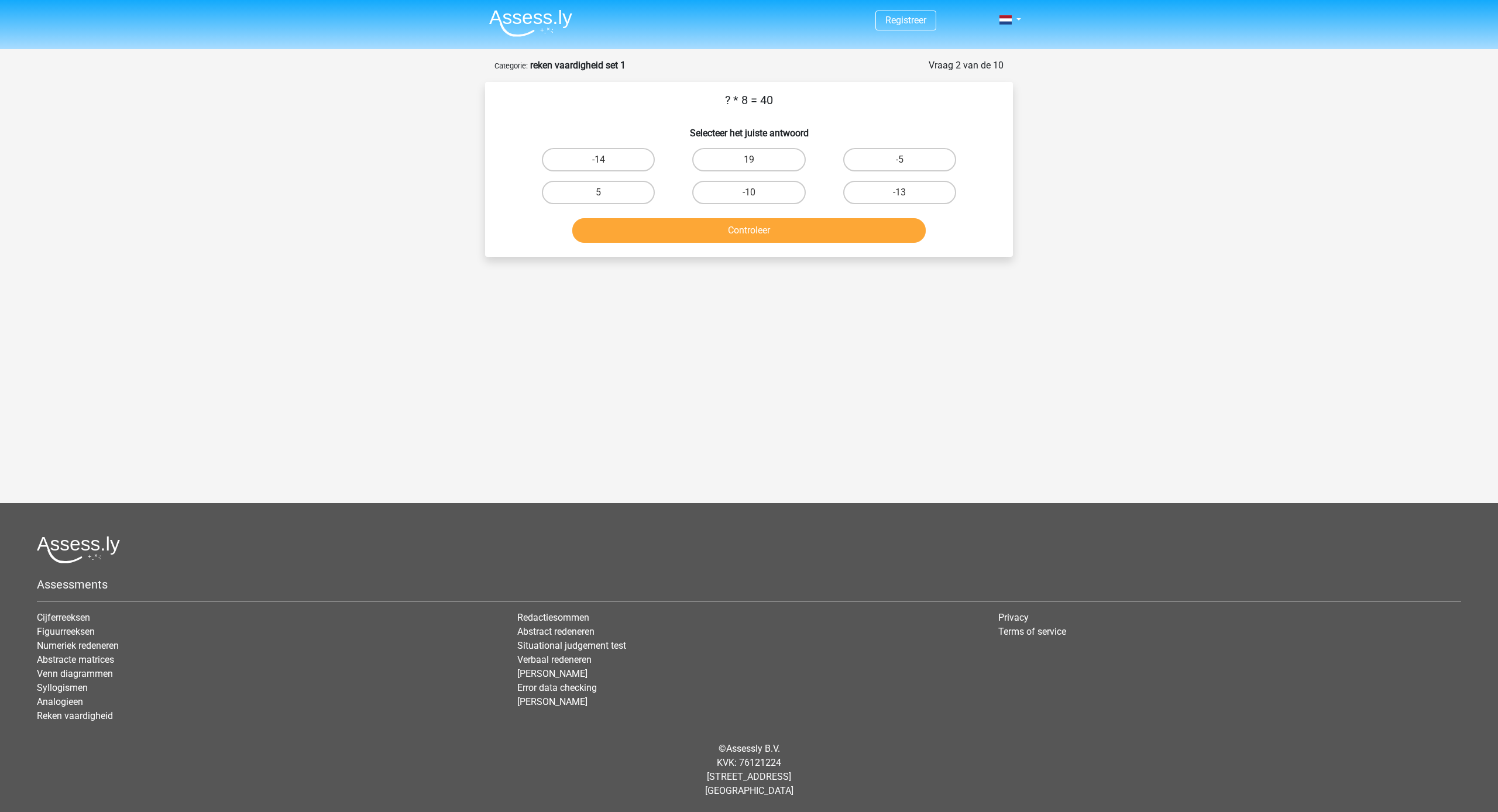
click at [750, 165] on input "19" at bounding box center [752, 163] width 7 height 7
radio input "true"
click at [630, 194] on label "5" at bounding box center [598, 192] width 113 height 23
click at [606, 194] on input "5" at bounding box center [602, 196] width 7 height 7
radio input "true"
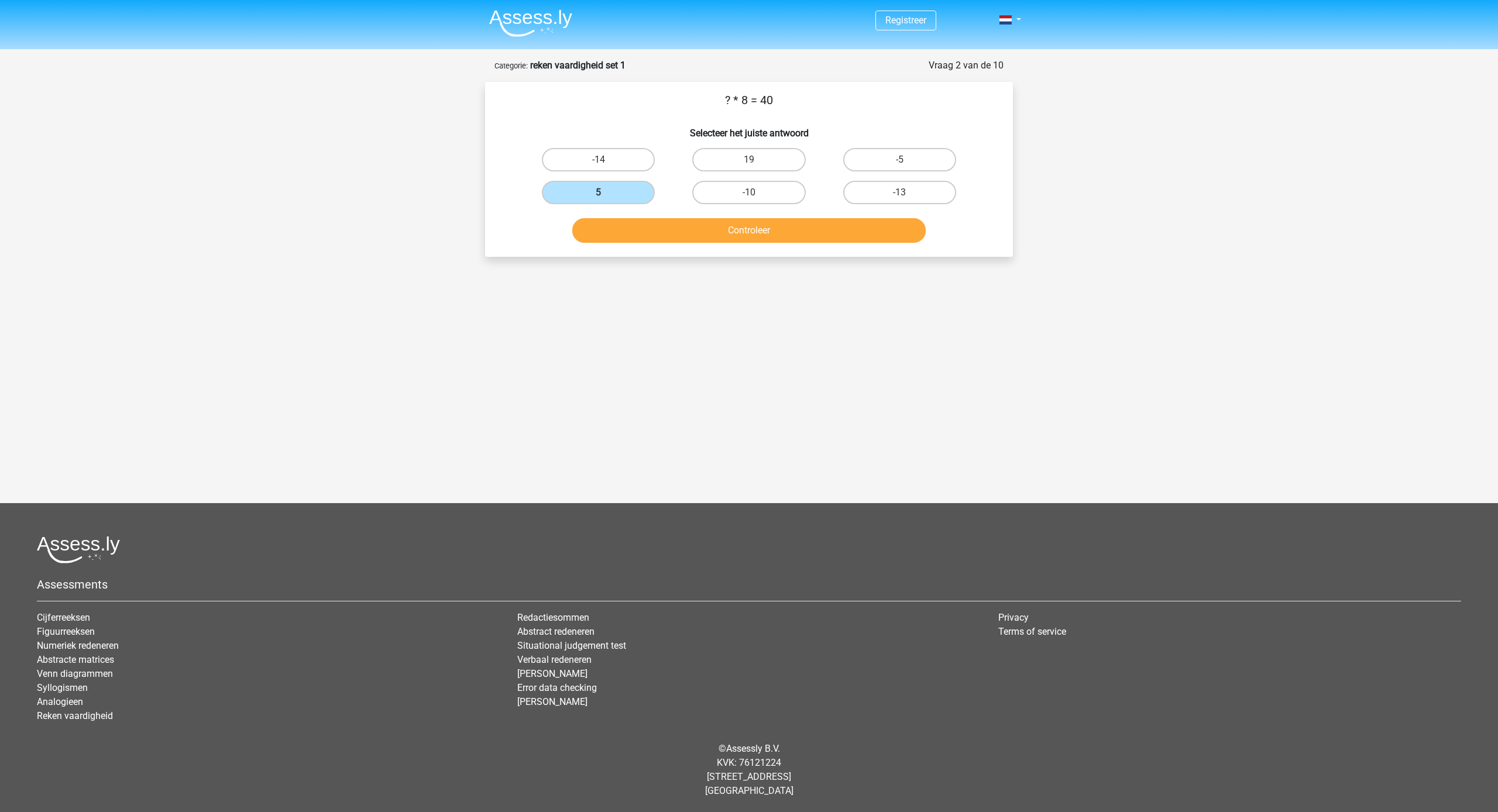
click at [707, 235] on button "Controleer" at bounding box center [749, 230] width 354 height 25
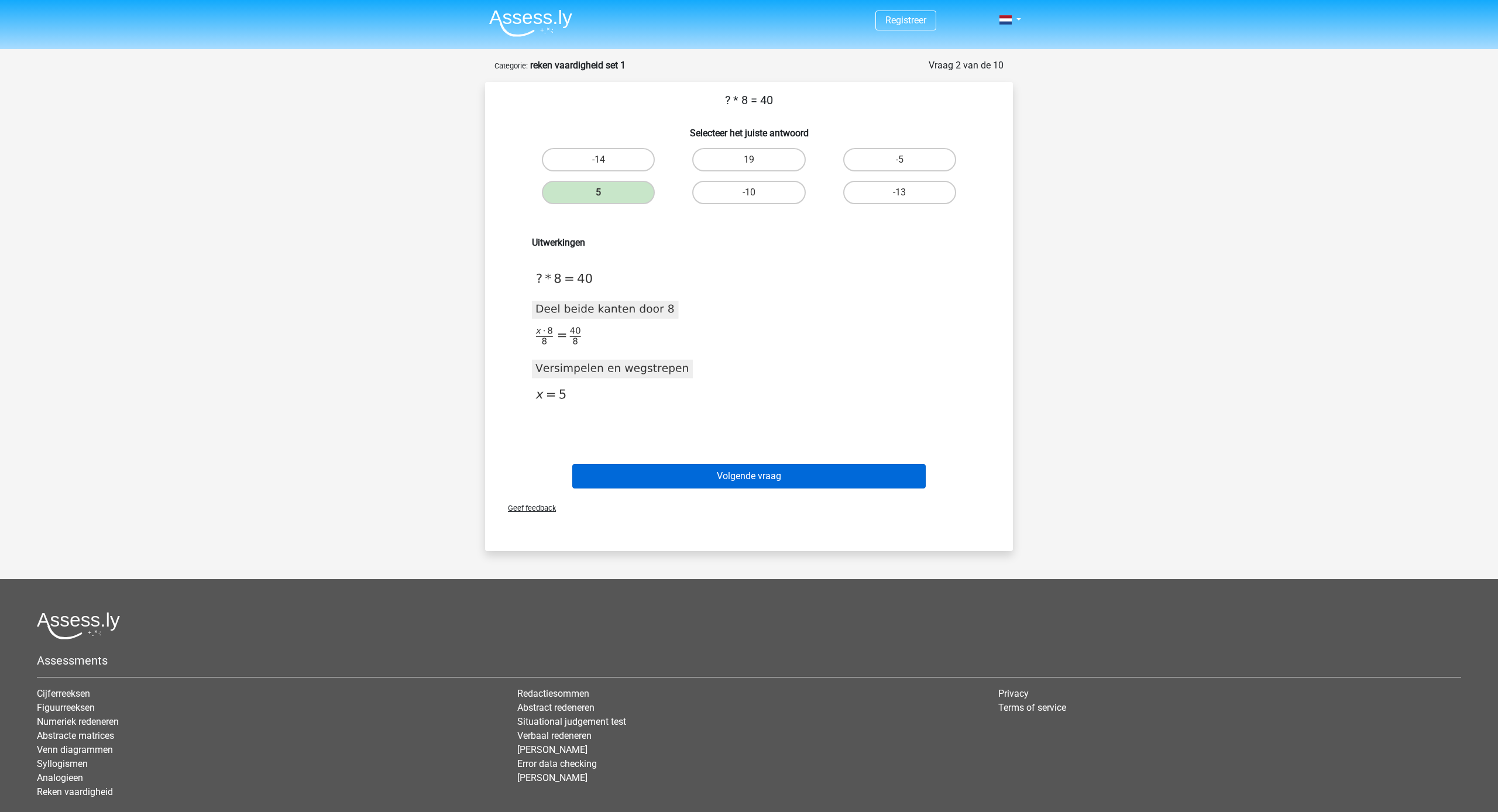
click at [787, 471] on button "Volgende vraag" at bounding box center [749, 476] width 354 height 25
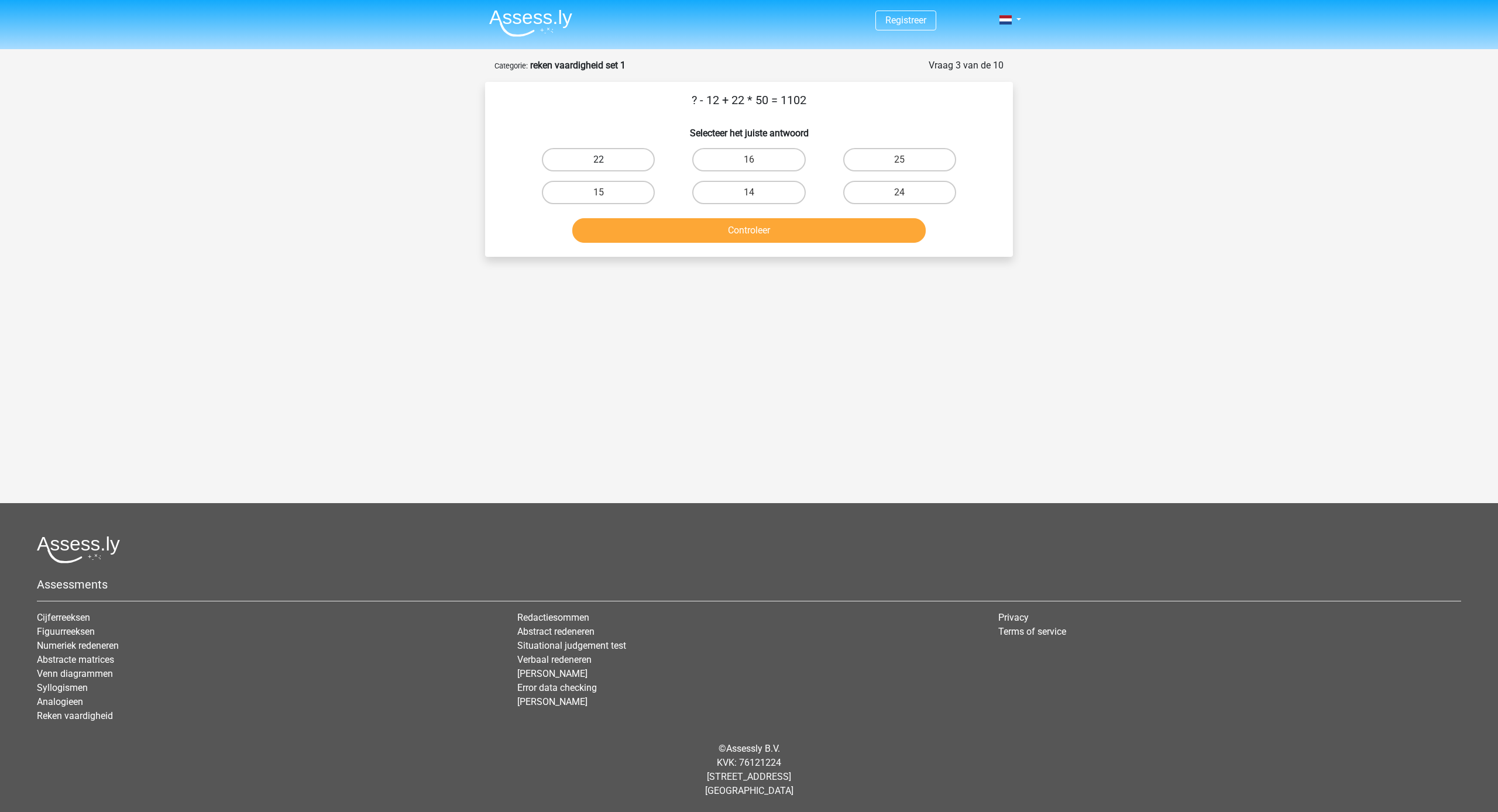
click at [626, 162] on label "22" at bounding box center [598, 160] width 113 height 23
click at [606, 162] on input "22" at bounding box center [602, 163] width 7 height 7
radio input "true"
click at [730, 234] on button "Controleer" at bounding box center [749, 230] width 354 height 25
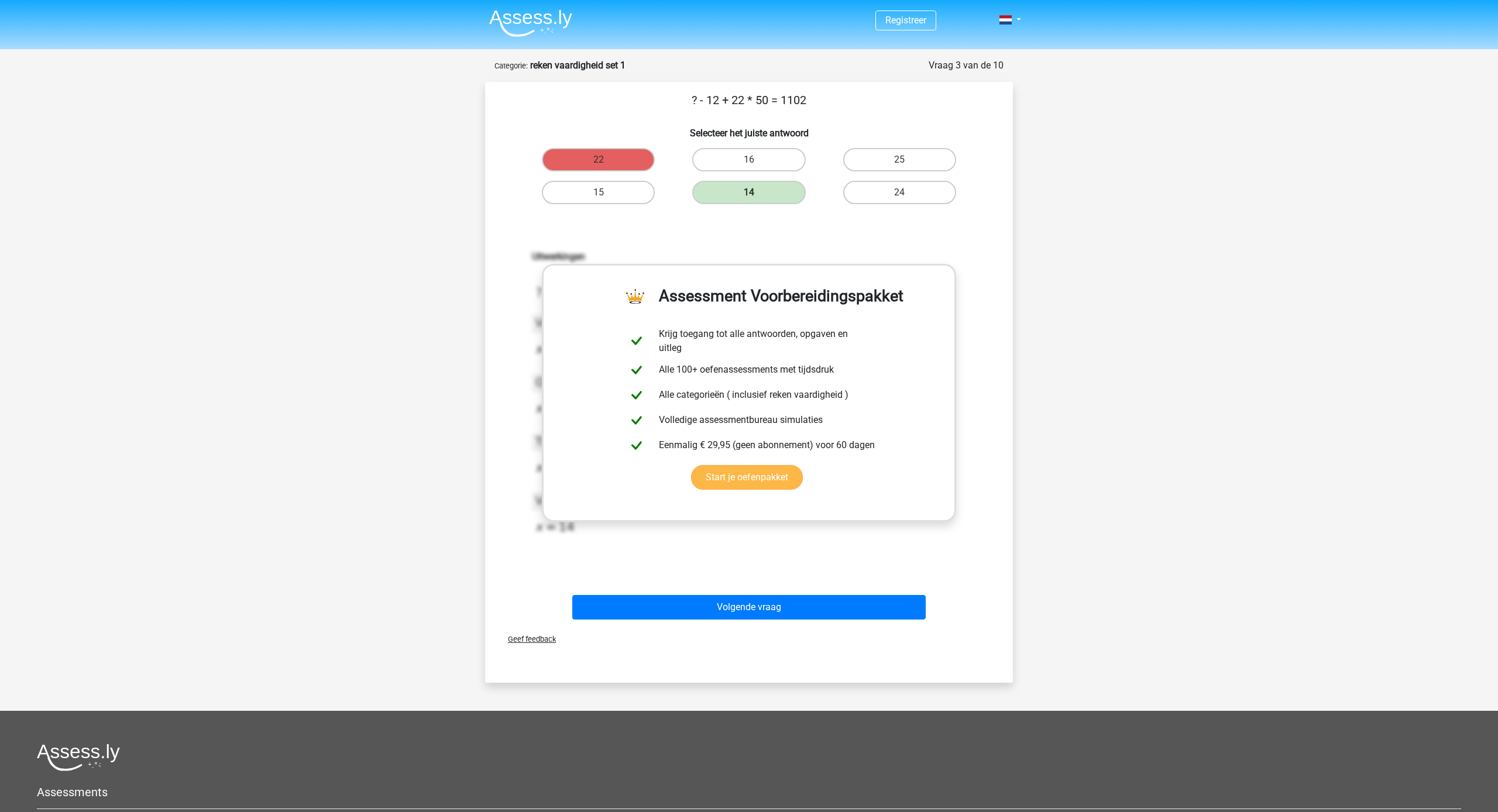
scroll to position [1, 0]
click at [836, 604] on button "Volgende vraag" at bounding box center [749, 606] width 354 height 25
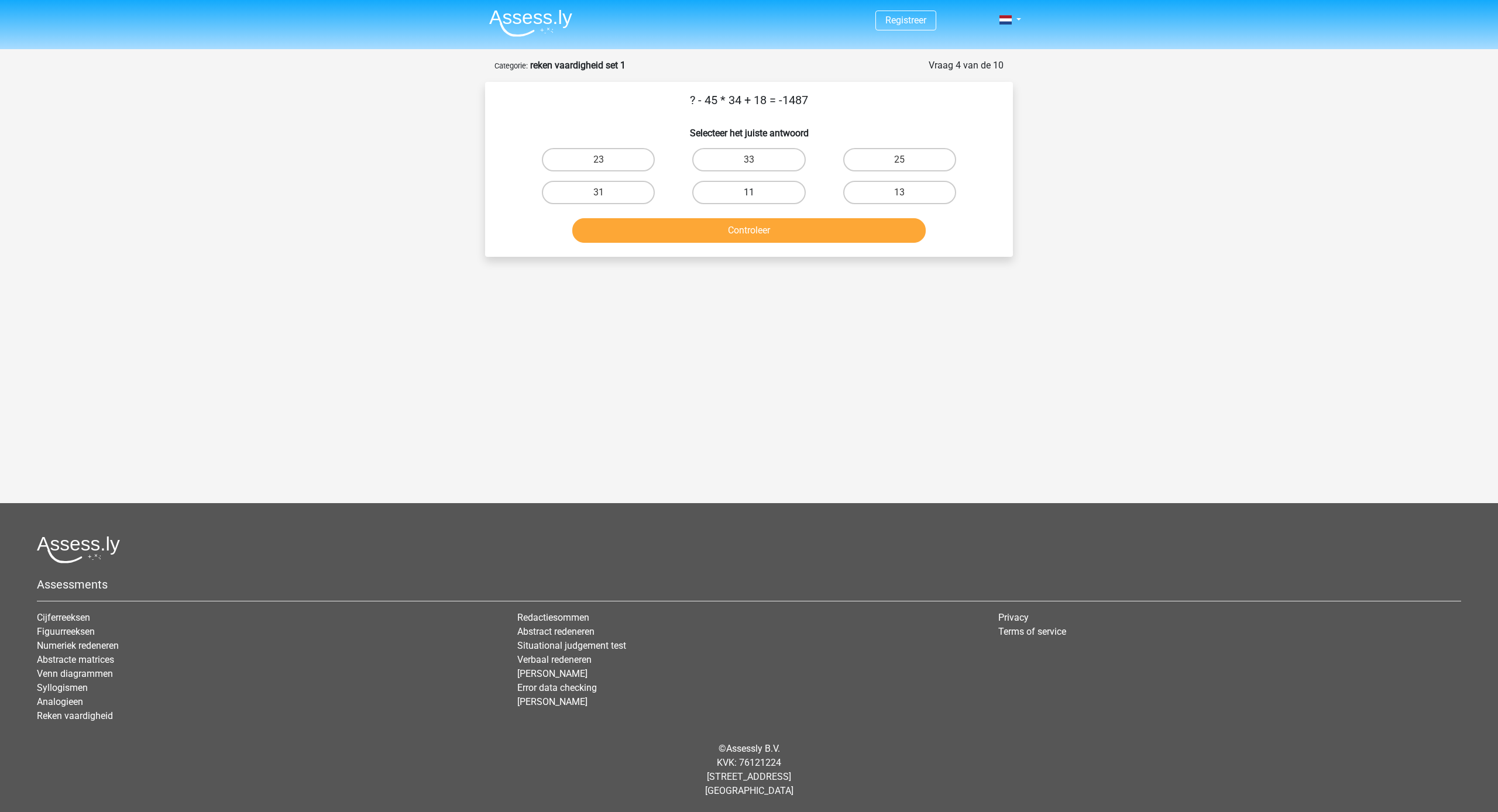
click at [761, 190] on label "11" at bounding box center [748, 192] width 113 height 23
click at [757, 192] on input "11" at bounding box center [752, 196] width 7 height 7
radio input "true"
click at [764, 219] on div "Controleer" at bounding box center [749, 228] width 491 height 39
click at [765, 220] on button "Controleer" at bounding box center [749, 230] width 354 height 25
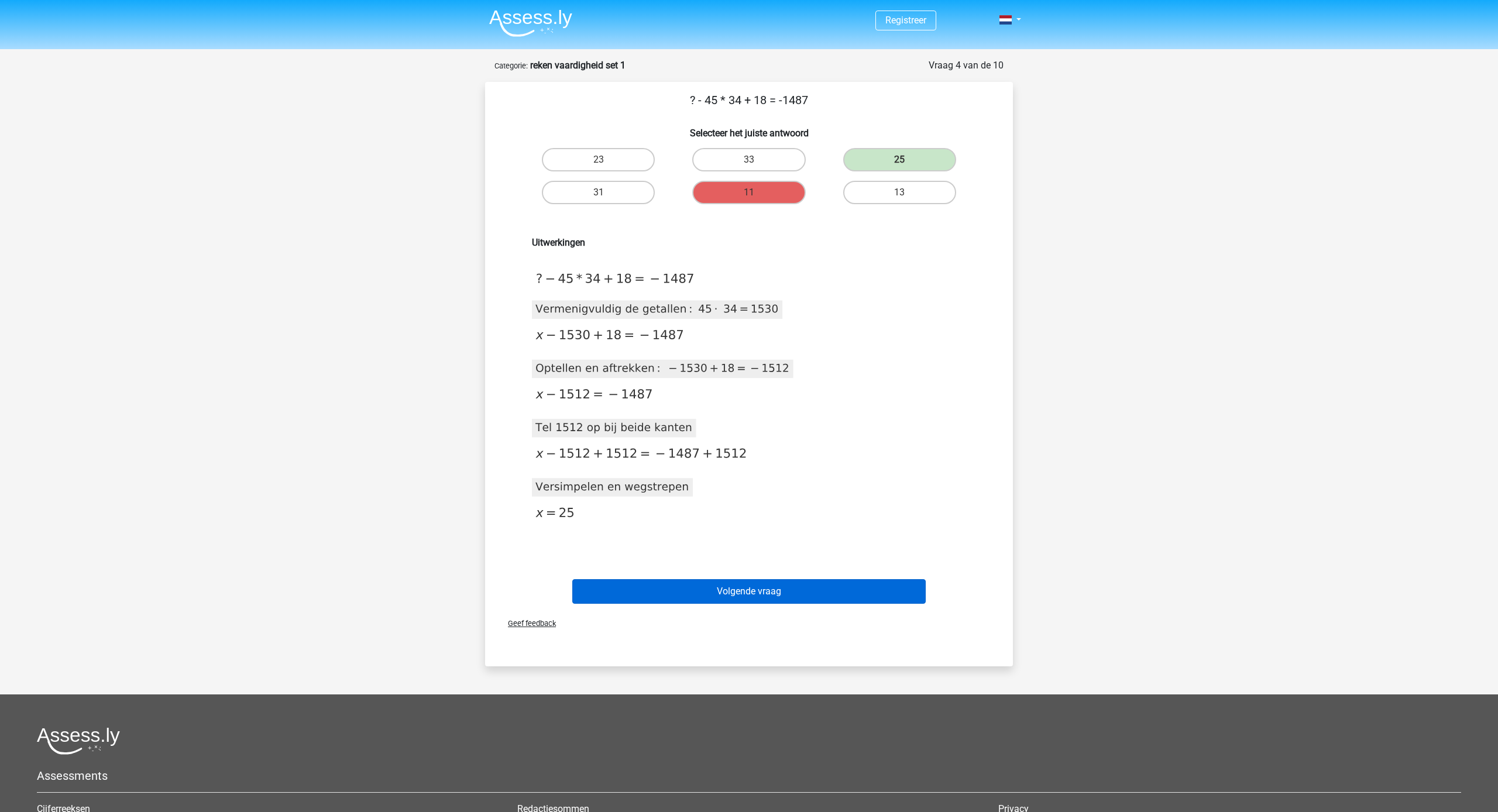
click at [840, 580] on button "Volgende vraag" at bounding box center [749, 592] width 354 height 25
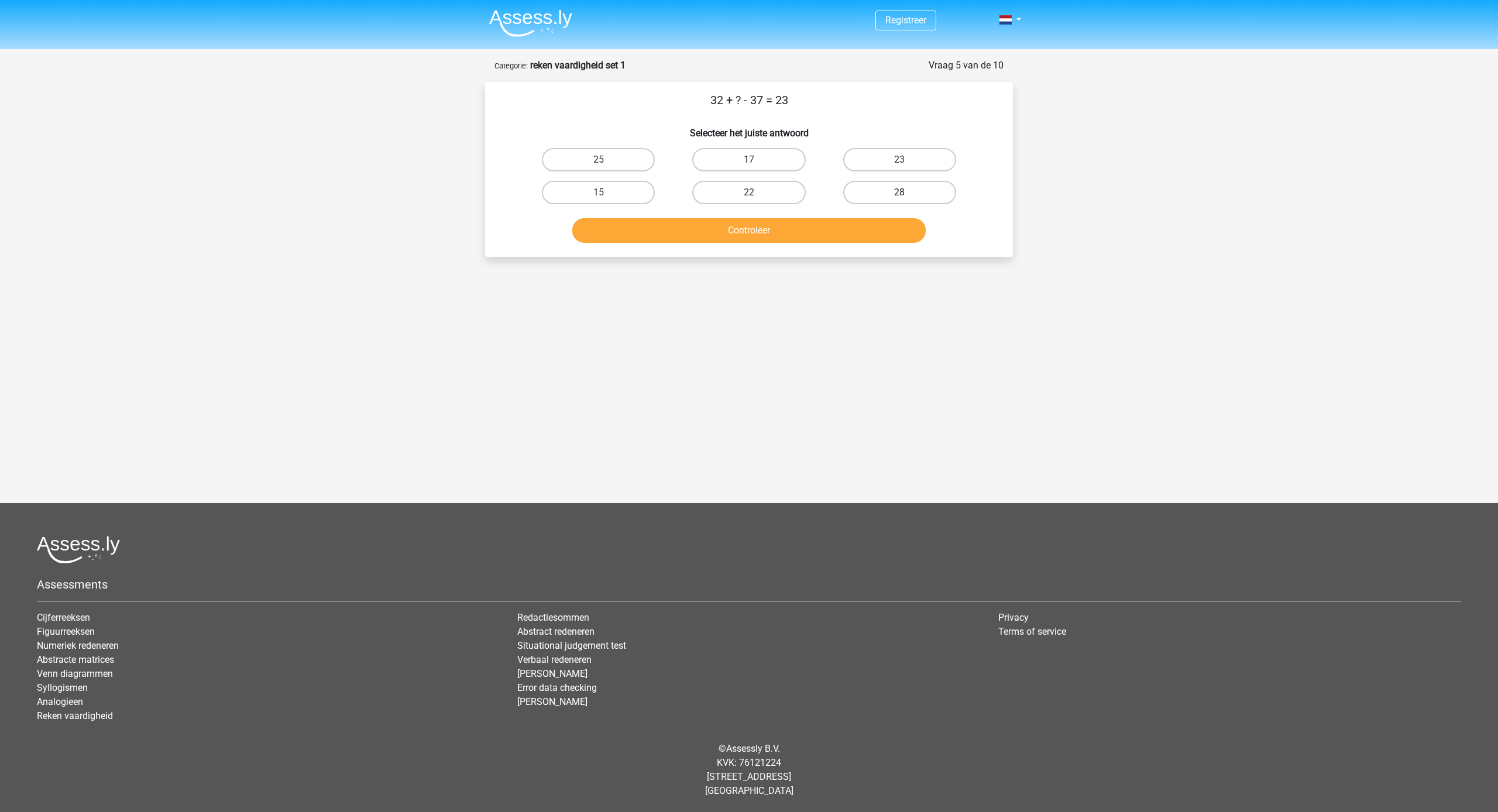
drag, startPoint x: 875, startPoint y: 190, endPoint x: 874, endPoint y: 197, distance: 7.1
click at [874, 194] on label "28" at bounding box center [900, 192] width 113 height 23
click at [900, 194] on input "28" at bounding box center [903, 196] width 7 height 7
radio input "true"
click at [878, 220] on button "Controleer" at bounding box center [749, 230] width 354 height 25
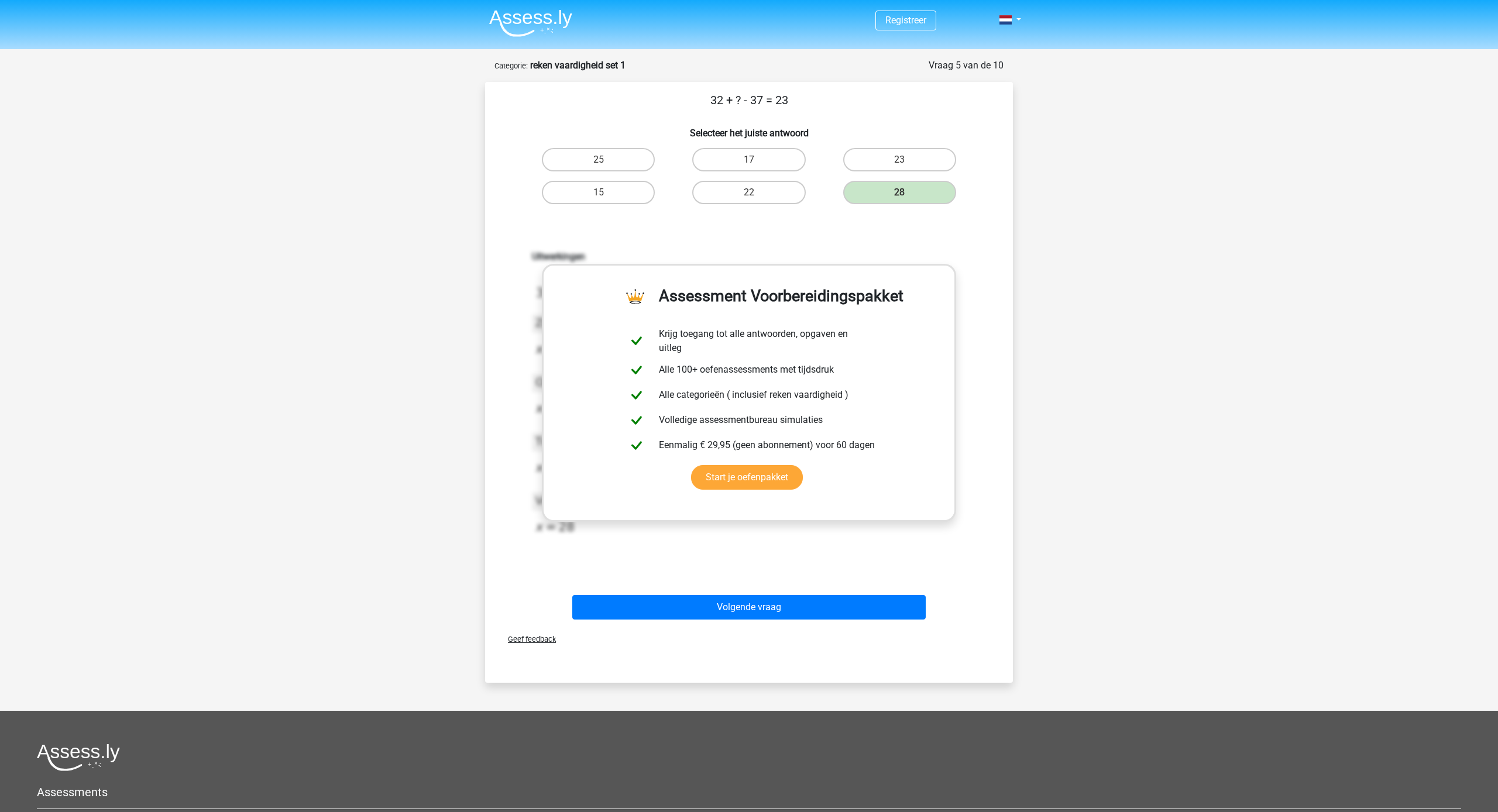
click at [909, 595] on button "Volgende vraag" at bounding box center [749, 607] width 354 height 25
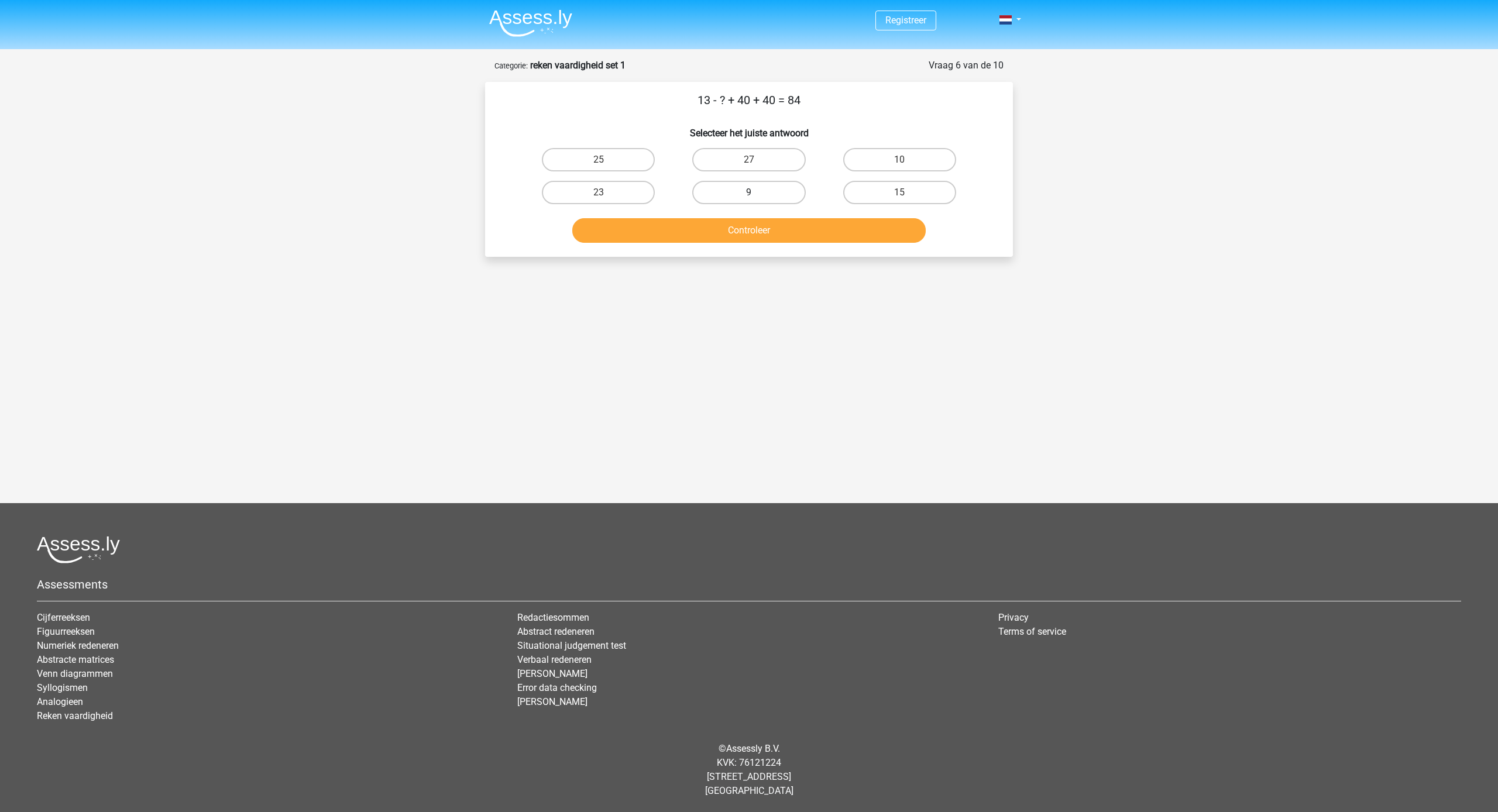
click at [778, 190] on label "9" at bounding box center [748, 192] width 113 height 23
click at [757, 192] on input "9" at bounding box center [752, 196] width 7 height 7
radio input "true"
click at [831, 251] on div "13 - ? + 40 + 40 = 84 Selecteer het juiste antwoord 25 27 10" at bounding box center [749, 169] width 528 height 175
click at [830, 237] on button "Controleer" at bounding box center [749, 230] width 354 height 25
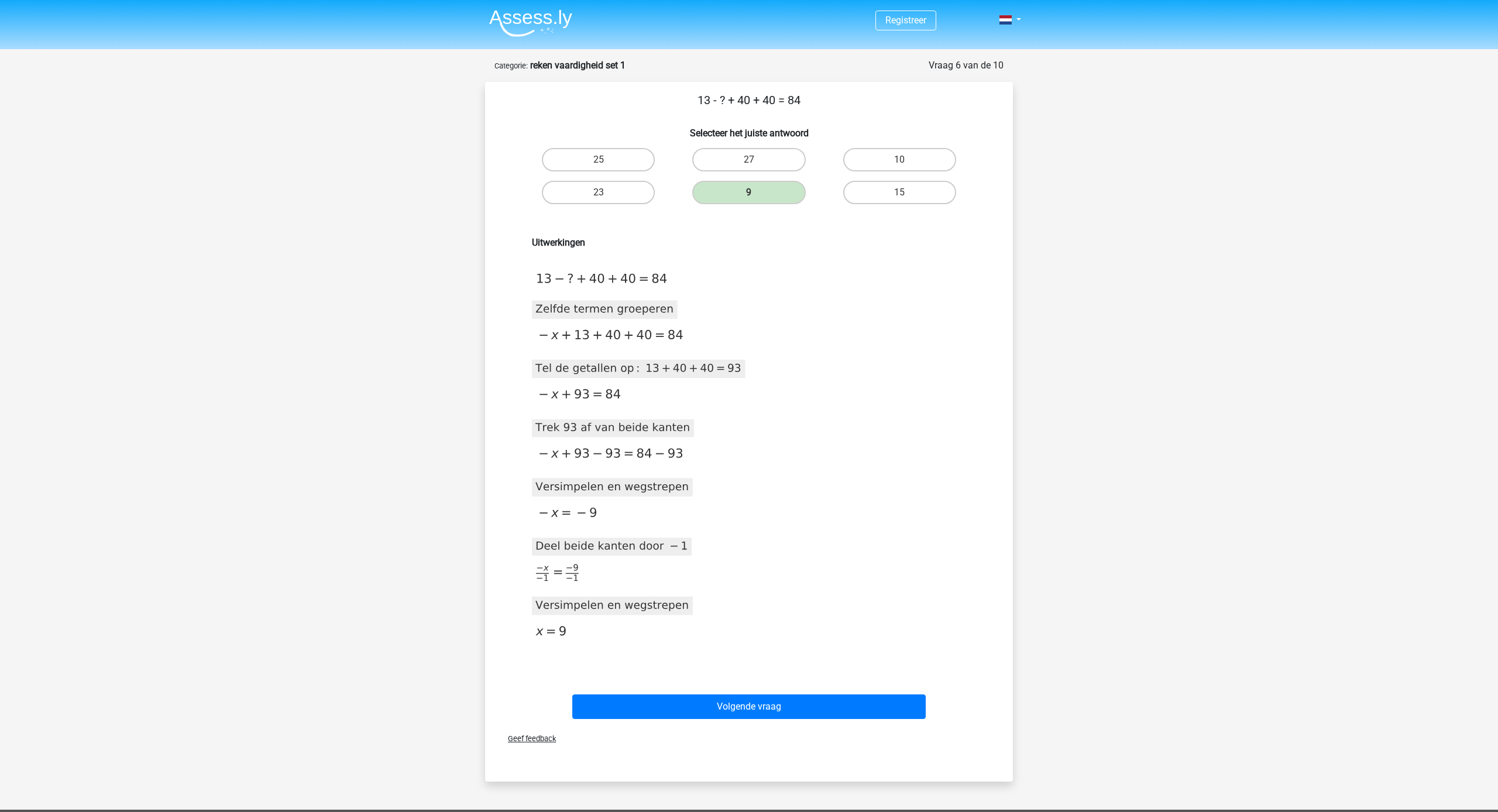
click at [819, 710] on button "Volgende vraag" at bounding box center [749, 707] width 354 height 25
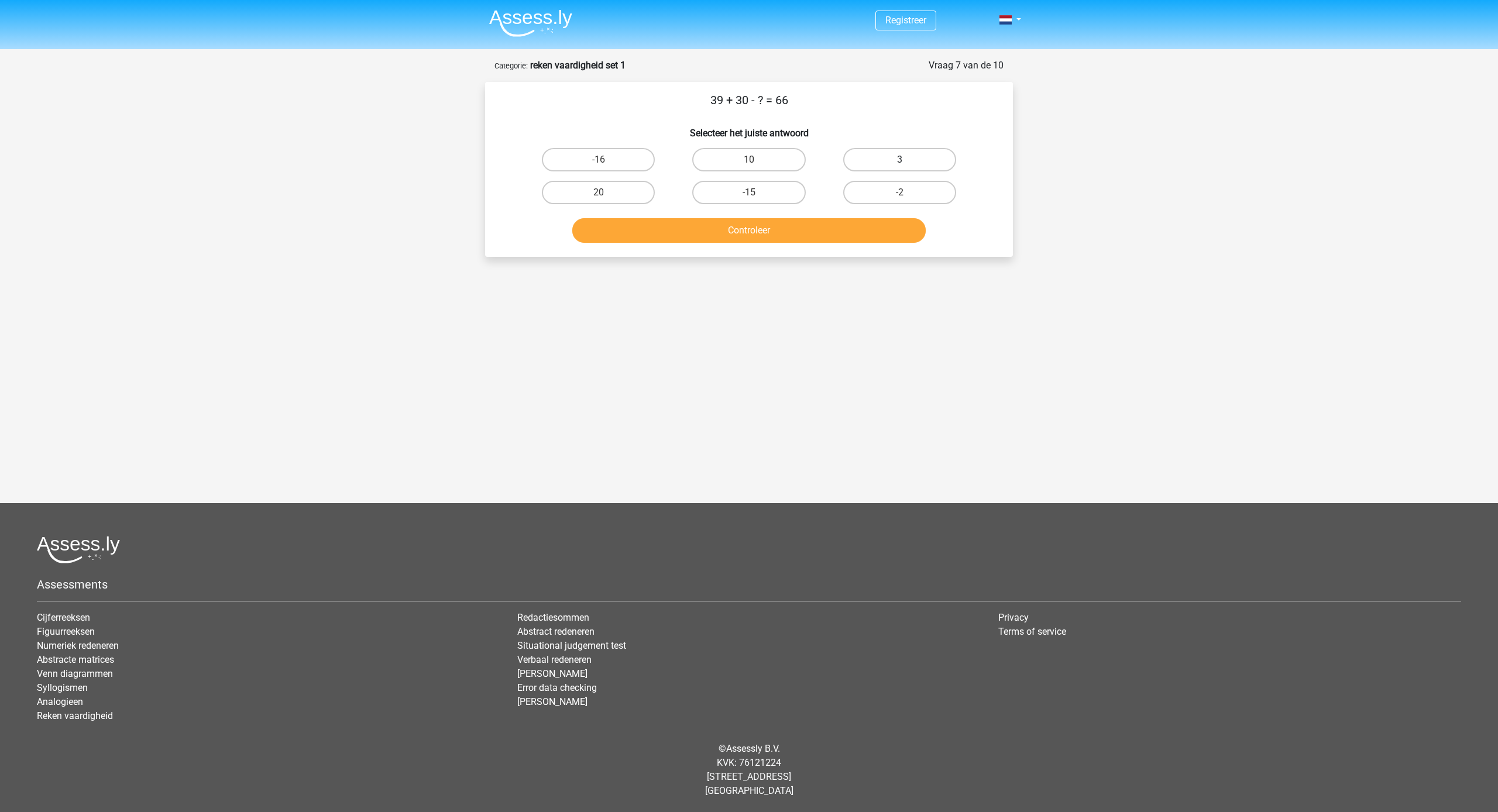
drag, startPoint x: 926, startPoint y: 160, endPoint x: 924, endPoint y: 171, distance: 11.2
click at [927, 161] on label "3" at bounding box center [900, 160] width 113 height 23
click at [907, 161] on input "3" at bounding box center [903, 163] width 7 height 7
radio input "true"
click at [884, 223] on button "Controleer" at bounding box center [749, 230] width 354 height 25
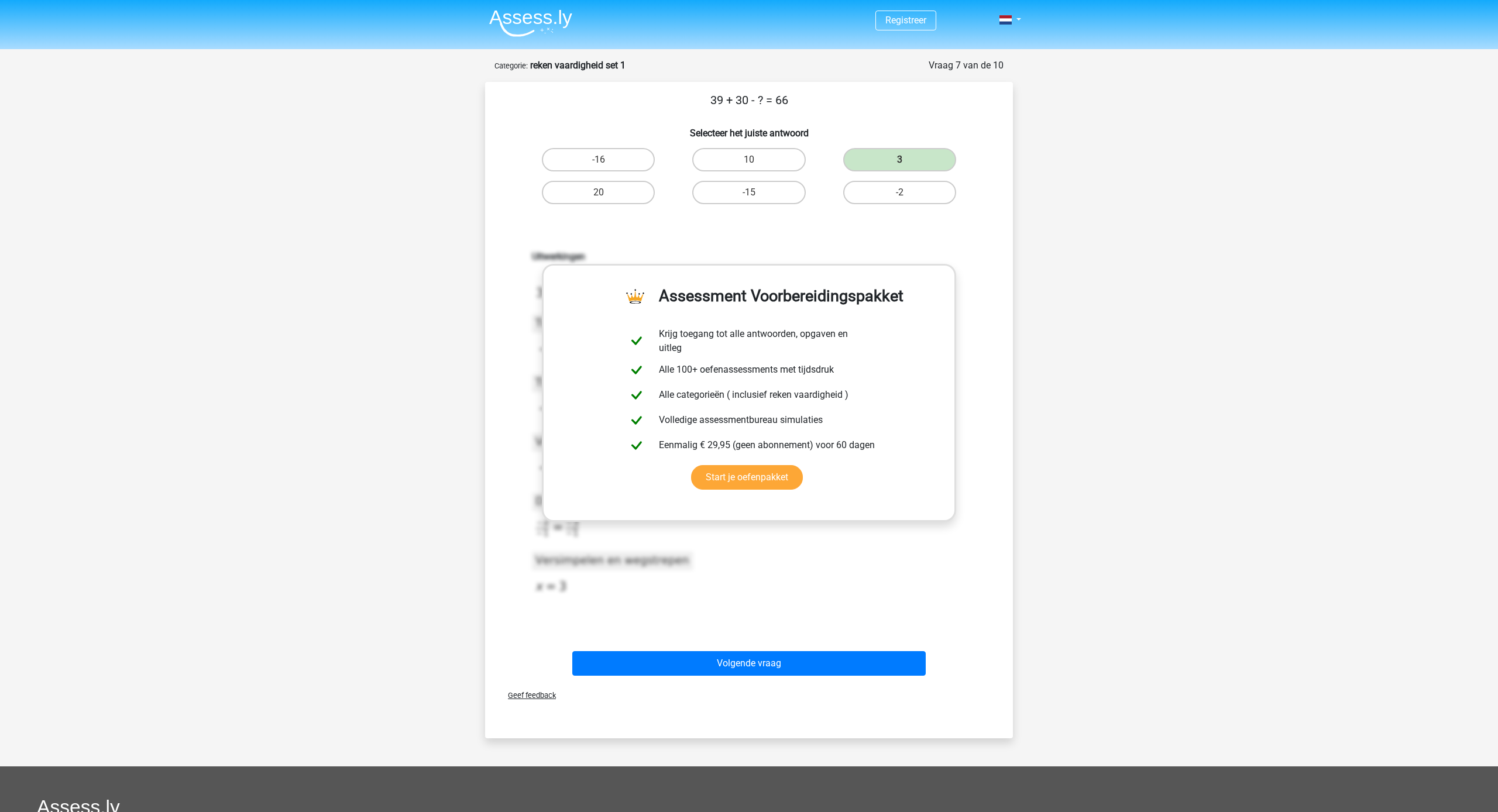
click at [883, 671] on button "Volgende vraag" at bounding box center [749, 663] width 354 height 25
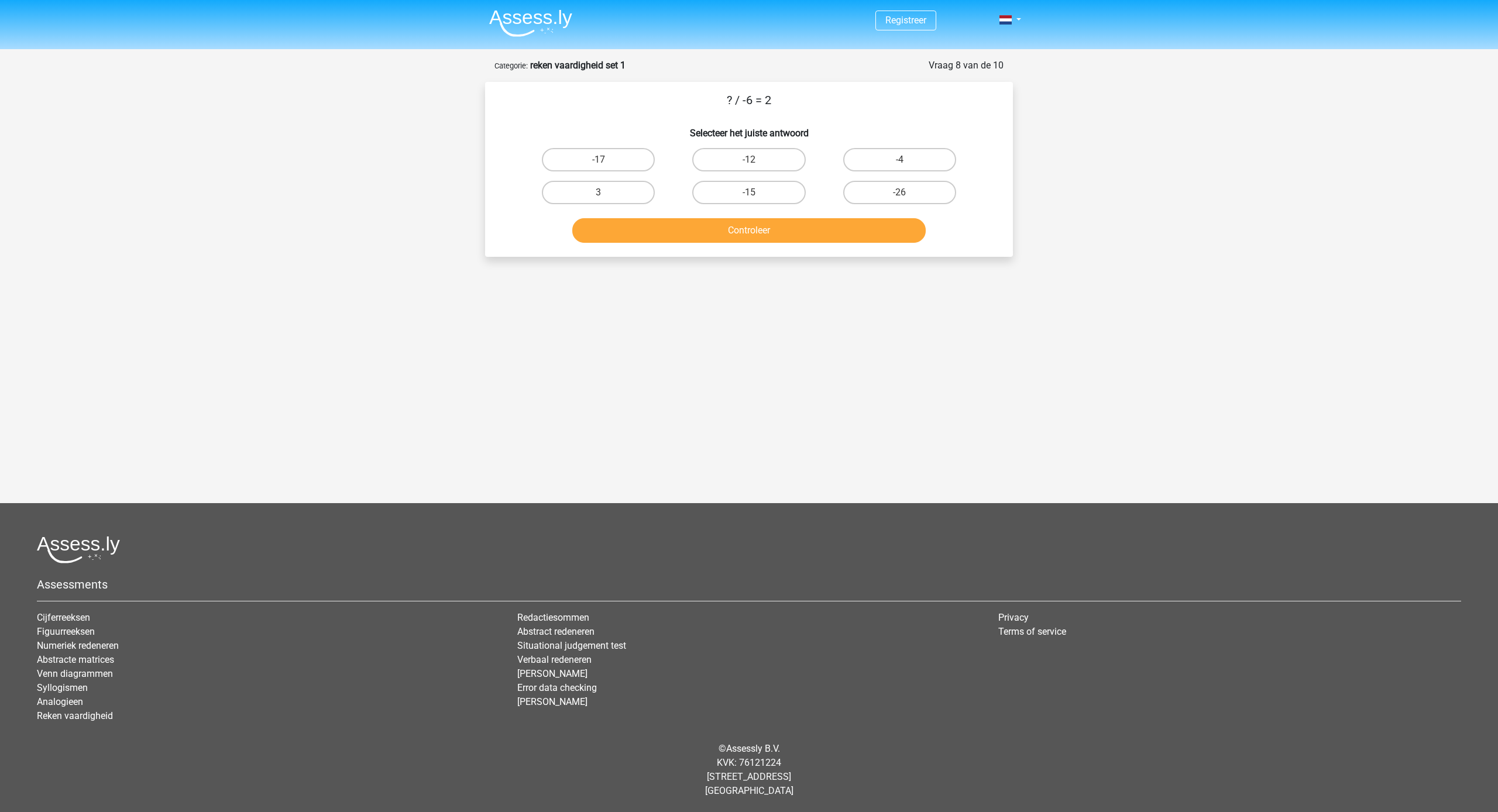
scroll to position [1, 0]
click at [609, 198] on label "3" at bounding box center [598, 192] width 113 height 23
click at [606, 198] on input "3" at bounding box center [602, 196] width 7 height 7
radio input "true"
click at [736, 245] on div "Controleer" at bounding box center [749, 233] width 452 height 29
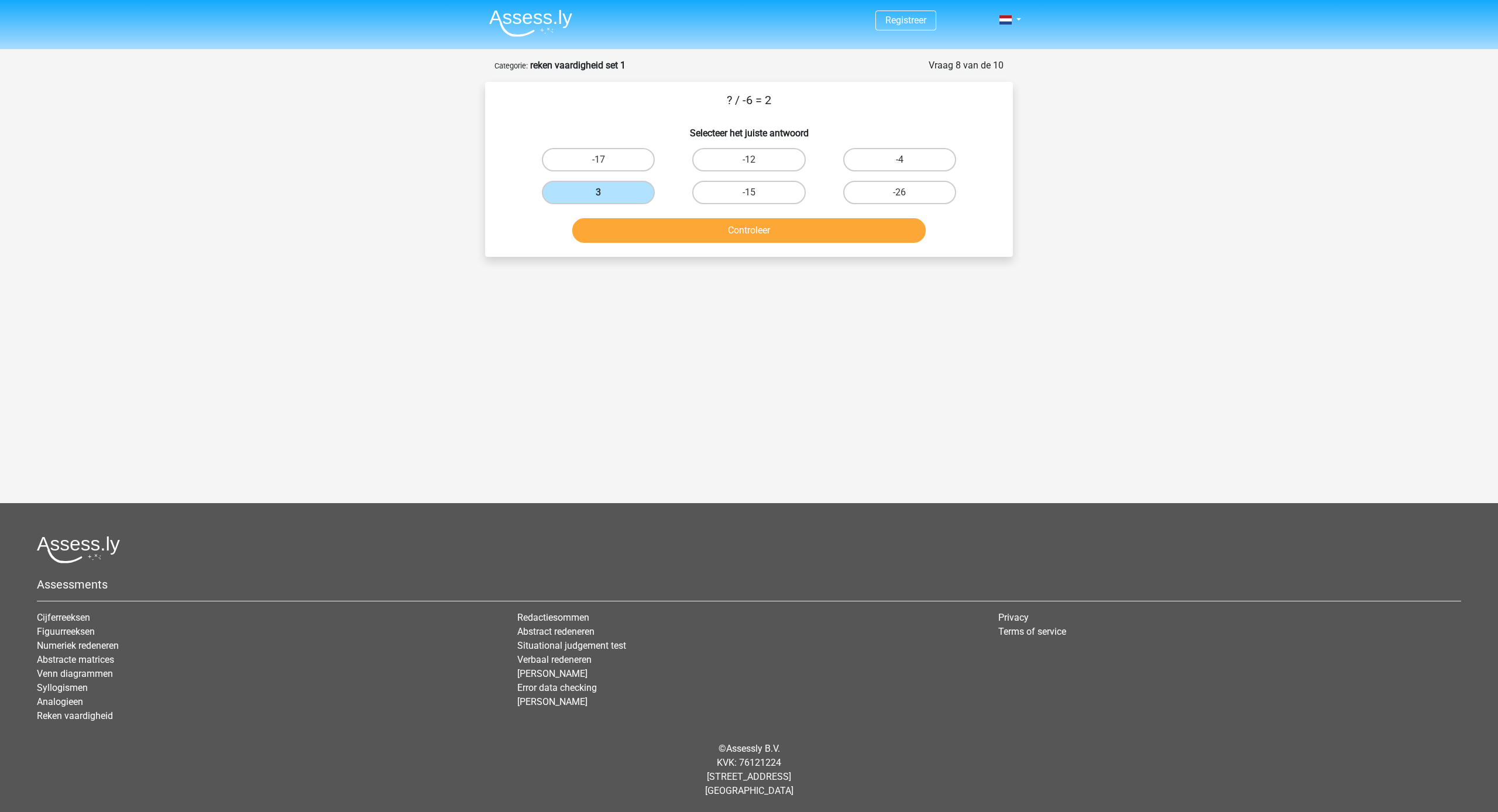
scroll to position [0, 0]
click at [754, 238] on button "Controleer" at bounding box center [749, 230] width 354 height 25
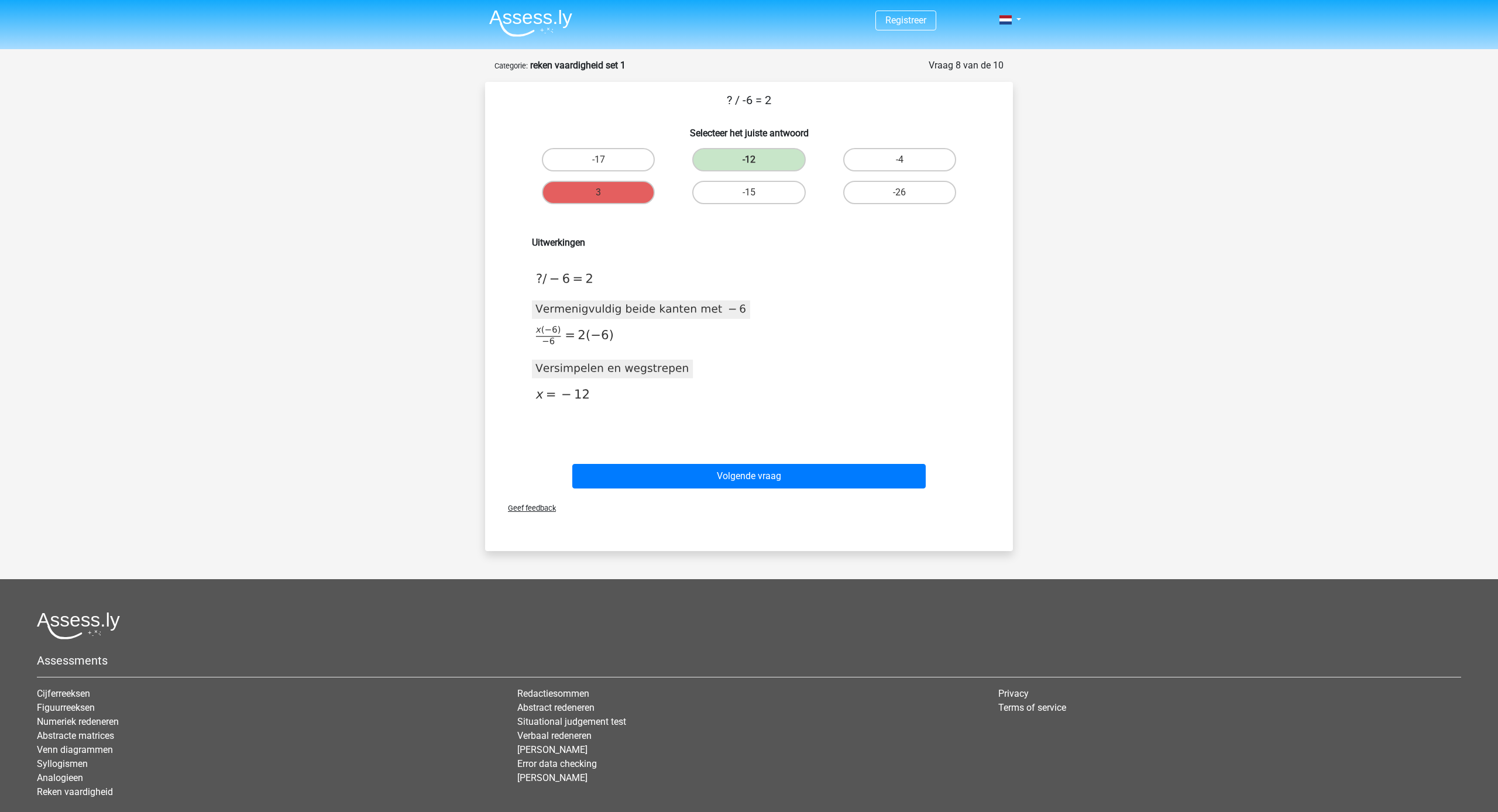
click at [835, 483] on button "Volgende vraag" at bounding box center [749, 476] width 354 height 25
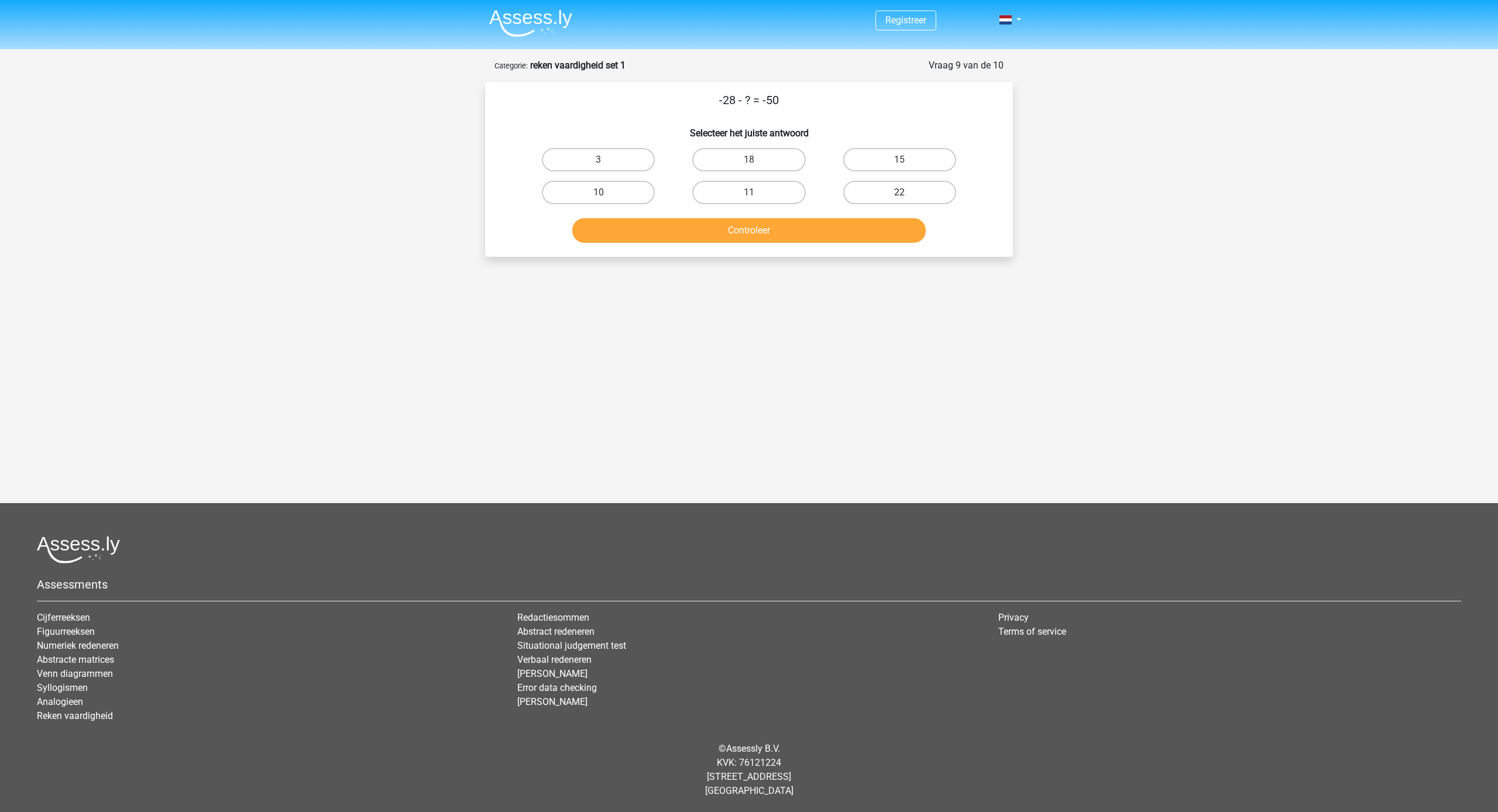
click at [910, 199] on label "22" at bounding box center [900, 192] width 113 height 23
click at [907, 199] on input "22" at bounding box center [903, 196] width 7 height 7
radio input "true"
click at [901, 228] on button "Controleer" at bounding box center [749, 230] width 354 height 25
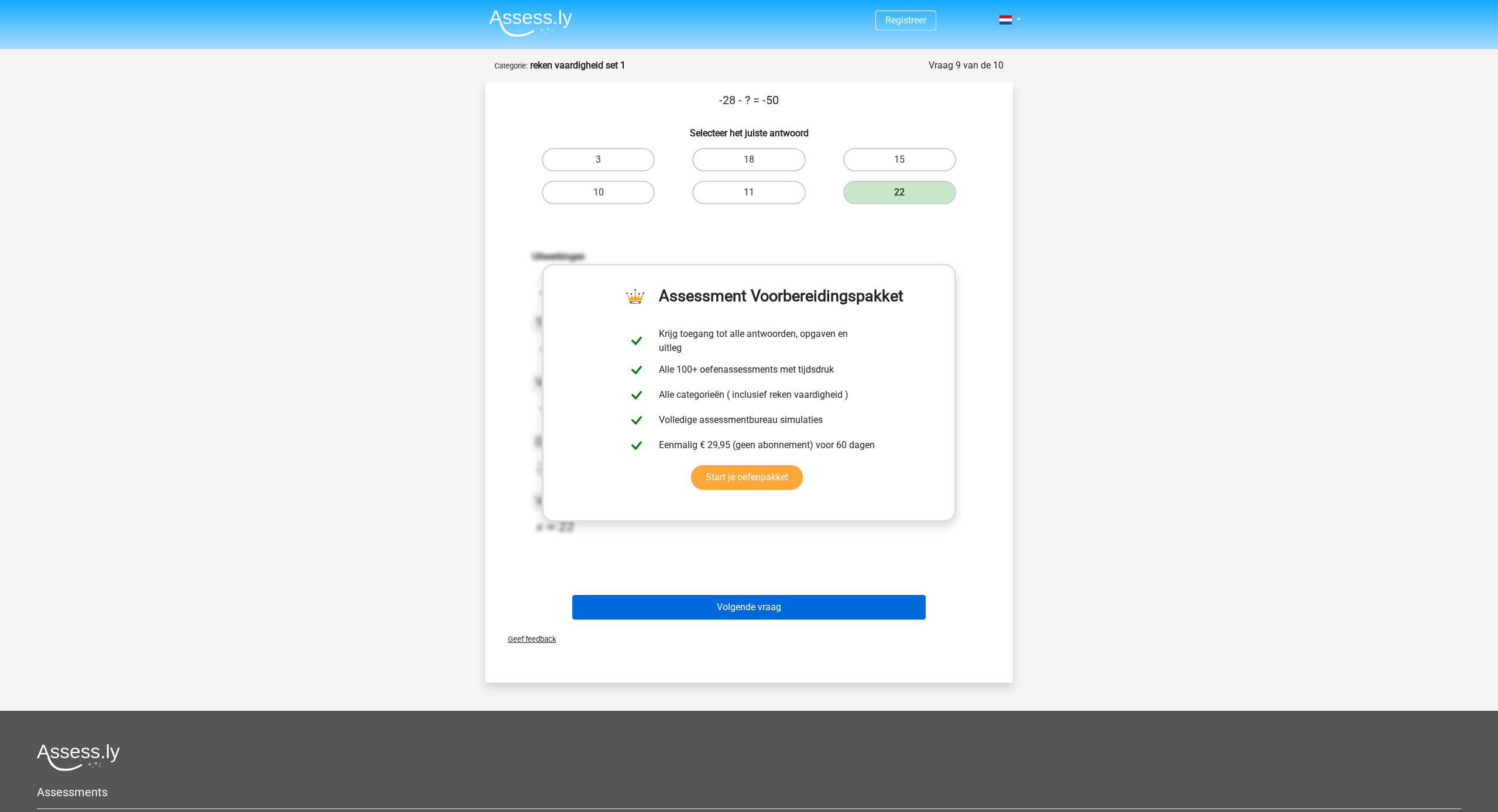
click at [894, 602] on button "Volgende vraag" at bounding box center [749, 607] width 354 height 25
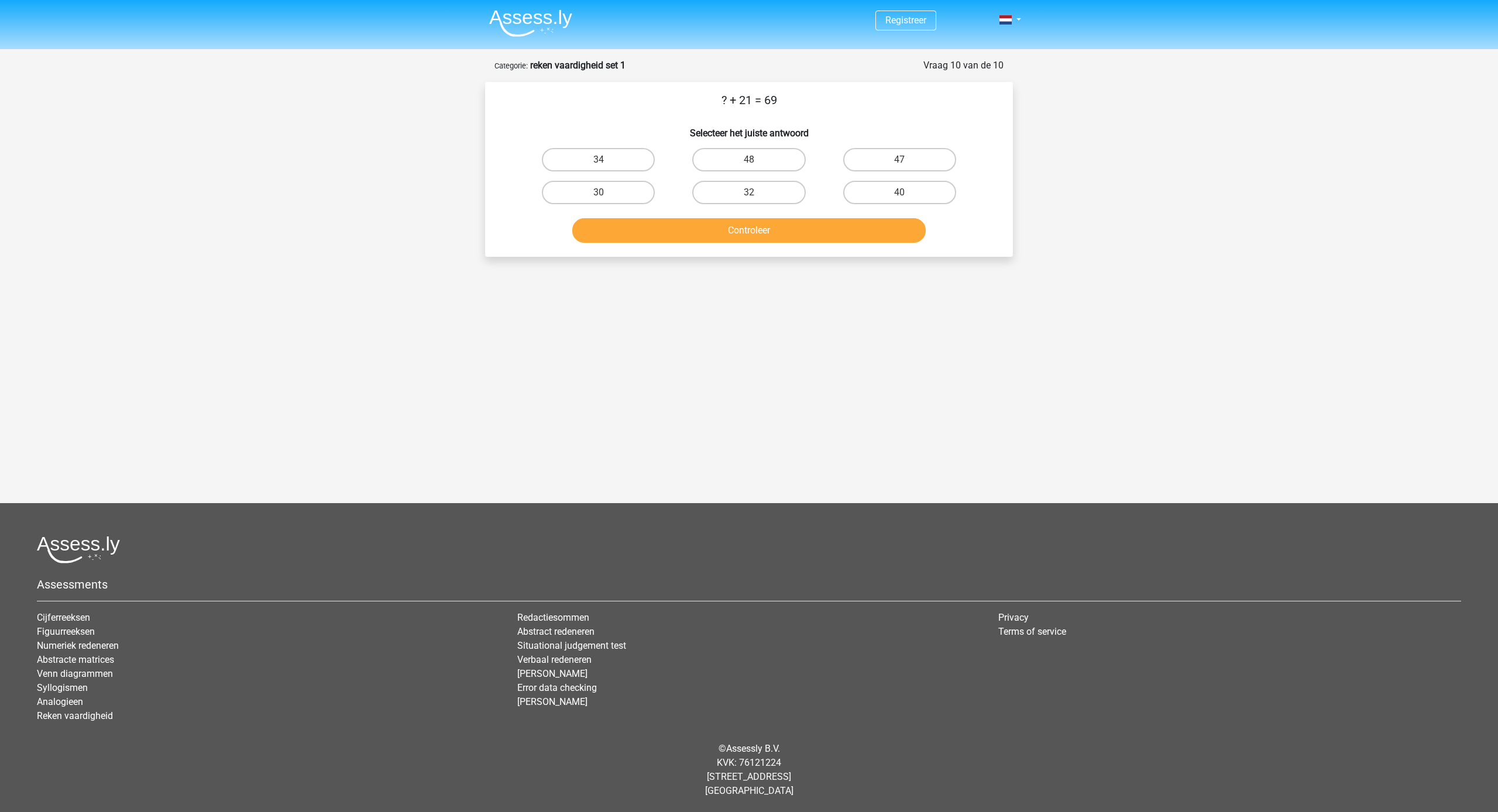
click at [746, 102] on p "? + 21 = 69" at bounding box center [749, 100] width 491 height 17
drag, startPoint x: 749, startPoint y: 165, endPoint x: 757, endPoint y: 201, distance: 36.9
click at [749, 165] on input "48" at bounding box center [752, 163] width 7 height 7
radio input "true"
click at [763, 225] on button "Controleer" at bounding box center [749, 230] width 354 height 25
